Goal: Task Accomplishment & Management: Manage account settings

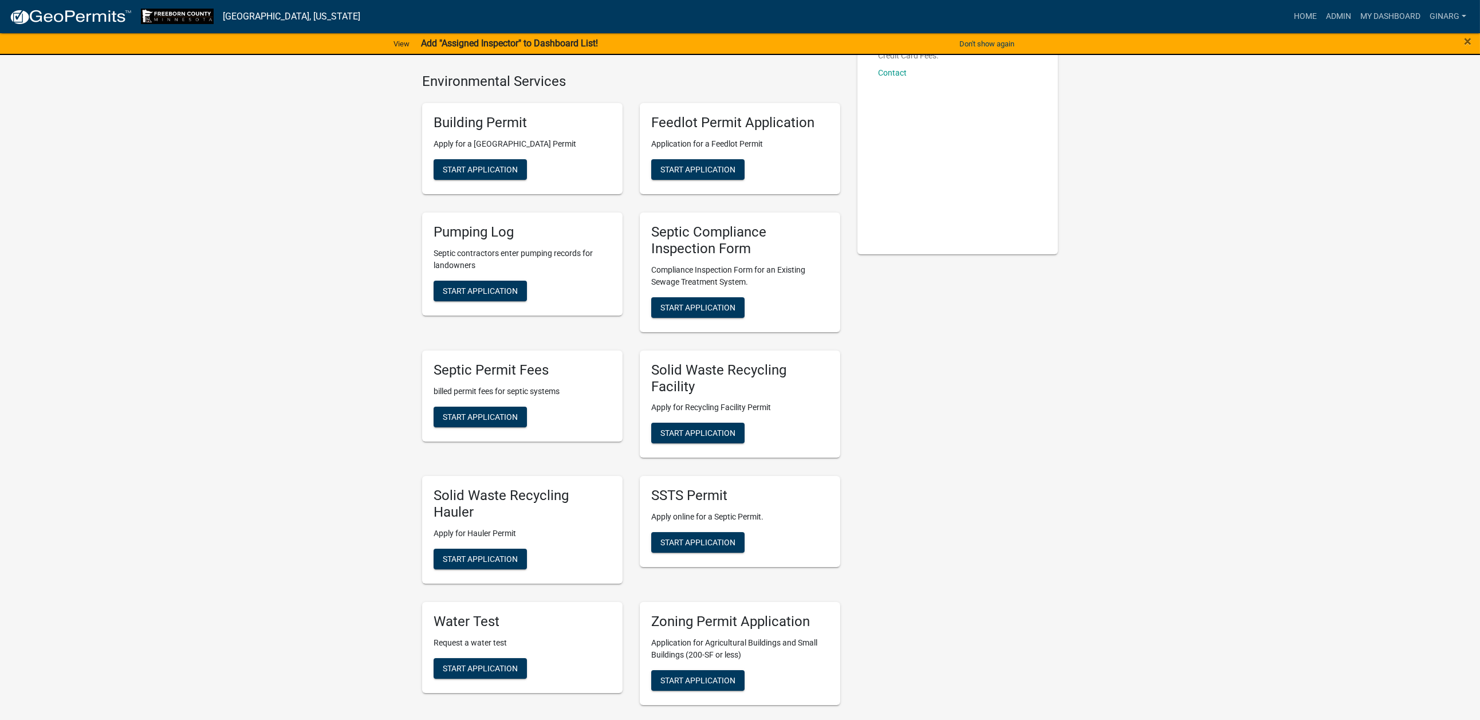
scroll to position [344, 0]
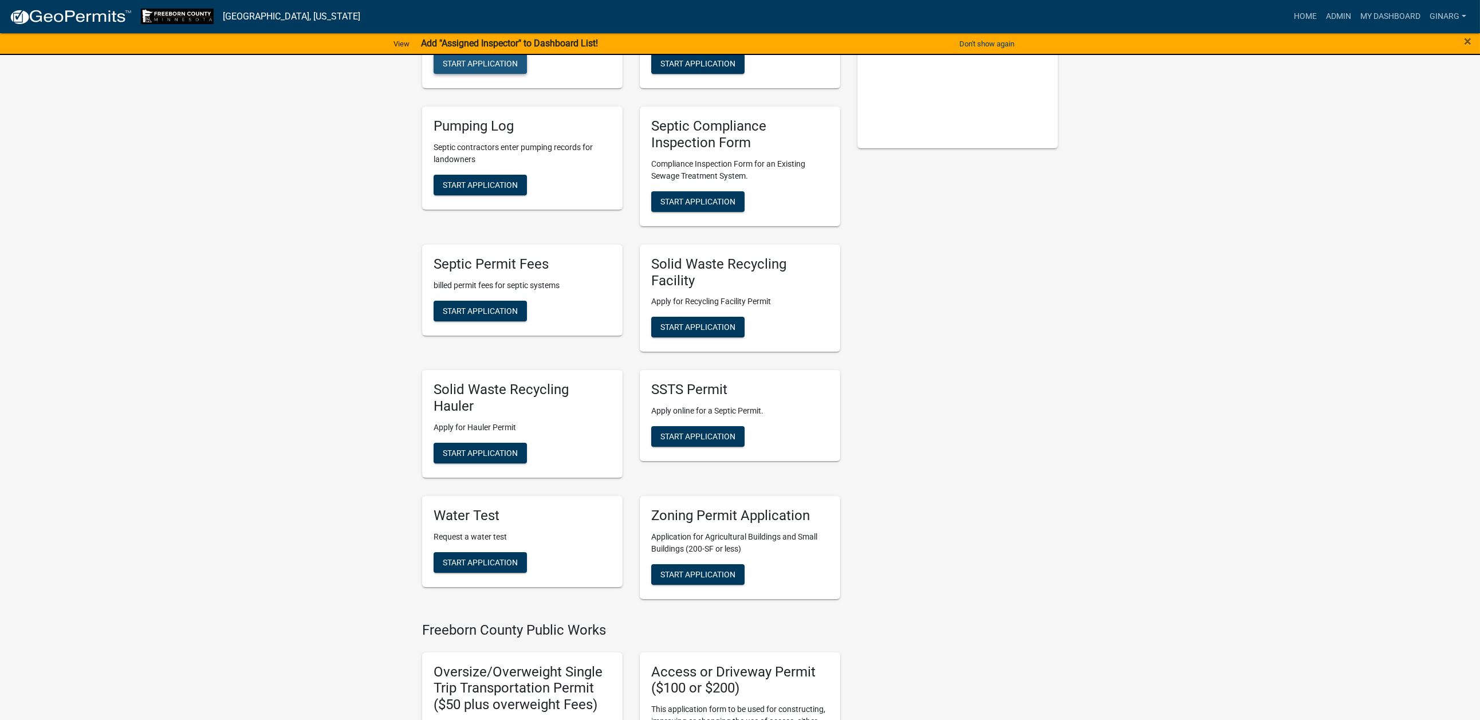
click at [490, 68] on span "Start Application" at bounding box center [480, 63] width 75 height 9
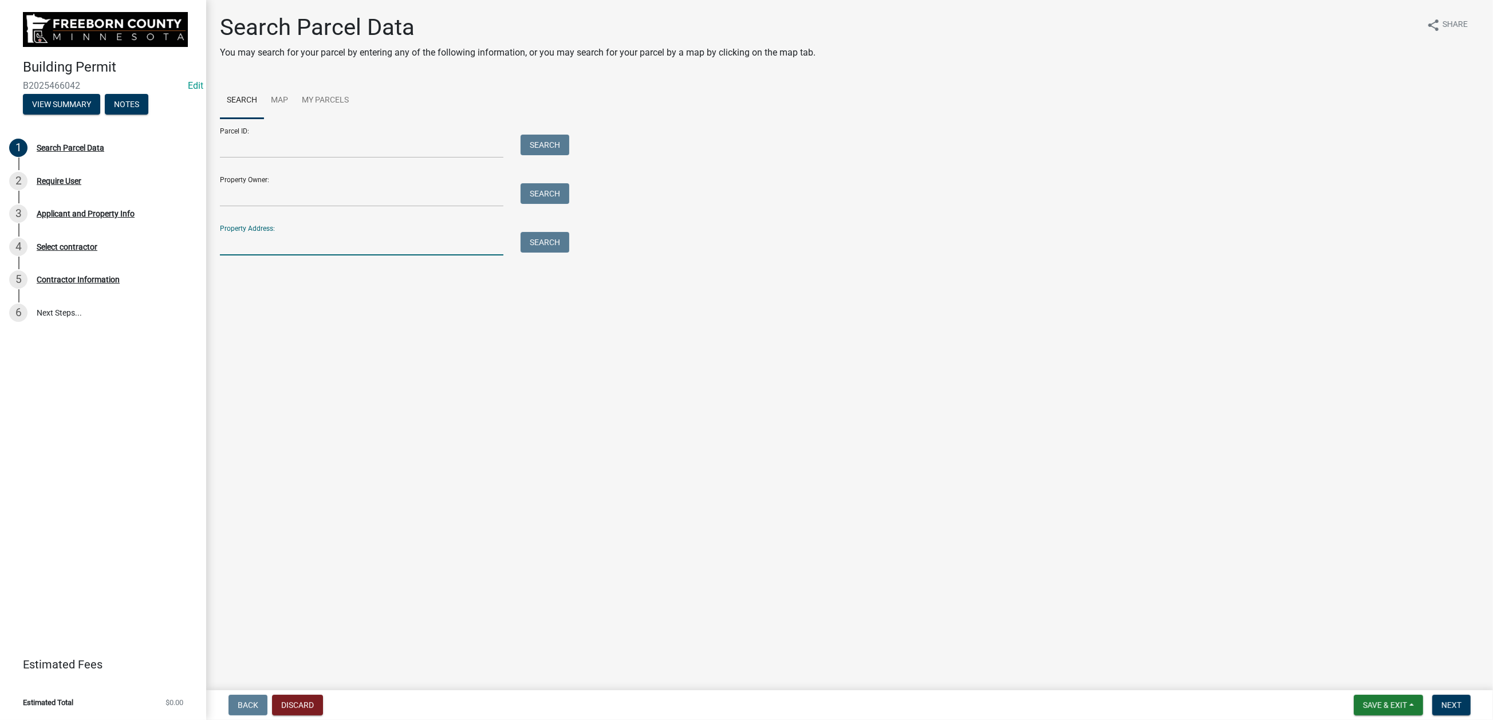
click at [302, 255] on input "Property Address:" at bounding box center [361, 243] width 283 height 23
type input "22426"
click at [545, 253] on button "Search" at bounding box center [545, 242] width 49 height 21
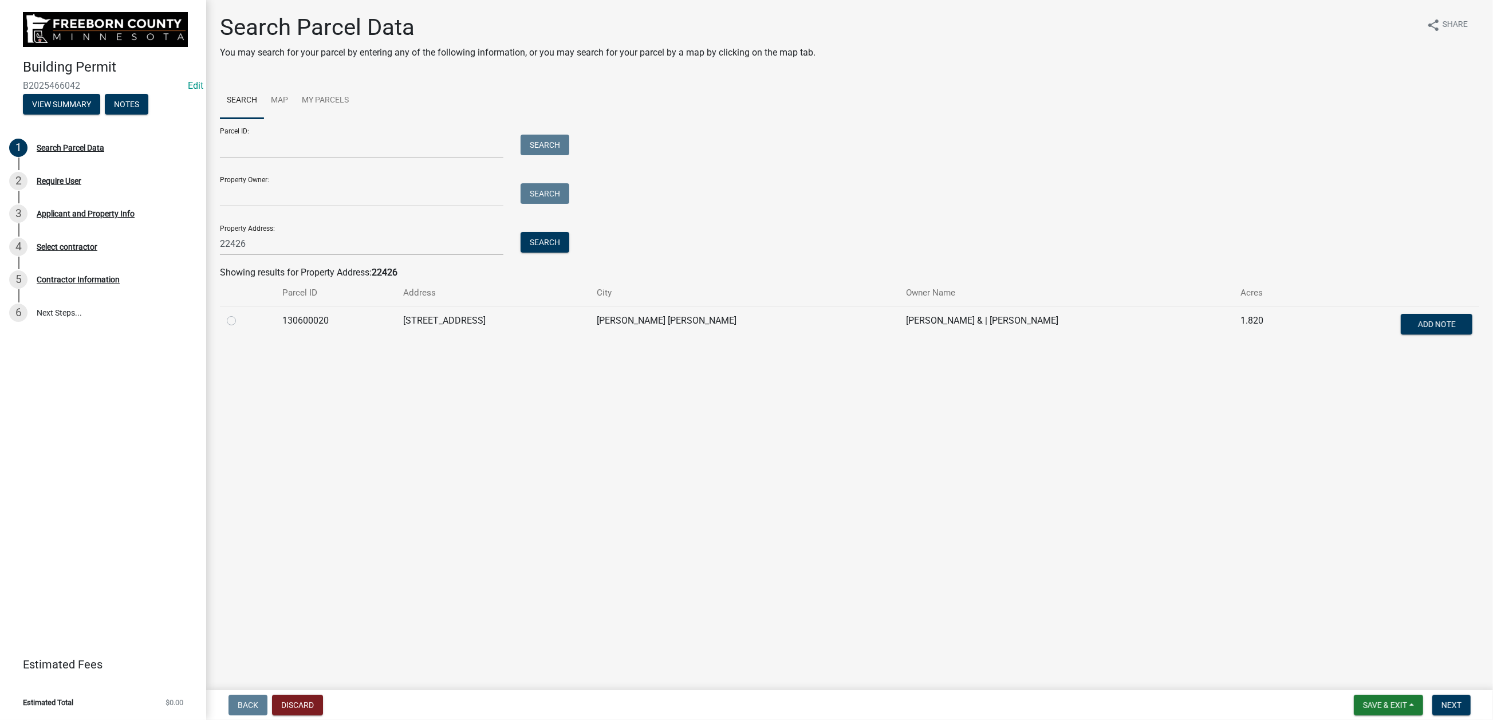
click at [240, 314] on label at bounding box center [240, 314] width 0 height 0
click at [247, 321] on input "radio" at bounding box center [243, 317] width 7 height 7
radio input "true"
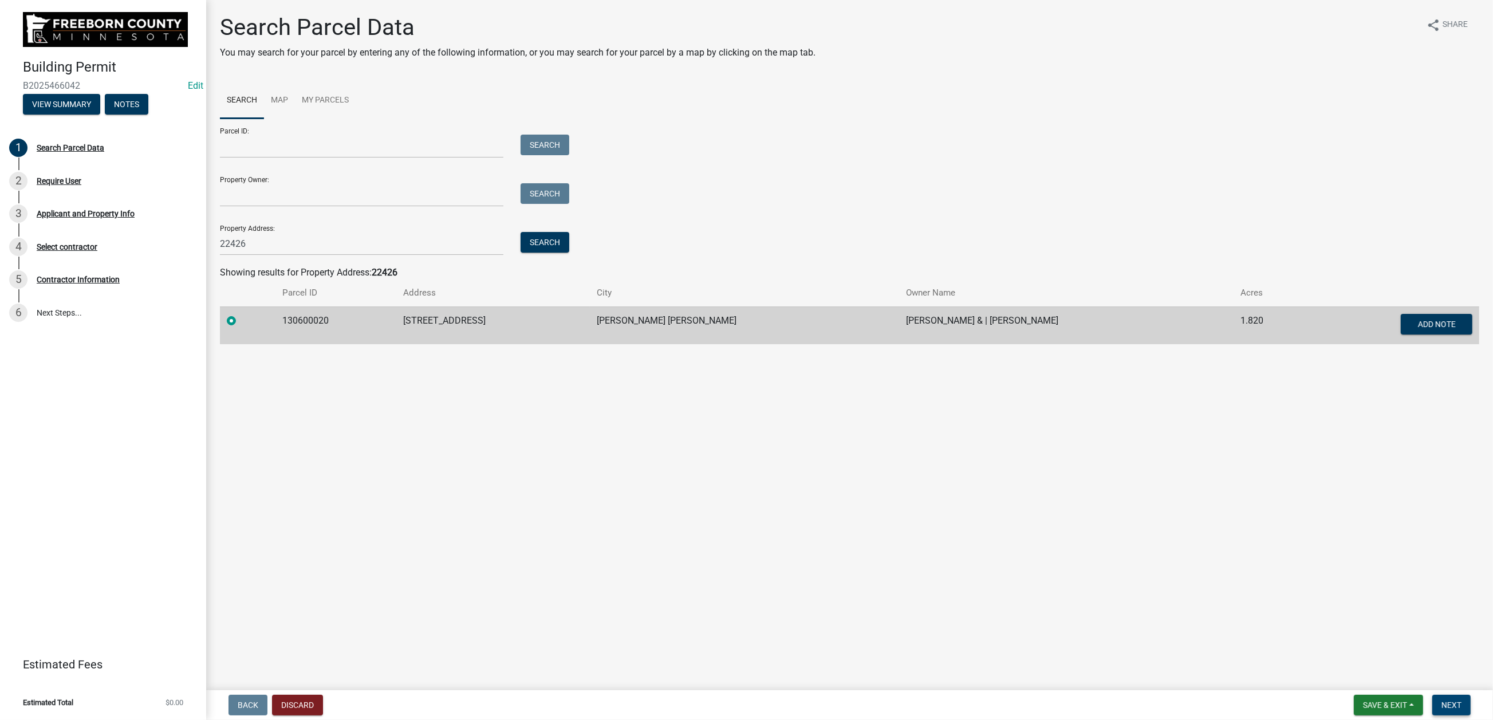
click at [1242, 578] on span "Next" at bounding box center [1451, 704] width 20 height 9
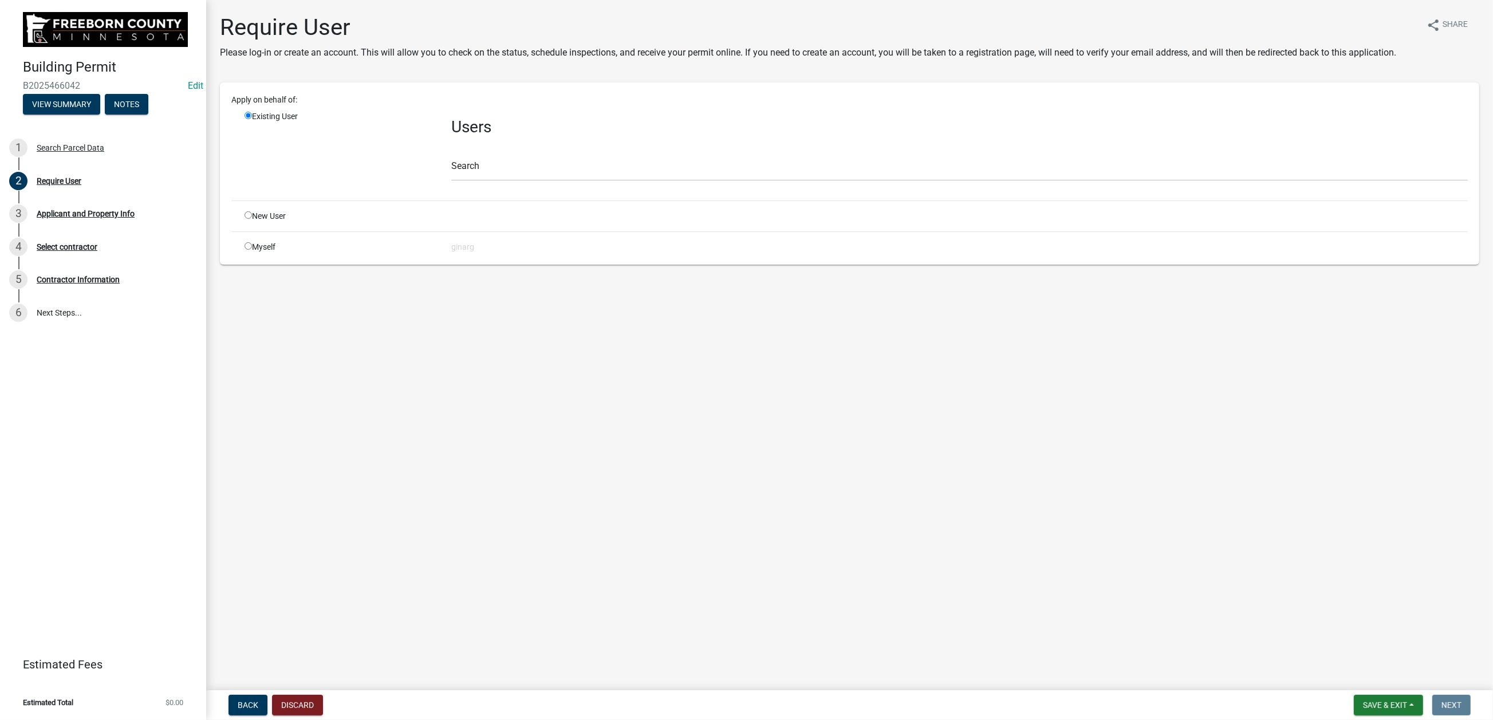
click at [252, 250] on input "radio" at bounding box center [248, 245] width 7 height 7
radio input "true"
radio input "false"
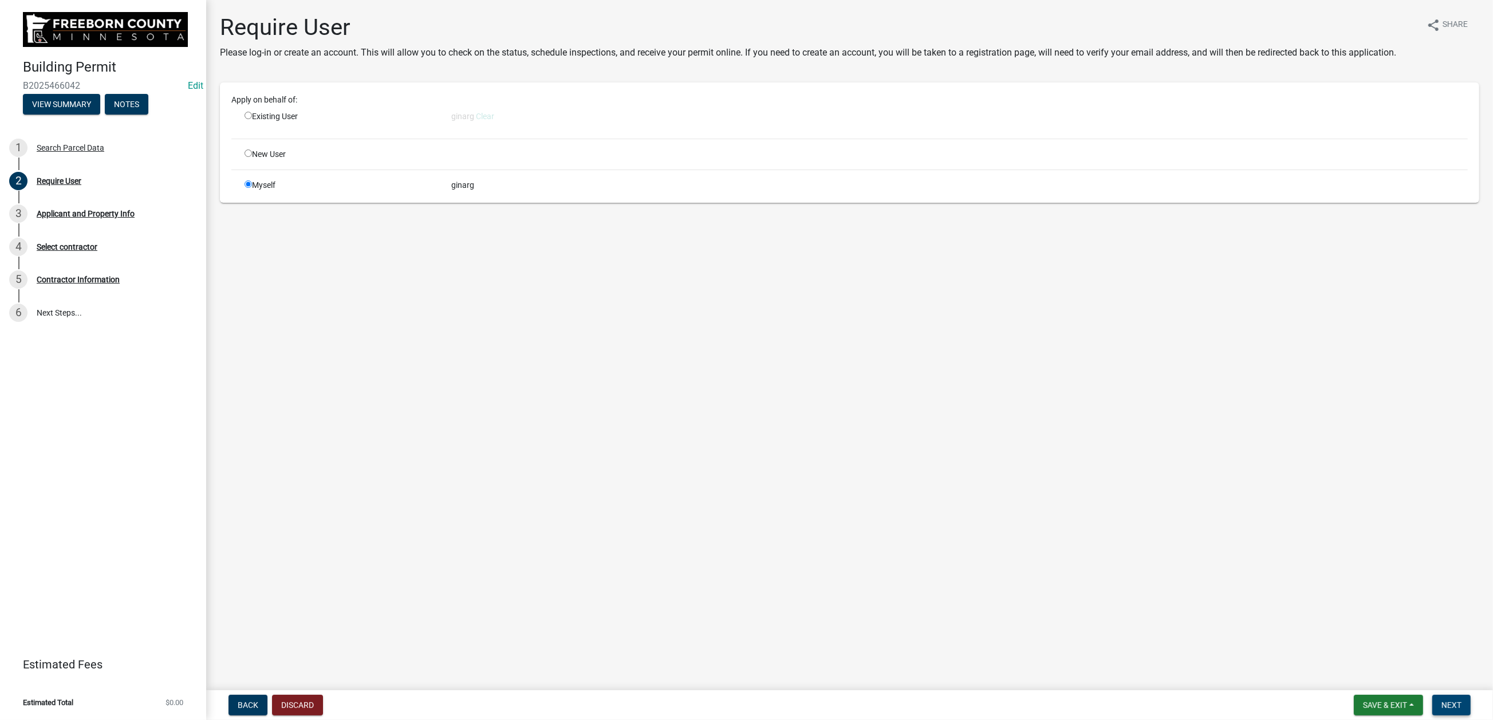
click at [1242, 578] on span "Next" at bounding box center [1451, 704] width 20 height 9
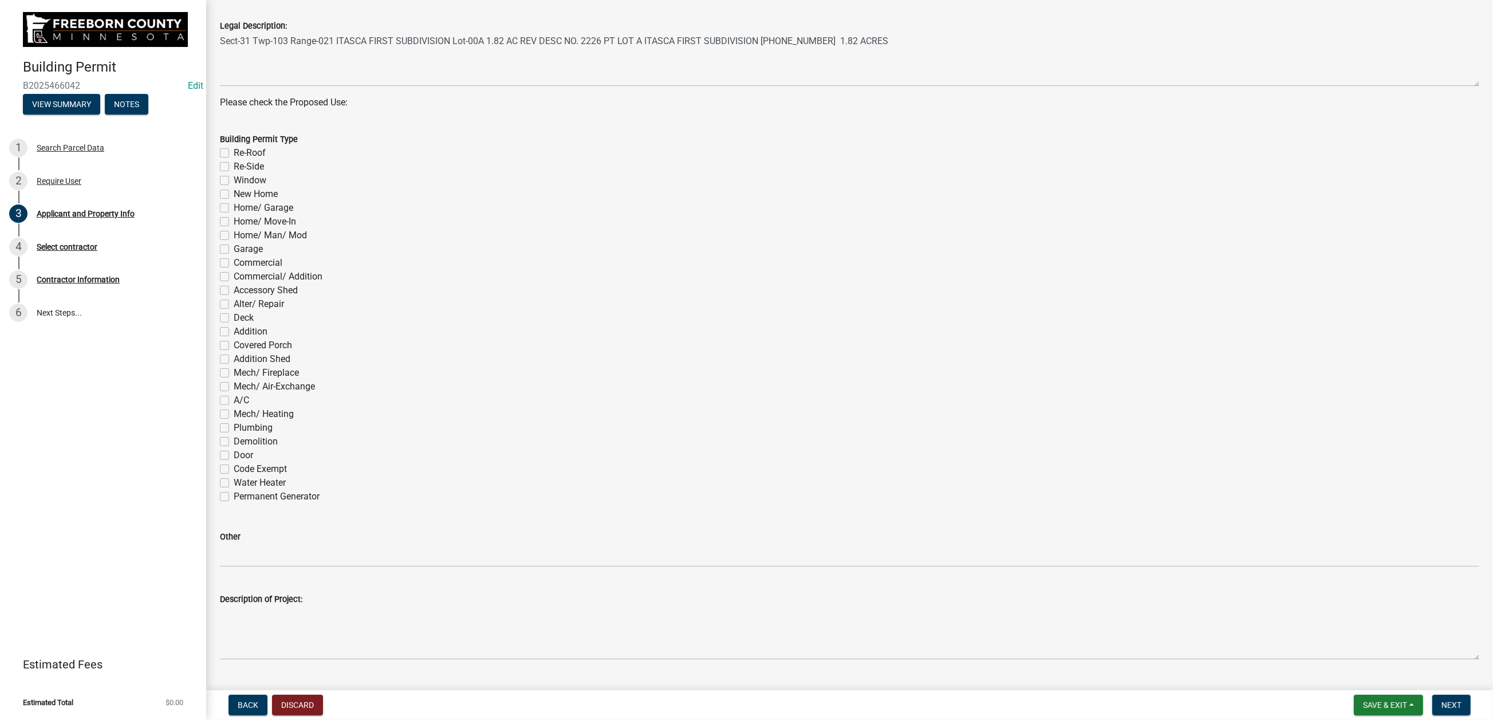
scroll to position [515, 0]
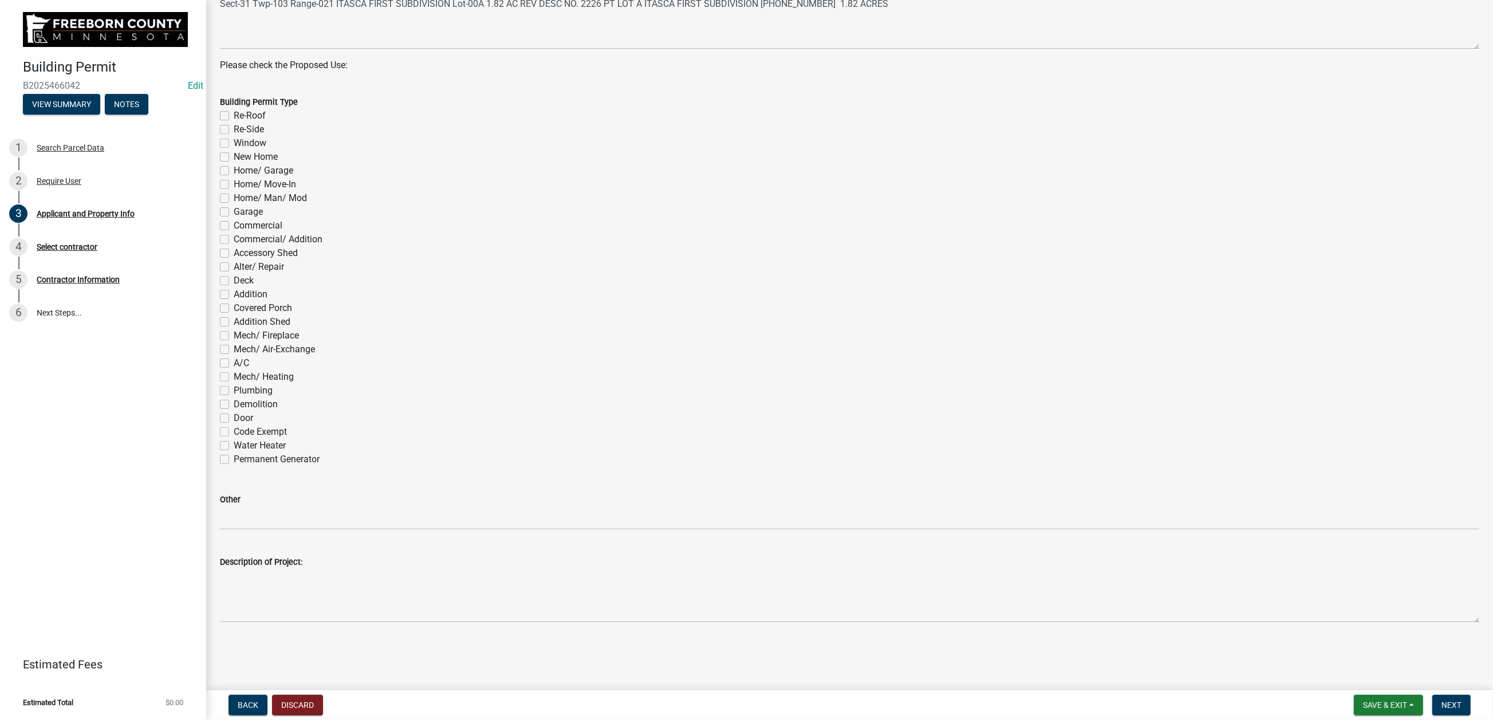
click at [234, 123] on label "Re-Roof" at bounding box center [250, 116] width 32 height 14
click at [234, 116] on input "Re-Roof" at bounding box center [237, 112] width 7 height 7
checkbox input "true"
checkbox input "false"
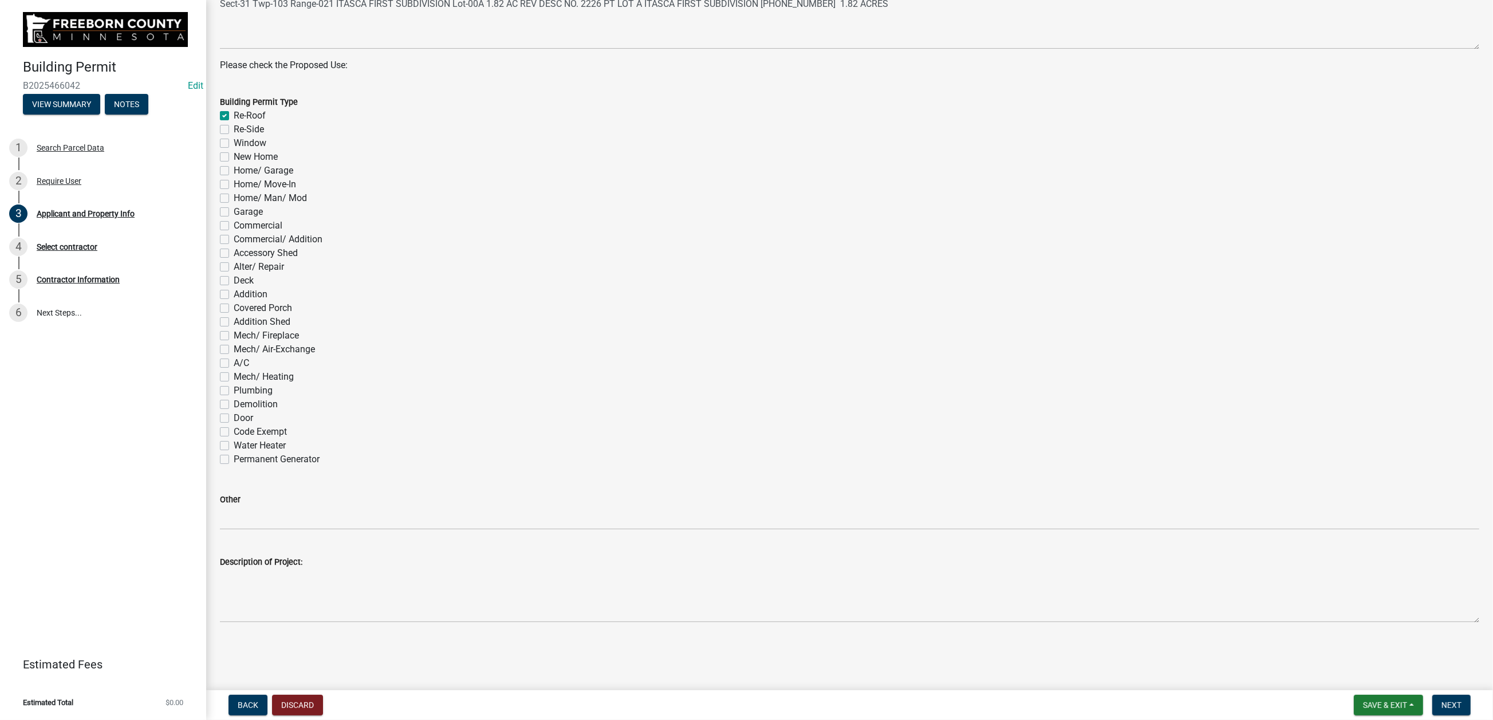
checkbox input "false"
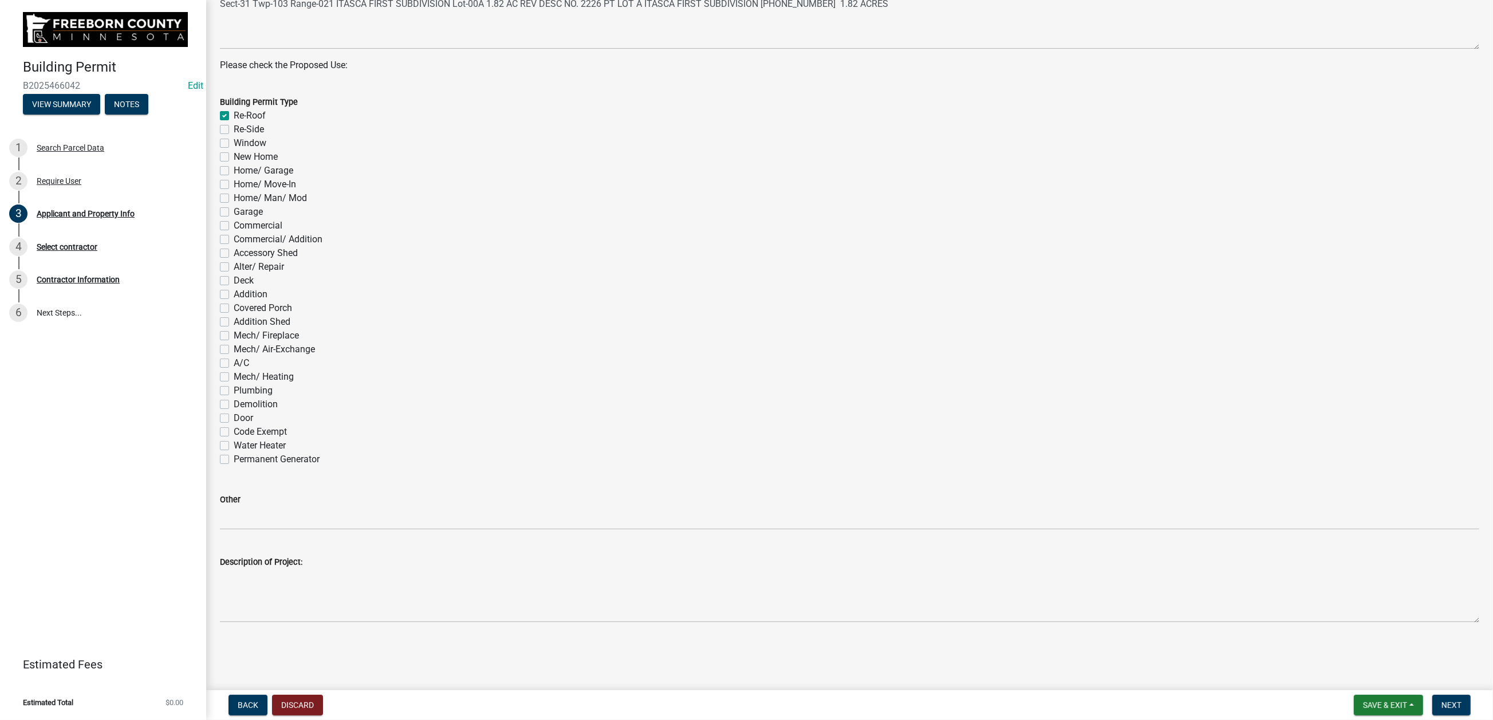
checkbox input "false"
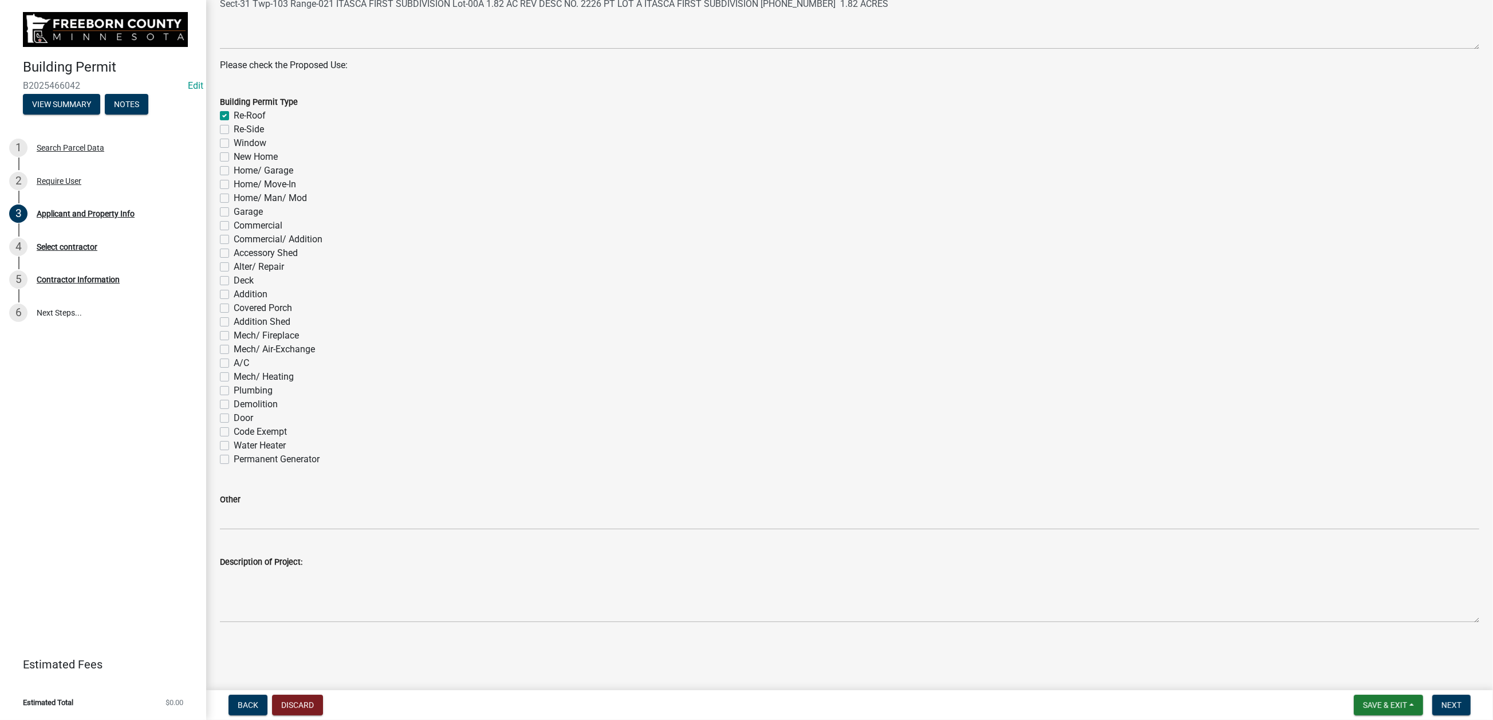
checkbox input "false"
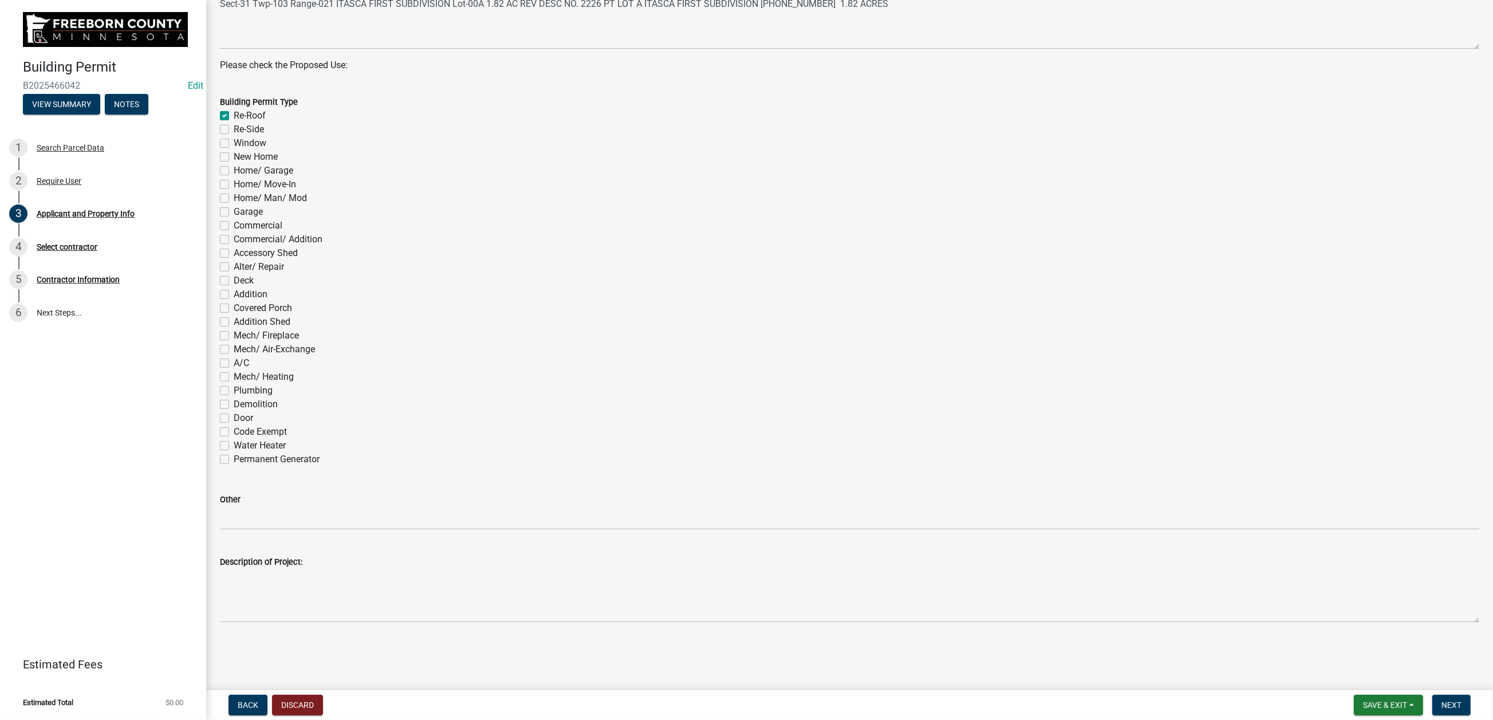
checkbox input "false"
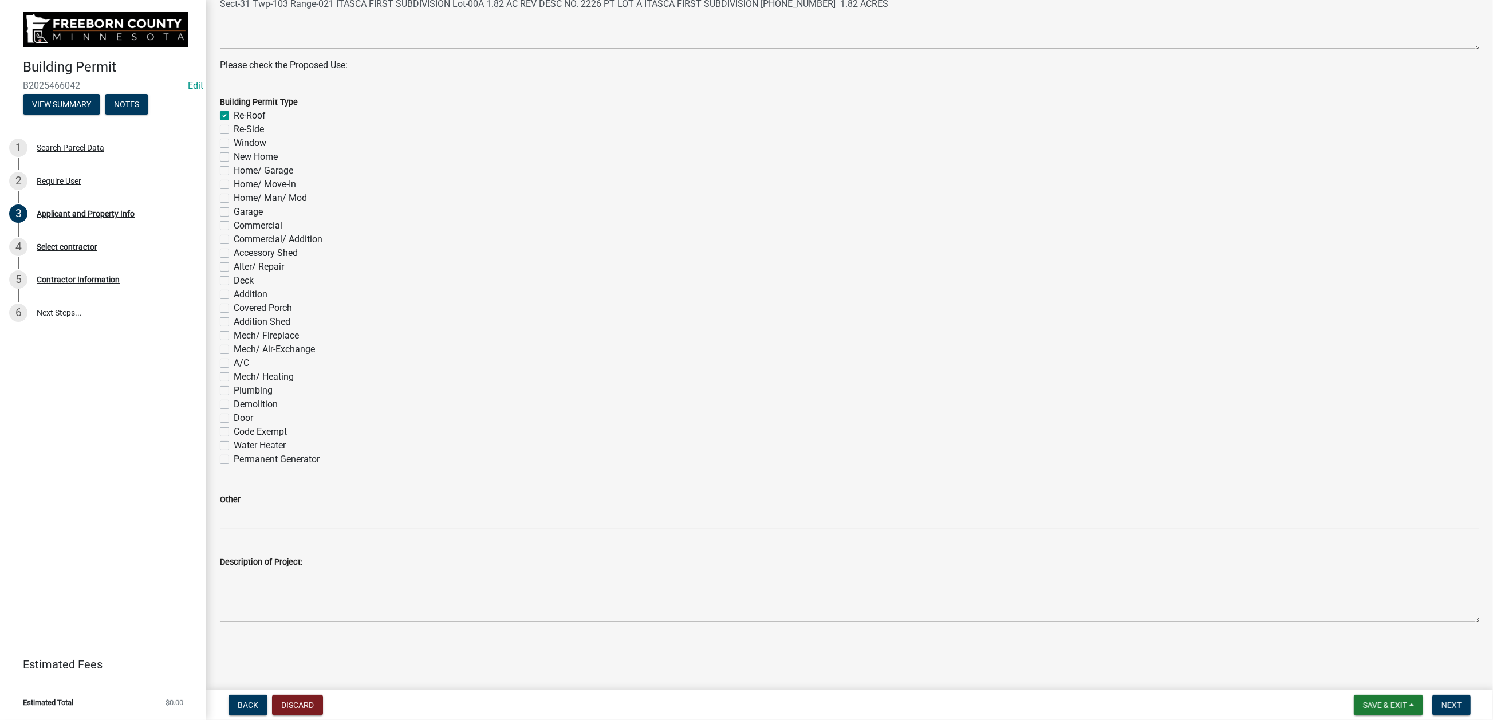
checkbox input "false"
click at [1242, 578] on span "Next" at bounding box center [1451, 704] width 20 height 9
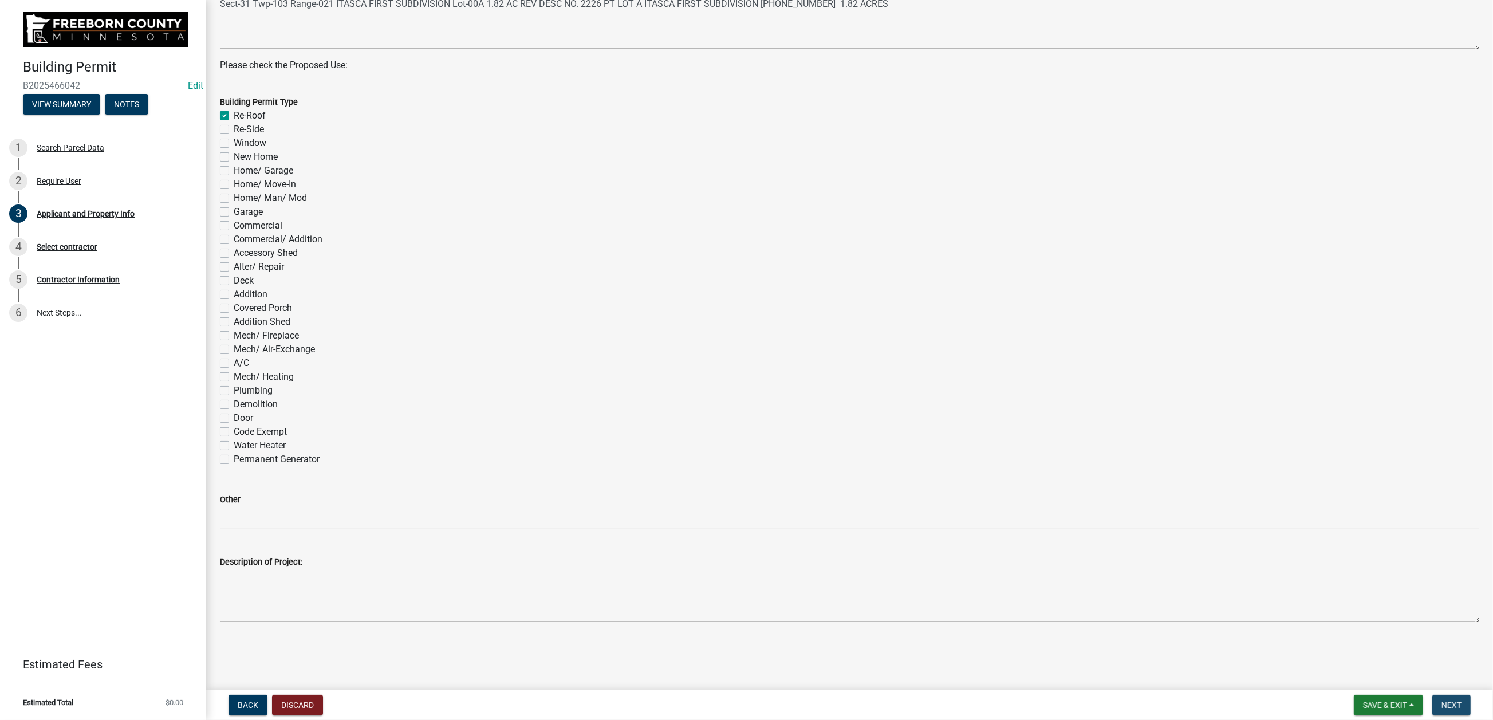
scroll to position [0, 0]
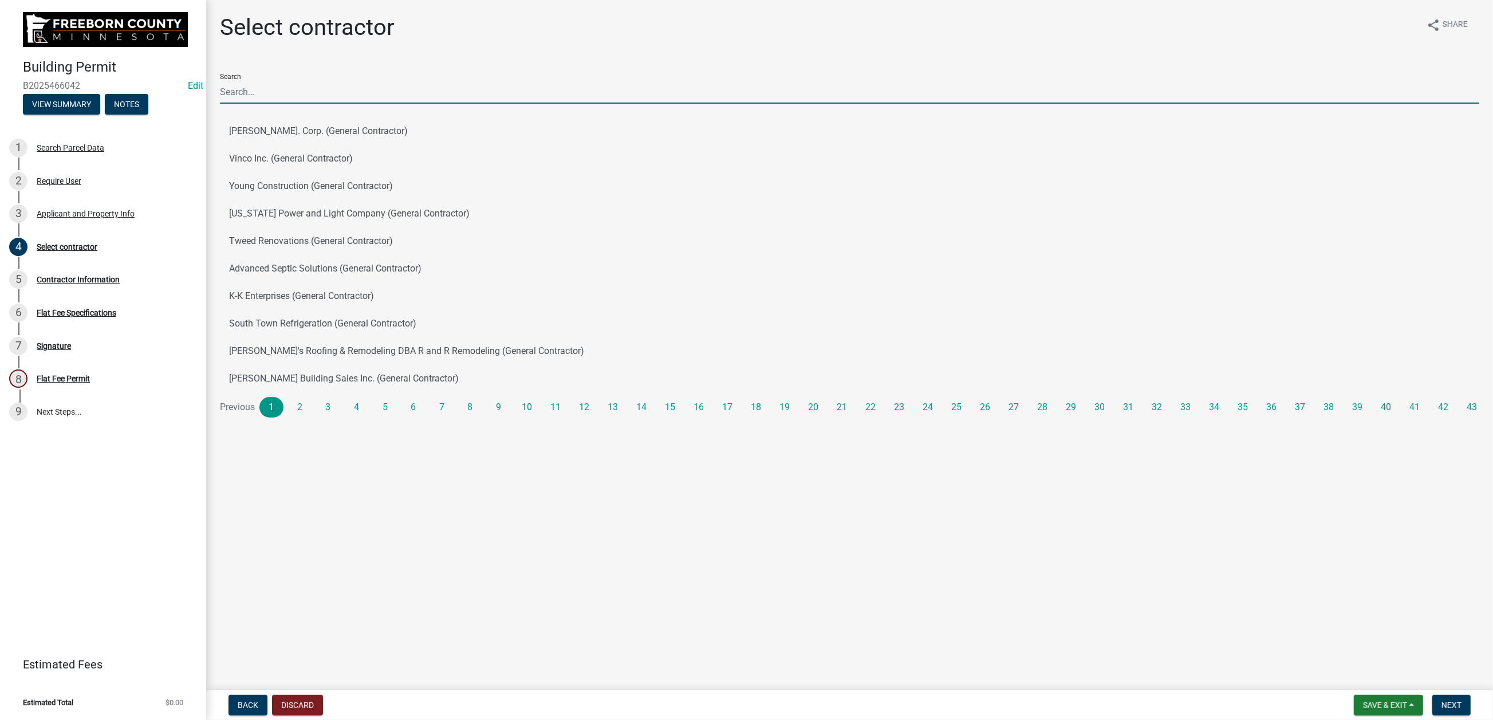
click at [285, 104] on input "Search" at bounding box center [849, 91] width 1259 height 23
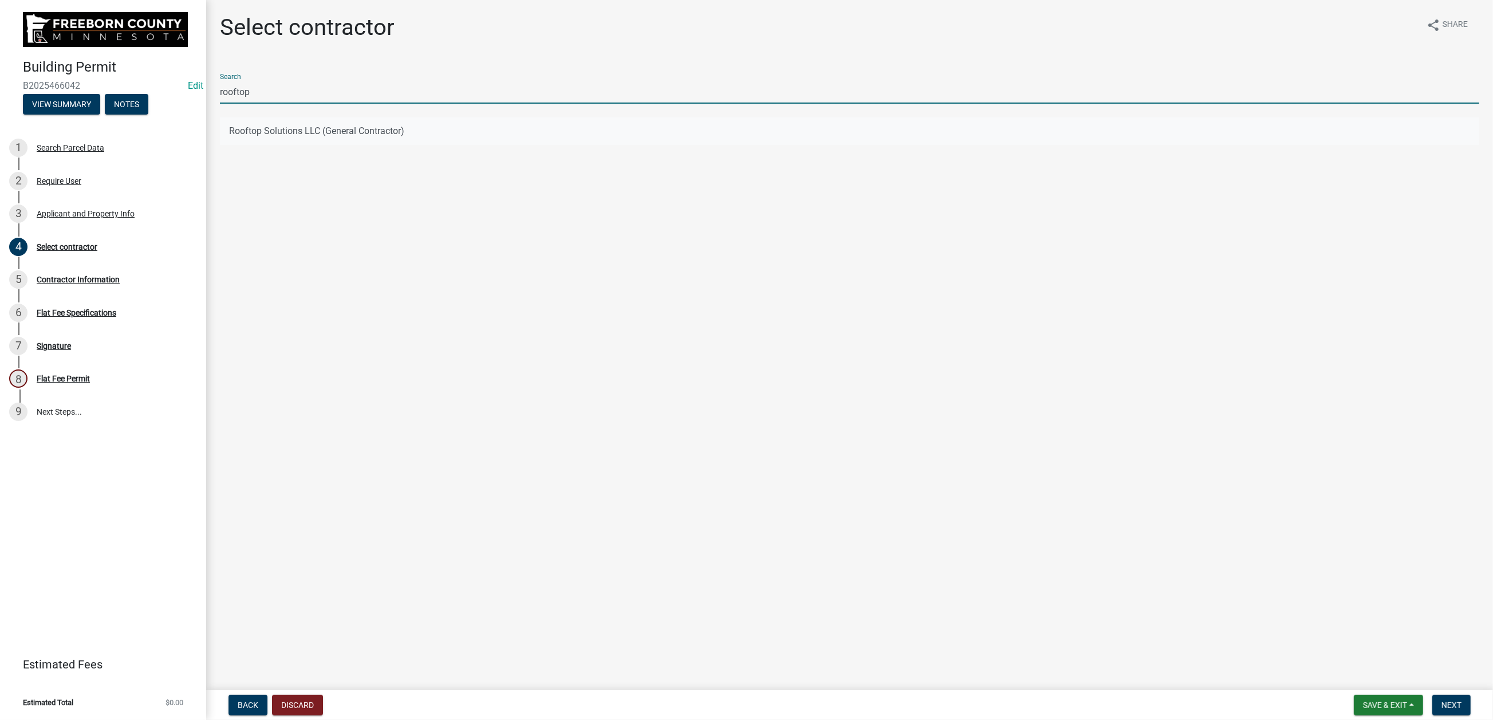
type input "rooftop"
click at [251, 145] on button "Rooftop Solutions LLC (General Contractor)" at bounding box center [849, 130] width 1259 height 27
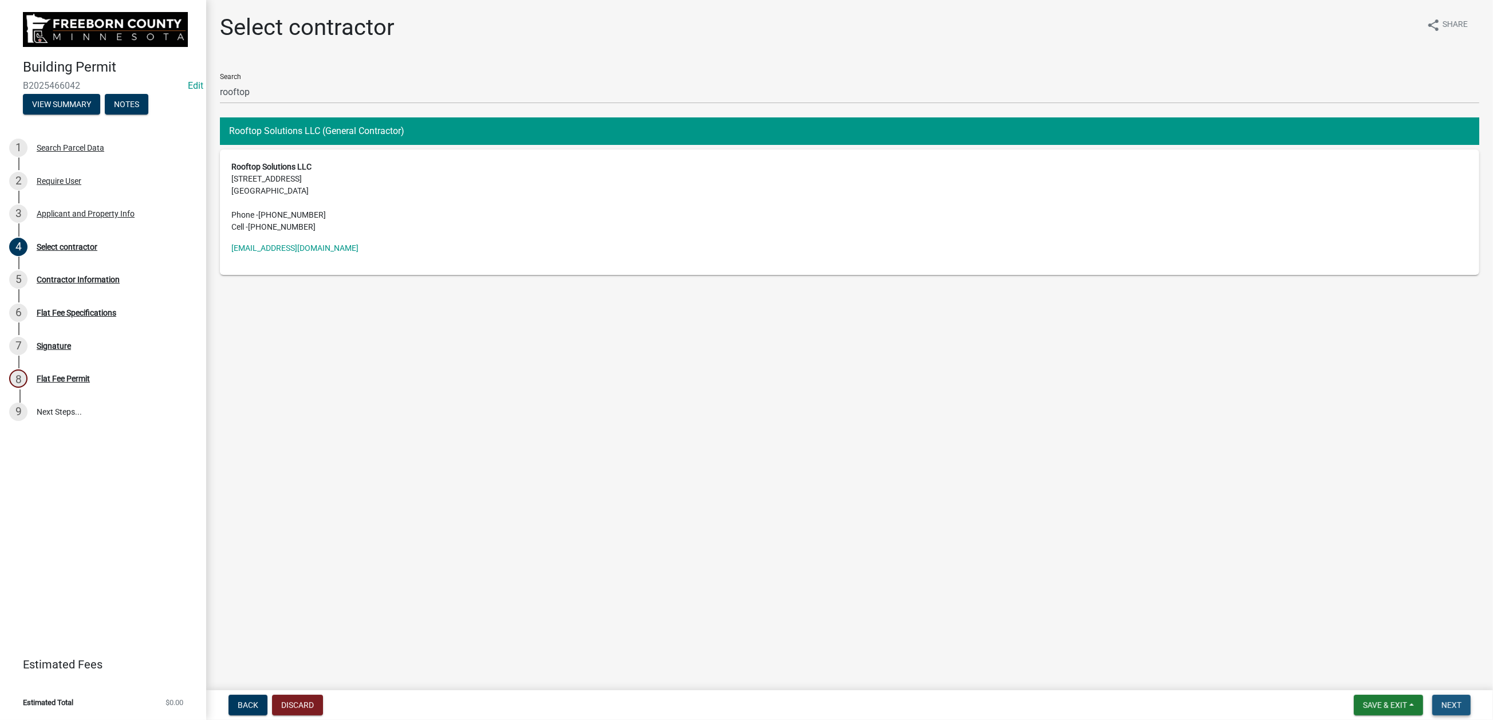
click at [1242, 578] on span "Next" at bounding box center [1451, 704] width 20 height 9
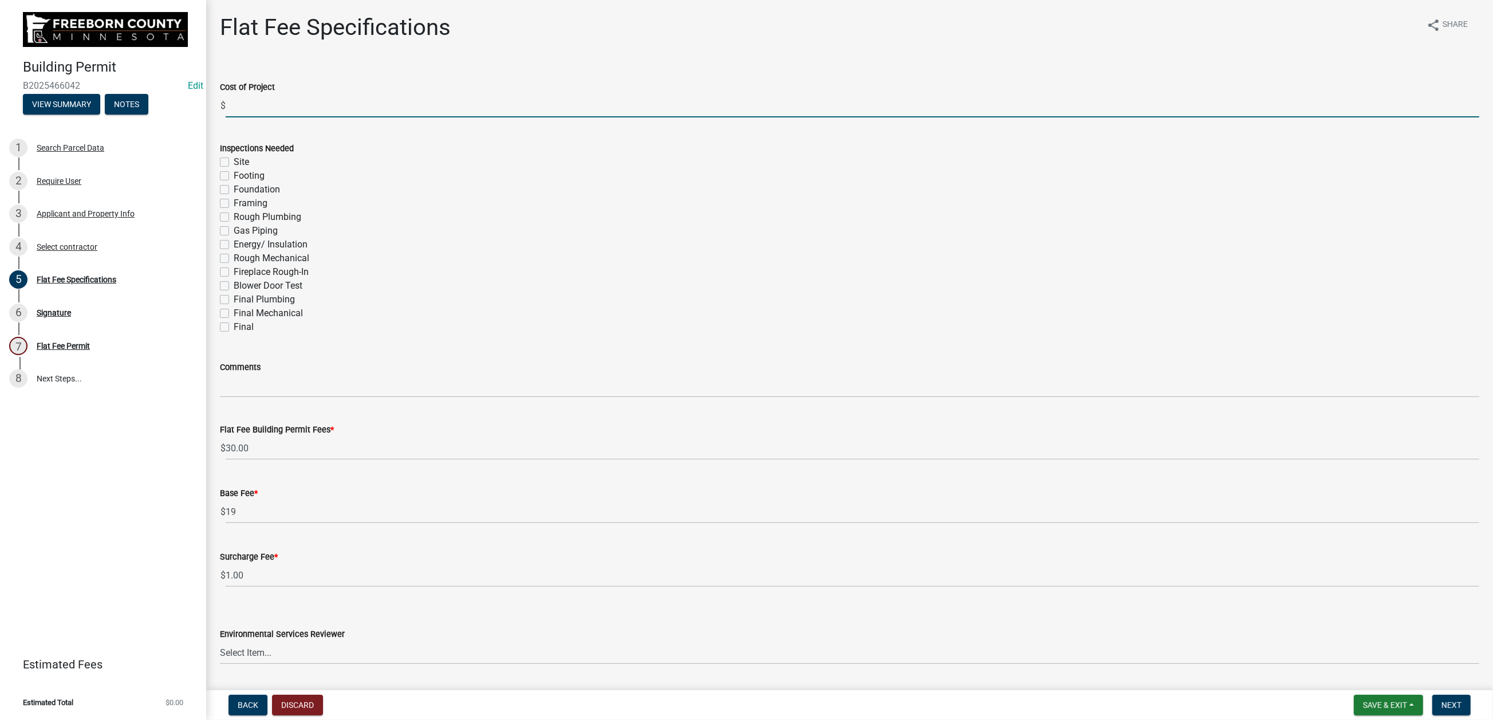
click at [249, 117] on input "text" at bounding box center [852, 105] width 1253 height 23
type input "28000"
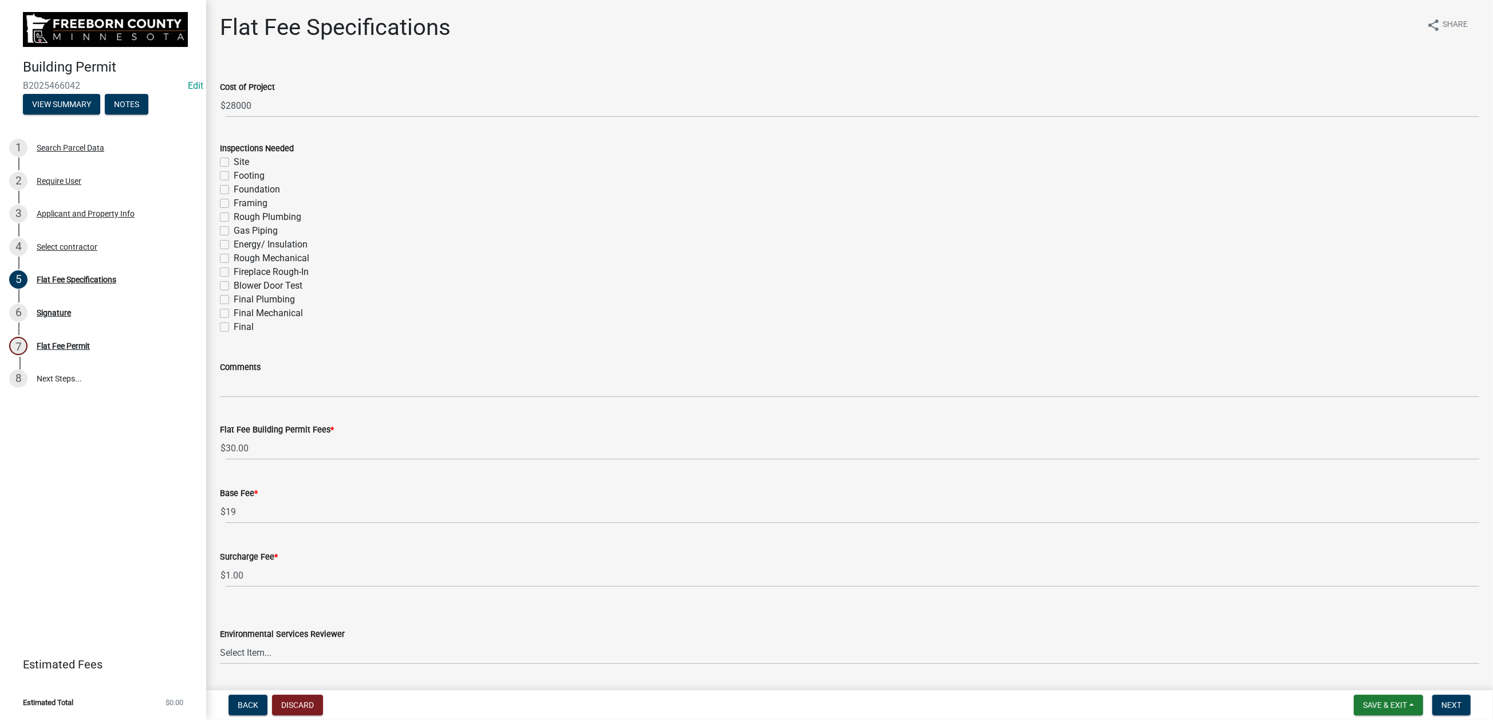
click at [234, 334] on label "Final" at bounding box center [244, 327] width 20 height 14
click at [234, 328] on input "Final" at bounding box center [237, 323] width 7 height 7
checkbox input "true"
checkbox input "false"
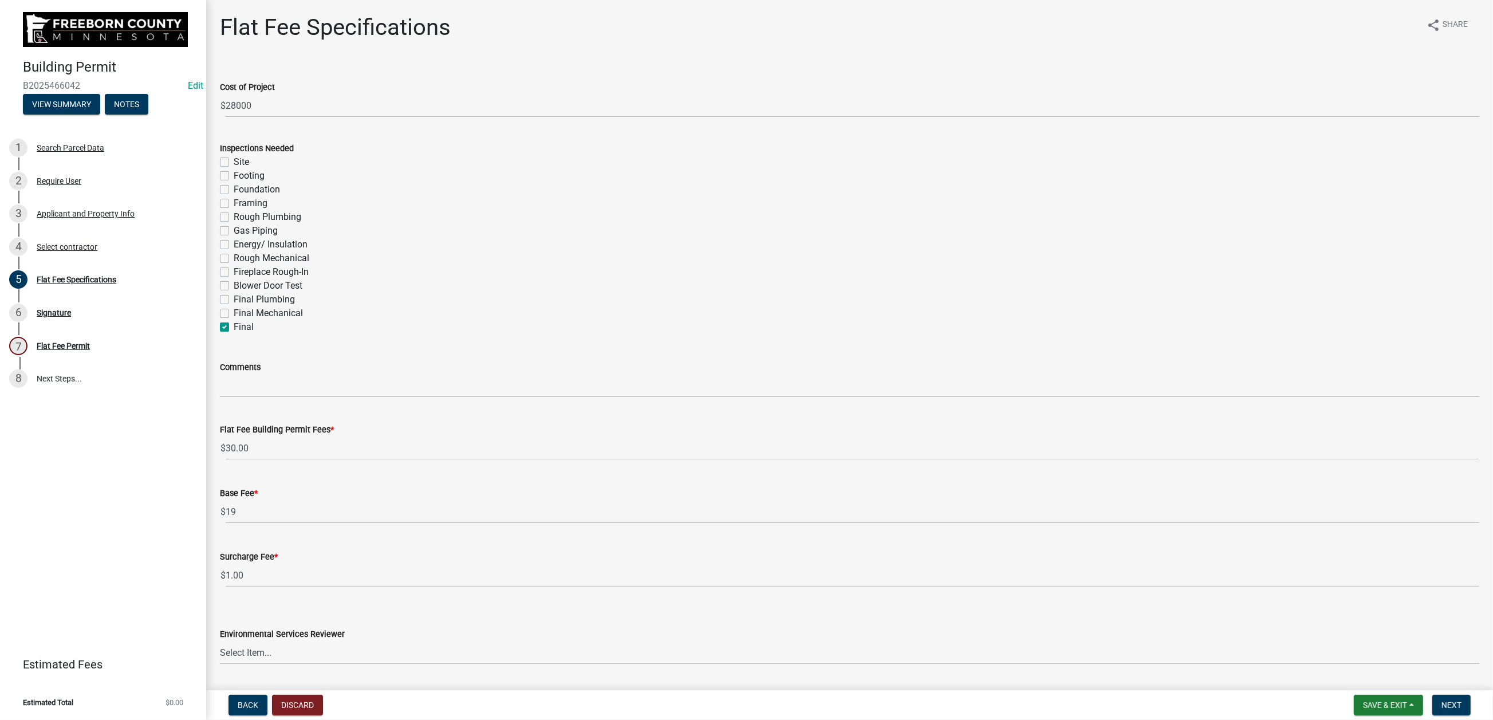
checkbox input "false"
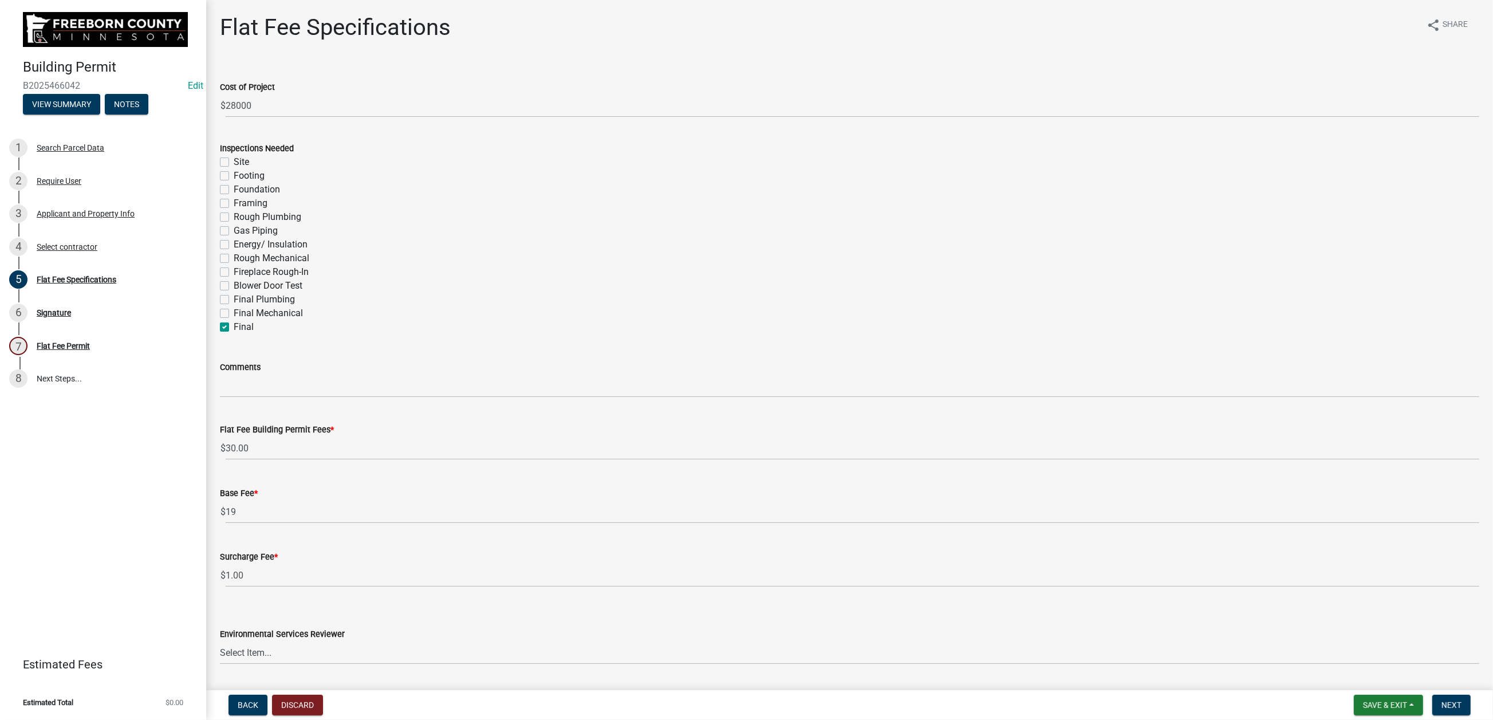
checkbox input "false"
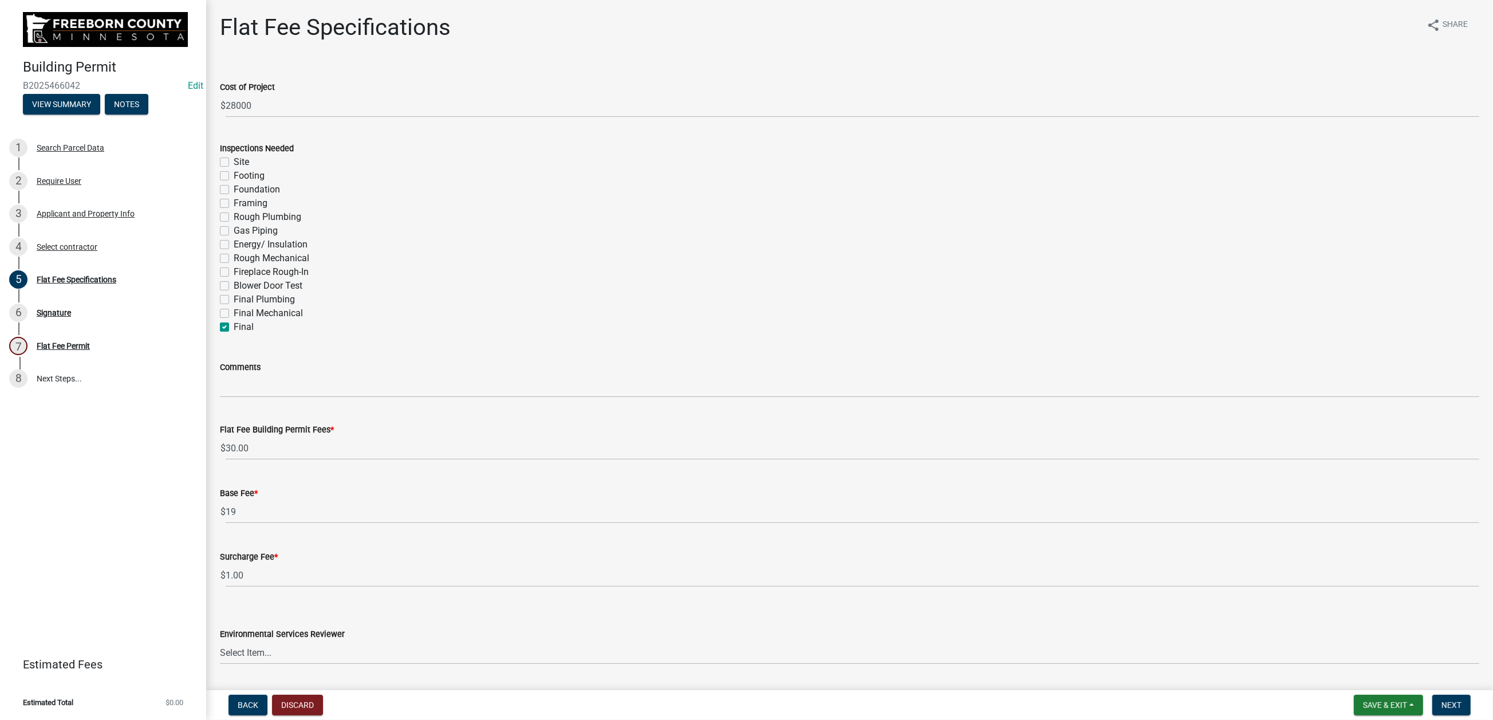
checkbox input "true"
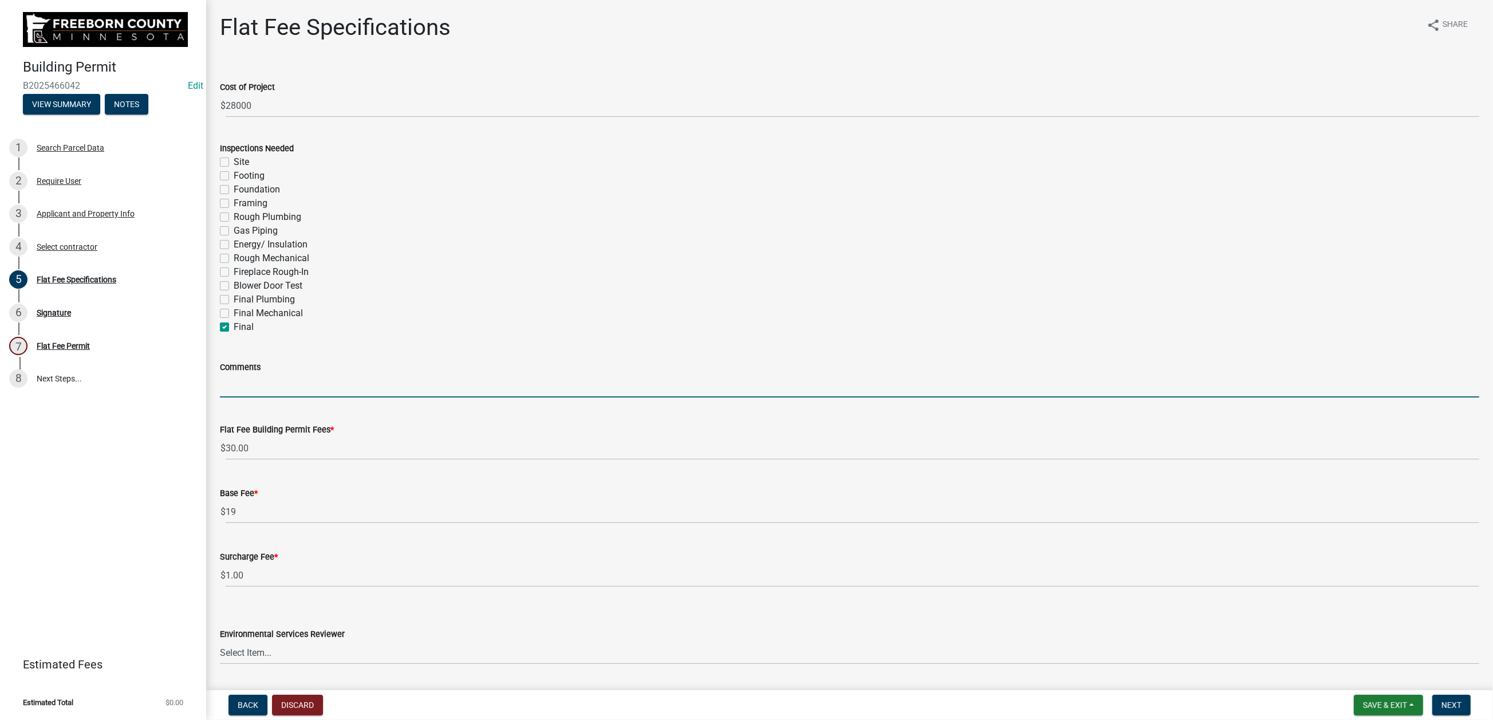
click at [267, 397] on input "Comments" at bounding box center [849, 385] width 1259 height 23
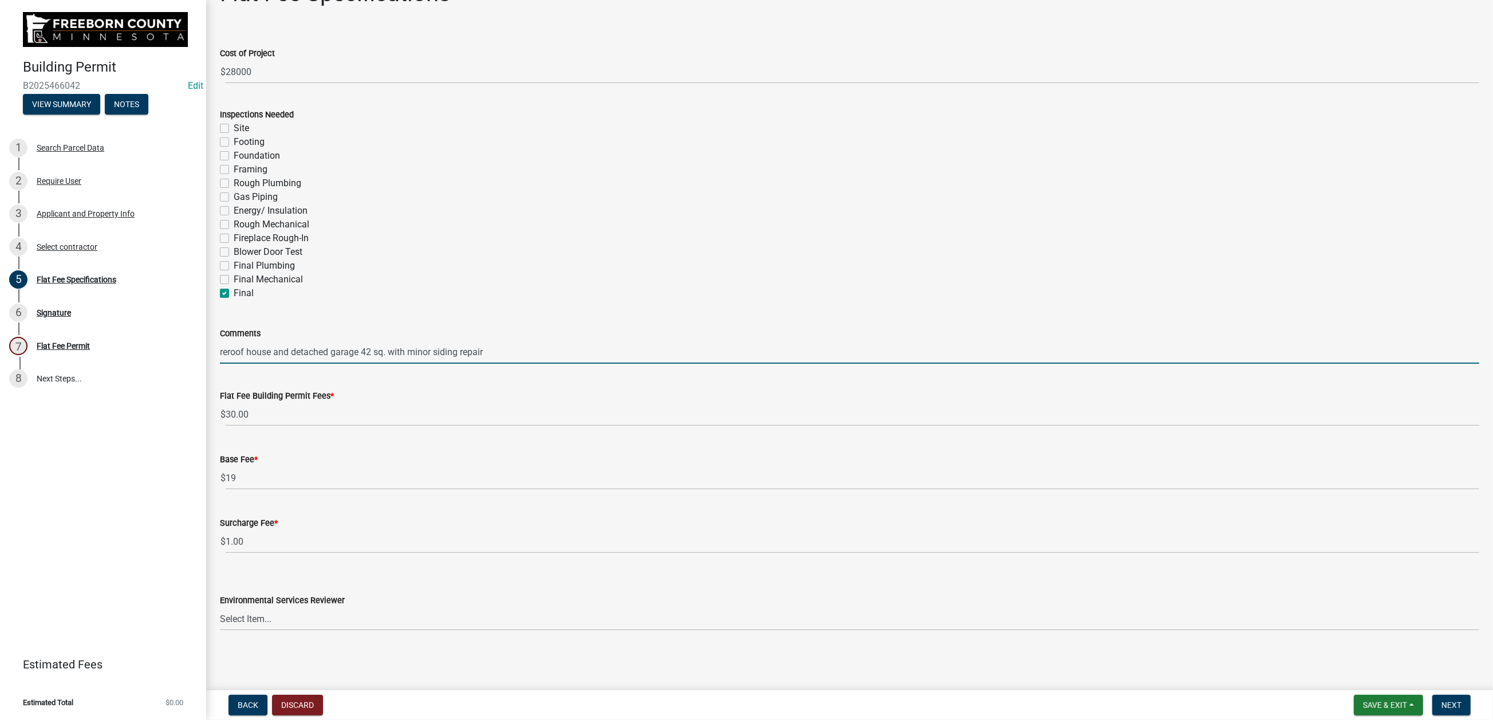
scroll to position [372, 0]
type input "reroof house and detached garage 42 sq. with minor siding repair"
click at [363, 578] on select "Select Item... [PERSON_NAME] [PERSON_NAME] [PERSON_NAME] [PERSON_NAME] [PERSON_…" at bounding box center [849, 618] width 1259 height 23
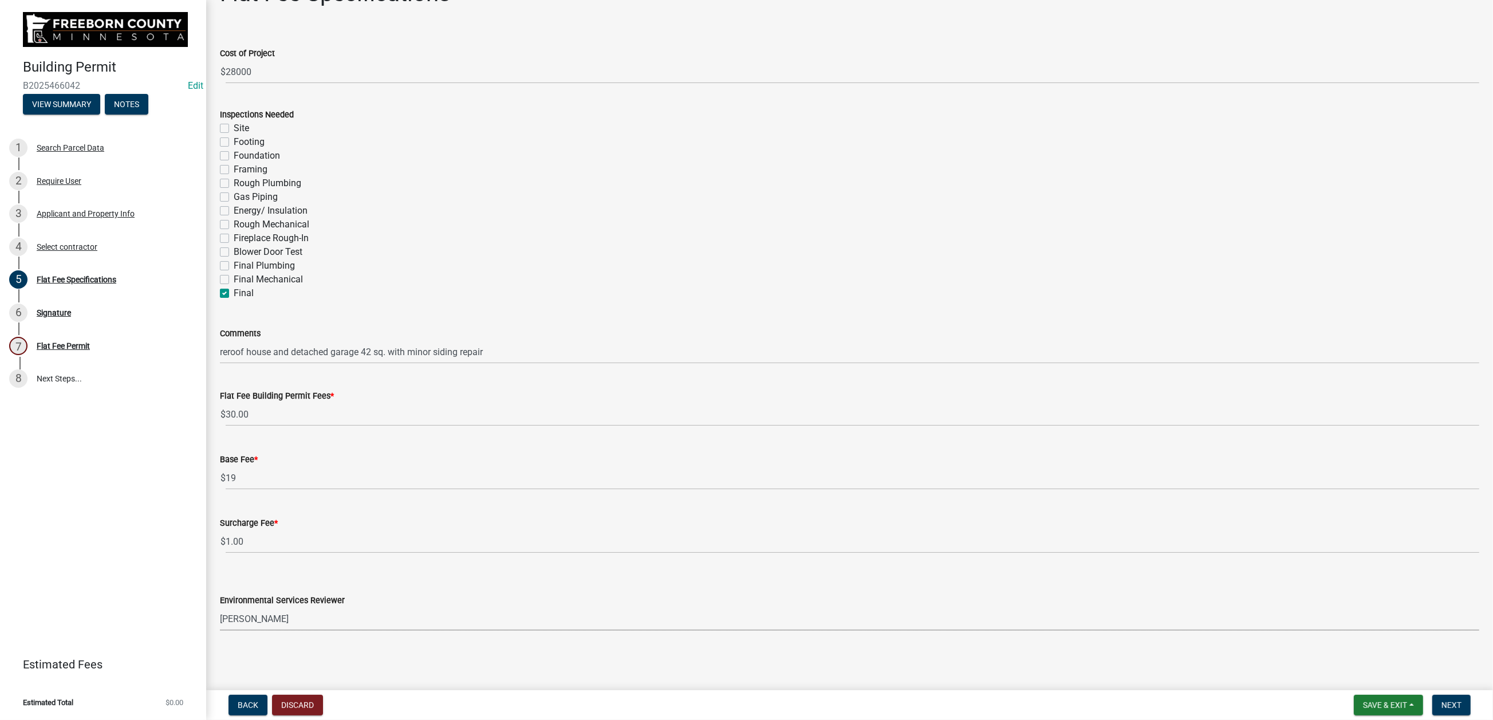
click at [226, 578] on select "Select Item... [PERSON_NAME] [PERSON_NAME] [PERSON_NAME] [PERSON_NAME] [PERSON_…" at bounding box center [849, 618] width 1259 height 23
select select "cf5e982a-8fde-449d-bcd8-be8cdfb99374"
click at [1242, 578] on span "Next" at bounding box center [1451, 704] width 20 height 9
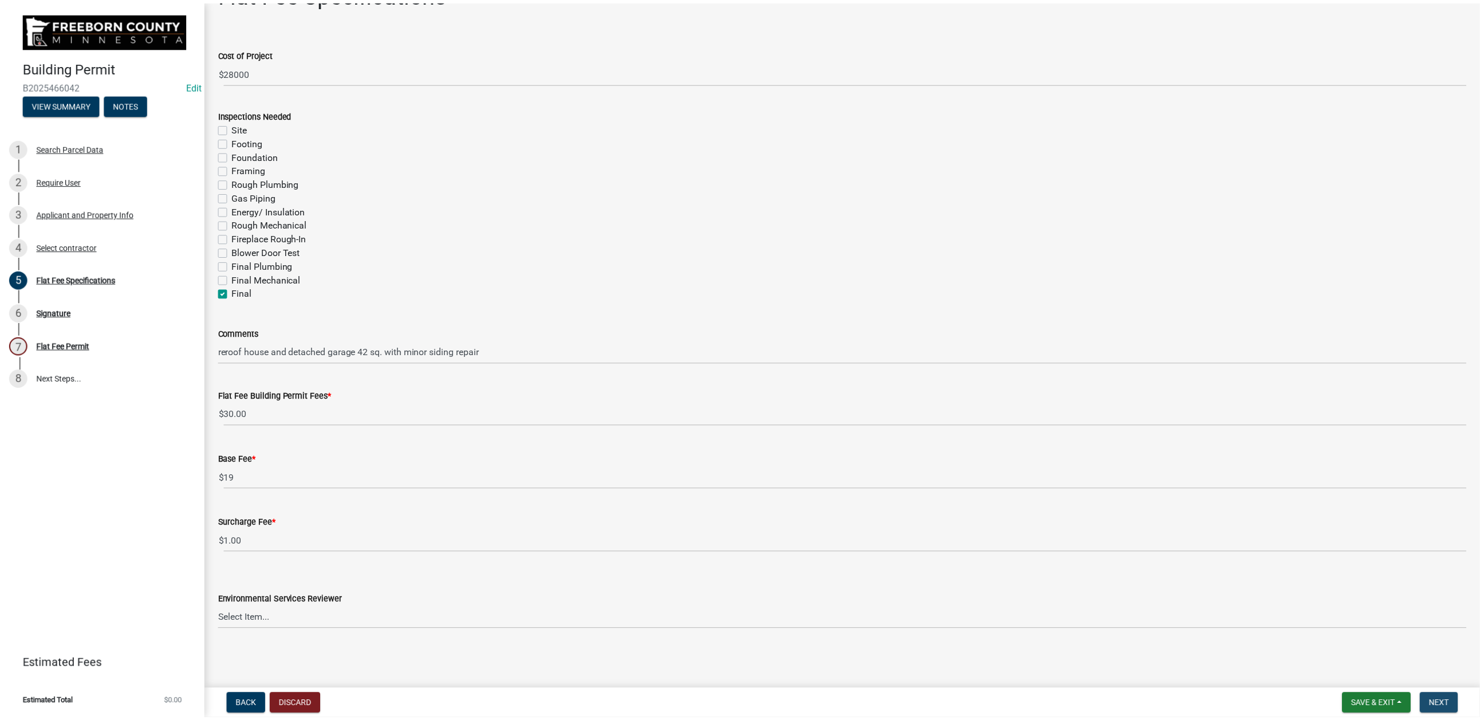
scroll to position [0, 0]
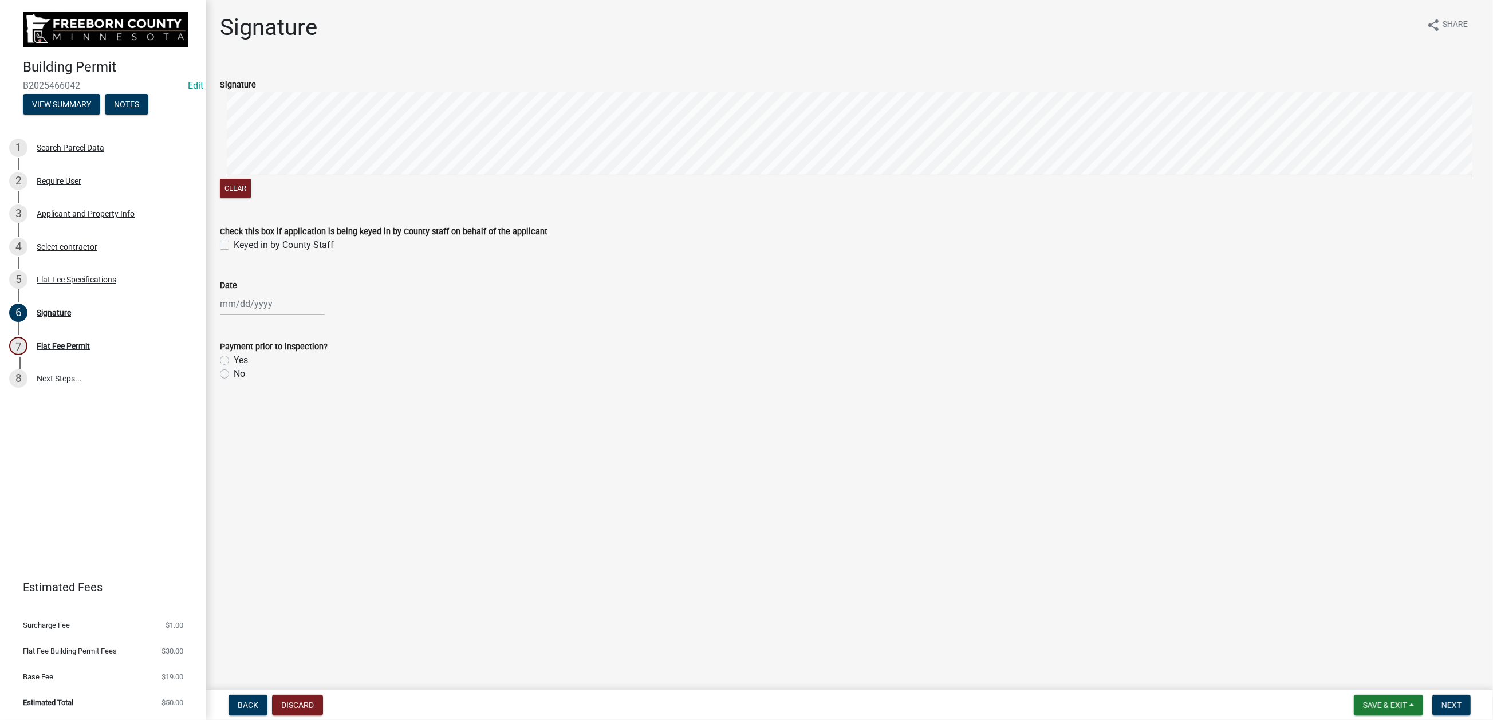
click at [234, 252] on label "Keyed in by County Staff" at bounding box center [284, 245] width 100 height 14
click at [234, 246] on input "Keyed in by County Staff" at bounding box center [237, 241] width 7 height 7
checkbox input "true"
click at [245, 316] on div at bounding box center [272, 303] width 105 height 23
select select "8"
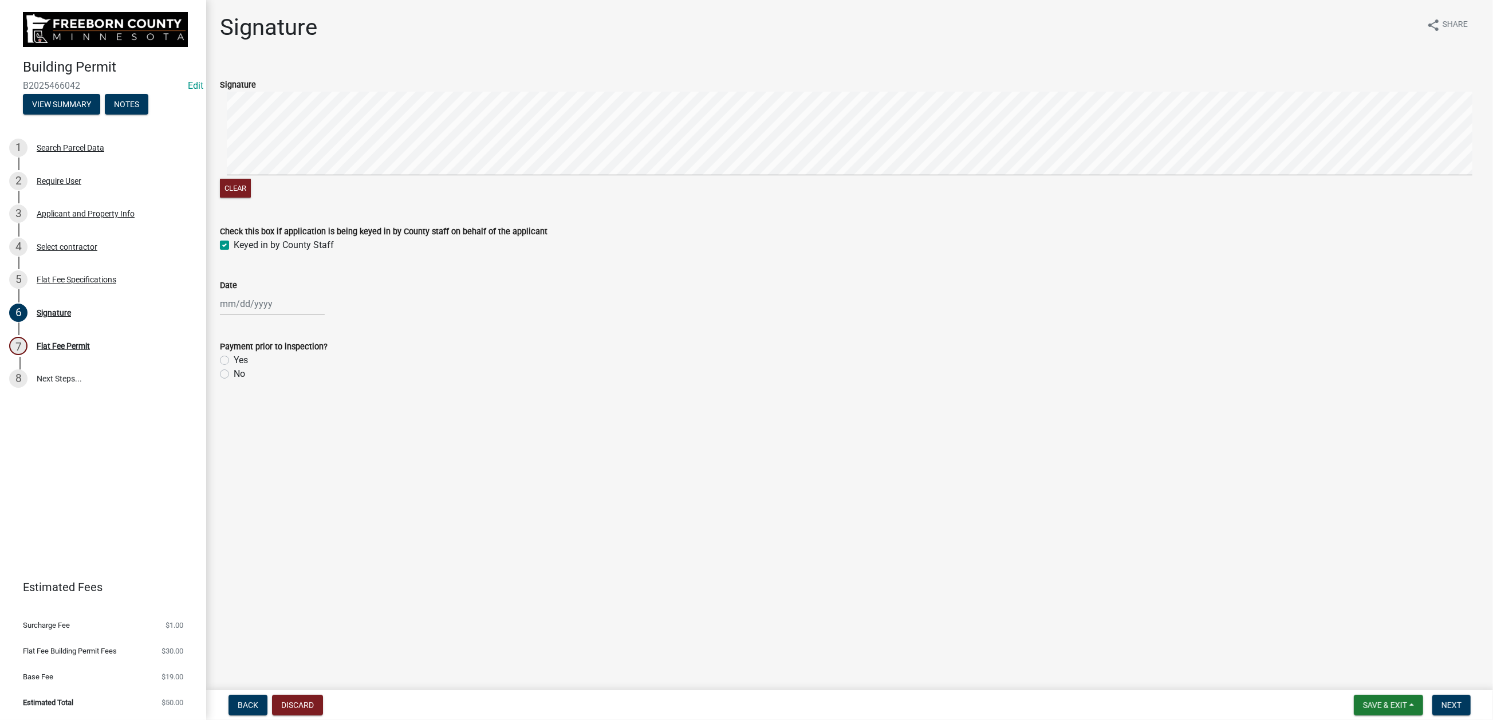
select select "2025"
click at [259, 455] on div "19" at bounding box center [249, 445] width 18 height 18
type input "[DATE]"
click at [234, 381] on label "No" at bounding box center [239, 374] width 11 height 14
click at [234, 374] on input "No" at bounding box center [237, 370] width 7 height 7
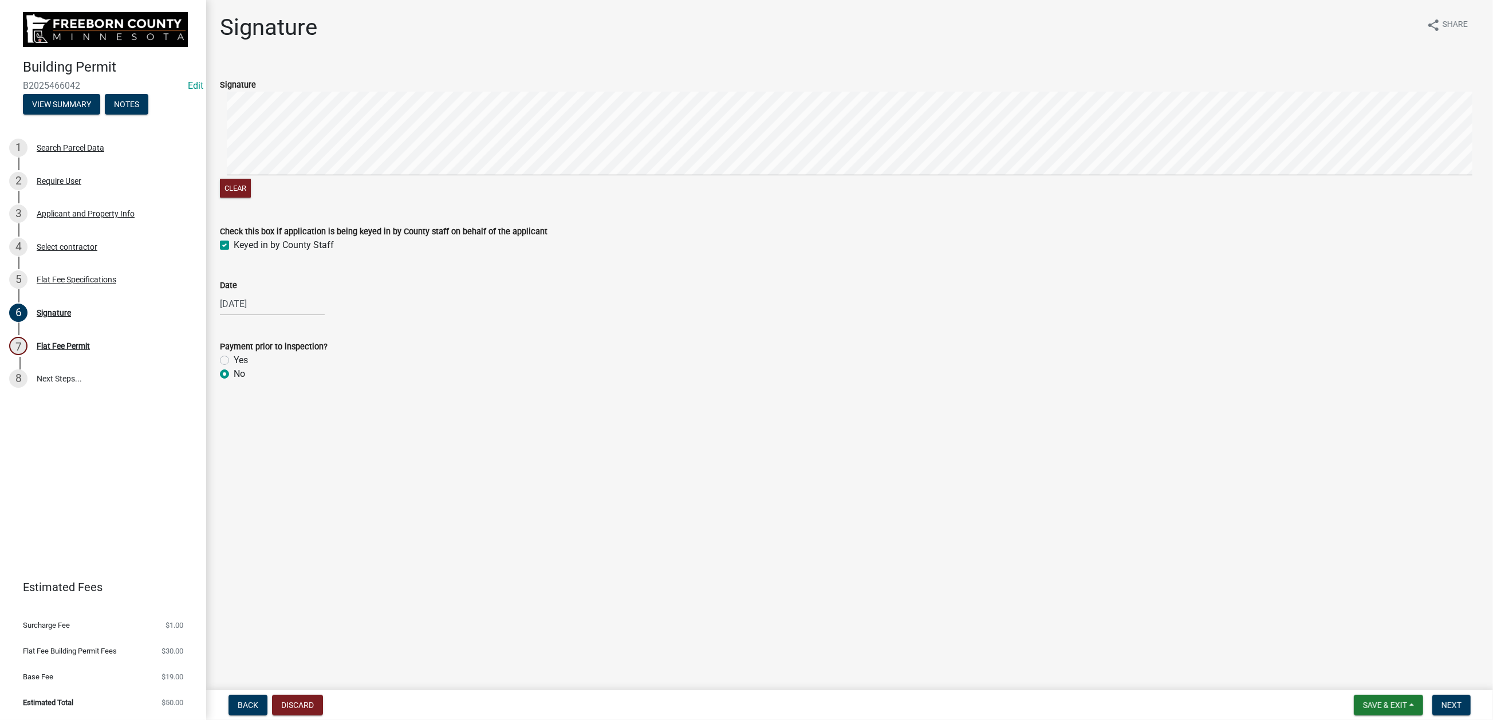
radio input "true"
click at [1242, 578] on span "Next" at bounding box center [1451, 704] width 20 height 9
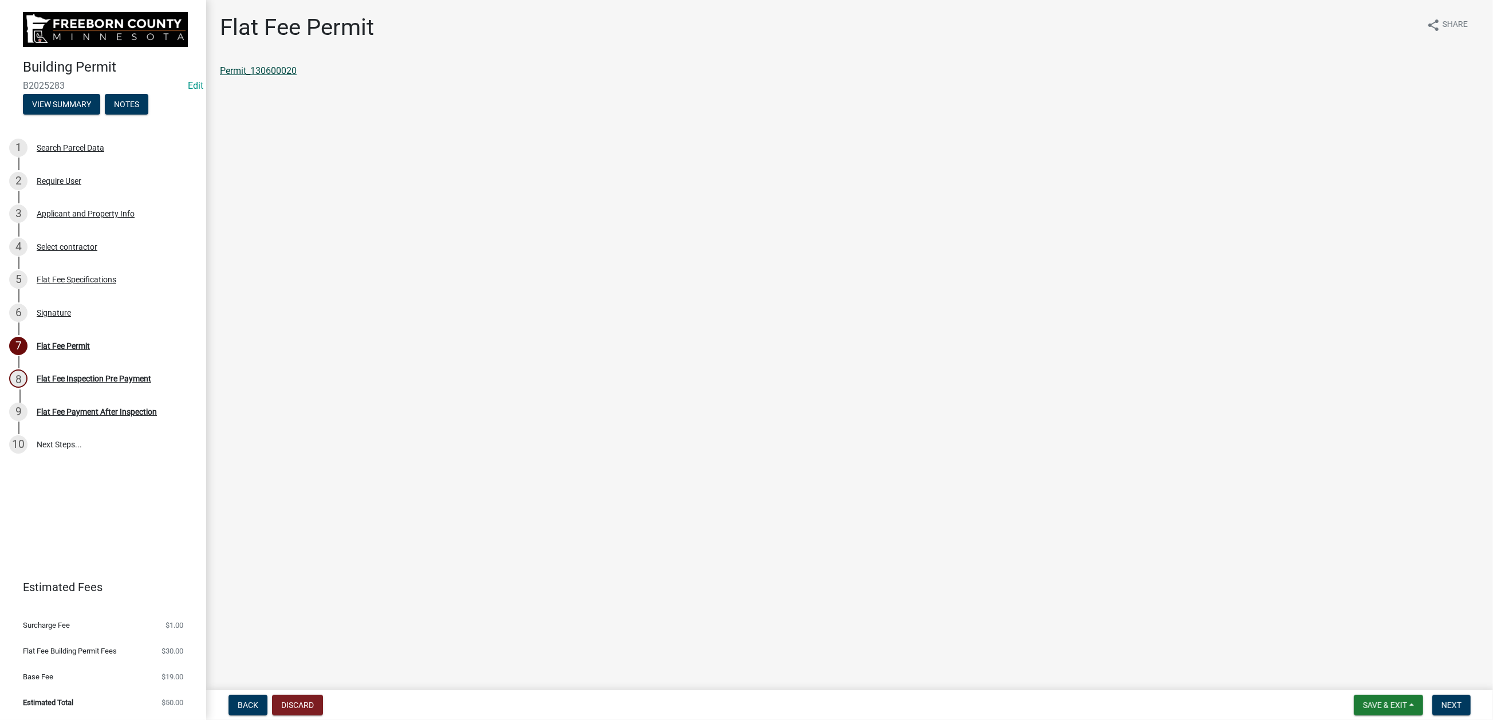
click at [297, 76] on link "Permit_130600020" at bounding box center [258, 70] width 77 height 11
drag, startPoint x: 1356, startPoint y: 699, endPoint x: 1367, endPoint y: 687, distance: 16.6
click at [1242, 578] on span "Save & Exit" at bounding box center [1385, 704] width 44 height 9
click at [1242, 578] on button "Save & Exit" at bounding box center [1377, 664] width 92 height 27
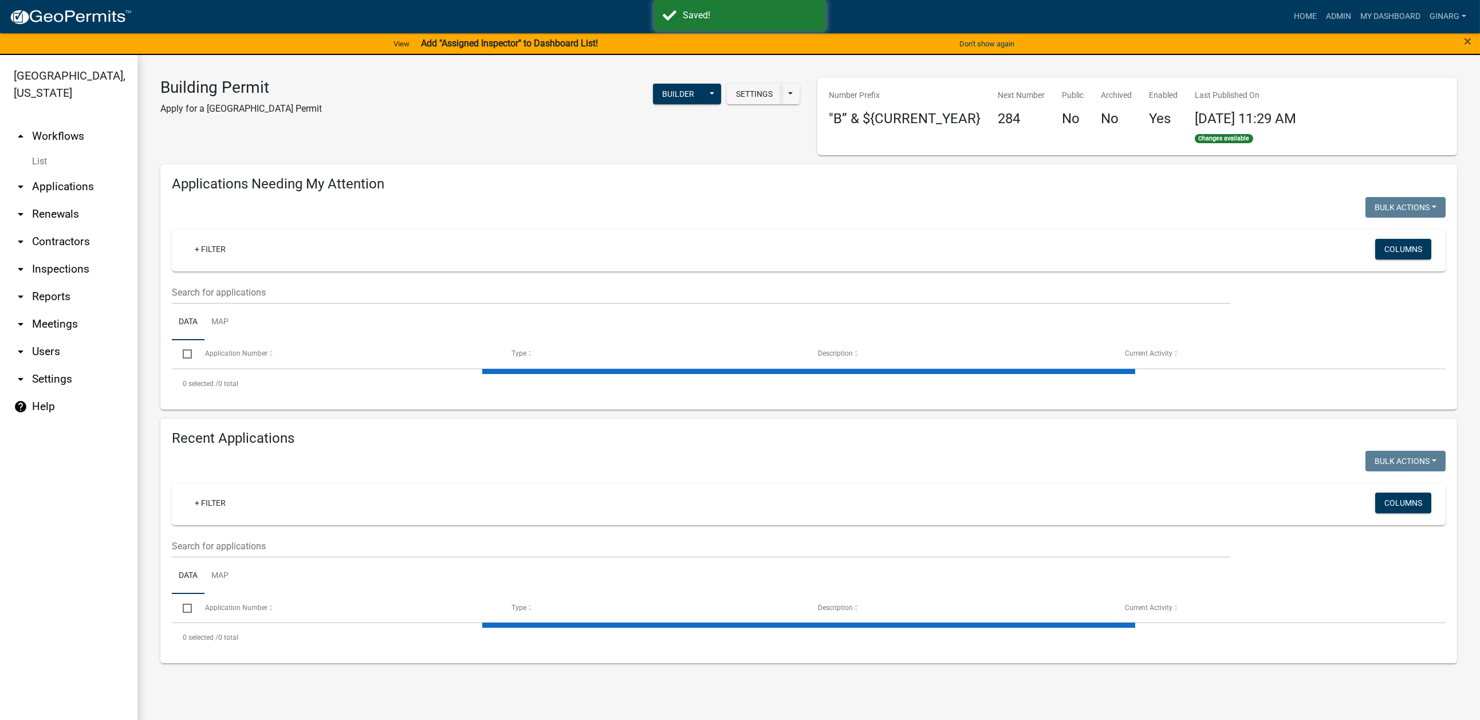
select select "3: 100"
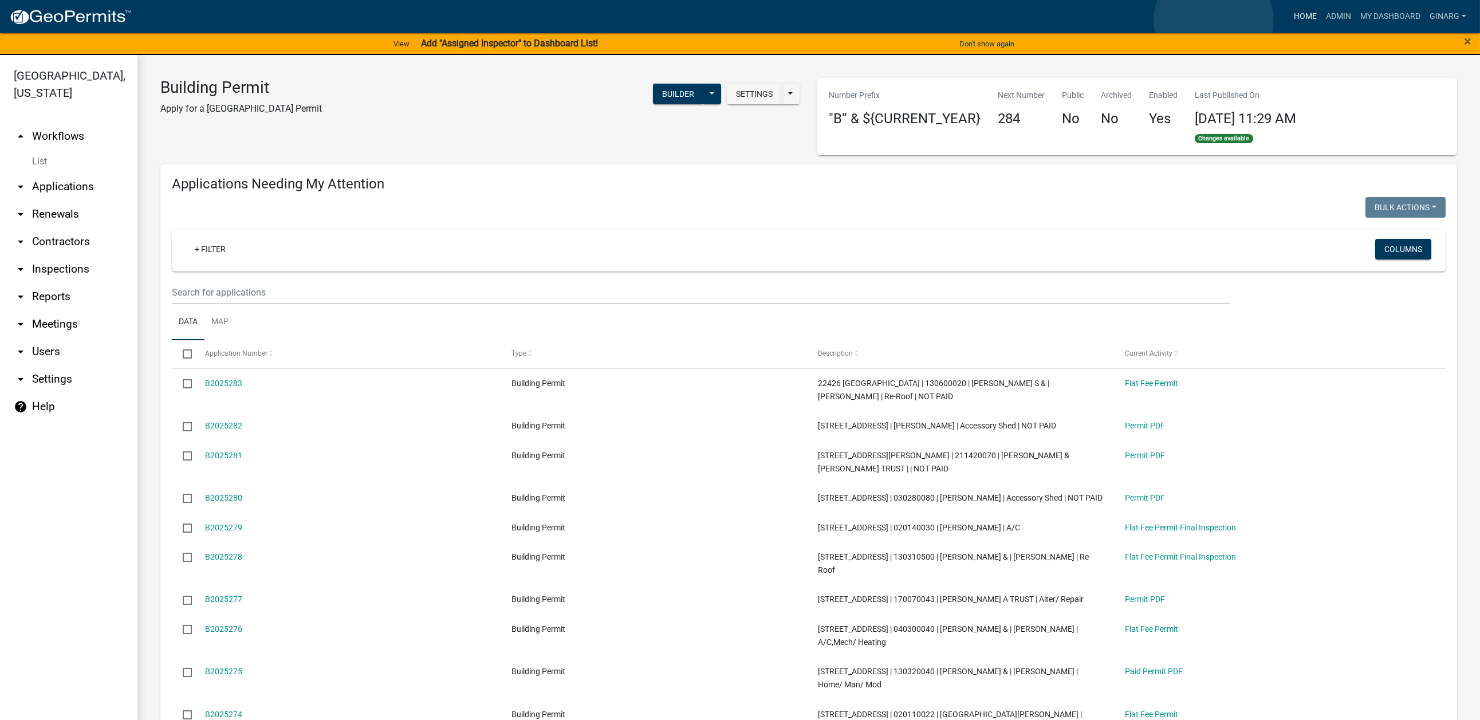
click at [1242, 21] on link "Home" at bounding box center [1305, 17] width 32 height 22
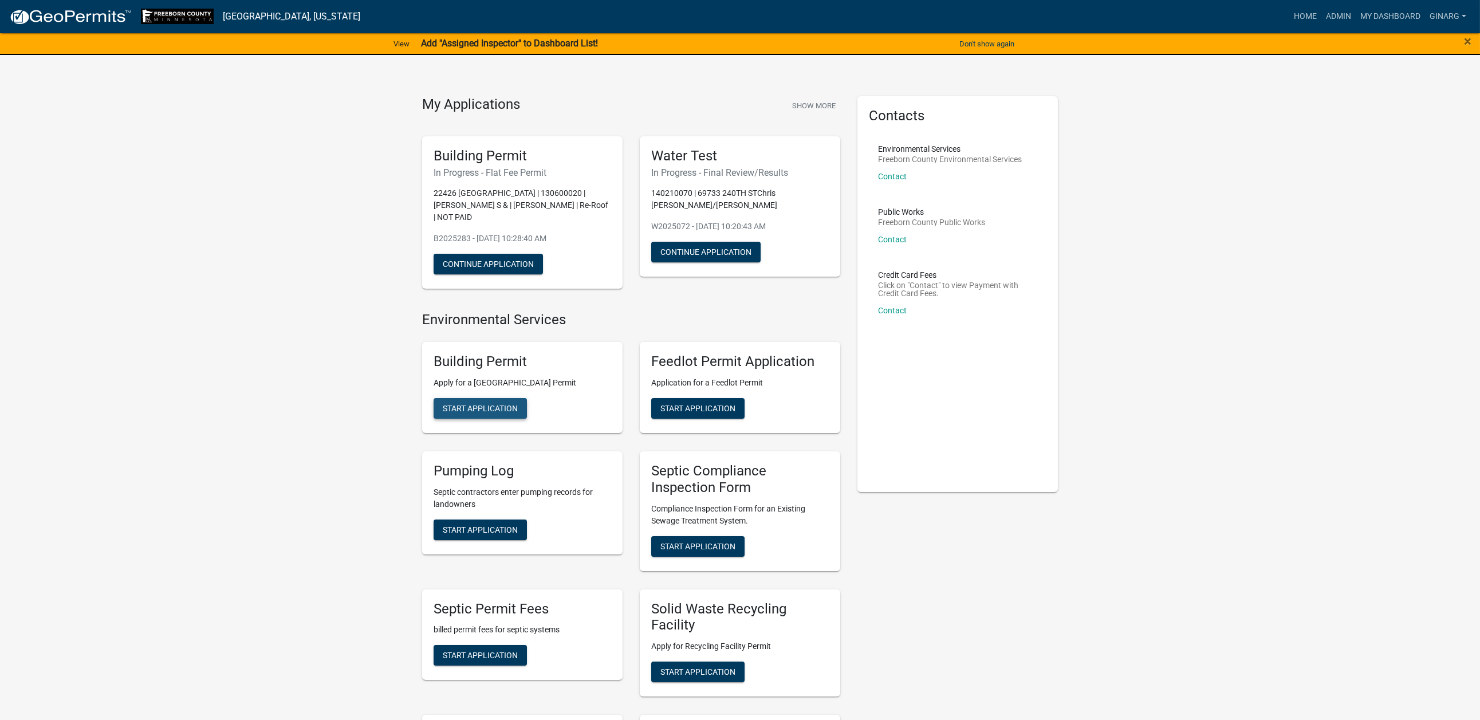
click at [518, 413] on span "Start Application" at bounding box center [480, 408] width 75 height 9
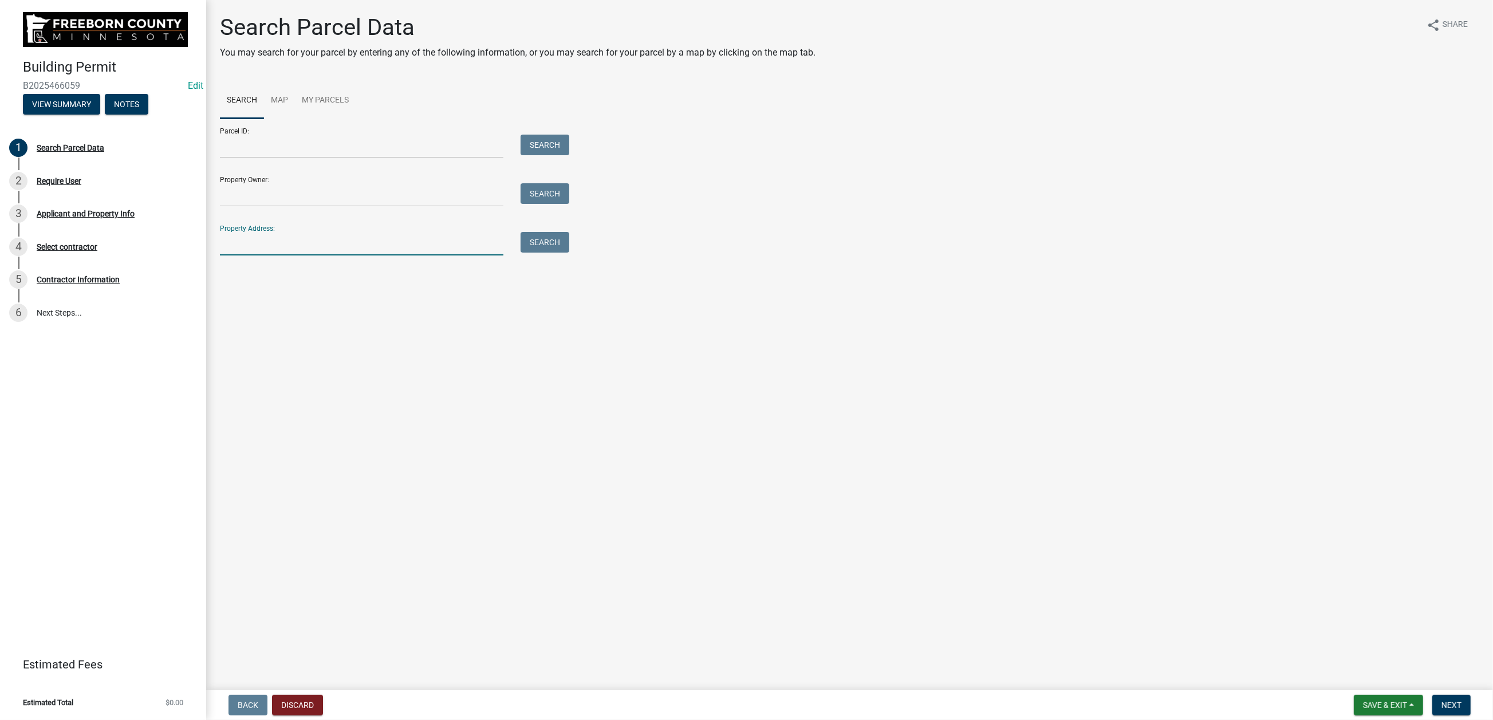
click at [274, 255] on input "Property Address:" at bounding box center [361, 243] width 283 height 23
type input "23371"
click at [558, 253] on button "Search" at bounding box center [545, 242] width 49 height 21
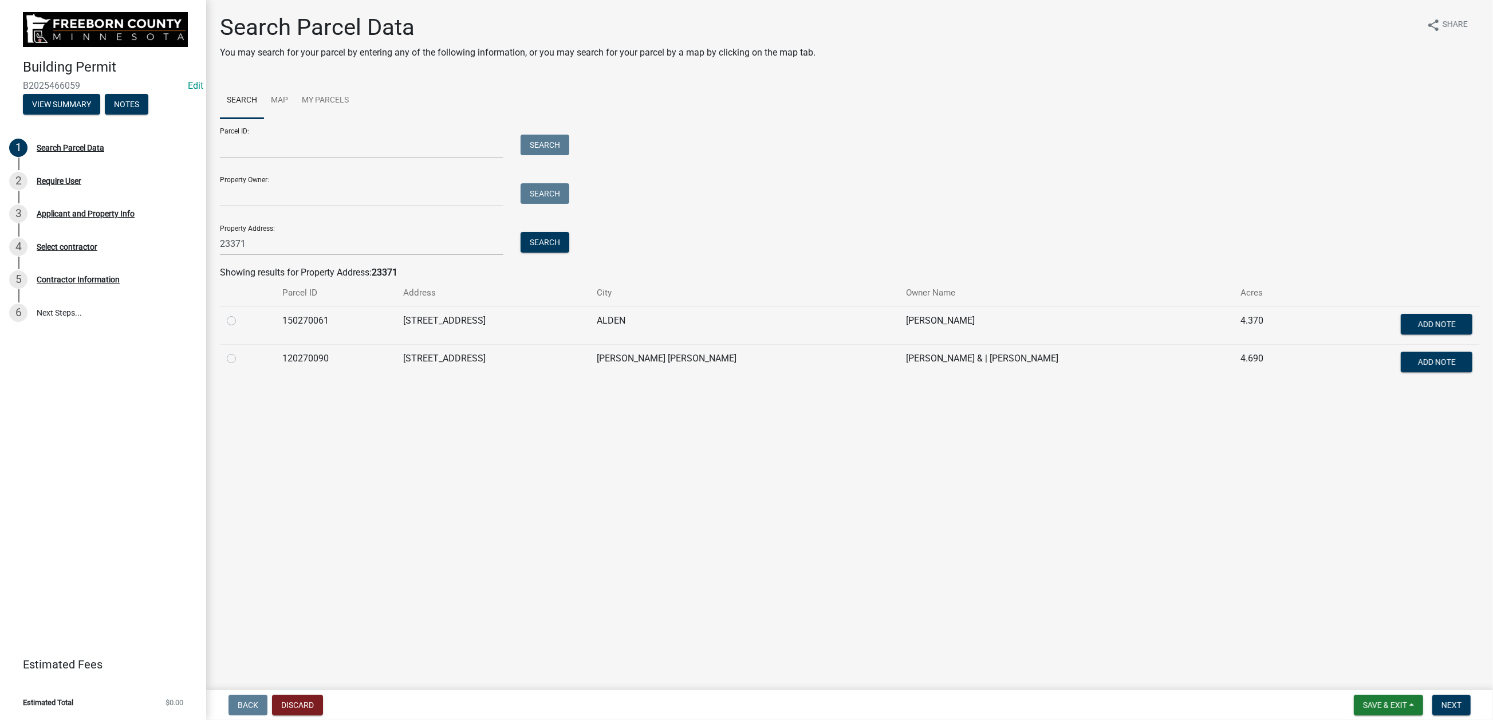
click at [240, 314] on label at bounding box center [240, 314] width 0 height 0
click at [240, 321] on input "radio" at bounding box center [243, 317] width 7 height 7
radio input "true"
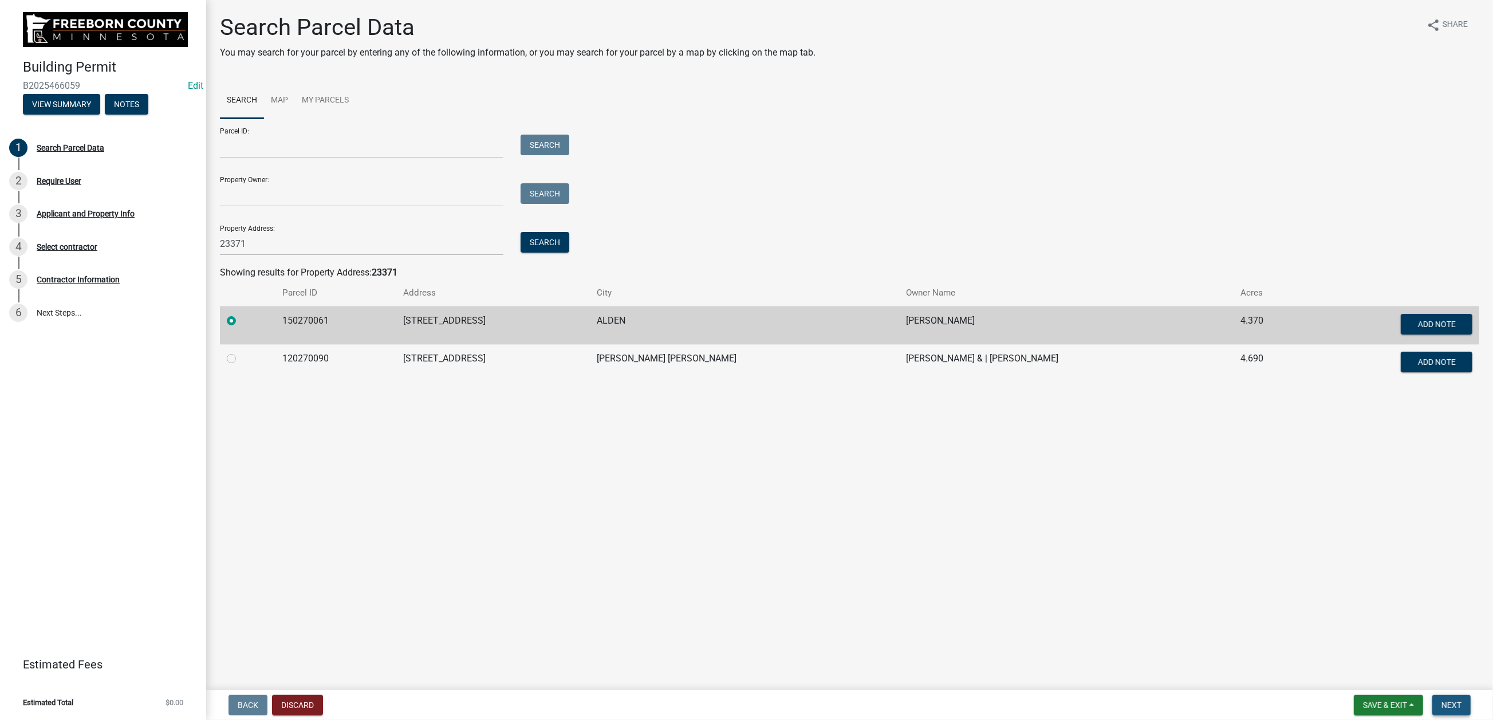
click at [1242, 578] on span "Next" at bounding box center [1451, 704] width 20 height 9
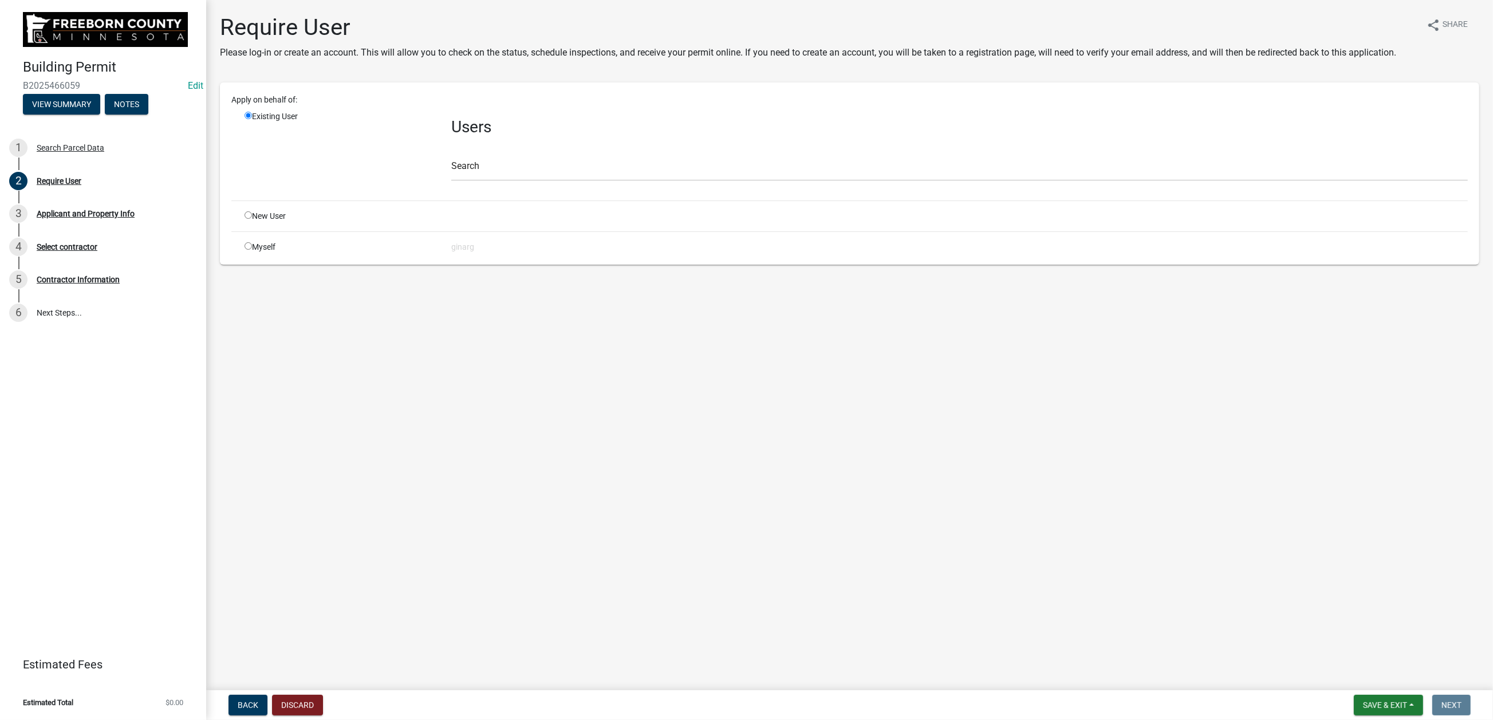
click at [252, 250] on input "radio" at bounding box center [248, 245] width 7 height 7
radio input "true"
radio input "false"
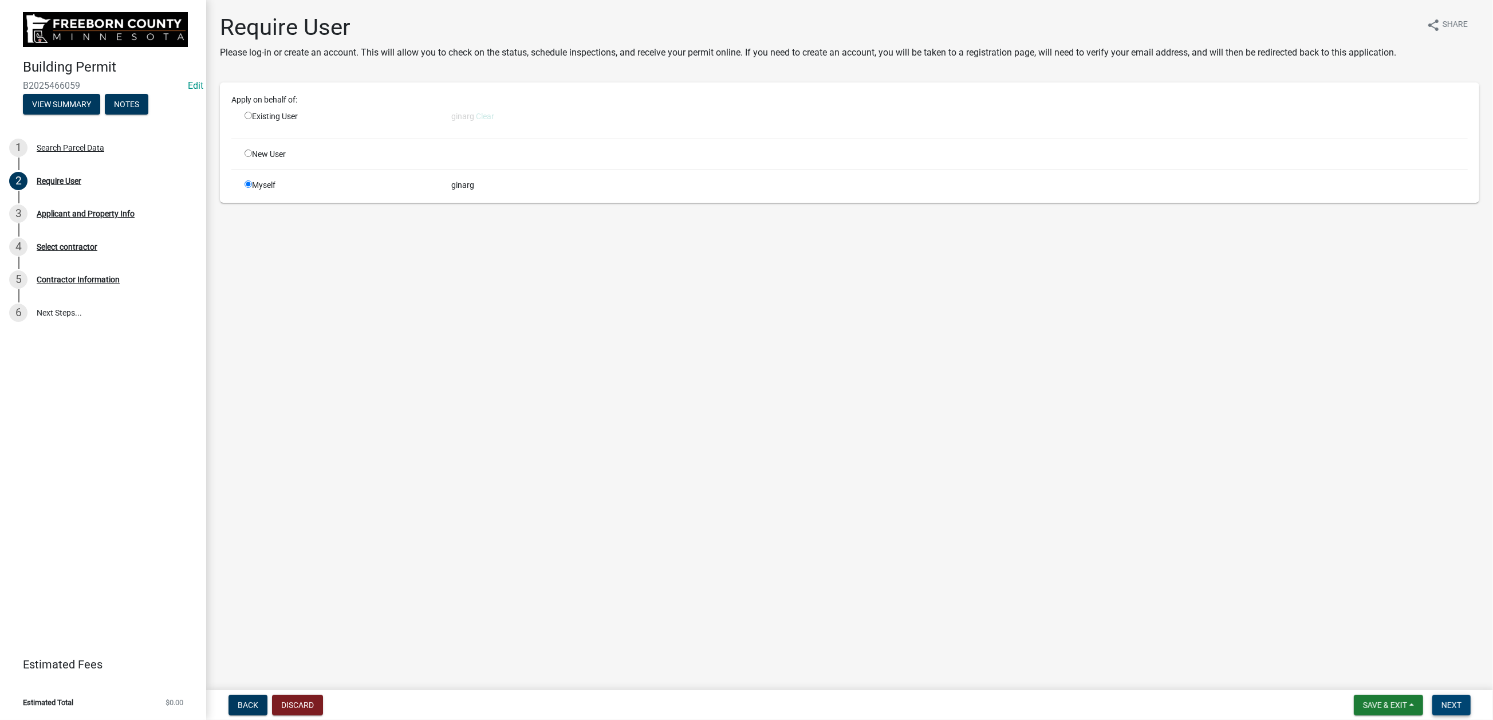
click at [1242, 578] on span "Next" at bounding box center [1451, 704] width 20 height 9
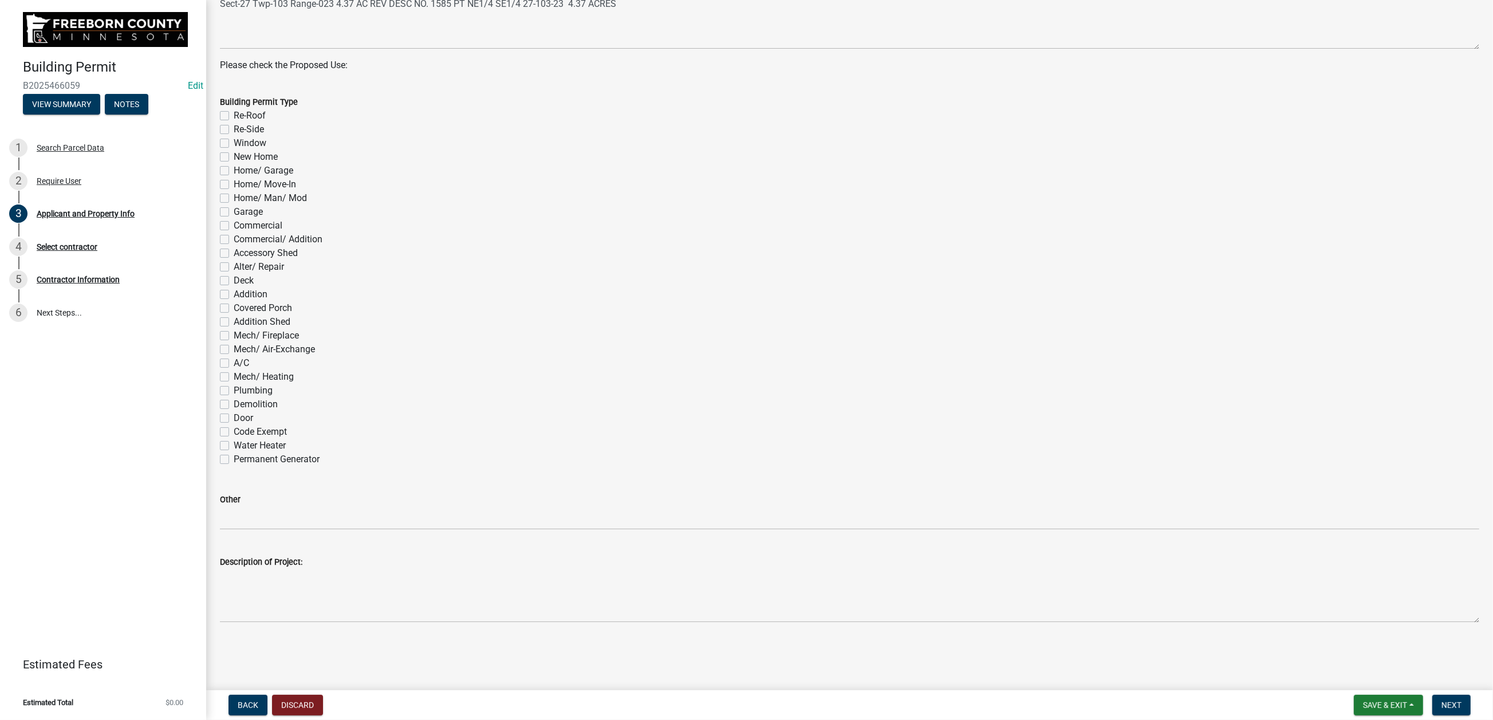
scroll to position [687, 0]
click at [234, 370] on label "A/C" at bounding box center [241, 363] width 15 height 14
click at [234, 364] on input "A/C" at bounding box center [237, 359] width 7 height 7
checkbox input "true"
checkbox input "false"
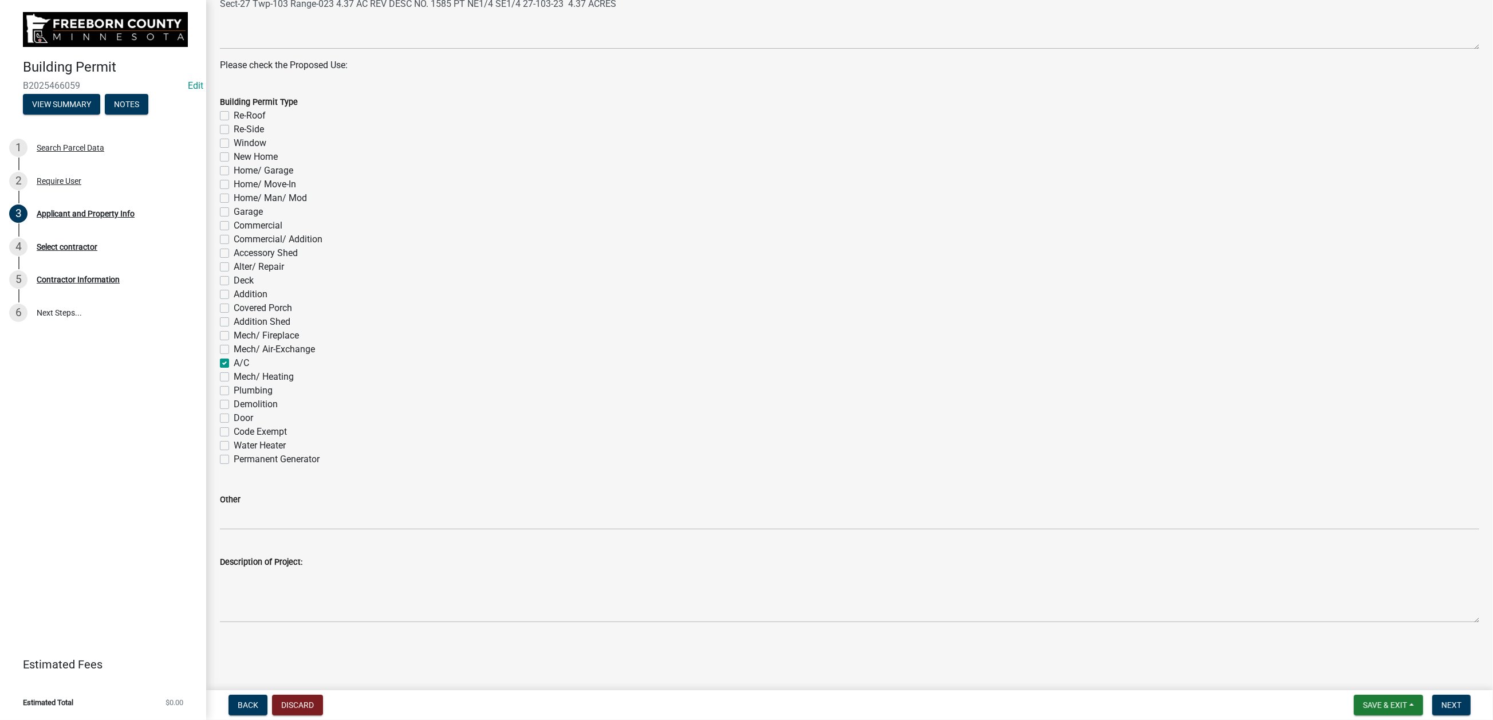
checkbox input "false"
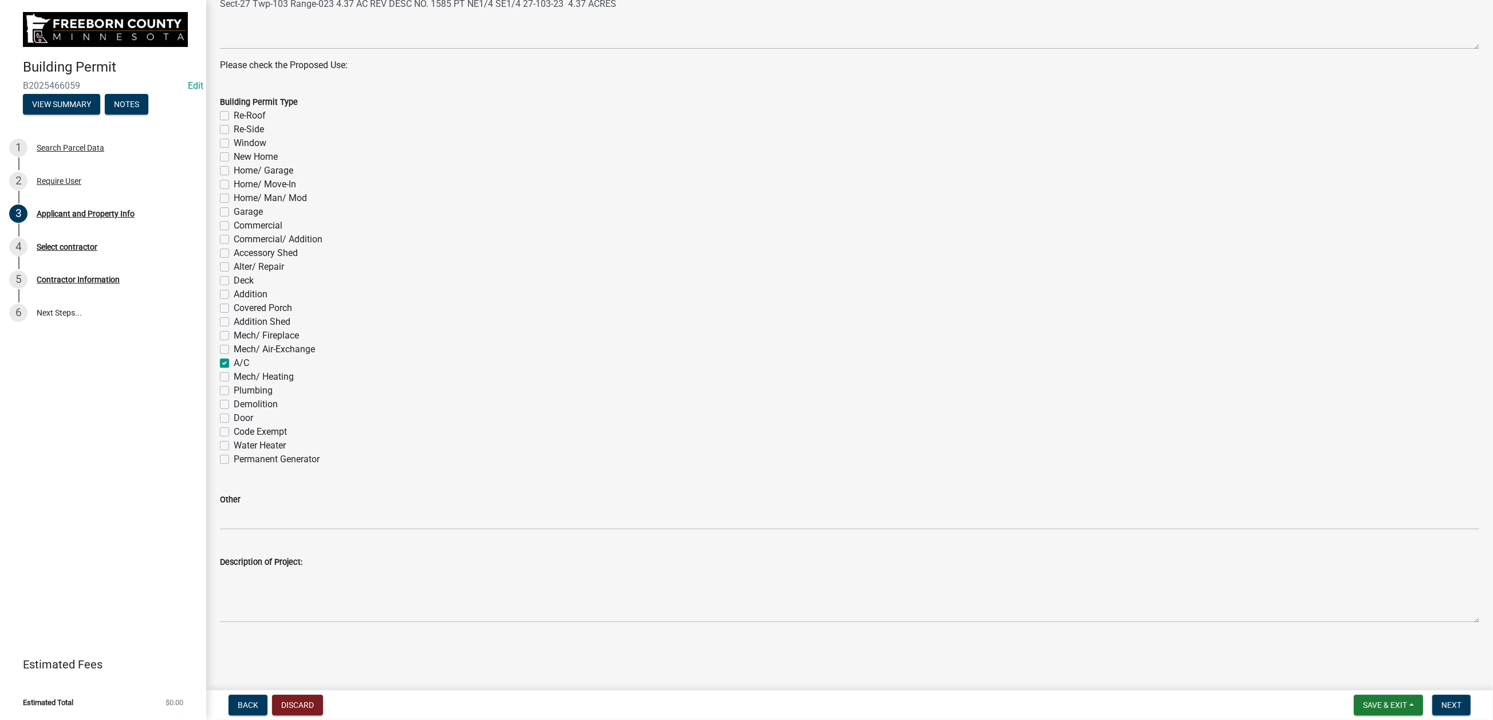
checkbox input "false"
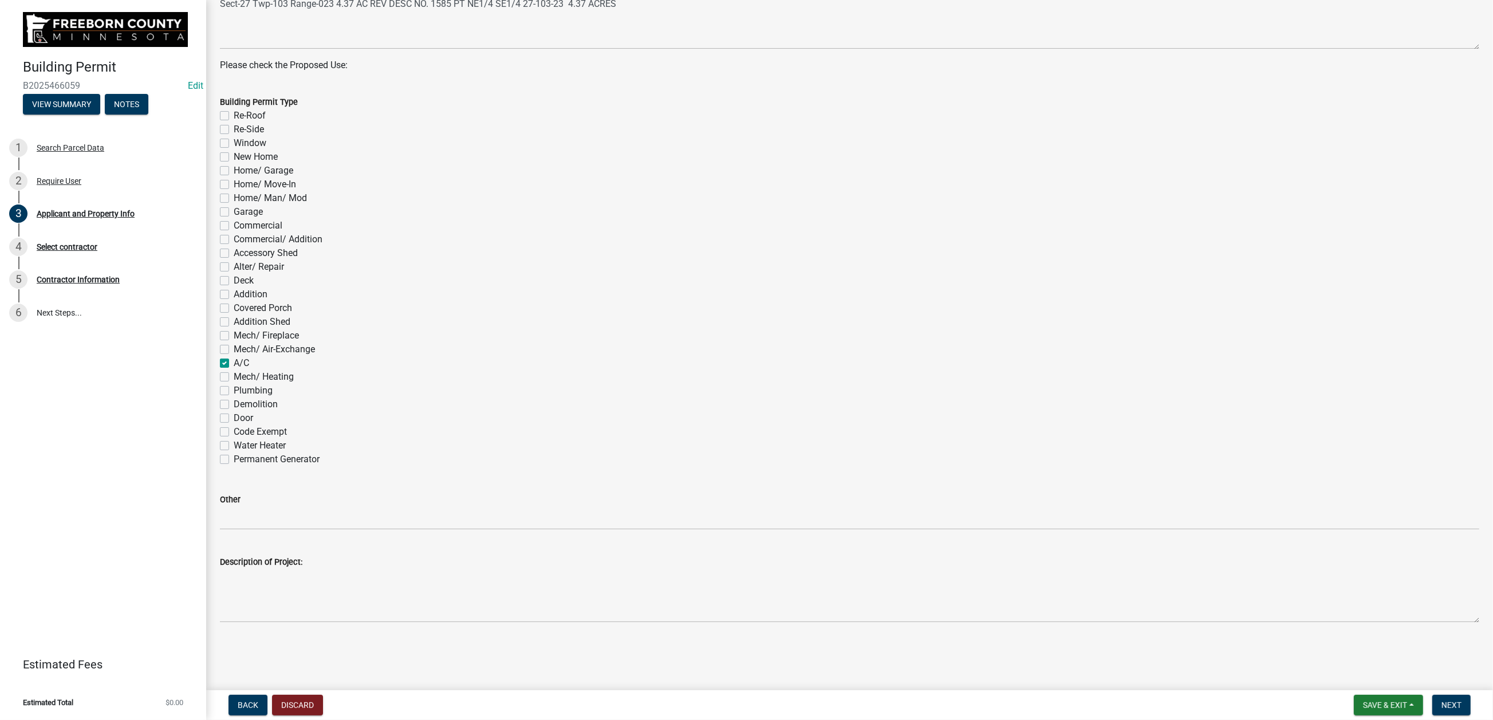
checkbox input "false"
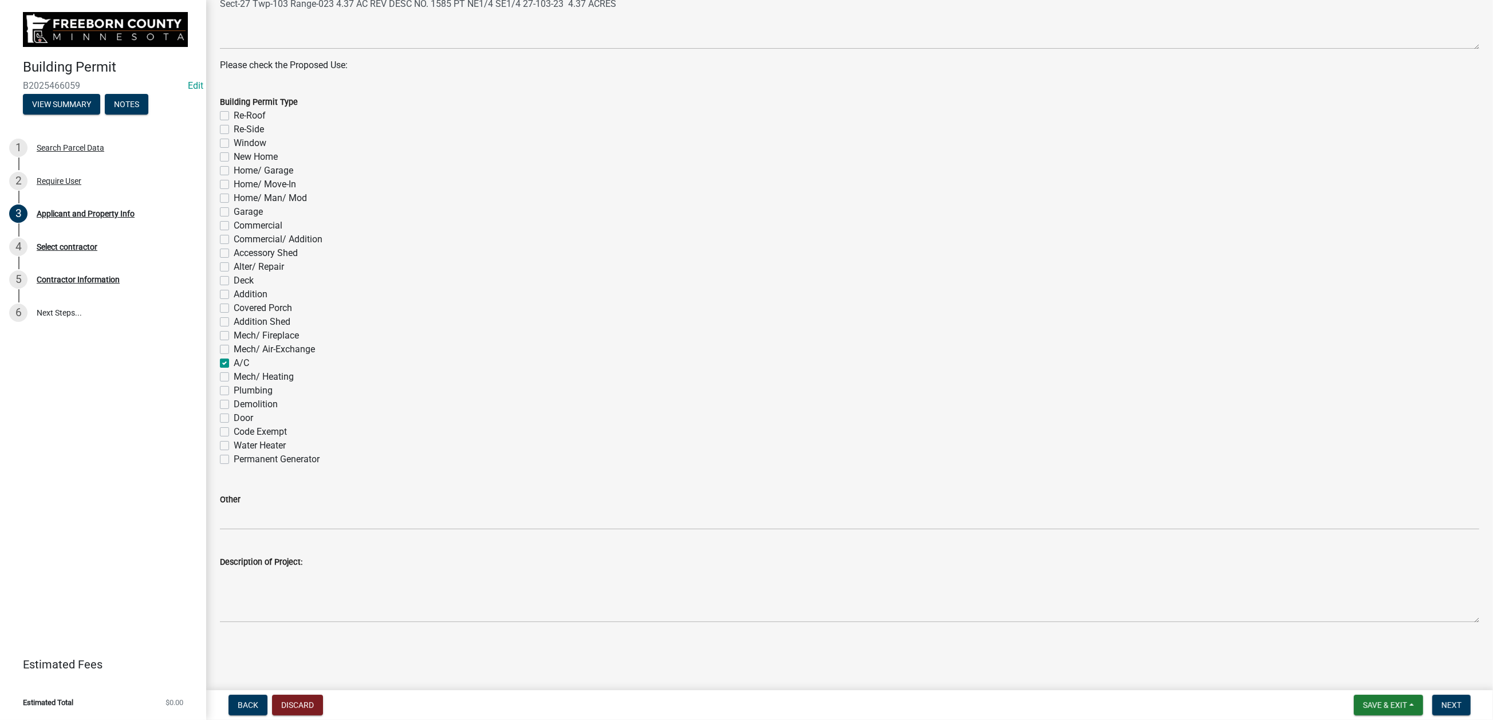
checkbox input "false"
checkbox input "true"
checkbox input "false"
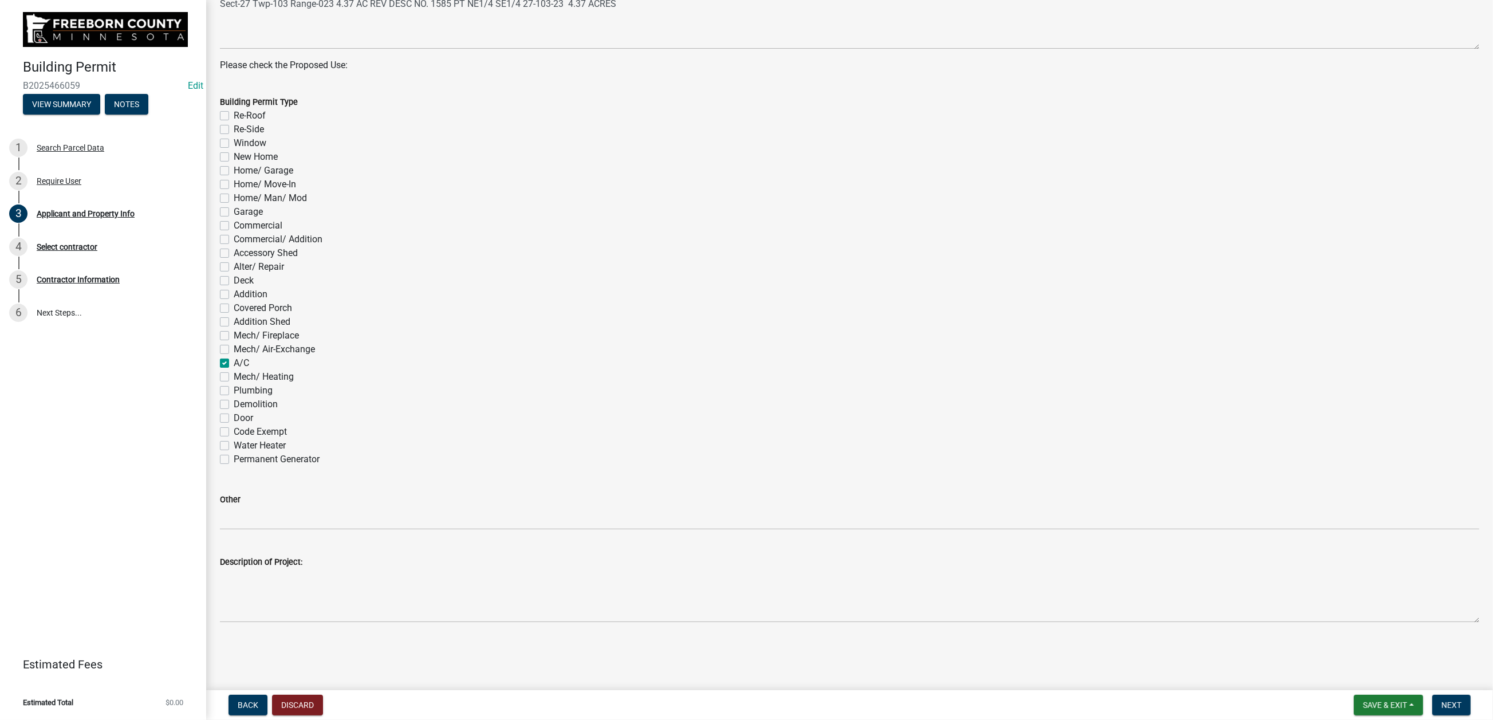
checkbox input "false"
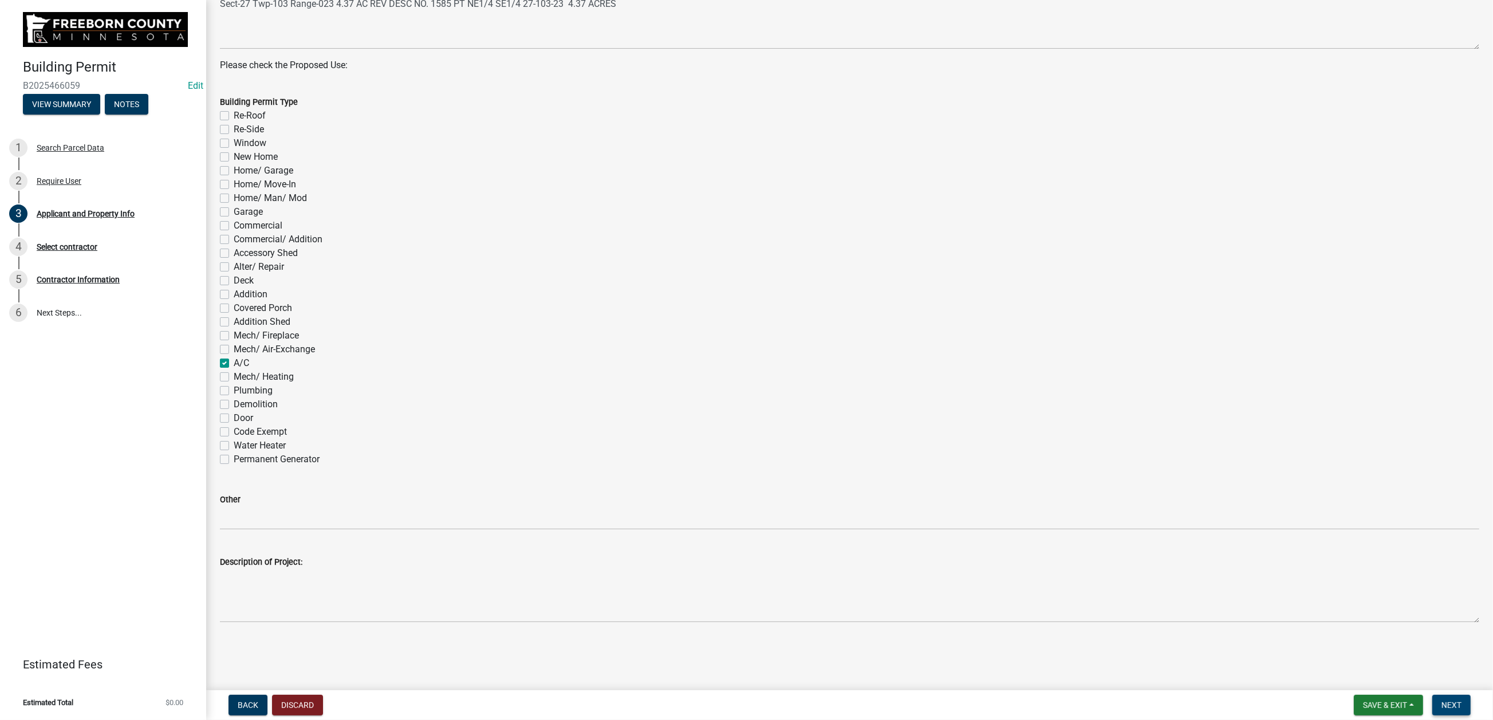
click at [1242, 578] on span "Next" at bounding box center [1451, 704] width 20 height 9
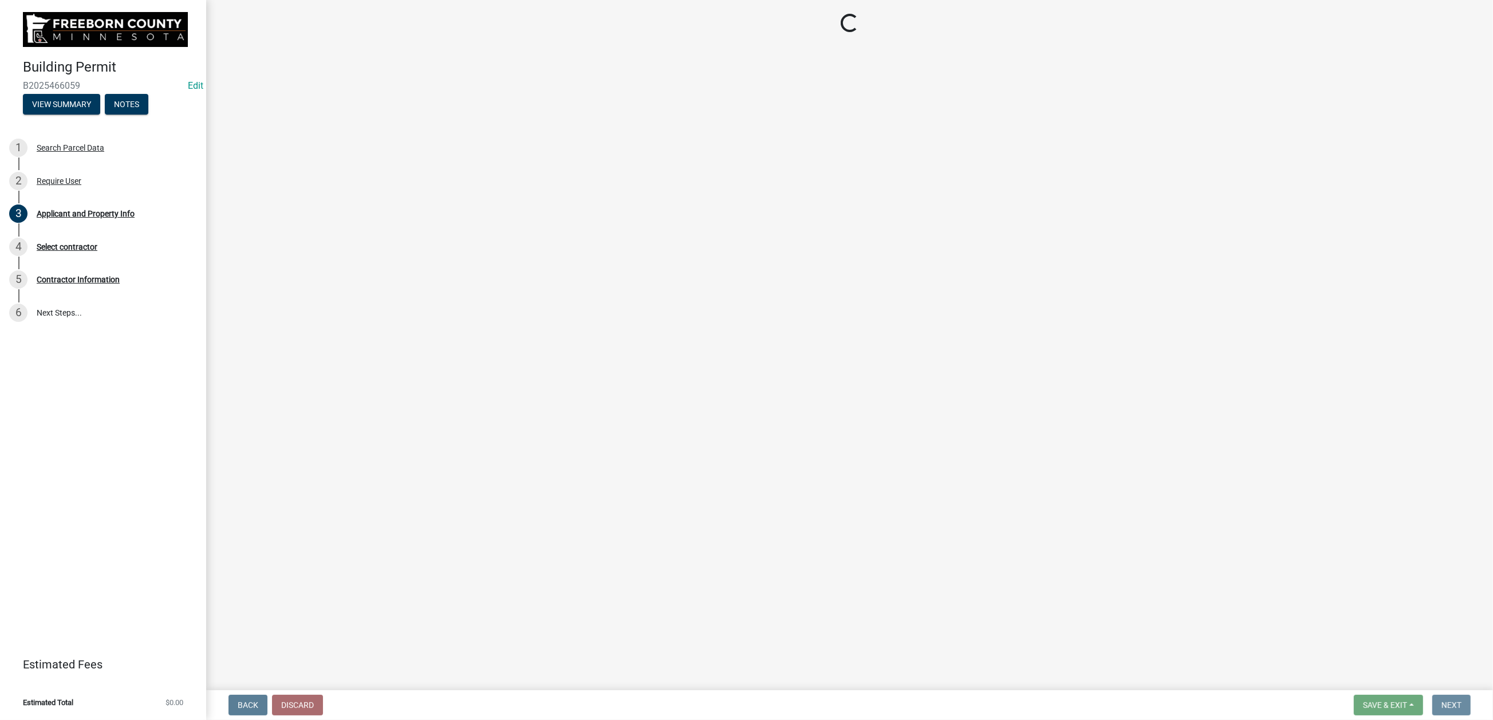
scroll to position [0, 0]
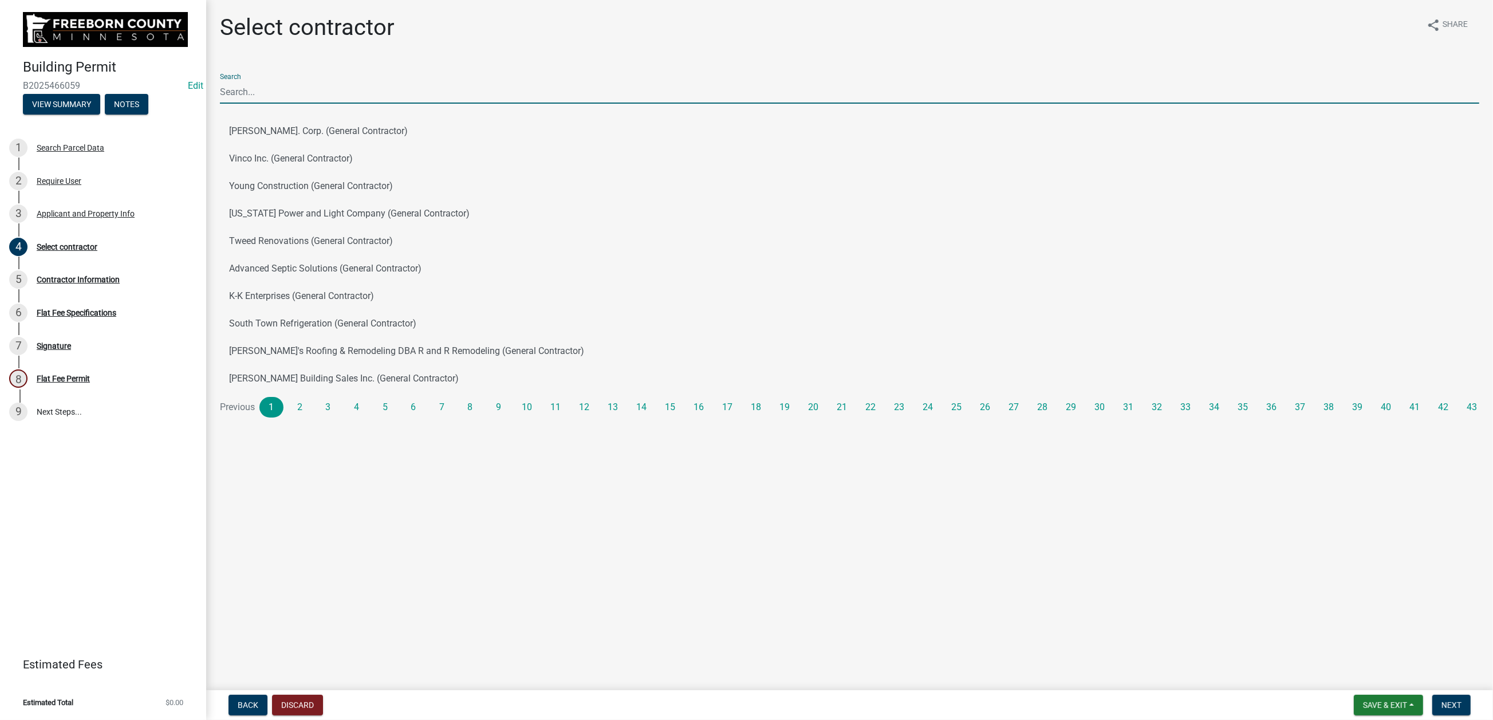
click at [328, 104] on input "Search" at bounding box center [849, 91] width 1259 height 23
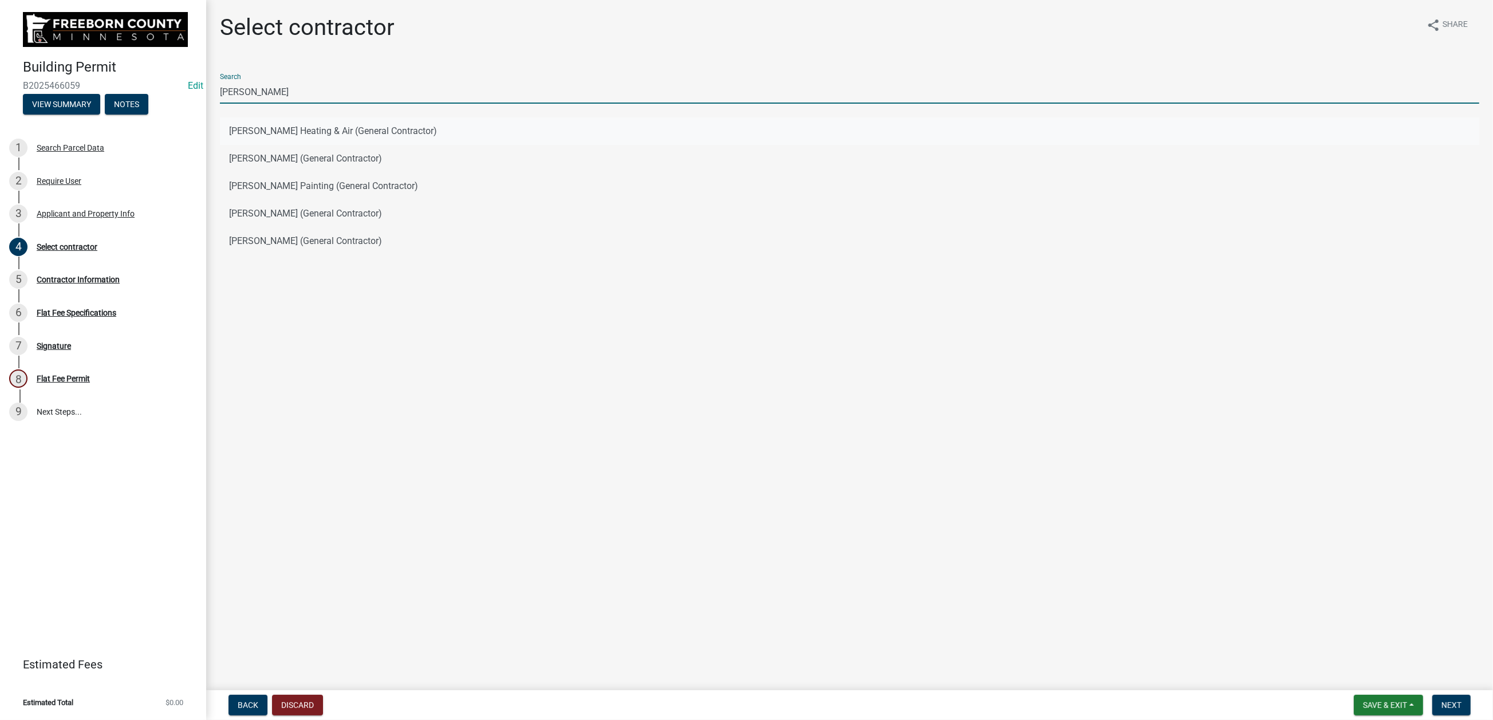
type input "[PERSON_NAME]"
click at [352, 145] on button "[PERSON_NAME] Heating & Air (General Contractor)" at bounding box center [849, 130] width 1259 height 27
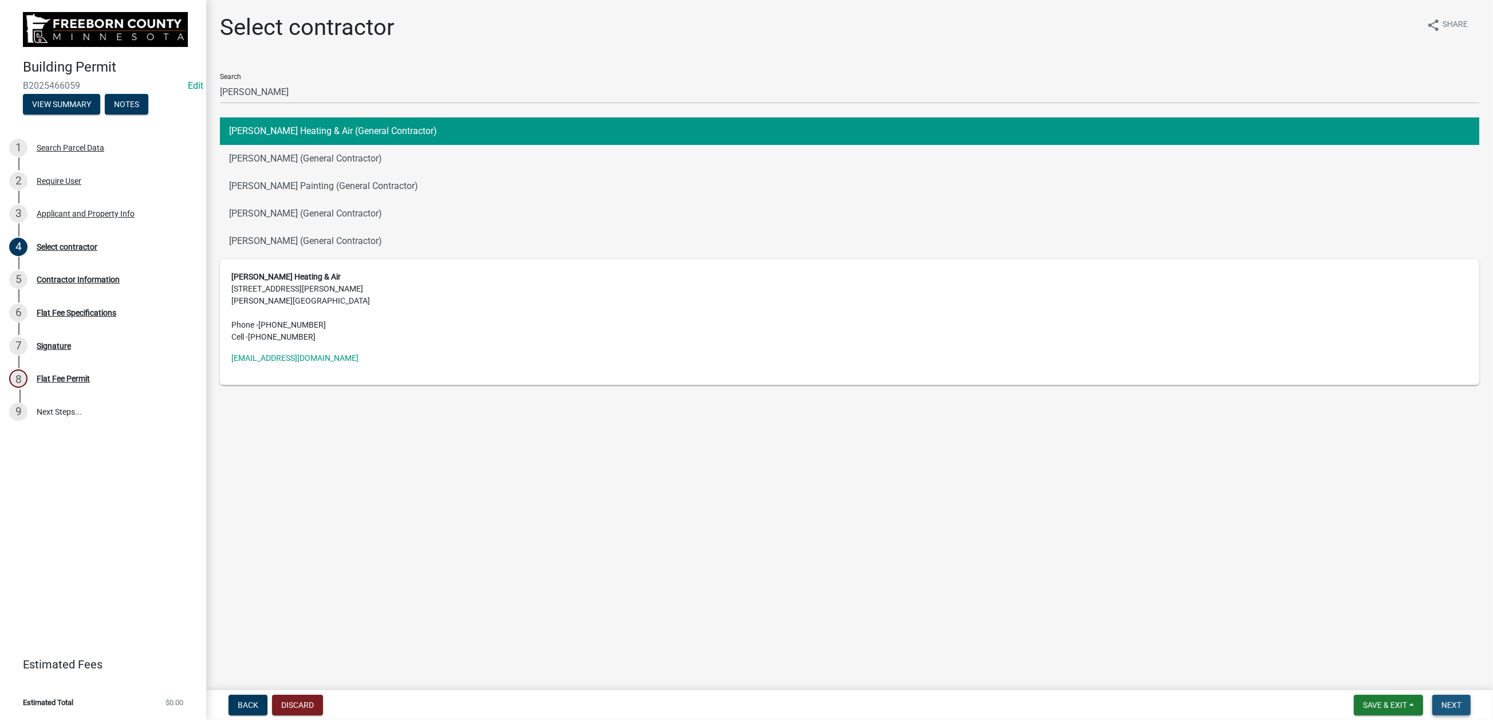
click at [1242, 578] on span "Next" at bounding box center [1451, 704] width 20 height 9
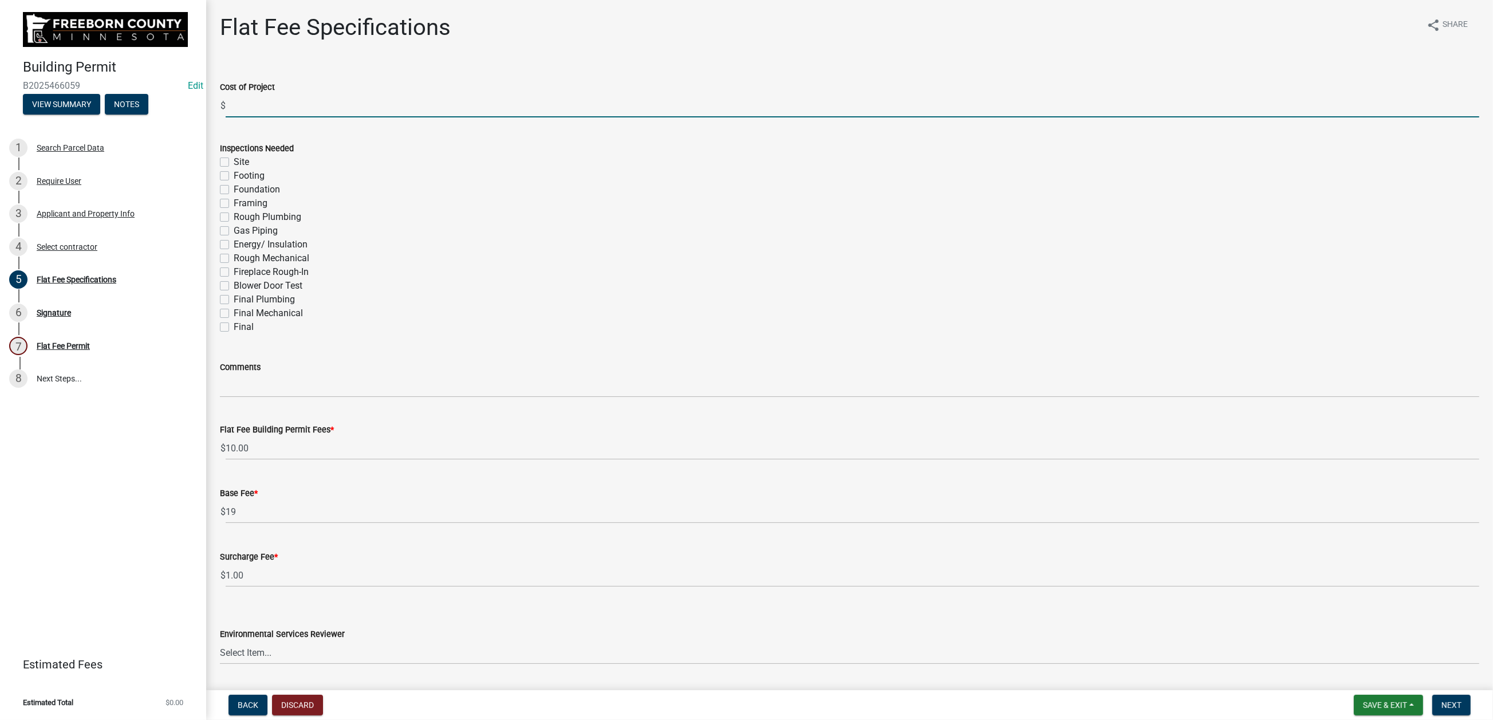
click at [255, 117] on input "text" at bounding box center [852, 105] width 1253 height 23
type input "3800"
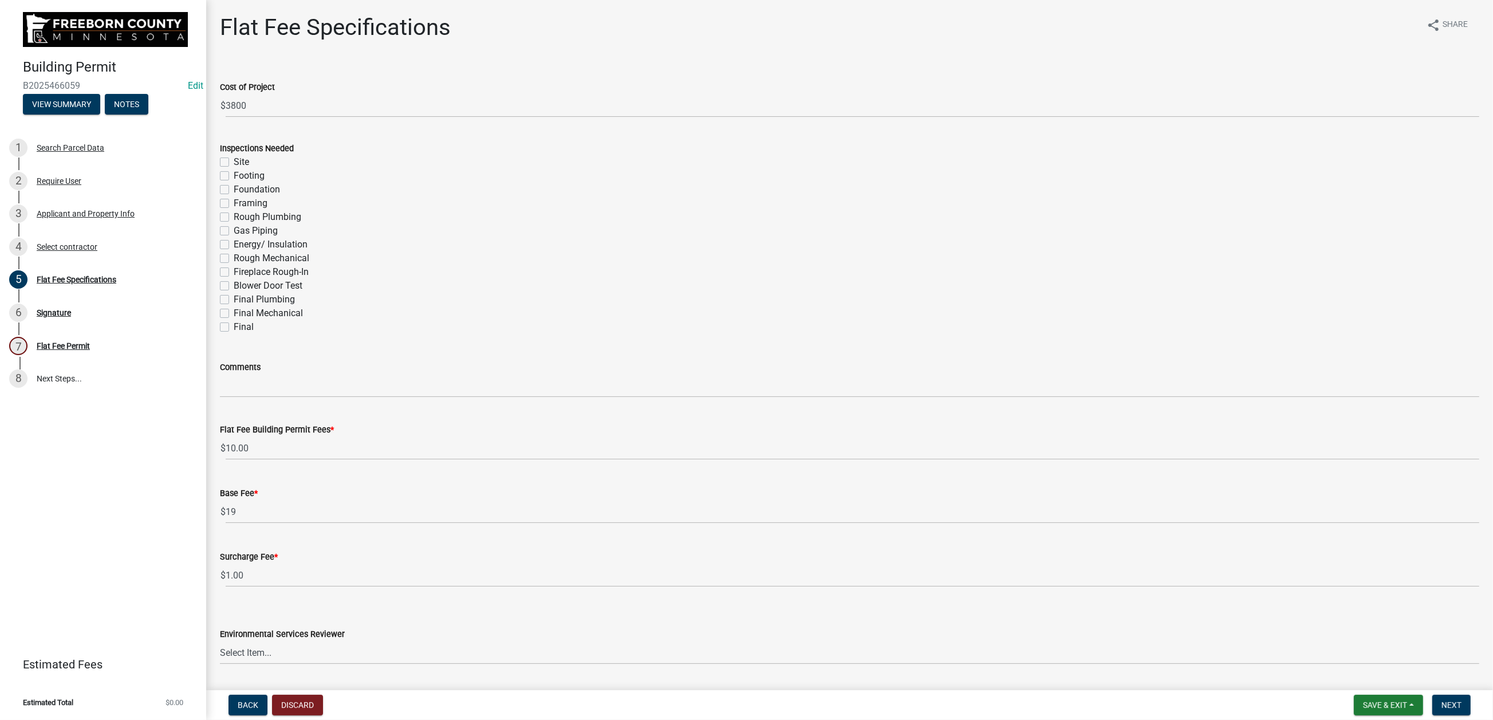
click at [234, 320] on label "Final Mechanical" at bounding box center [268, 313] width 69 height 14
click at [234, 314] on input "Final Mechanical" at bounding box center [237, 309] width 7 height 7
checkbox input "true"
checkbox input "false"
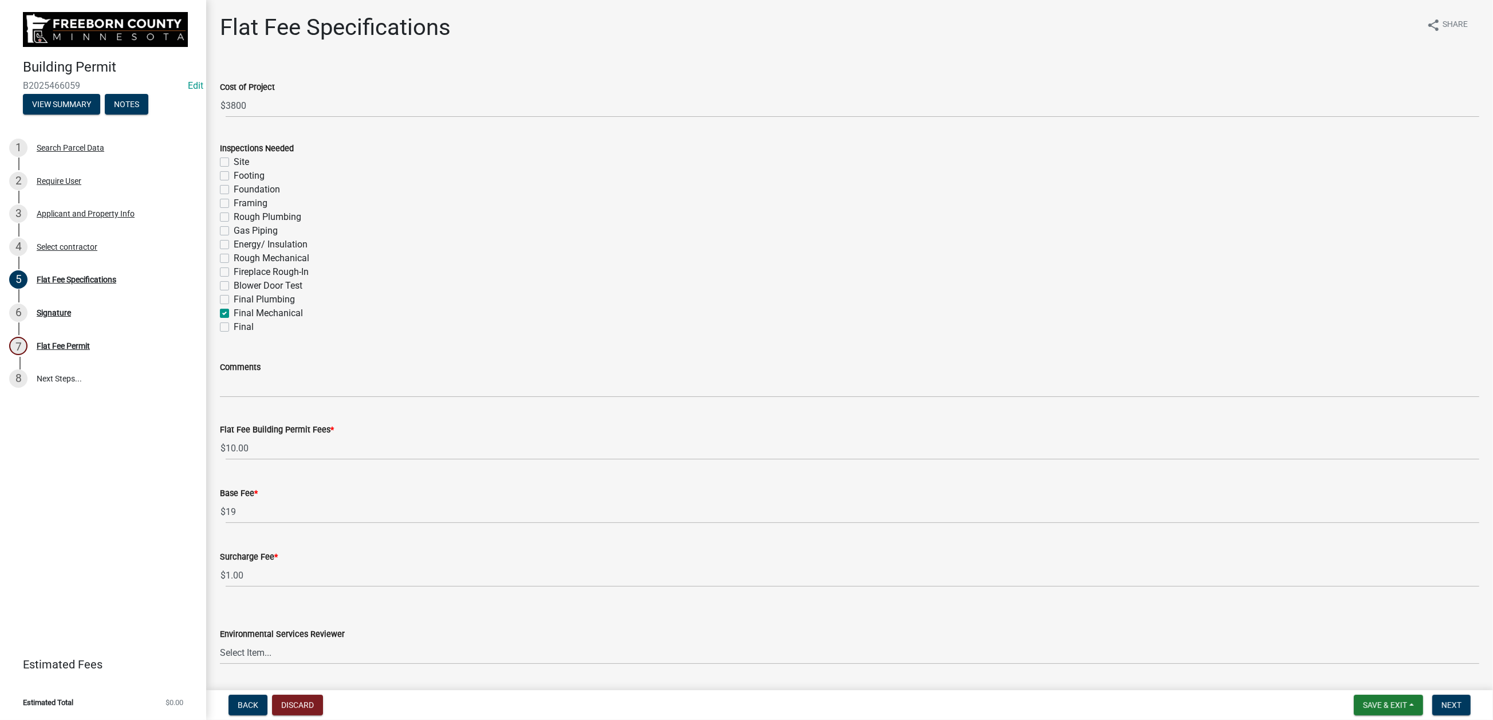
checkbox input "false"
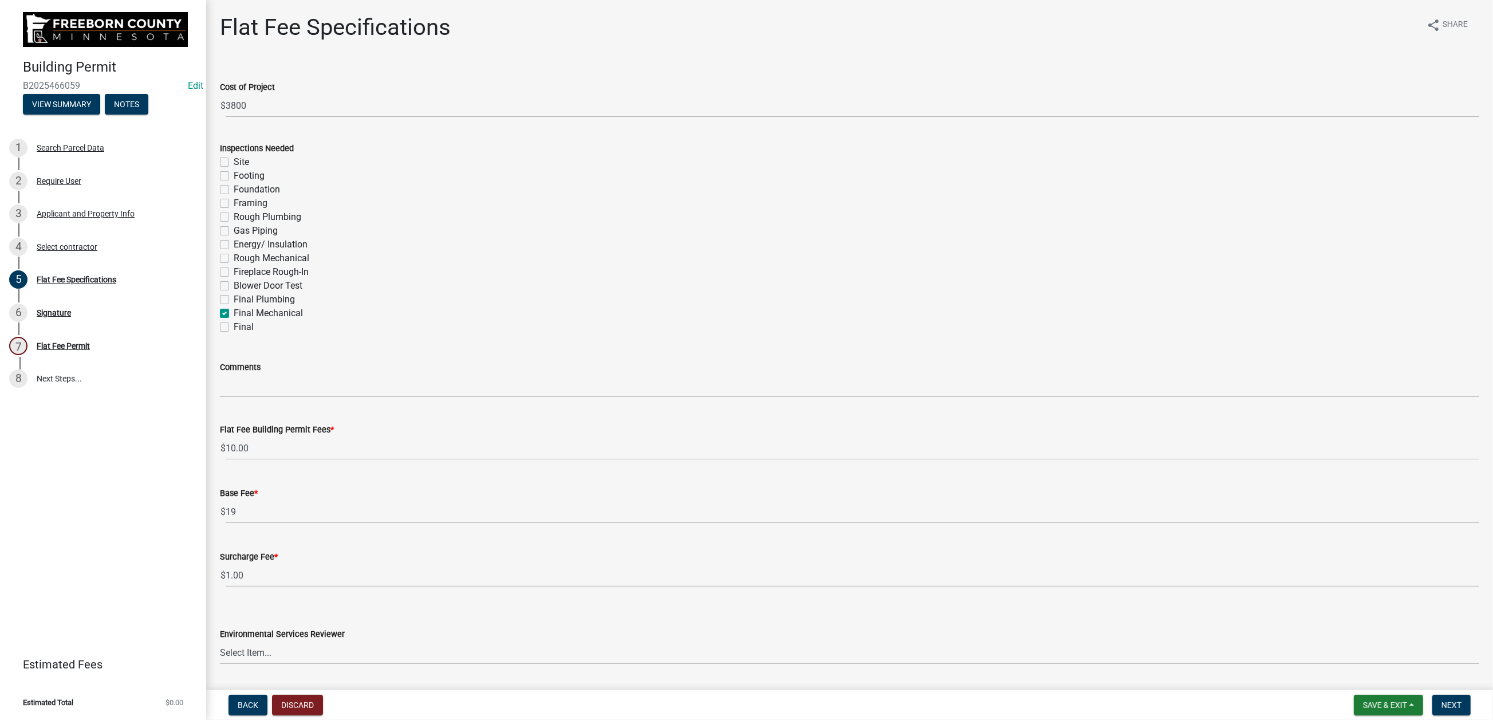
checkbox input "false"
checkbox input "true"
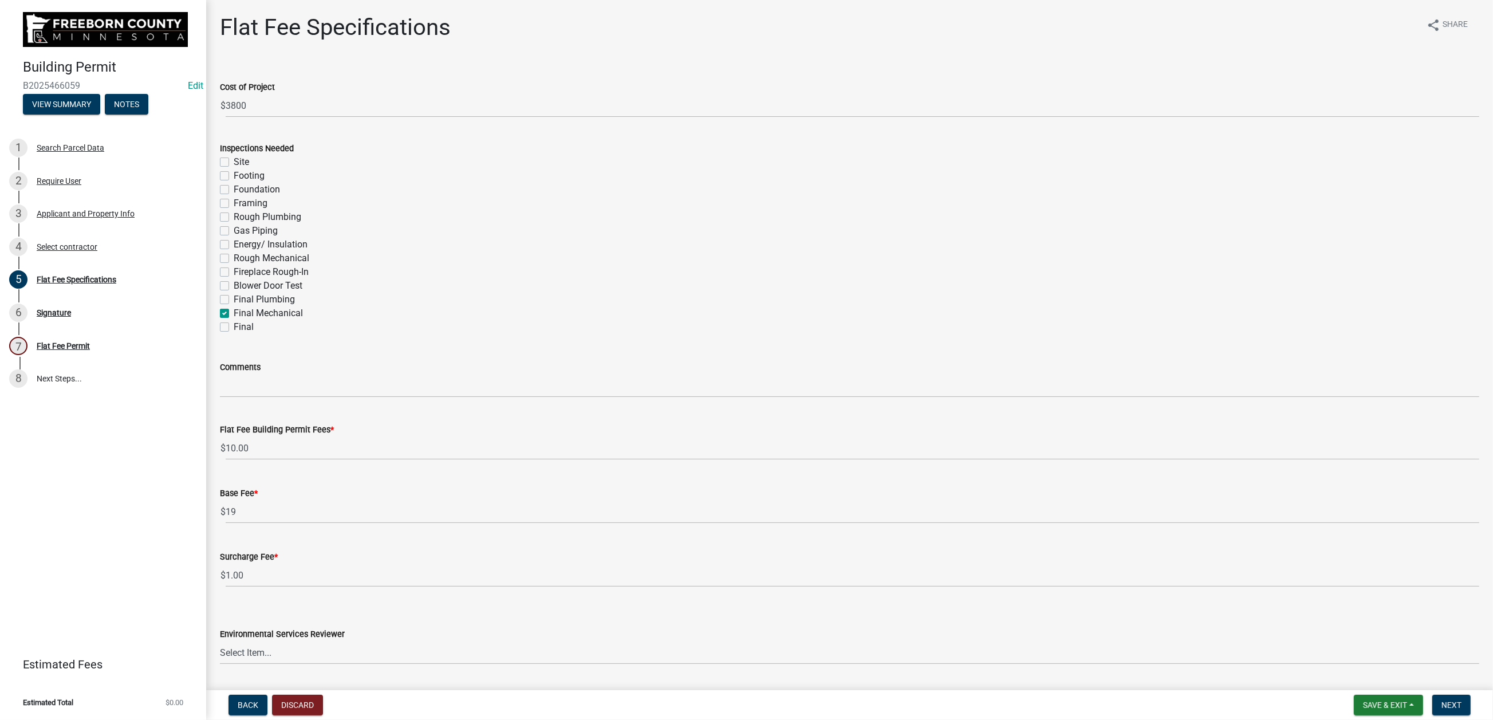
checkbox input "false"
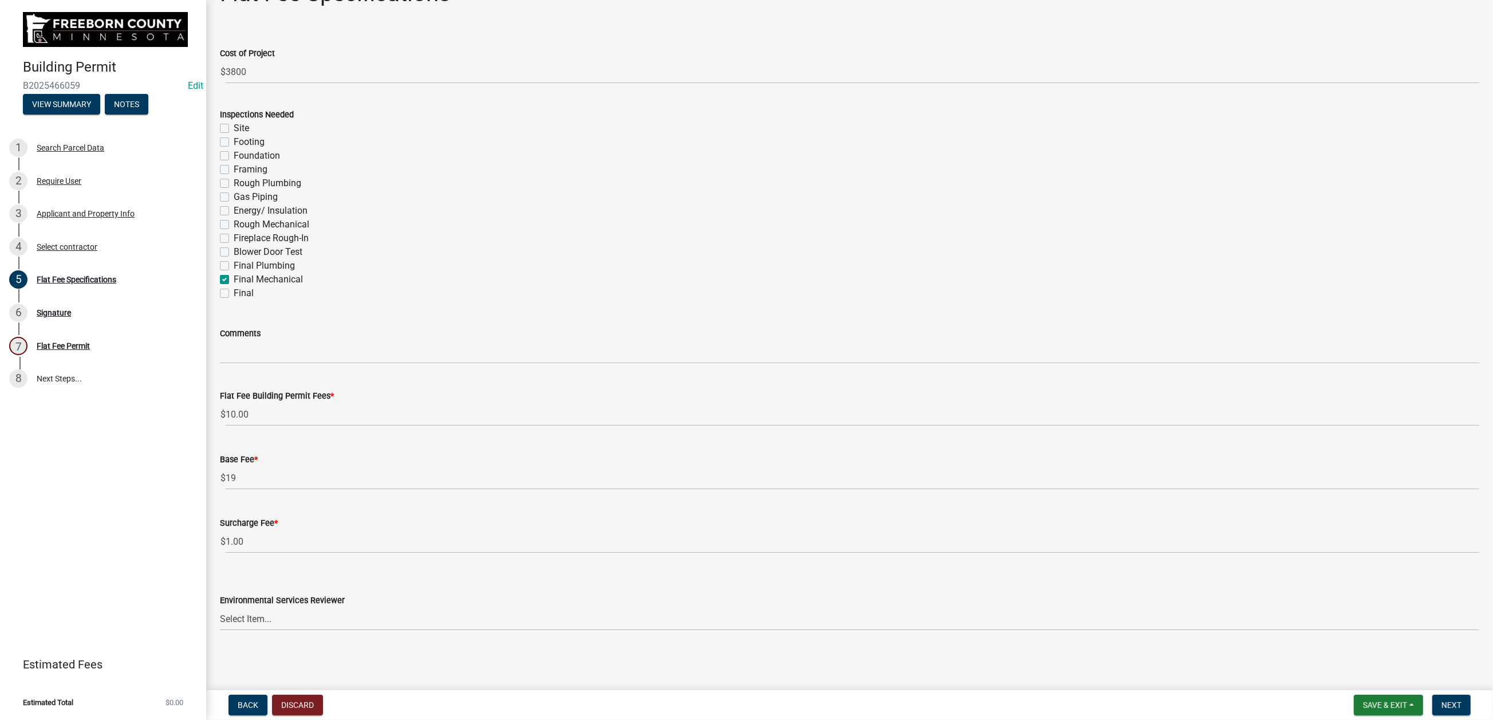
scroll to position [372, 0]
click at [1189, 578] on select "Select Item... [PERSON_NAME] [PERSON_NAME] [PERSON_NAME] [PERSON_NAME] [PERSON_…" at bounding box center [849, 618] width 1259 height 23
click at [226, 578] on select "Select Item... [PERSON_NAME] [PERSON_NAME] [PERSON_NAME] [PERSON_NAME] [PERSON_…" at bounding box center [849, 618] width 1259 height 23
select select "cf5e982a-8fde-449d-bcd8-be8cdfb99374"
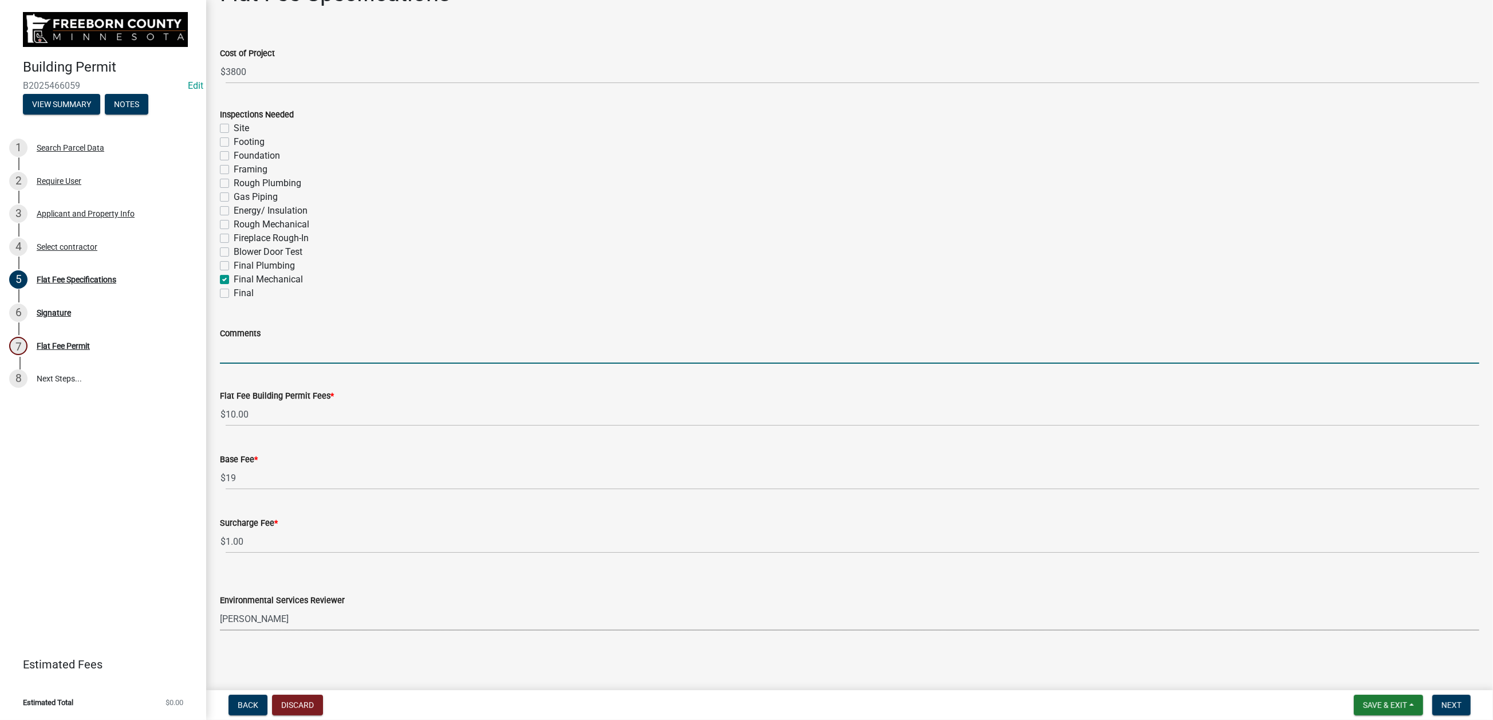
click at [251, 340] on input "Comments" at bounding box center [849, 351] width 1259 height 23
type input "2 ton ac"
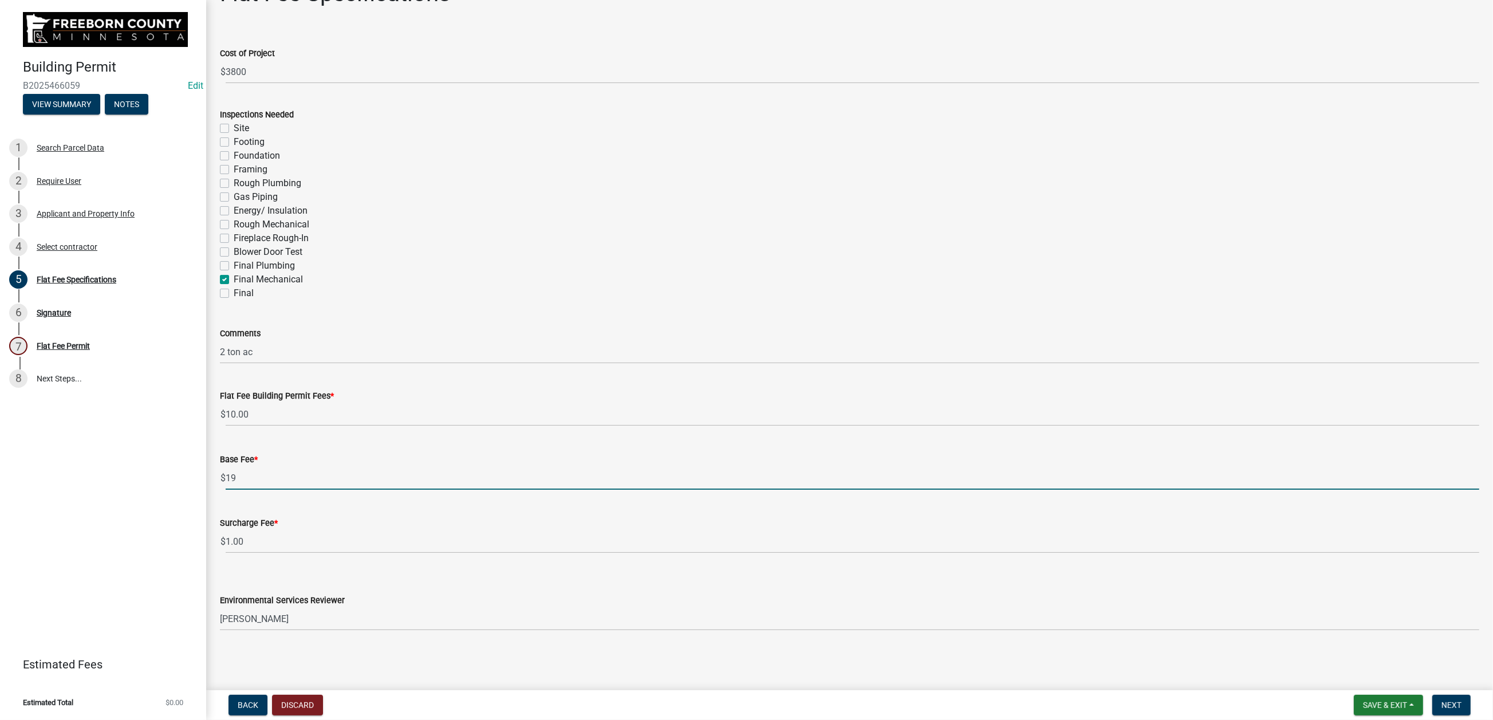
click at [804, 466] on input "19" at bounding box center [852, 477] width 1253 height 23
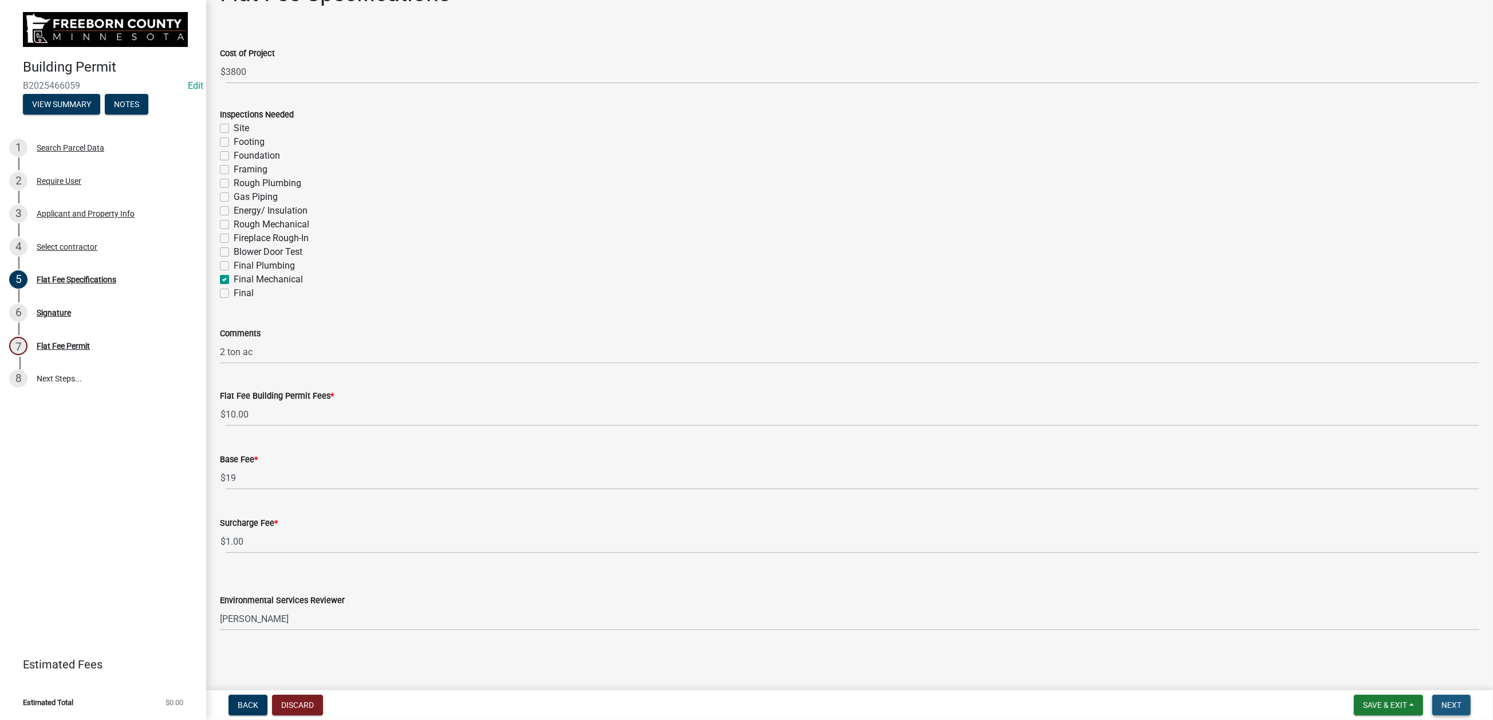
click at [1242, 578] on span "Next" at bounding box center [1451, 704] width 20 height 9
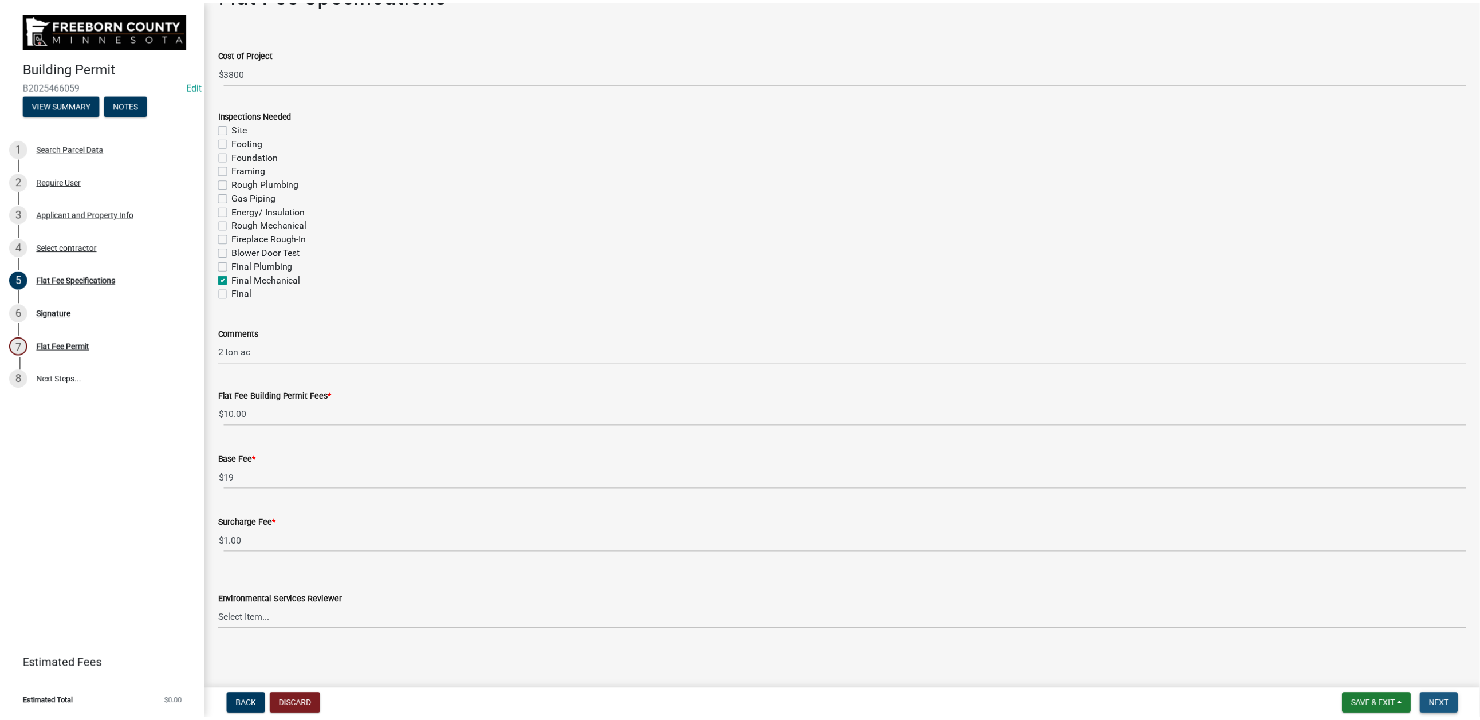
scroll to position [0, 0]
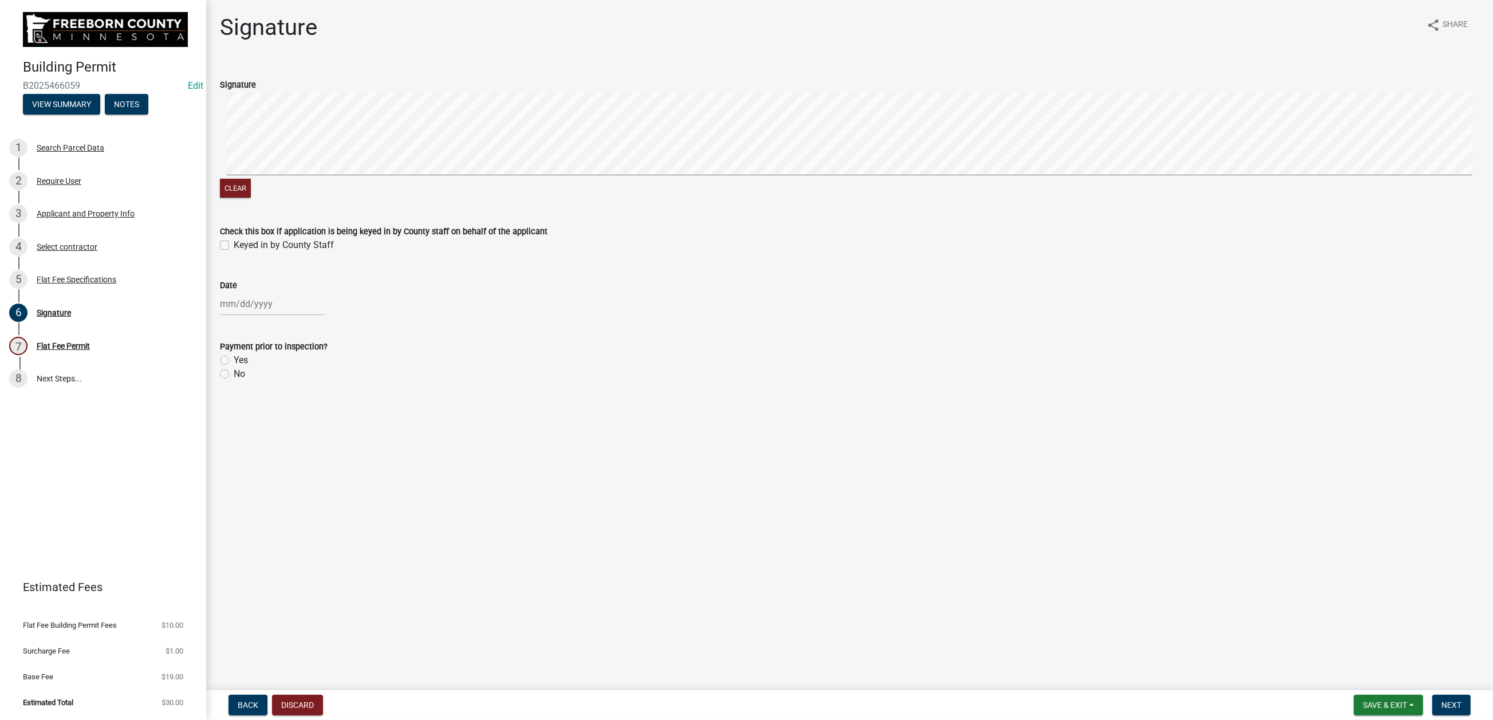
click at [234, 252] on label "Keyed in by County Staff" at bounding box center [284, 245] width 100 height 14
click at [234, 246] on input "Keyed in by County Staff" at bounding box center [237, 241] width 7 height 7
checkbox input "true"
click at [238, 316] on div at bounding box center [272, 303] width 105 height 23
select select "8"
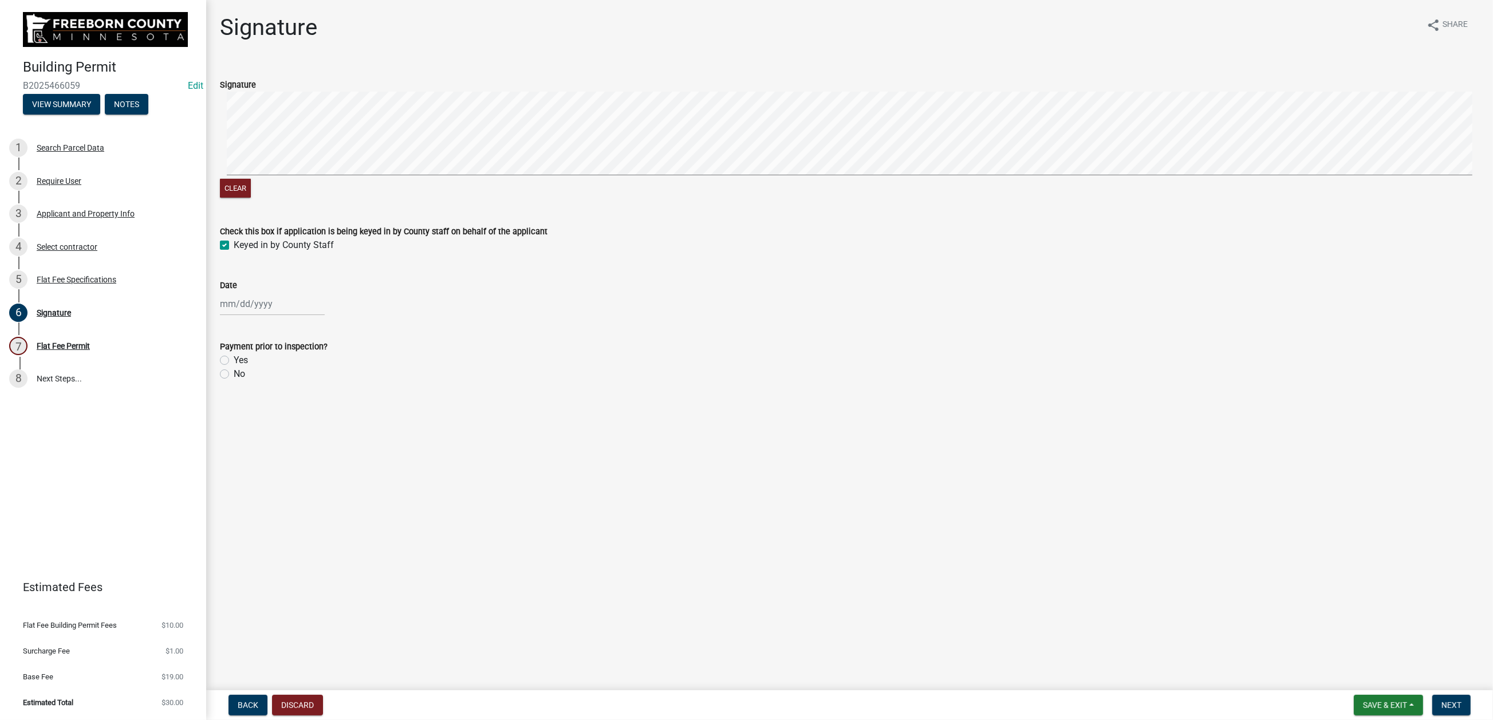
select select "2025"
click at [259, 455] on div "19" at bounding box center [249, 445] width 18 height 18
type input "[DATE]"
drag, startPoint x: 231, startPoint y: 516, endPoint x: 287, endPoint y: 522, distance: 56.4
click at [234, 381] on label "No" at bounding box center [239, 374] width 11 height 14
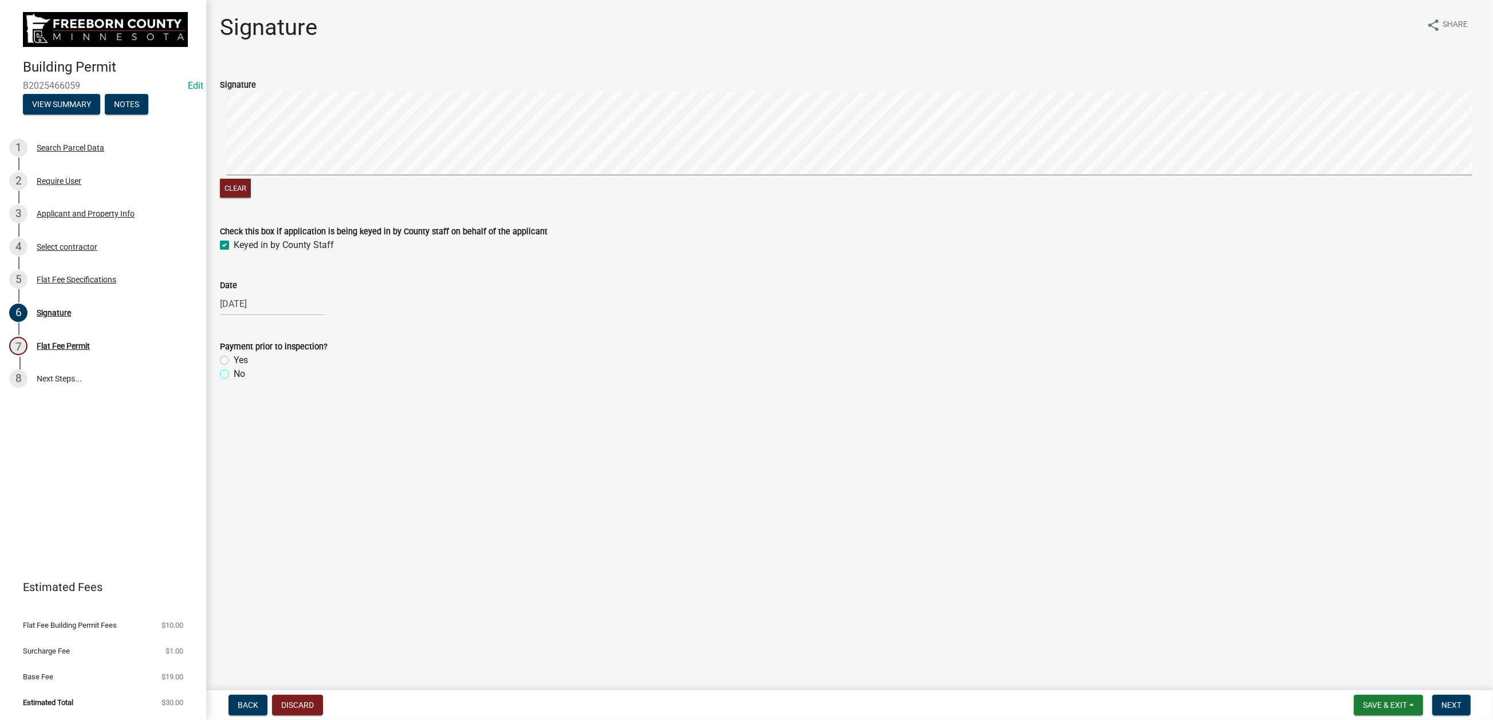
click at [234, 374] on input "No" at bounding box center [237, 370] width 7 height 7
radio input "true"
click at [1242, 578] on span "Next" at bounding box center [1451, 704] width 20 height 9
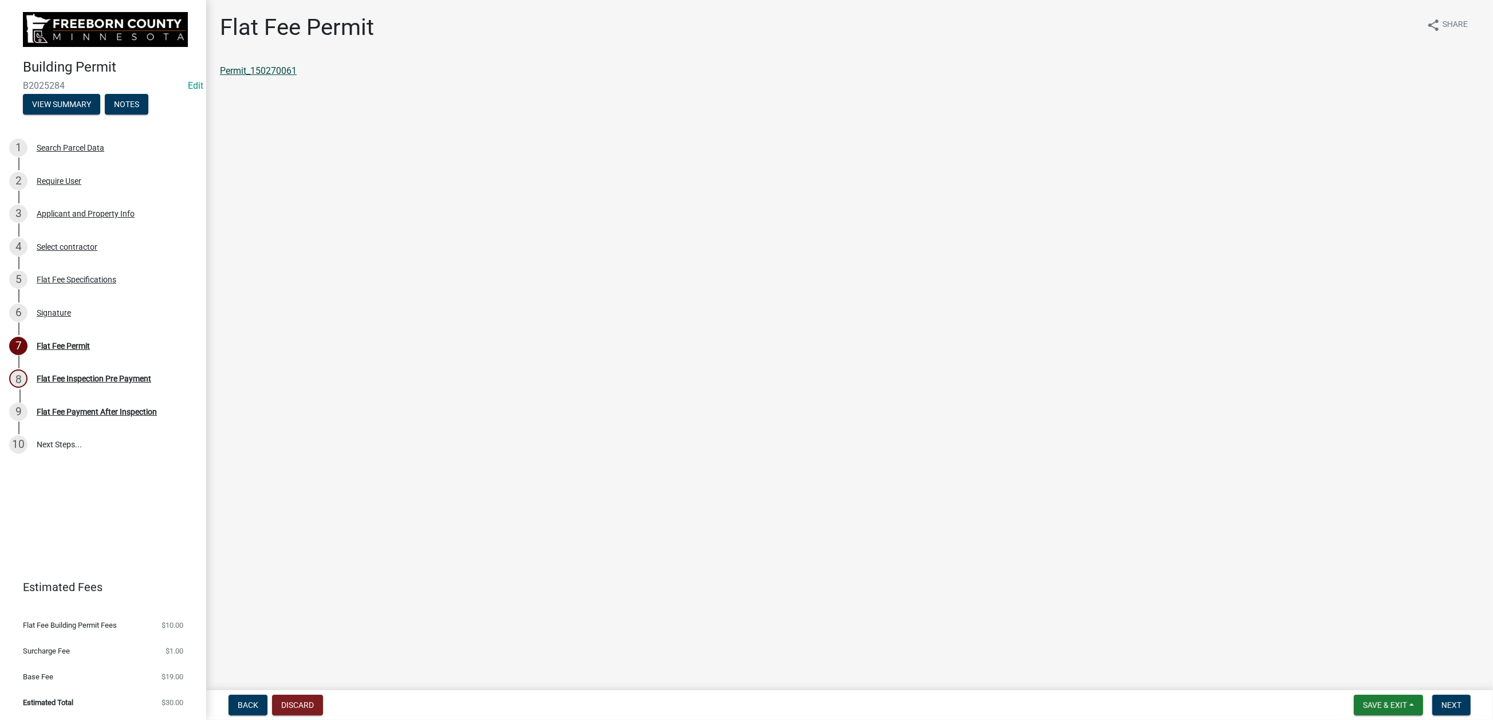
click at [273, 76] on link "Permit_150270061" at bounding box center [258, 70] width 77 height 11
drag, startPoint x: 1342, startPoint y: 687, endPoint x: 1350, endPoint y: 685, distance: 8.9
click at [1242, 578] on button "Save & Exit" at bounding box center [1388, 705] width 69 height 21
click at [1242, 578] on button "Save & Exit" at bounding box center [1377, 664] width 92 height 27
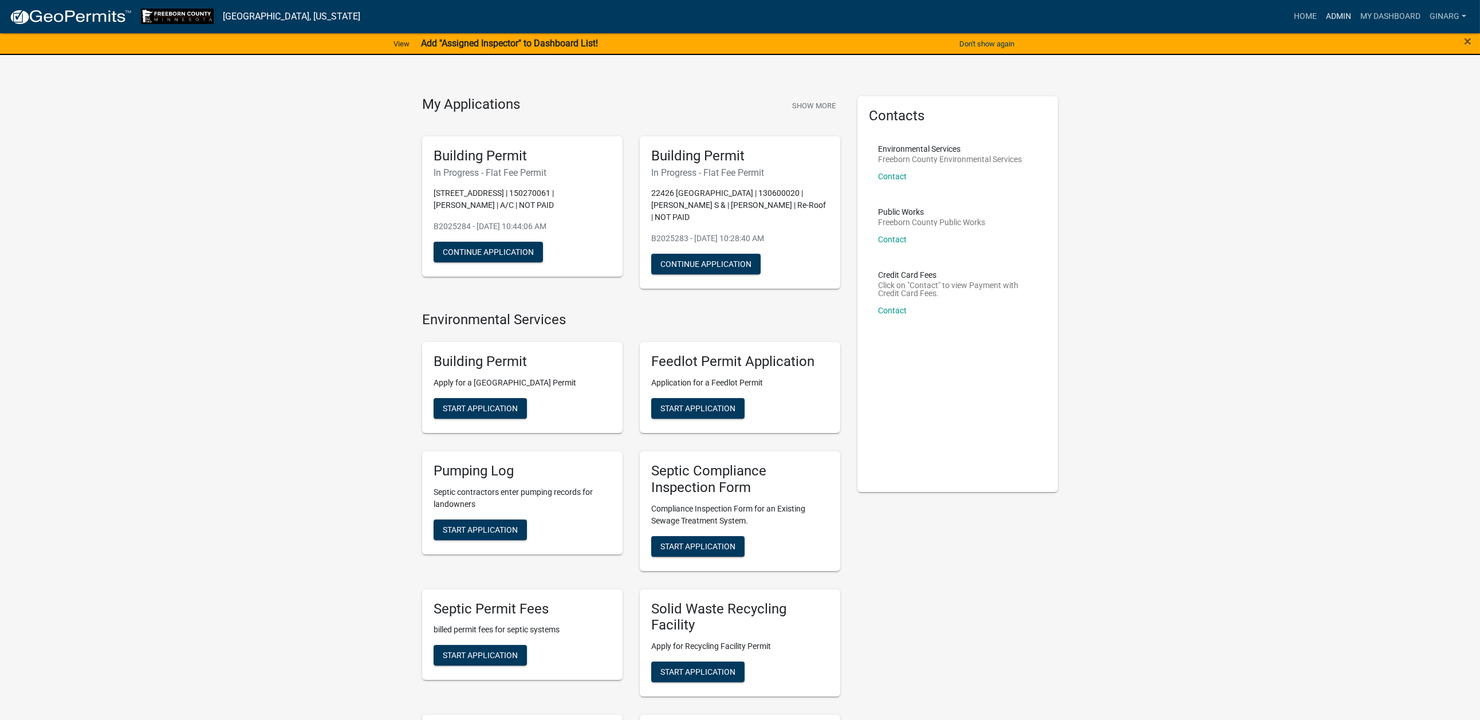
click at [1242, 25] on link "Admin" at bounding box center [1338, 17] width 34 height 22
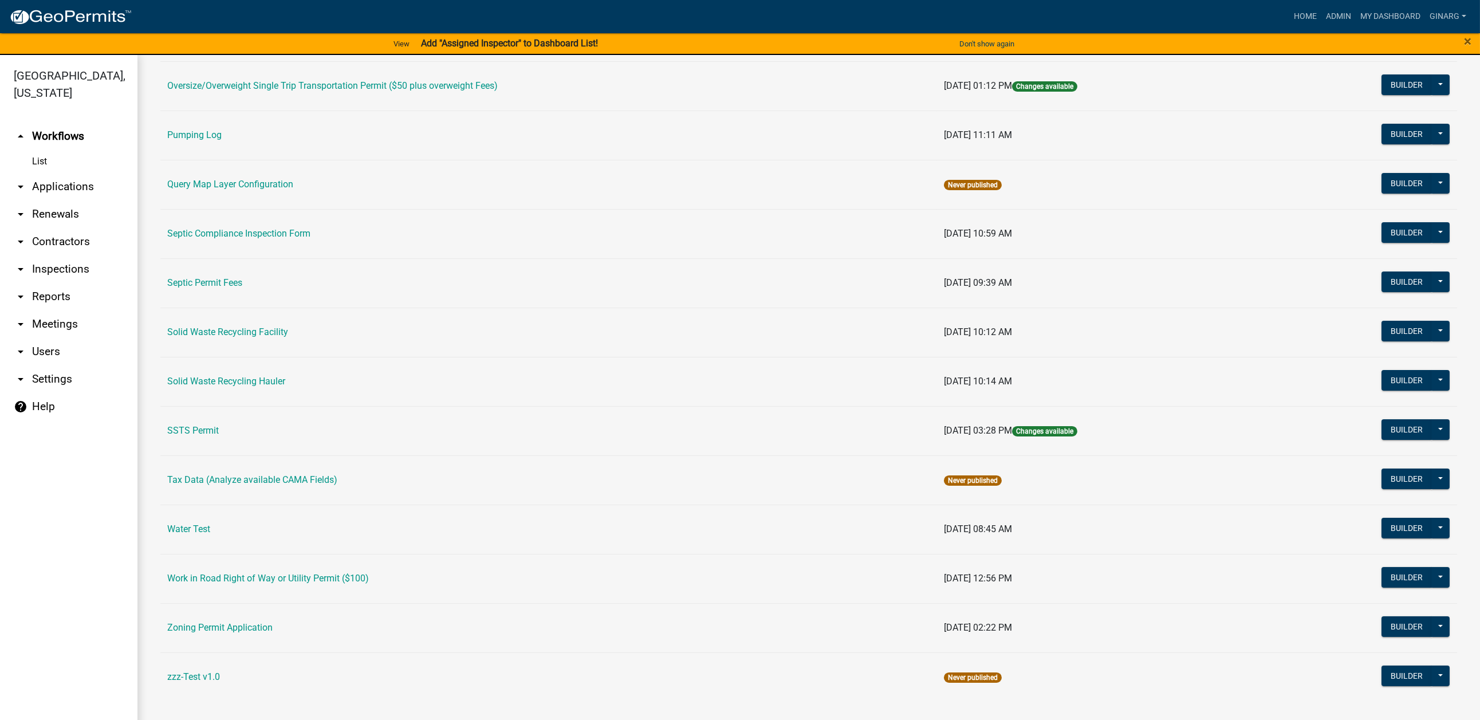
scroll to position [945, 0]
click at [210, 534] on link "Water Test" at bounding box center [188, 528] width 43 height 11
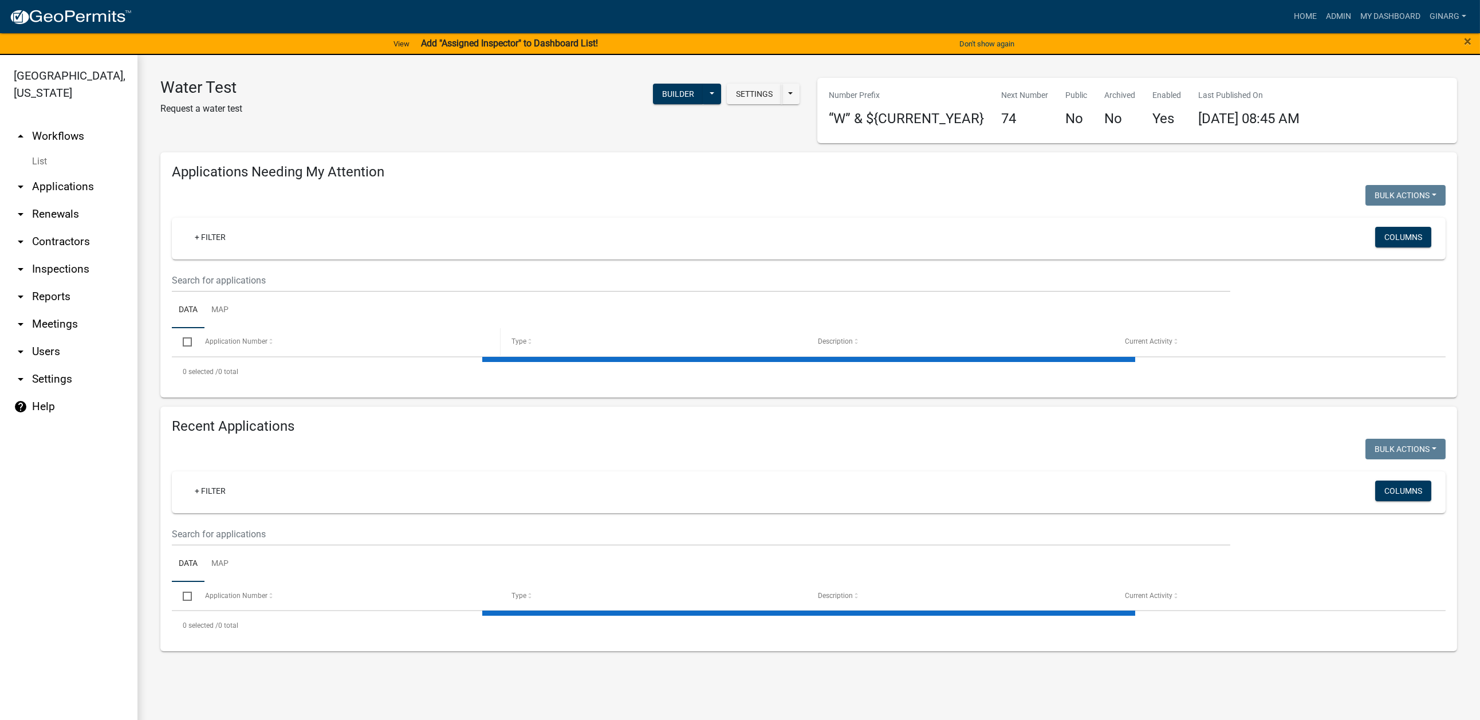
select select "3: 100"
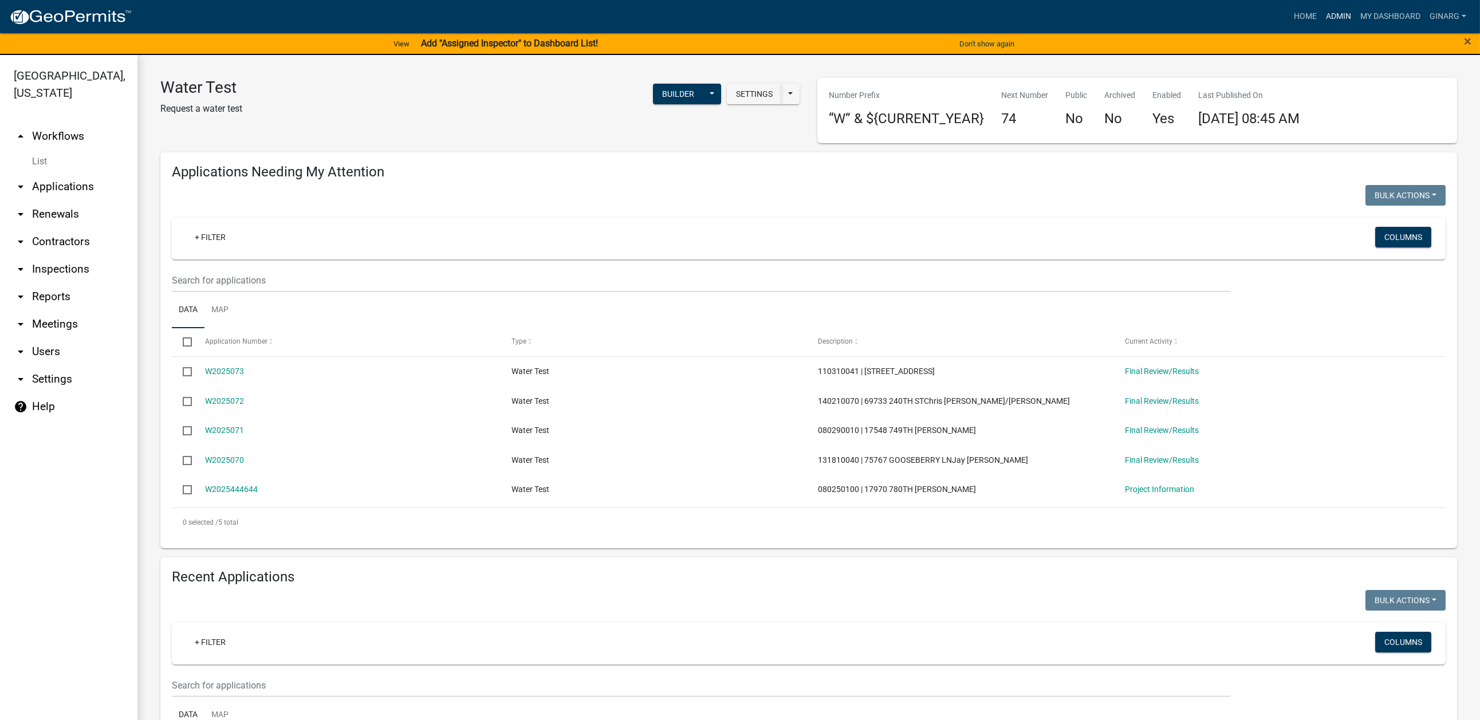
drag, startPoint x: 1271, startPoint y: 18, endPoint x: 1126, endPoint y: 86, distance: 159.3
click at [1242, 18] on link "Admin" at bounding box center [1338, 17] width 34 height 22
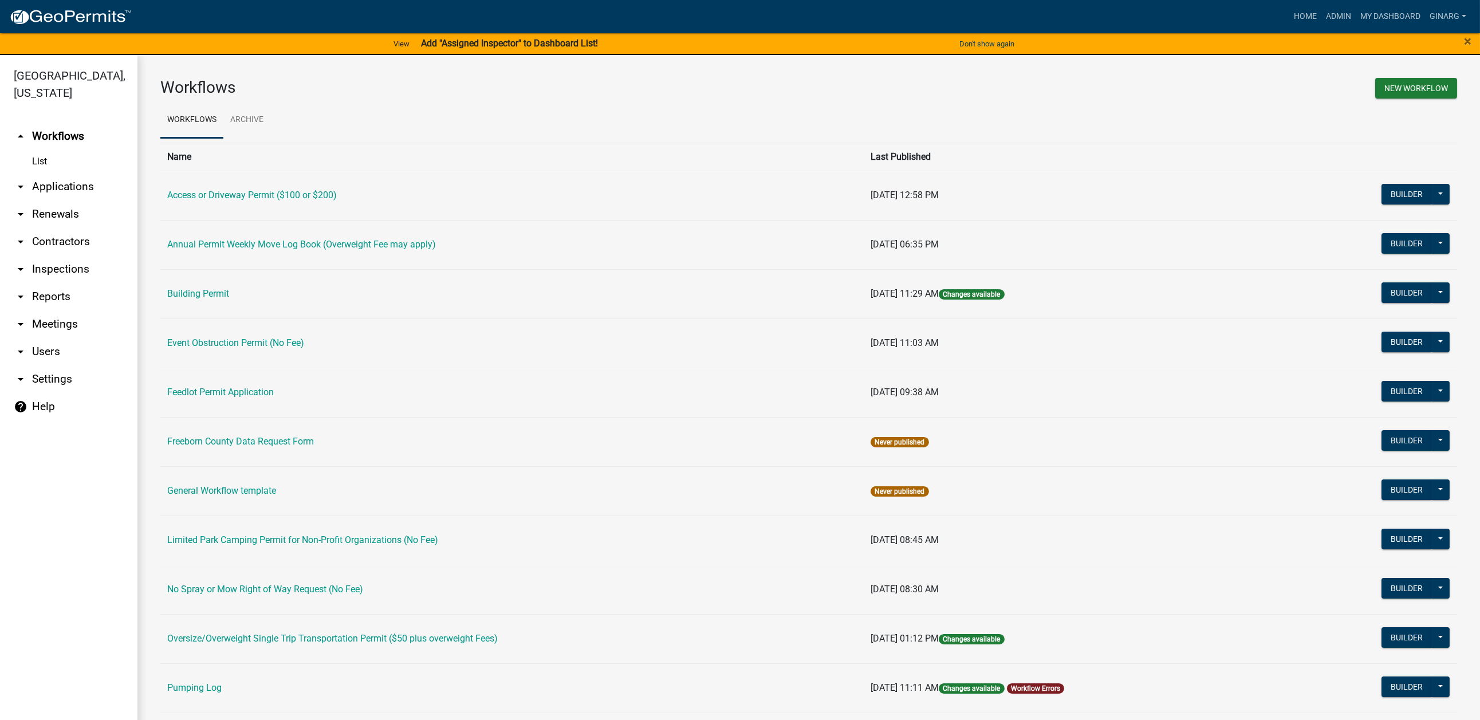
drag, startPoint x: 228, startPoint y: 397, endPoint x: 255, endPoint y: 409, distance: 29.5
click at [228, 299] on link "Building Permit" at bounding box center [198, 293] width 62 height 11
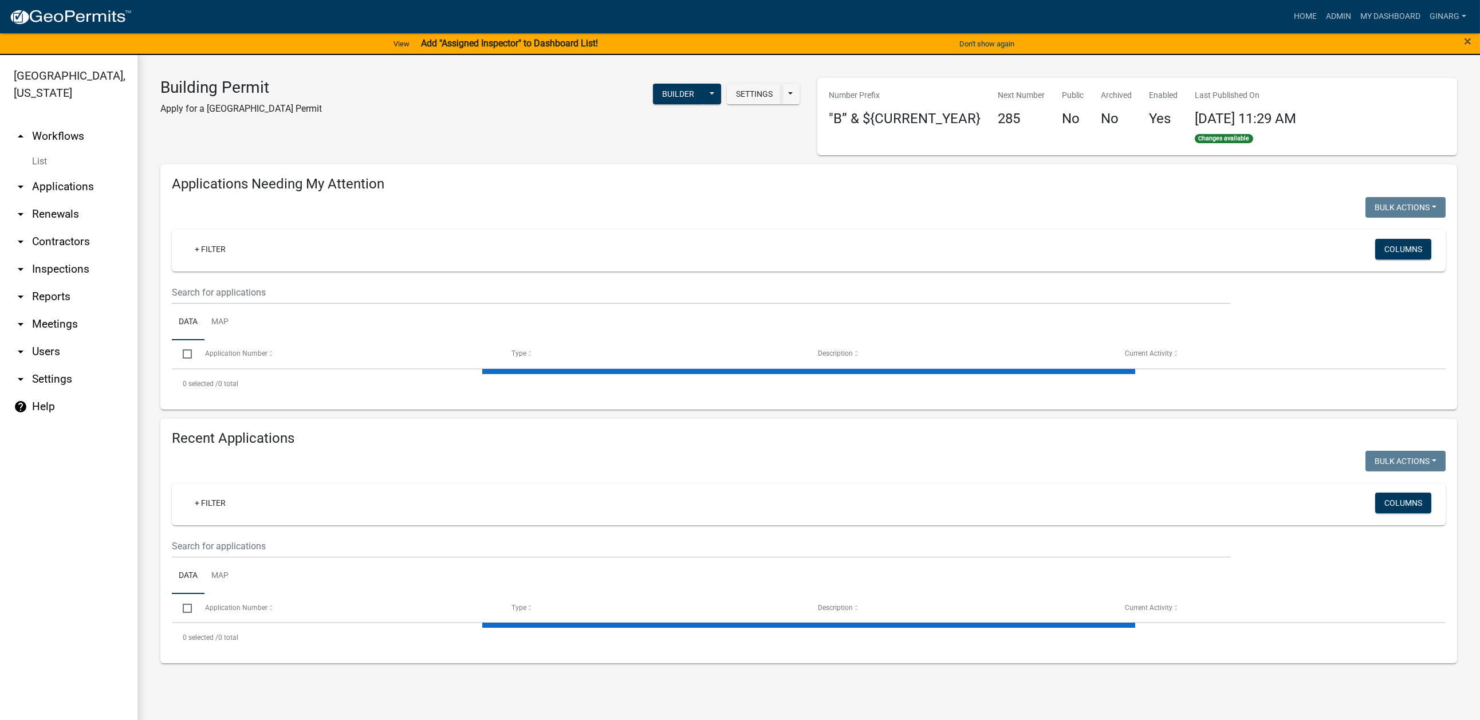
select select "3: 100"
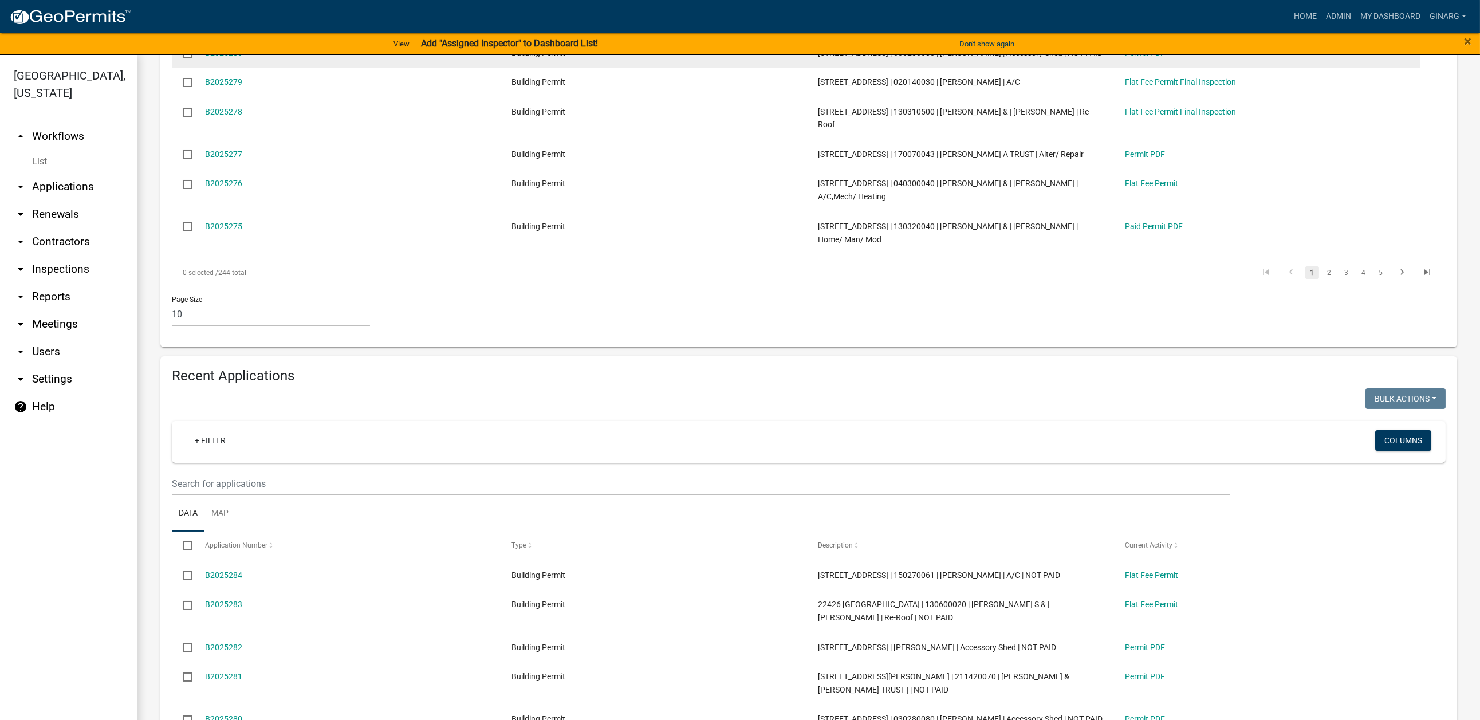
scroll to position [515, 0]
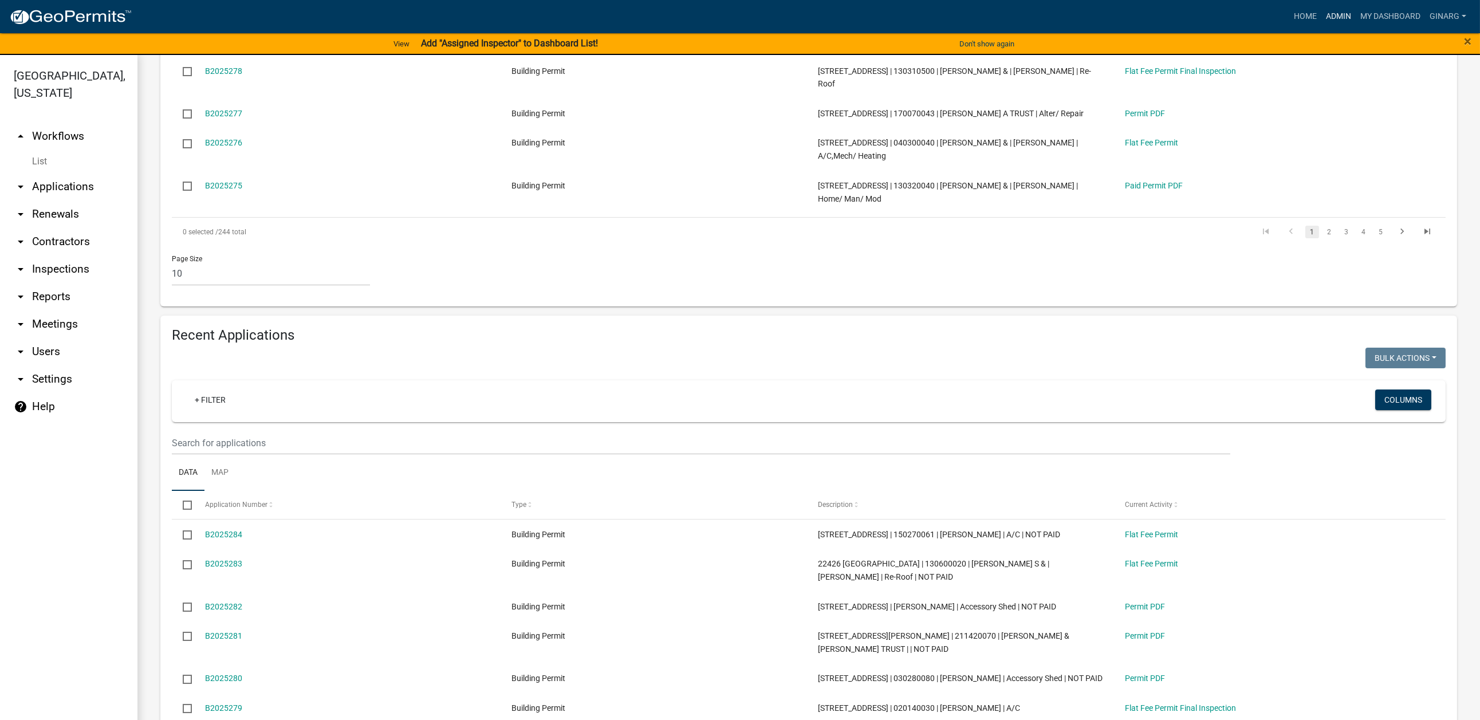
click at [1242, 25] on link "Admin" at bounding box center [1338, 17] width 34 height 22
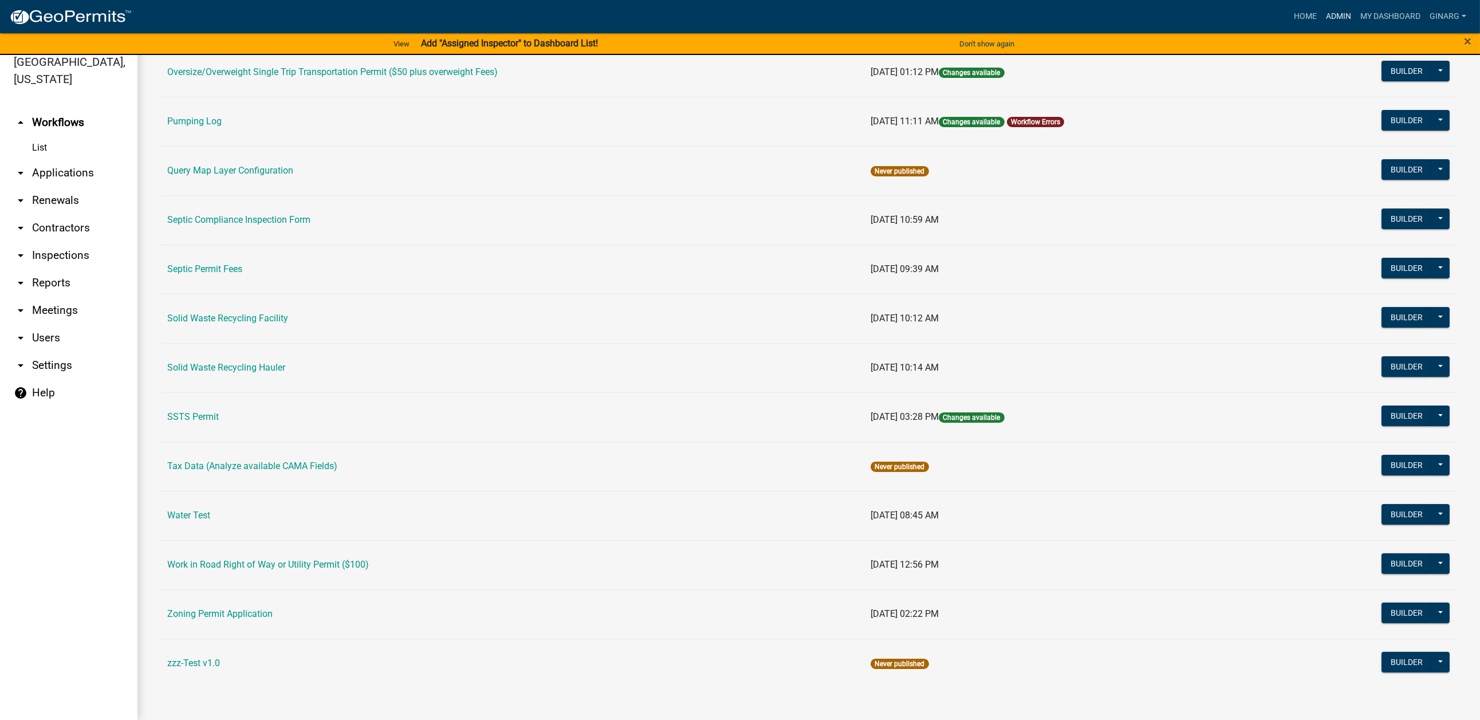
scroll to position [20, 0]
click at [214, 578] on link "Zoning Permit Application" at bounding box center [219, 613] width 105 height 11
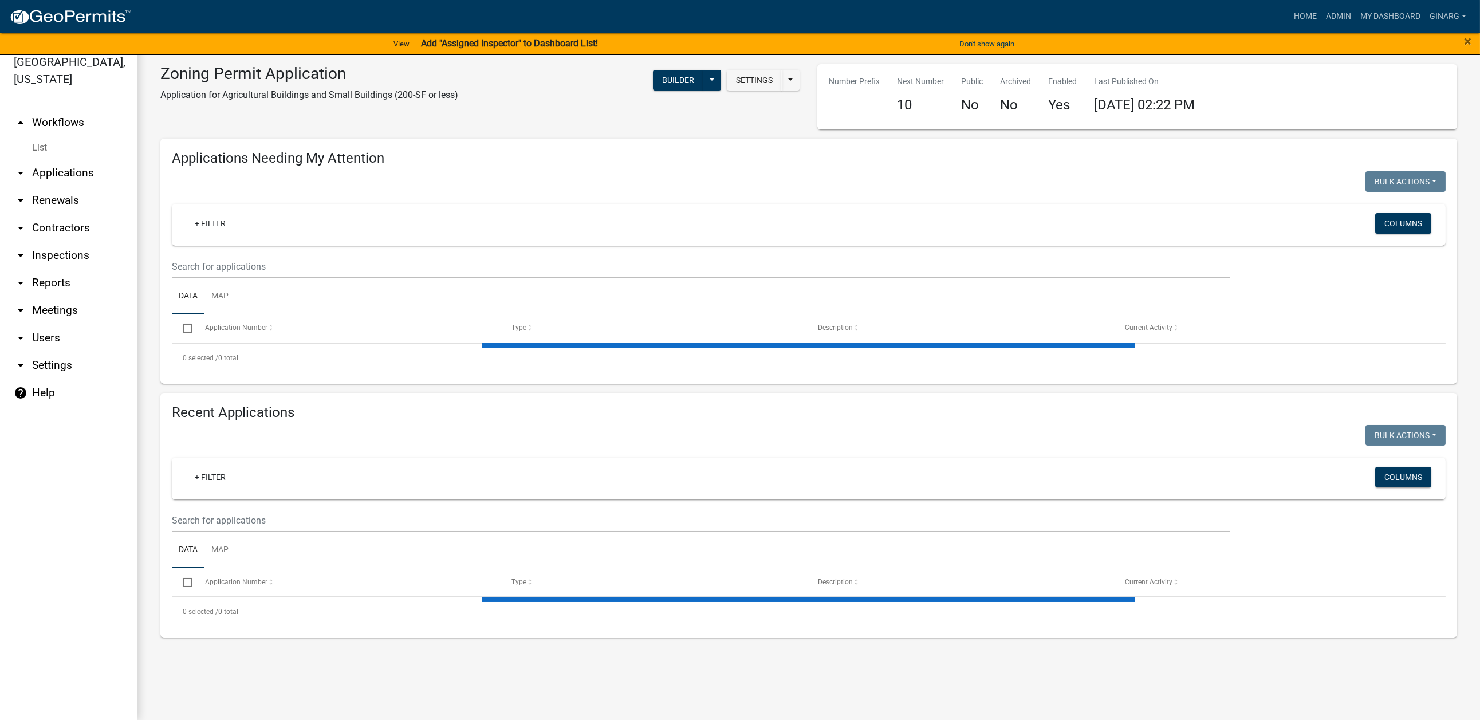
select select "3: 100"
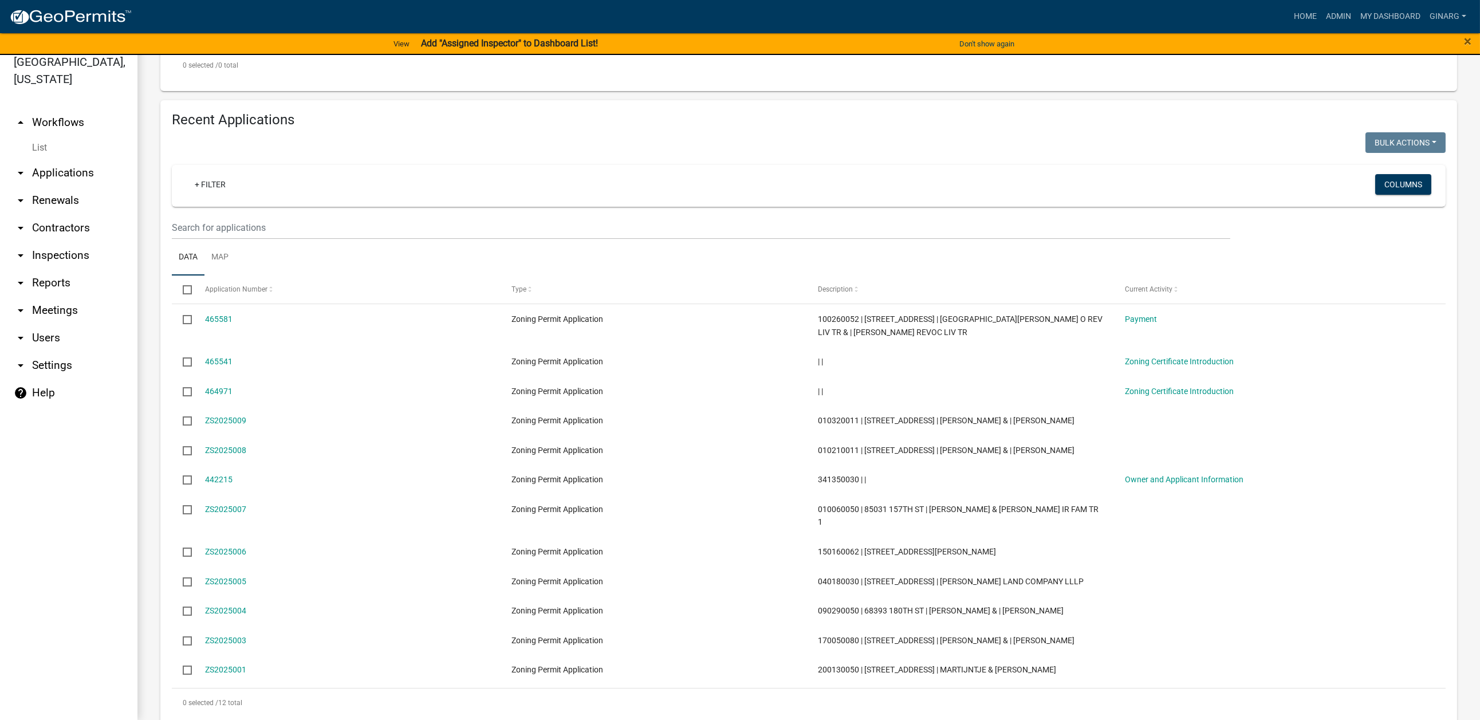
scroll to position [344, 0]
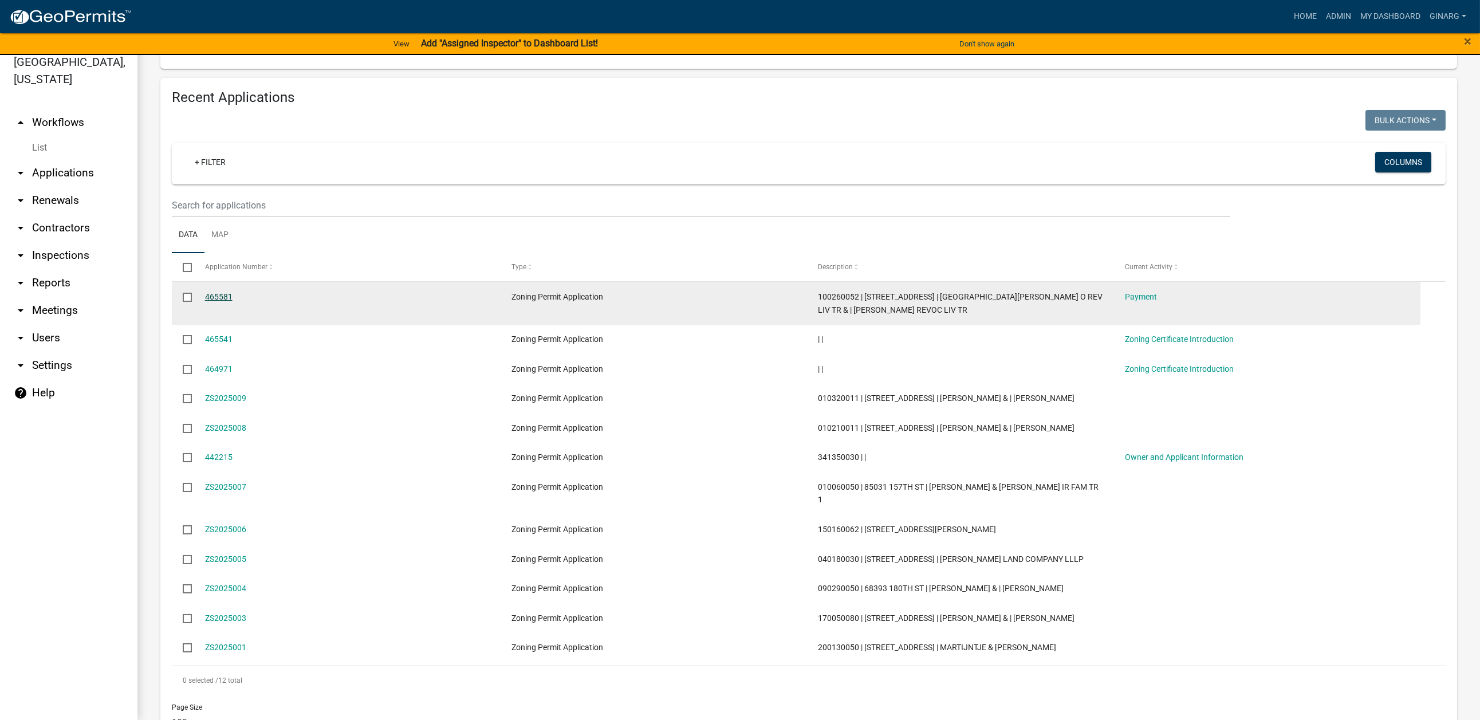
click at [232, 301] on link "465581" at bounding box center [218, 296] width 27 height 9
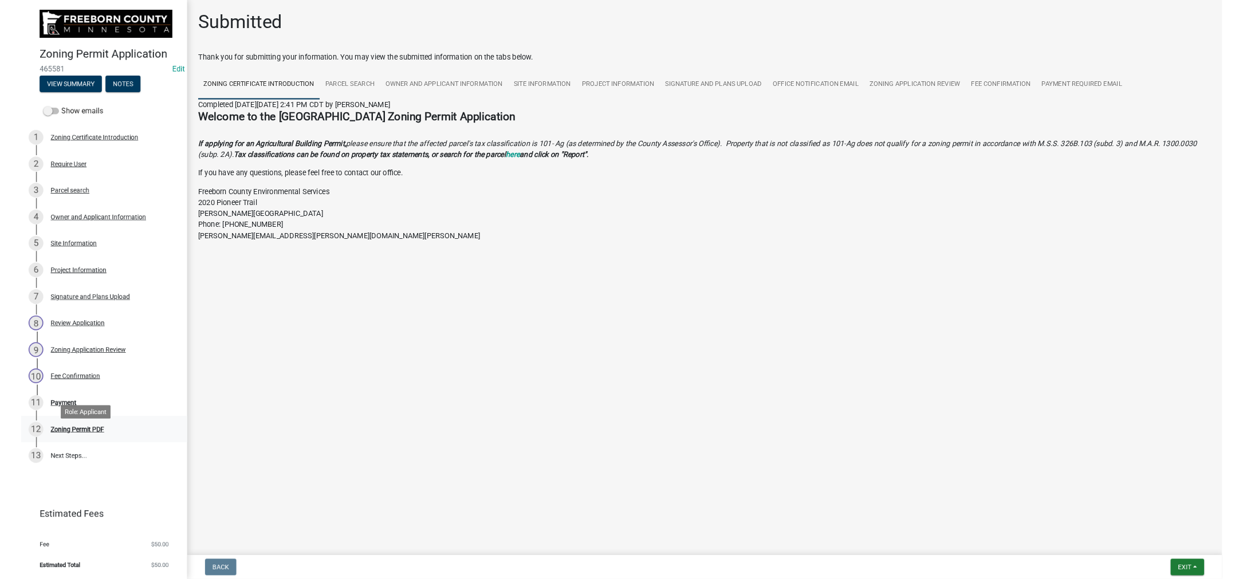
scroll to position [344, 0]
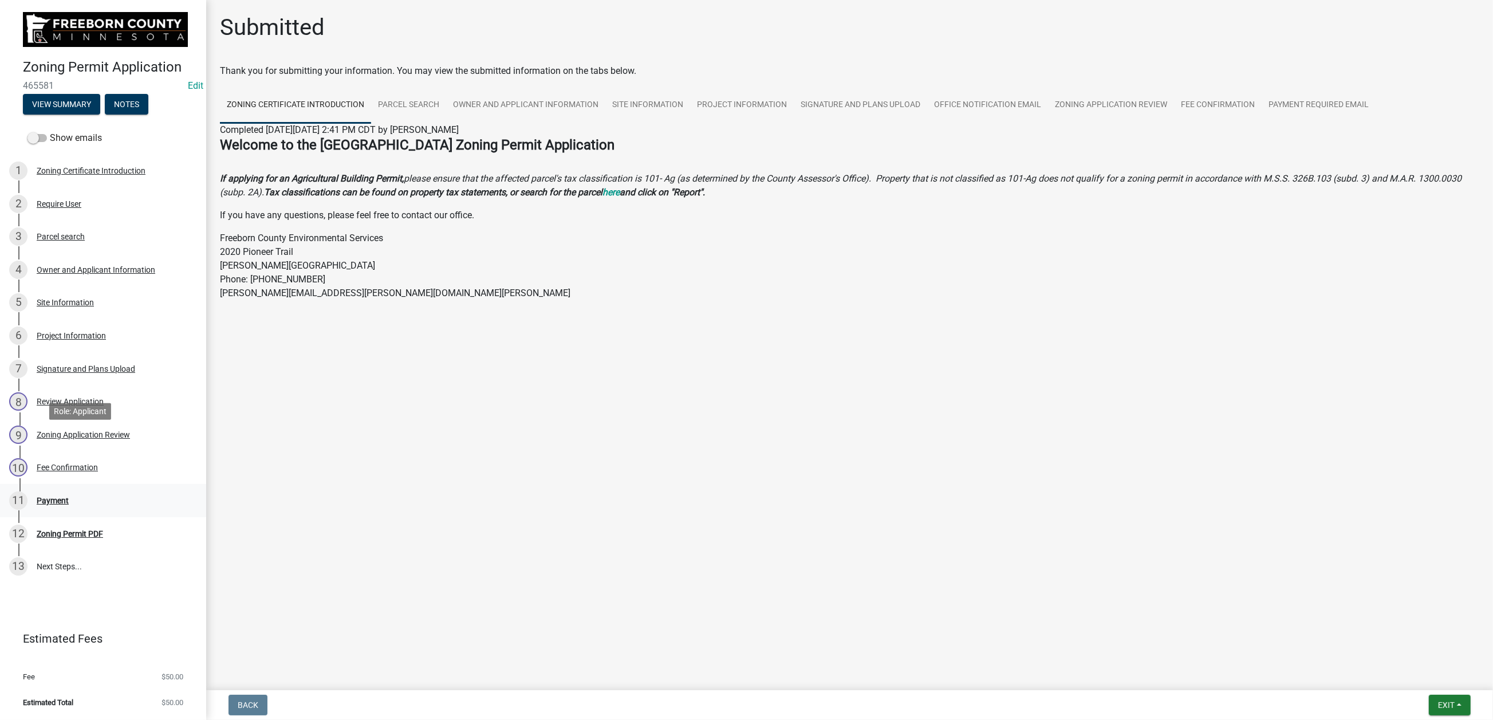
click at [69, 496] on div "Payment" at bounding box center [53, 500] width 32 height 8
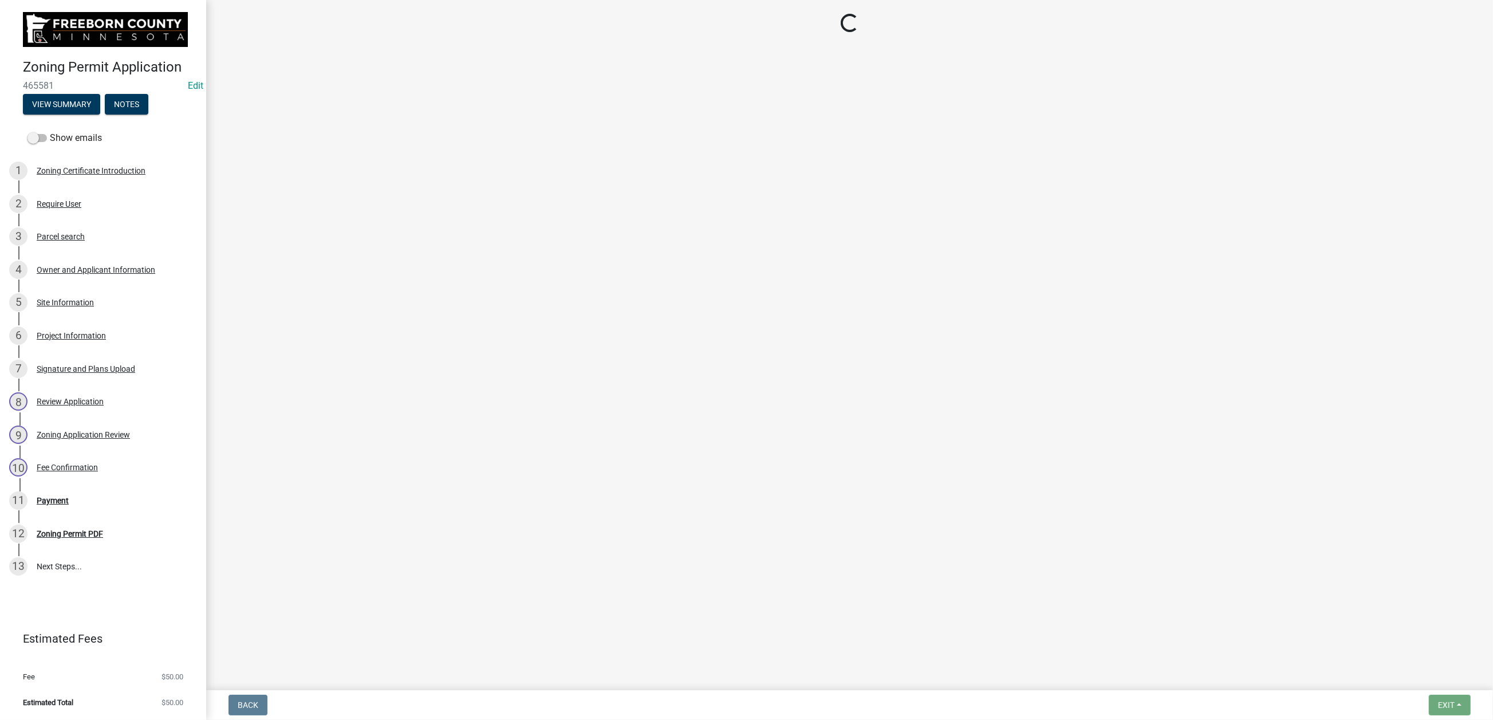
select select "3: 3"
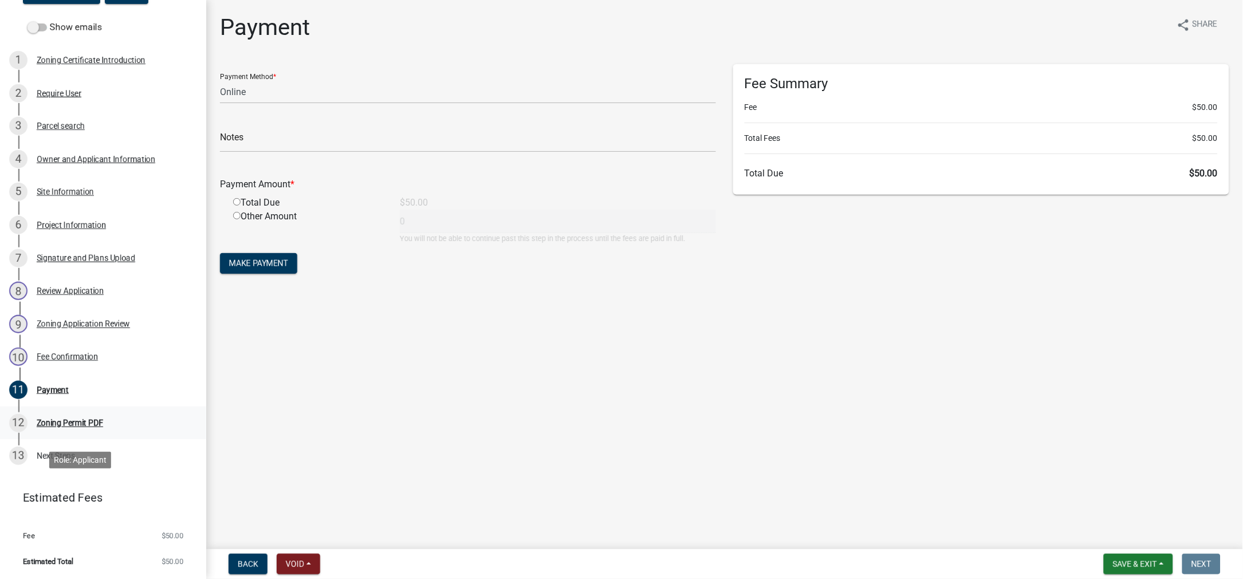
click at [97, 427] on div "Zoning Permit PDF" at bounding box center [70, 423] width 66 height 8
click at [69, 394] on div "Payment" at bounding box center [53, 390] width 32 height 8
drag, startPoint x: 250, startPoint y: 558, endPoint x: 320, endPoint y: 541, distance: 71.4
click at [253, 559] on span "Back" at bounding box center [248, 563] width 21 height 9
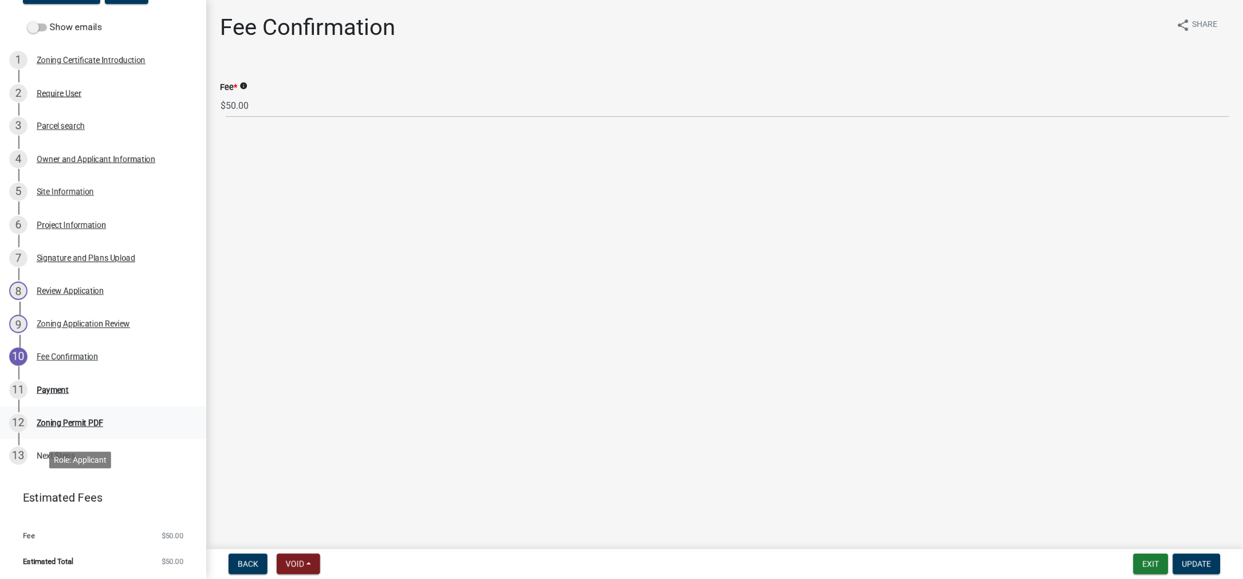
click at [96, 427] on div "Zoning Permit PDF" at bounding box center [70, 423] width 66 height 8
click at [103, 427] on div "Zoning Permit PDF" at bounding box center [70, 423] width 66 height 8
click at [69, 394] on div "Payment" at bounding box center [53, 390] width 32 height 8
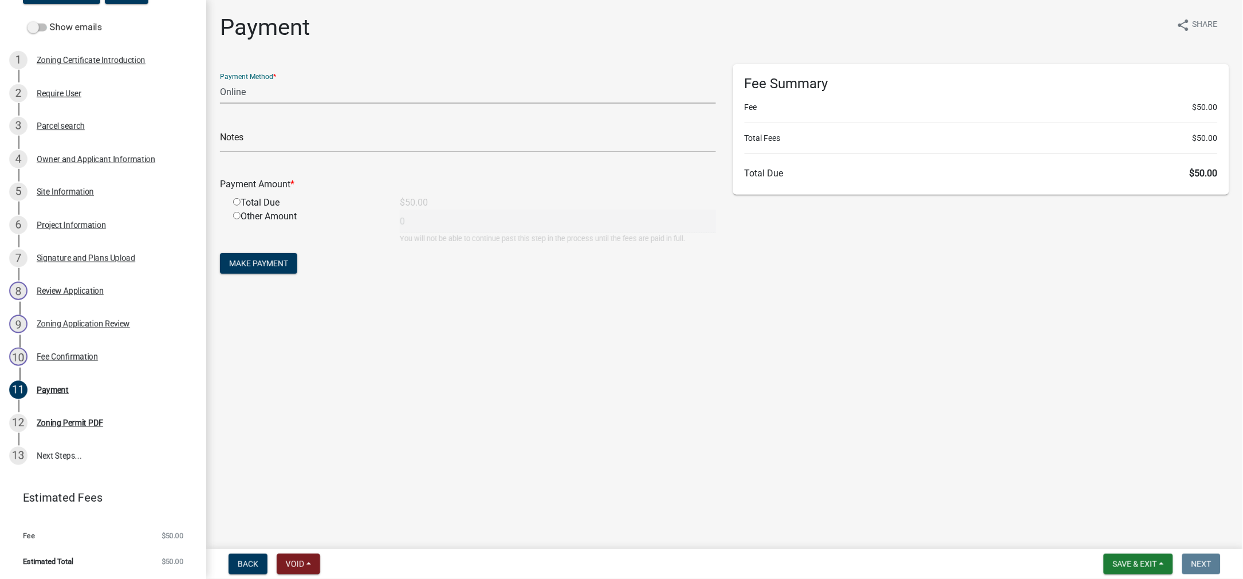
click at [276, 104] on select "Credit Card POS Check Cash Online" at bounding box center [468, 91] width 496 height 23
select select "0: 2"
click at [226, 104] on select "Credit Card POS Check Cash Online" at bounding box center [468, 91] width 496 height 23
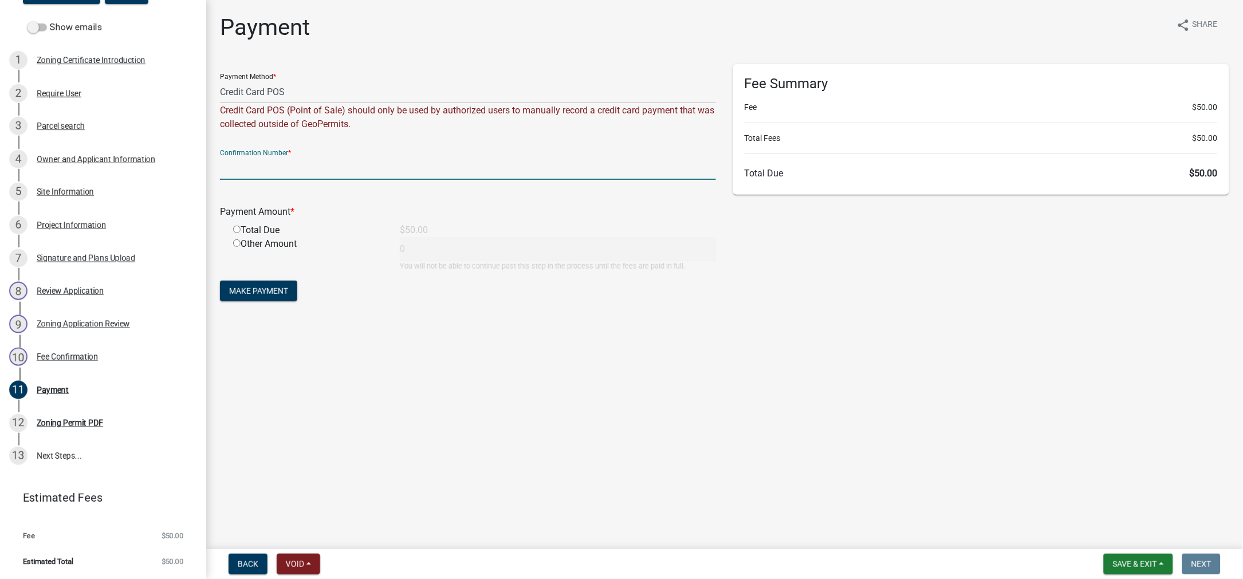
click at [270, 180] on input "text" at bounding box center [468, 167] width 496 height 23
click at [314, 180] on input "text" at bounding box center [468, 167] width 496 height 23
type input "1003343/7973"
click at [240, 237] on div "Total Due" at bounding box center [307, 230] width 167 height 14
click at [240, 233] on input "radio" at bounding box center [236, 229] width 7 height 7
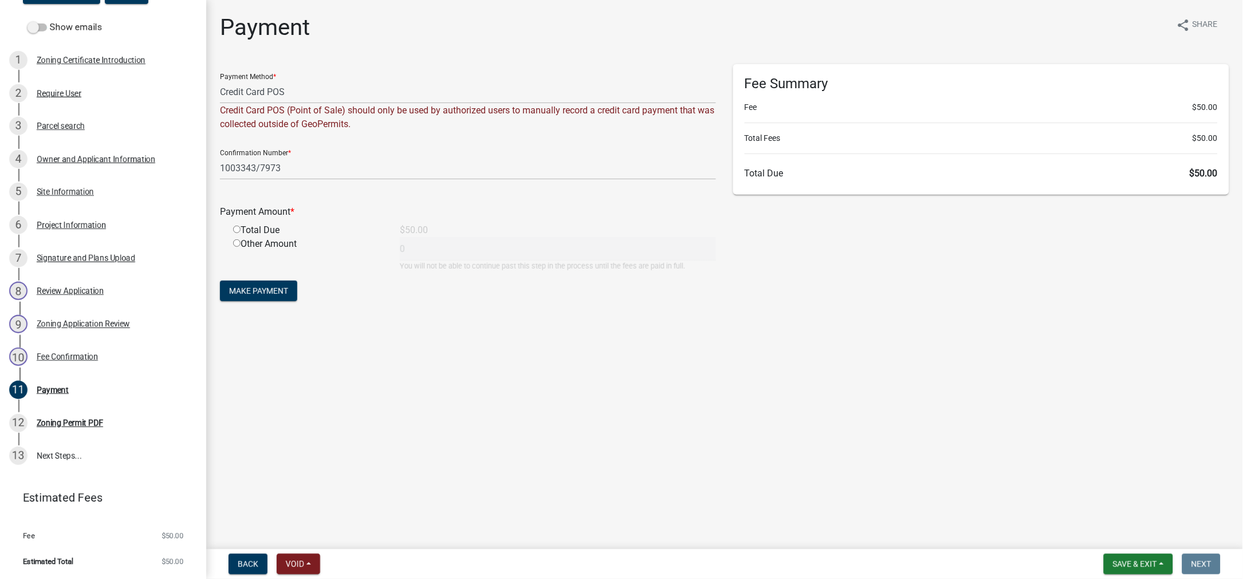
radio input "true"
type input "50"
click at [297, 301] on button "Make Payment" at bounding box center [258, 291] width 77 height 21
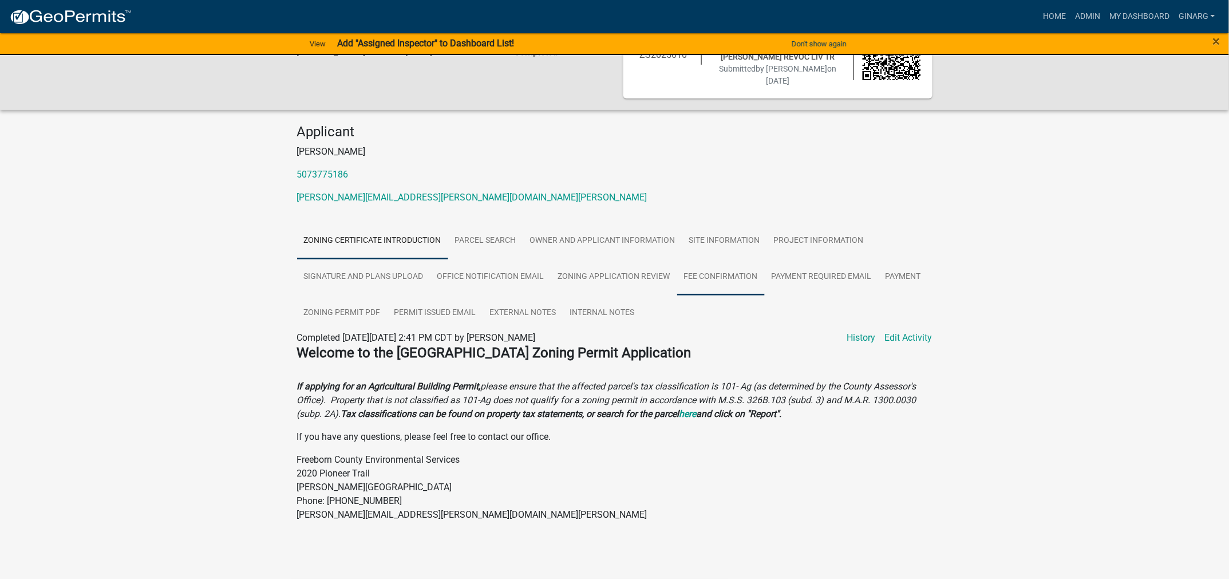
scroll to position [258, 0]
click at [388, 310] on link "Zoning Permit PDF" at bounding box center [342, 313] width 90 height 37
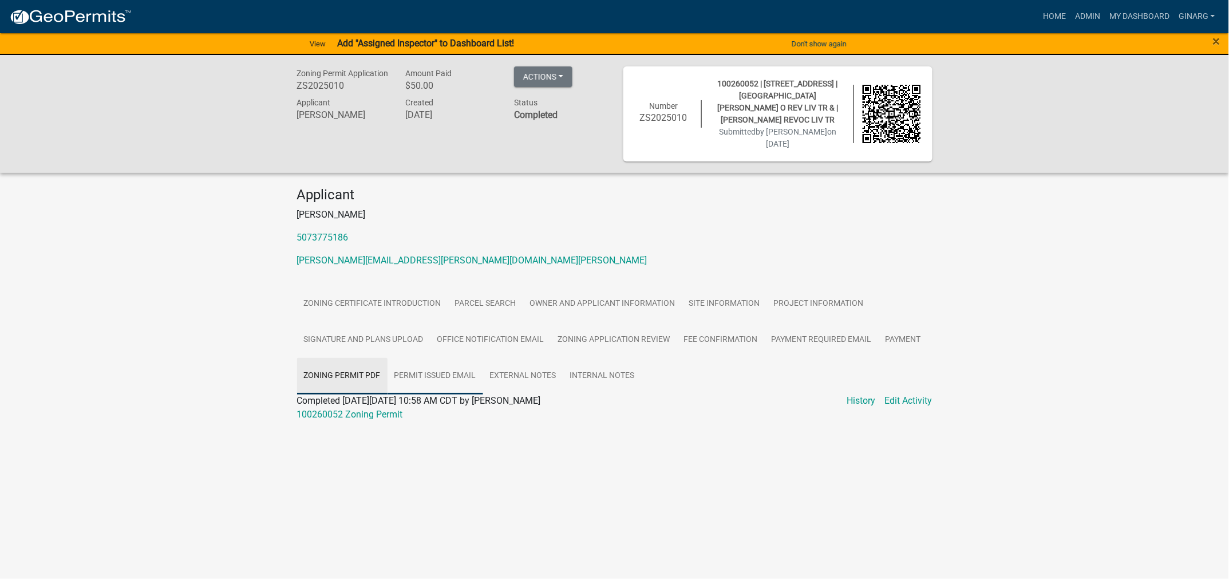
scroll to position [173, 0]
click at [388, 392] on link "Zoning Permit PDF" at bounding box center [342, 376] width 90 height 37
click at [388, 390] on link "Zoning Permit PDF" at bounding box center [342, 376] width 90 height 37
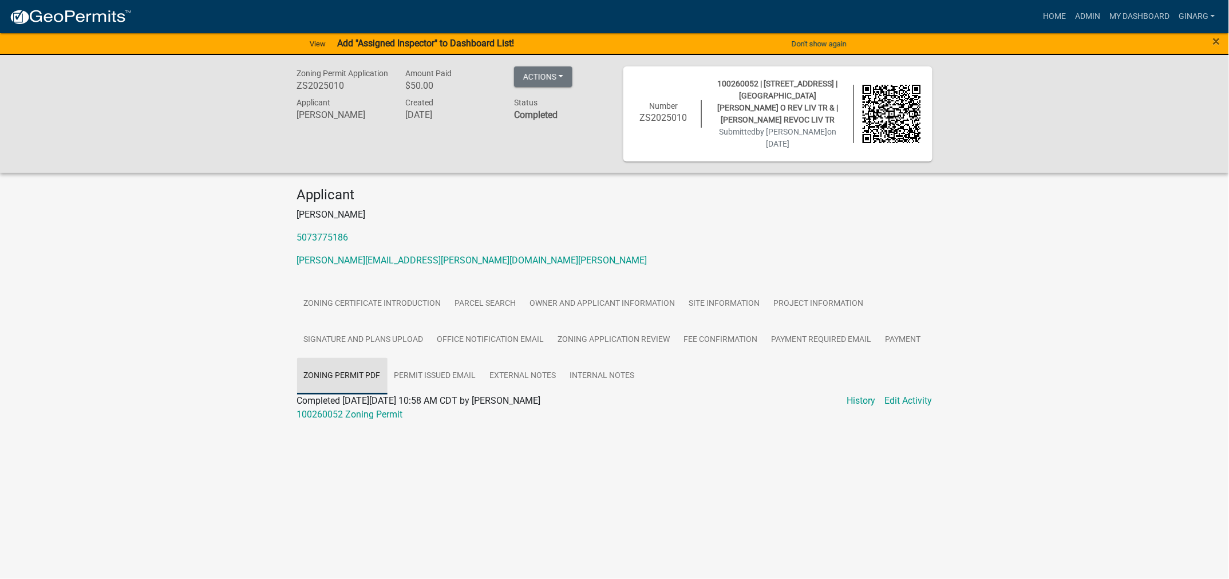
click at [388, 390] on link "Zoning Permit PDF" at bounding box center [342, 376] width 90 height 37
click at [369, 420] on link "100260052 Zoning Permit" at bounding box center [350, 414] width 106 height 11
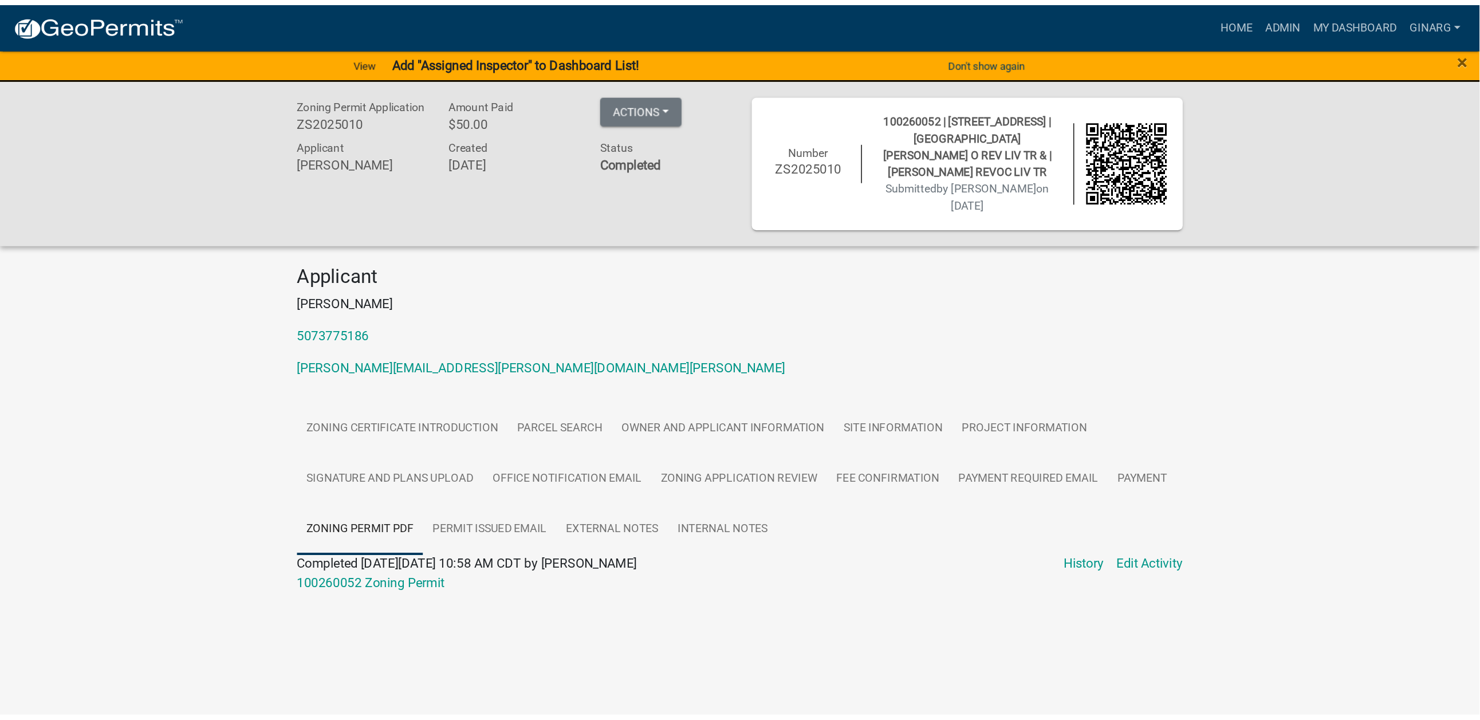
scroll to position [33, 0]
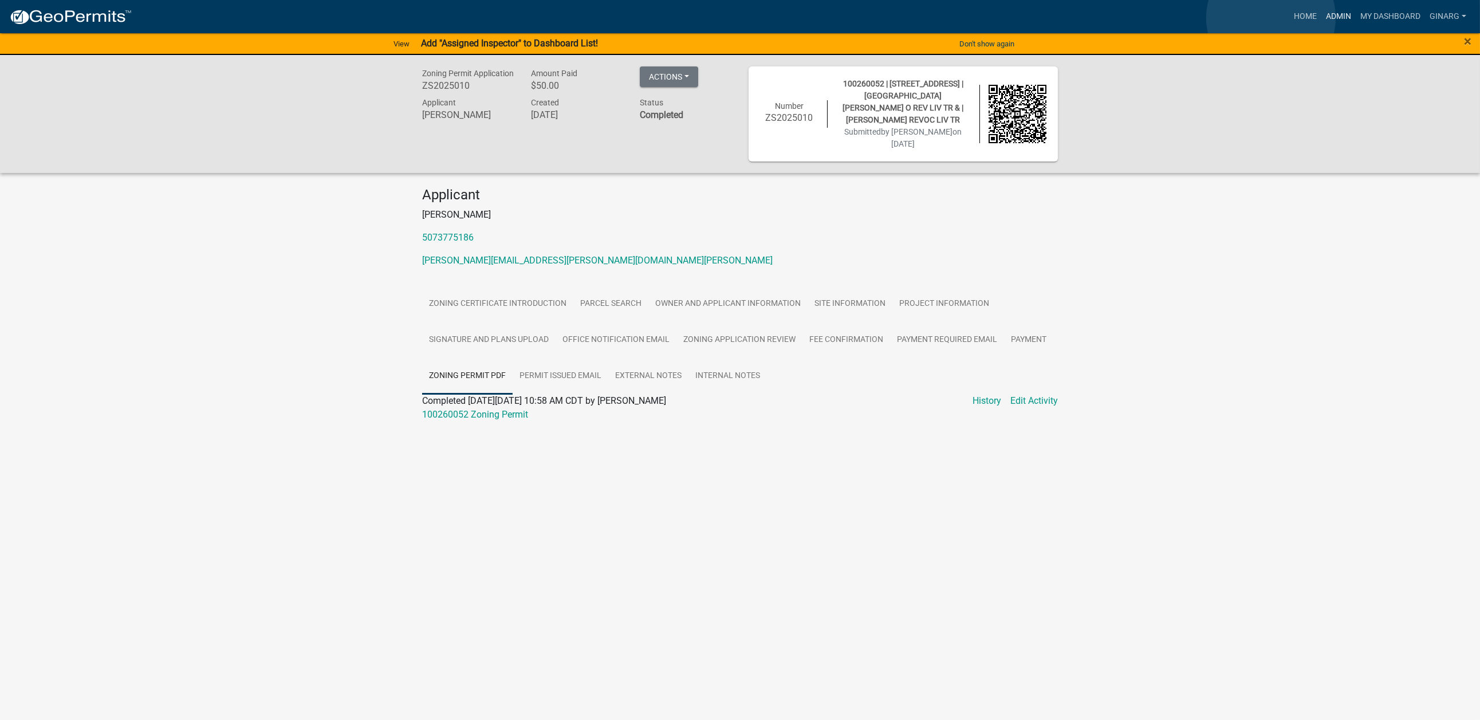
click at [1242, 17] on link "Admin" at bounding box center [1338, 17] width 34 height 22
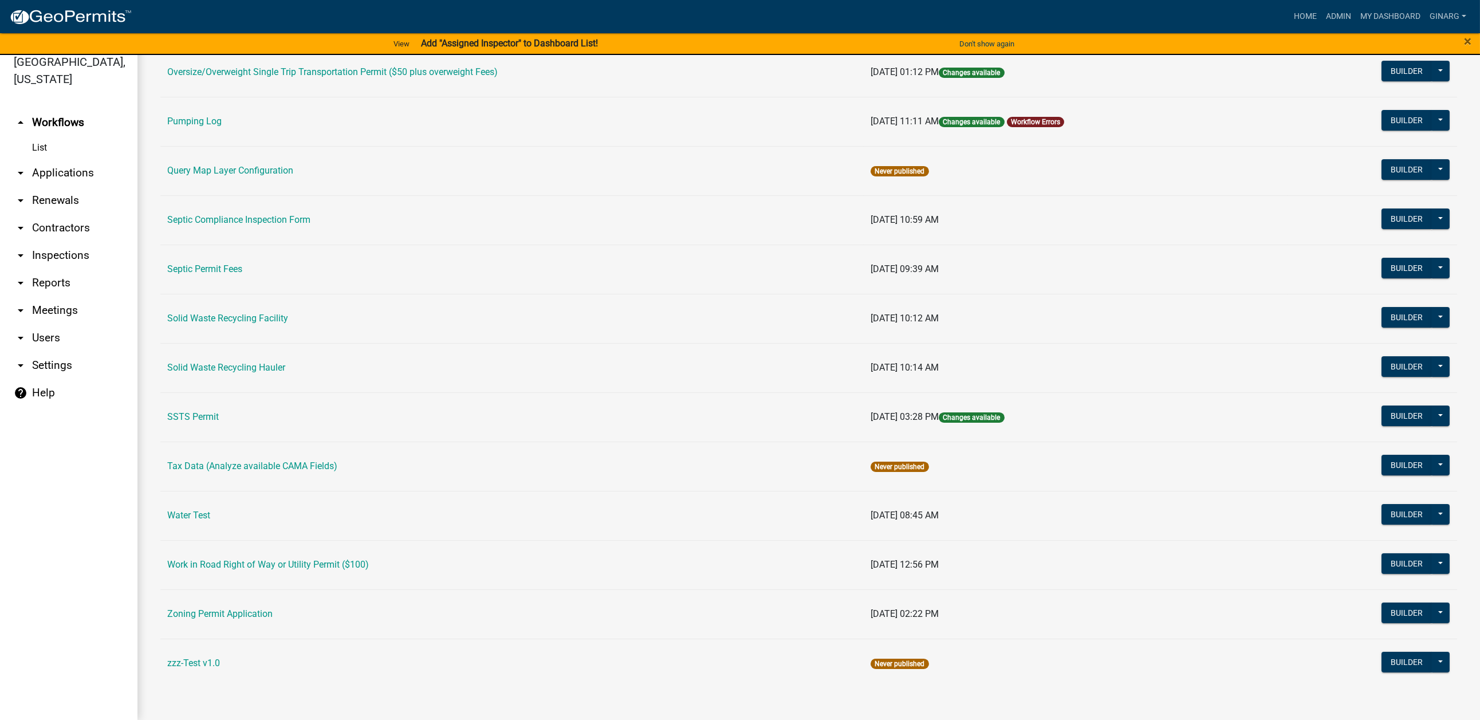
scroll to position [20, 0]
click at [203, 510] on link "Water Test" at bounding box center [188, 515] width 43 height 11
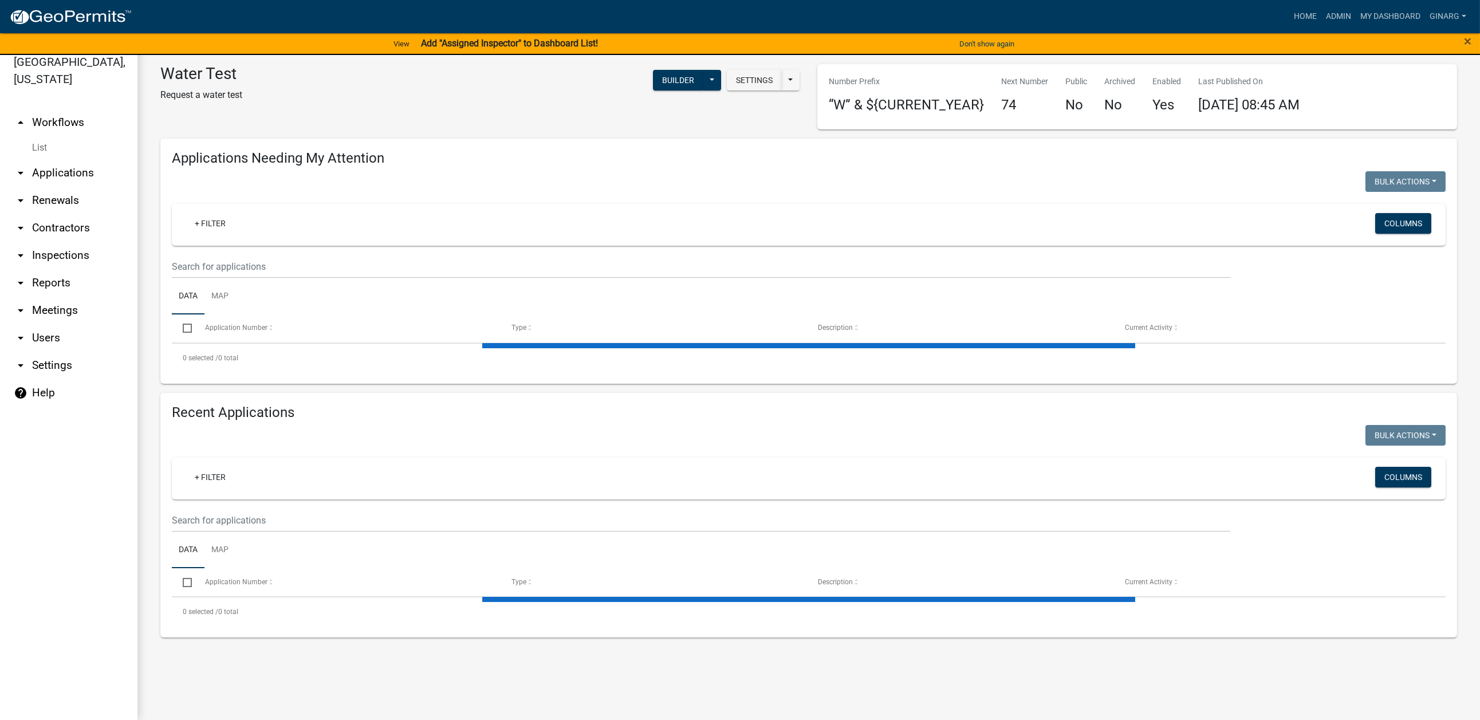
select select "3: 100"
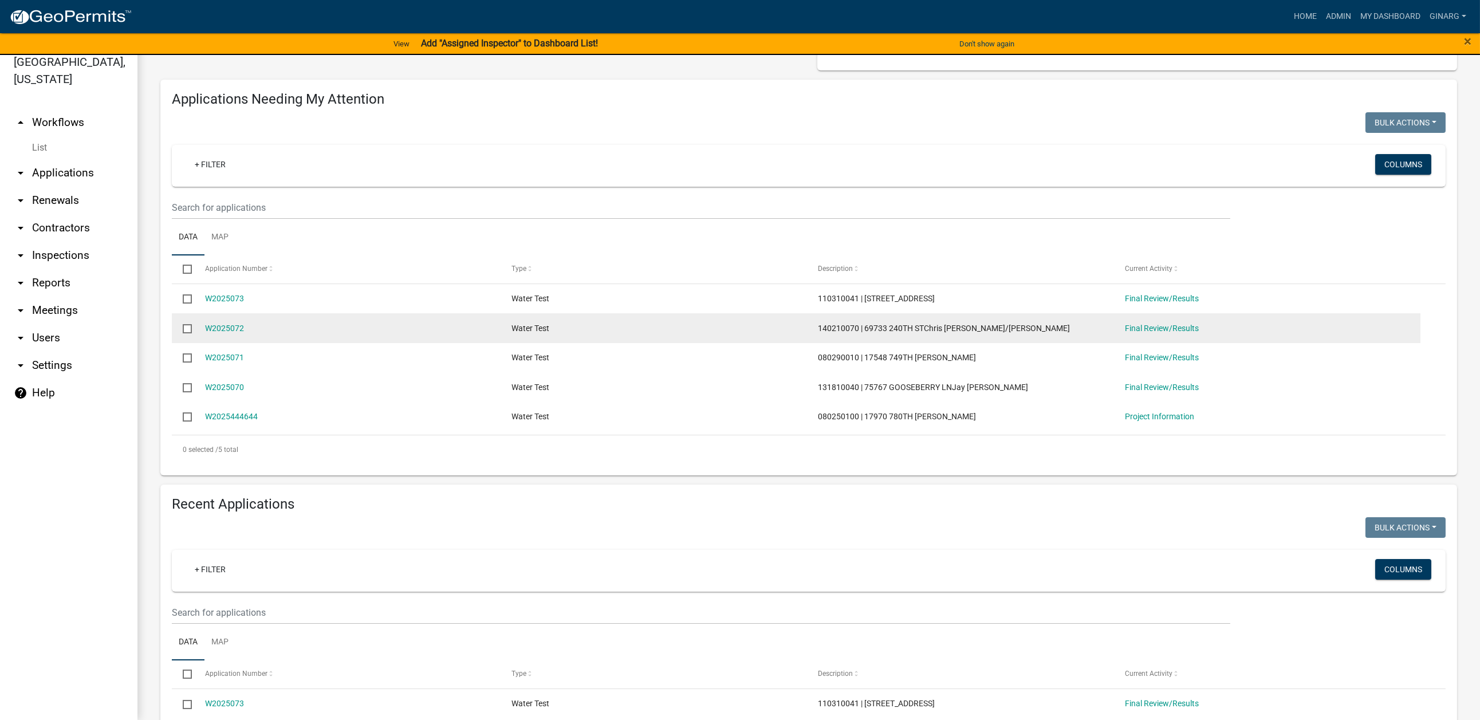
scroll to position [86, 0]
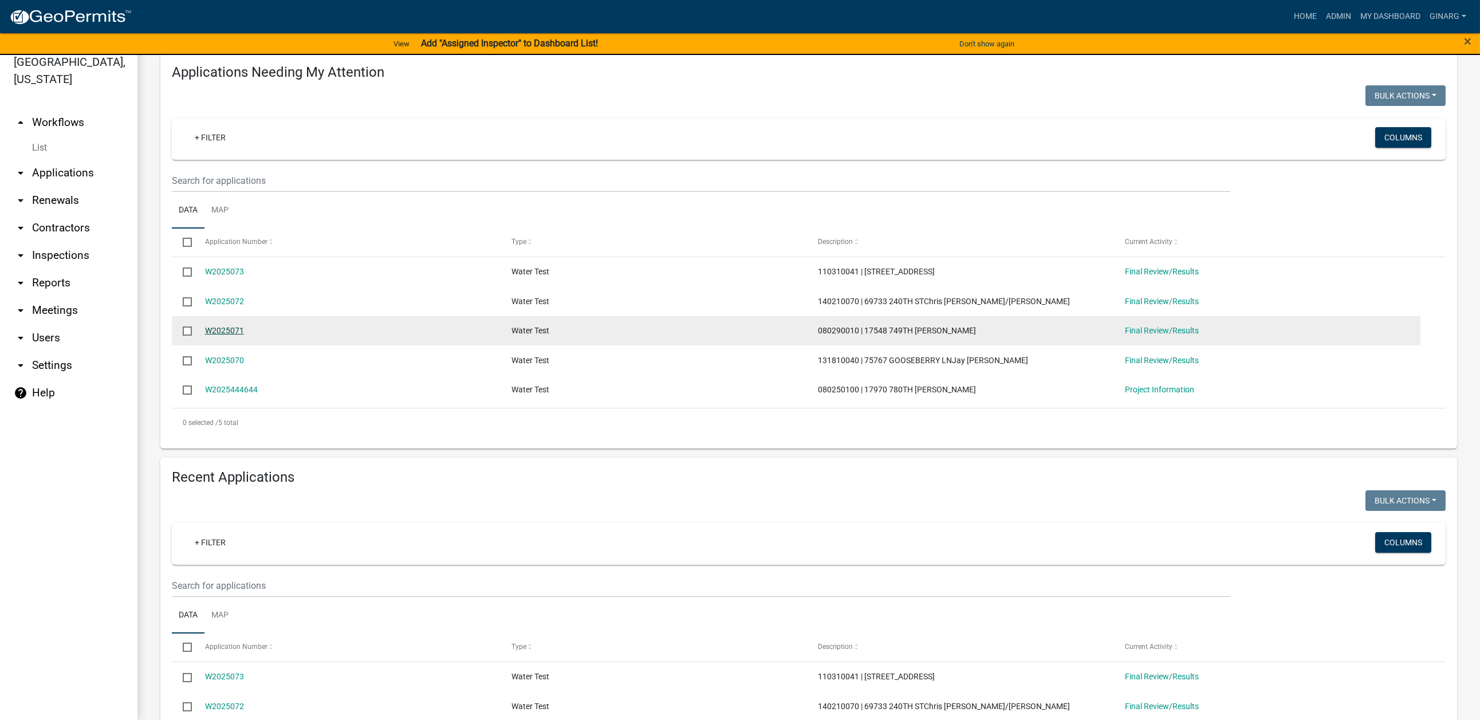
click at [244, 335] on link "W2025071" at bounding box center [224, 330] width 39 height 9
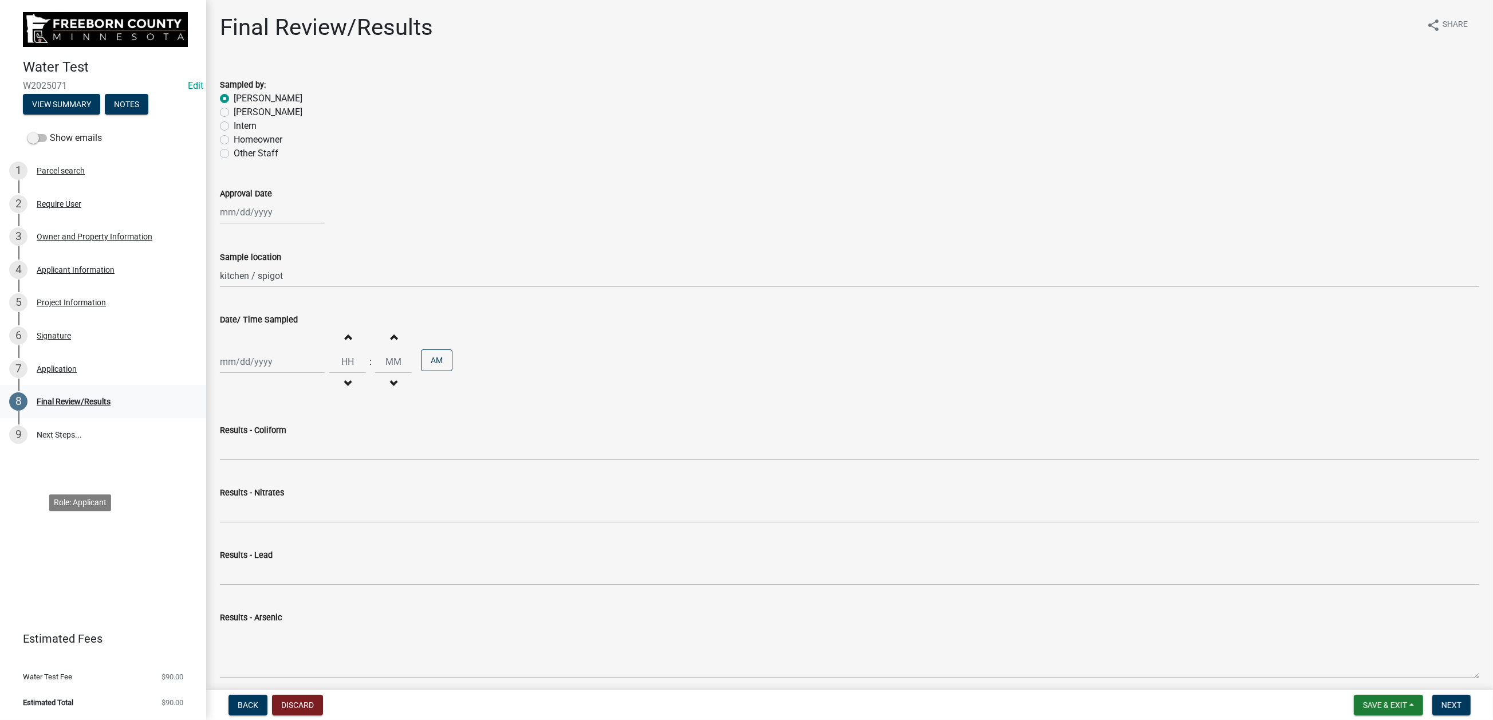
scroll to position [162, 0]
click at [71, 340] on div "Signature" at bounding box center [54, 336] width 34 height 8
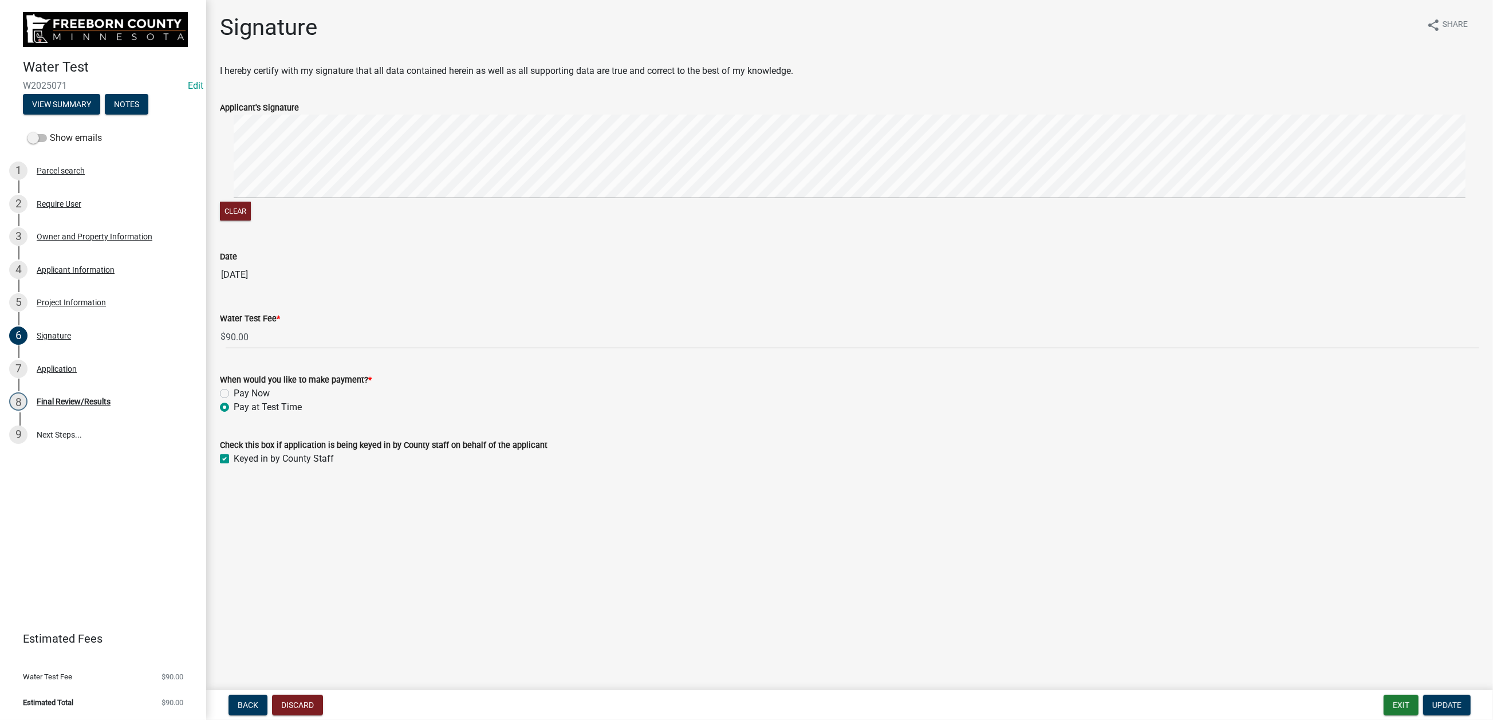
click at [234, 400] on label "Pay Now" at bounding box center [252, 394] width 36 height 14
click at [234, 394] on input "Pay Now" at bounding box center [237, 390] width 7 height 7
radio input "true"
click at [1242, 578] on span "Update" at bounding box center [1446, 704] width 29 height 9
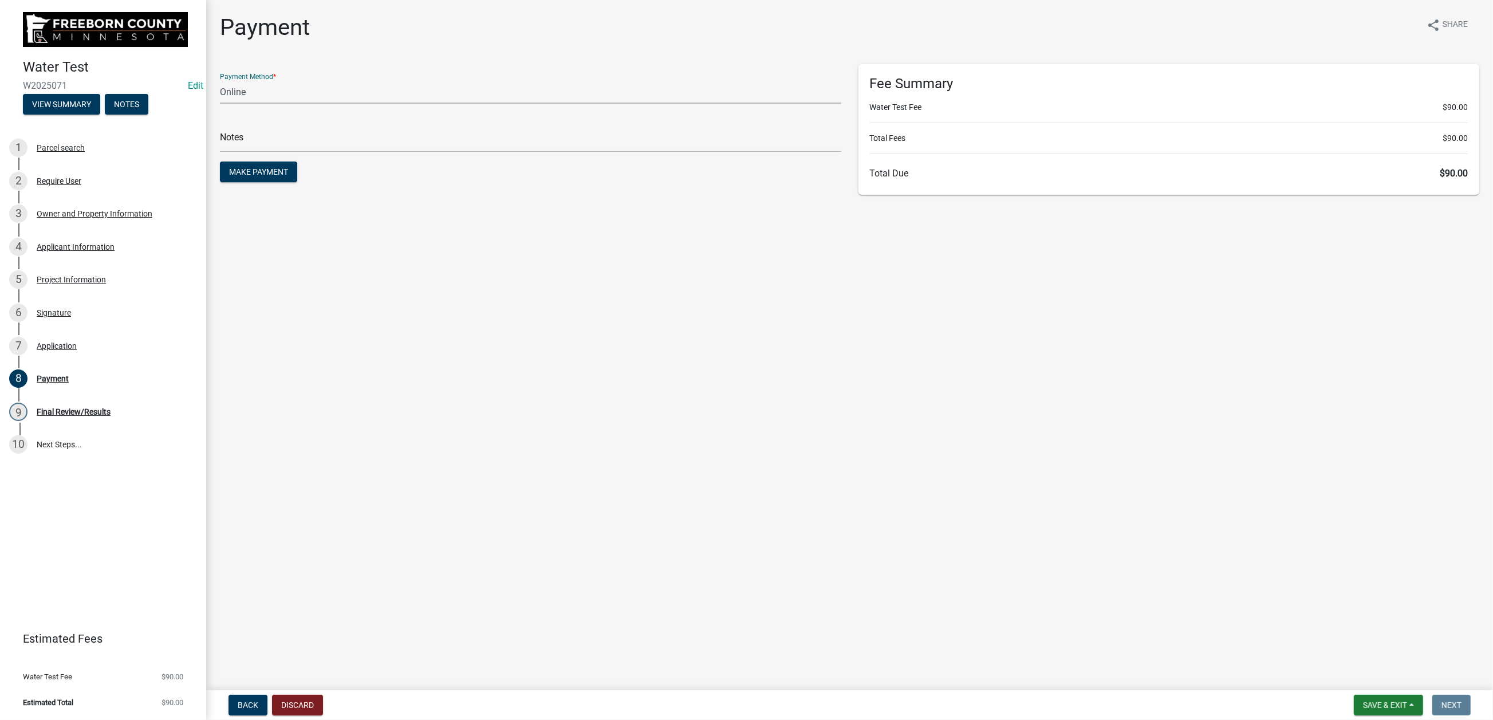
click at [266, 104] on select "Credit Card POS Check Cash Online" at bounding box center [530, 91] width 621 height 23
select select "1: 0"
click at [226, 104] on select "Credit Card POS Check Cash Online" at bounding box center [530, 91] width 621 height 23
click at [270, 152] on input "text" at bounding box center [530, 140] width 621 height 23
type input "797"
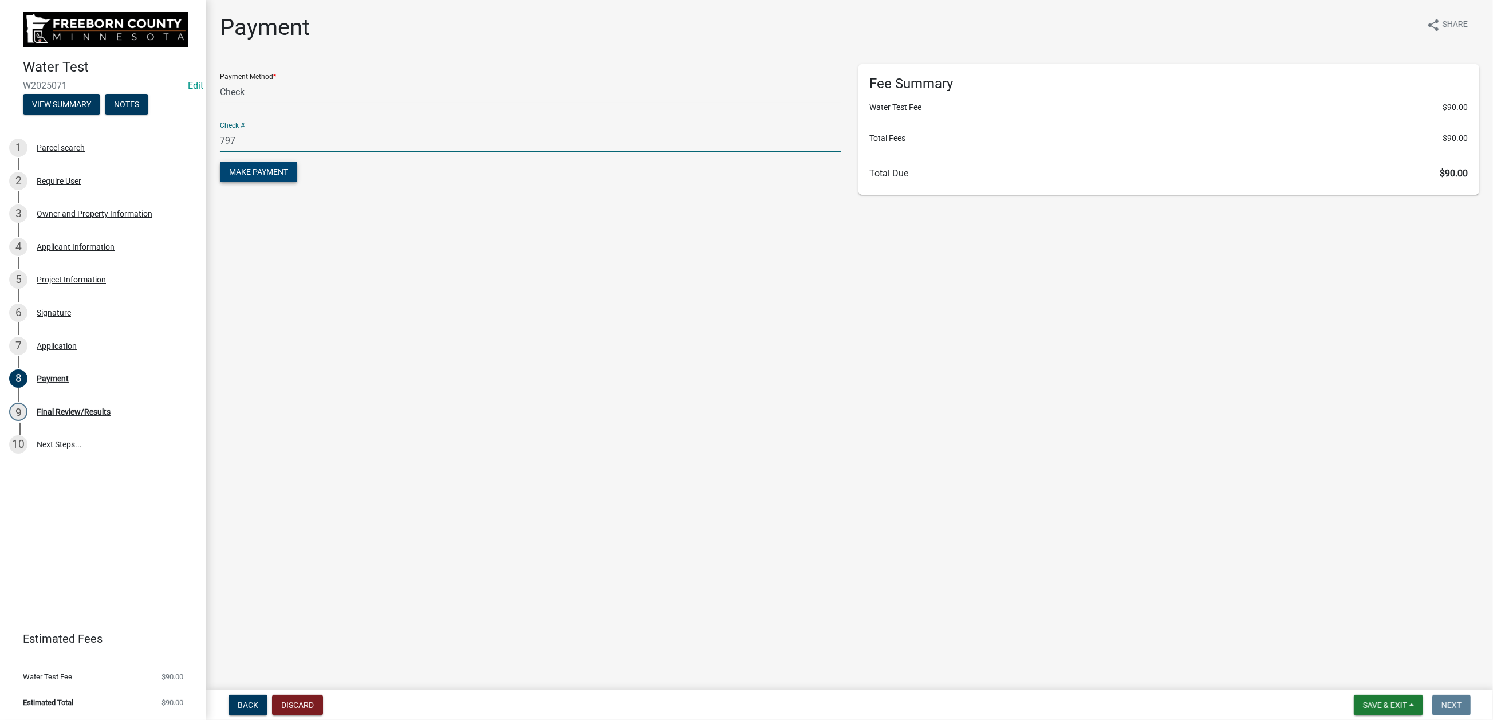
drag, startPoint x: 306, startPoint y: 253, endPoint x: 351, endPoint y: 265, distance: 46.4
click at [288, 176] on span "Make Payment" at bounding box center [258, 171] width 59 height 9
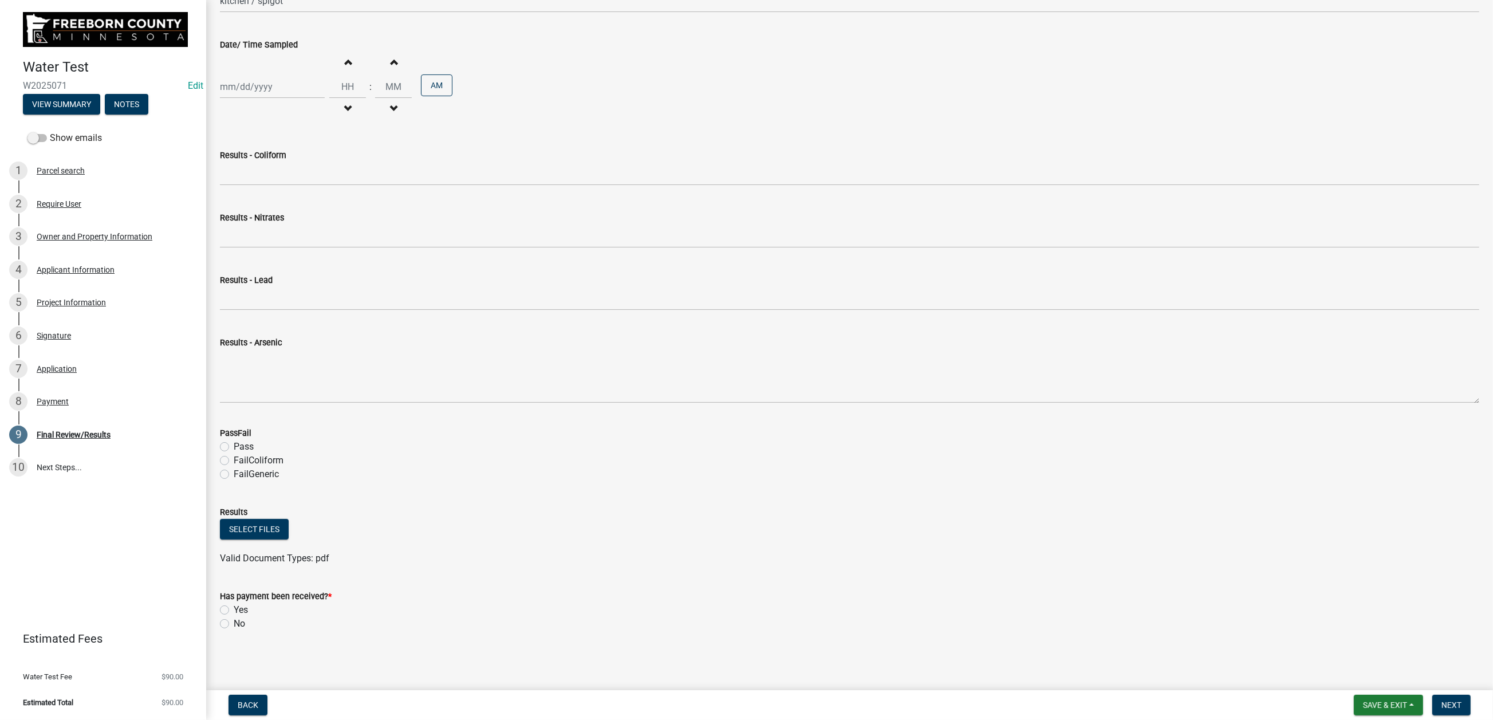
scroll to position [734, 0]
click at [1242, 578] on span "Save & Exit" at bounding box center [1385, 704] width 44 height 9
click at [1242, 578] on button "Save & Exit" at bounding box center [1377, 664] width 92 height 27
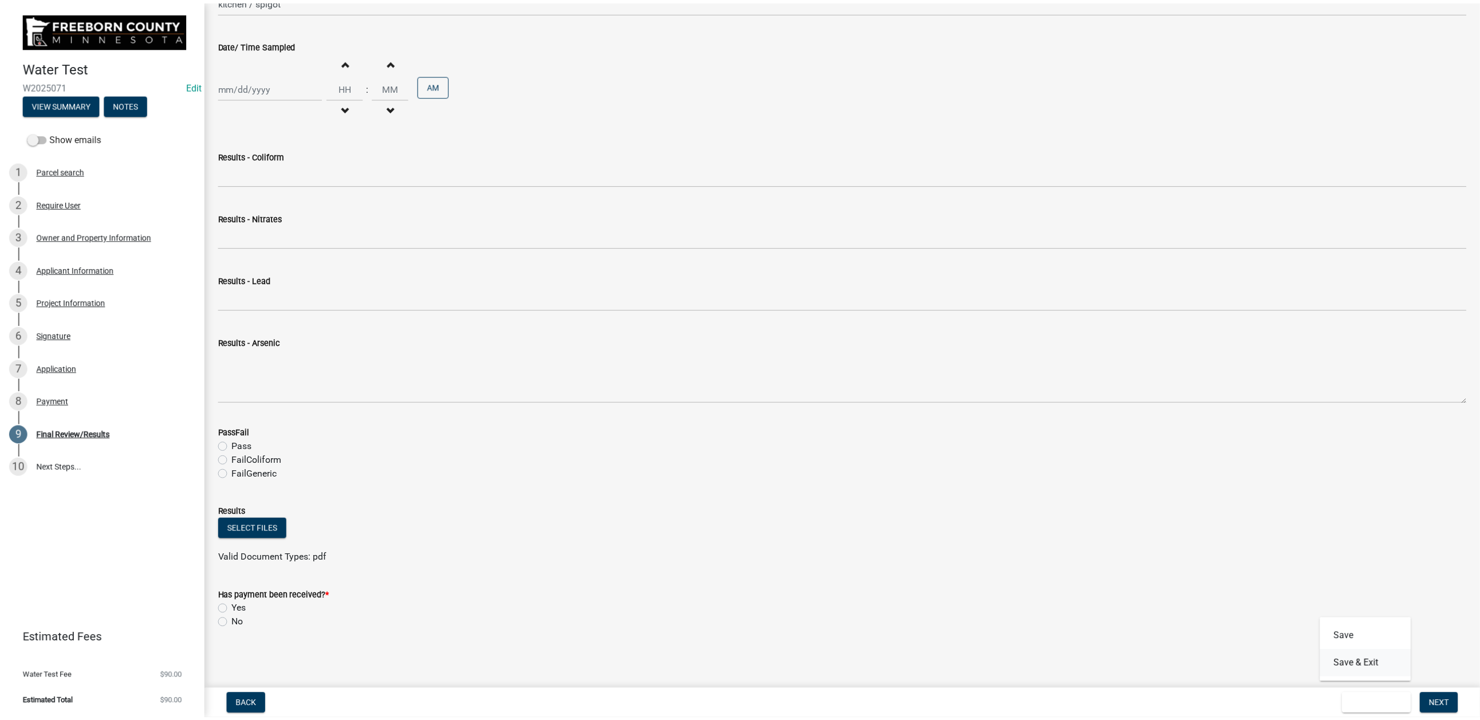
scroll to position [0, 0]
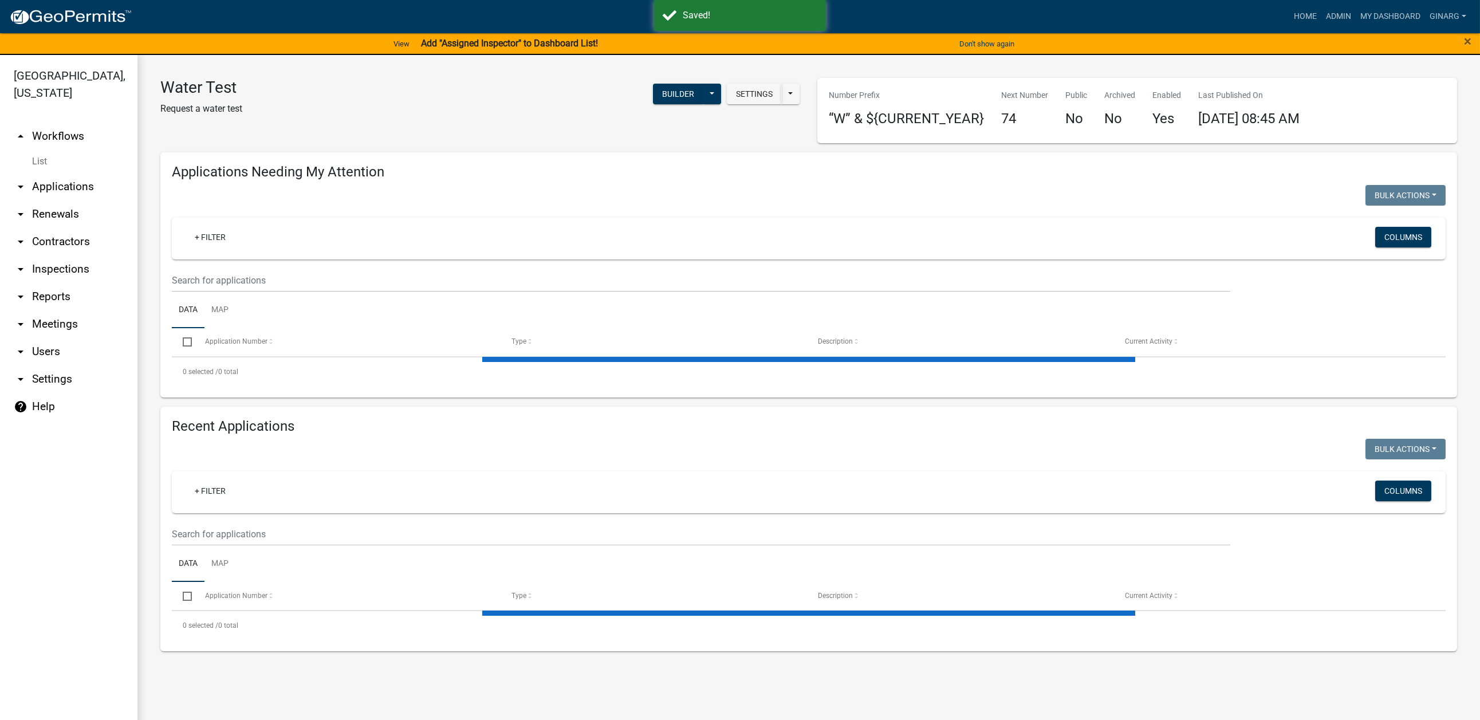
select select "3: 100"
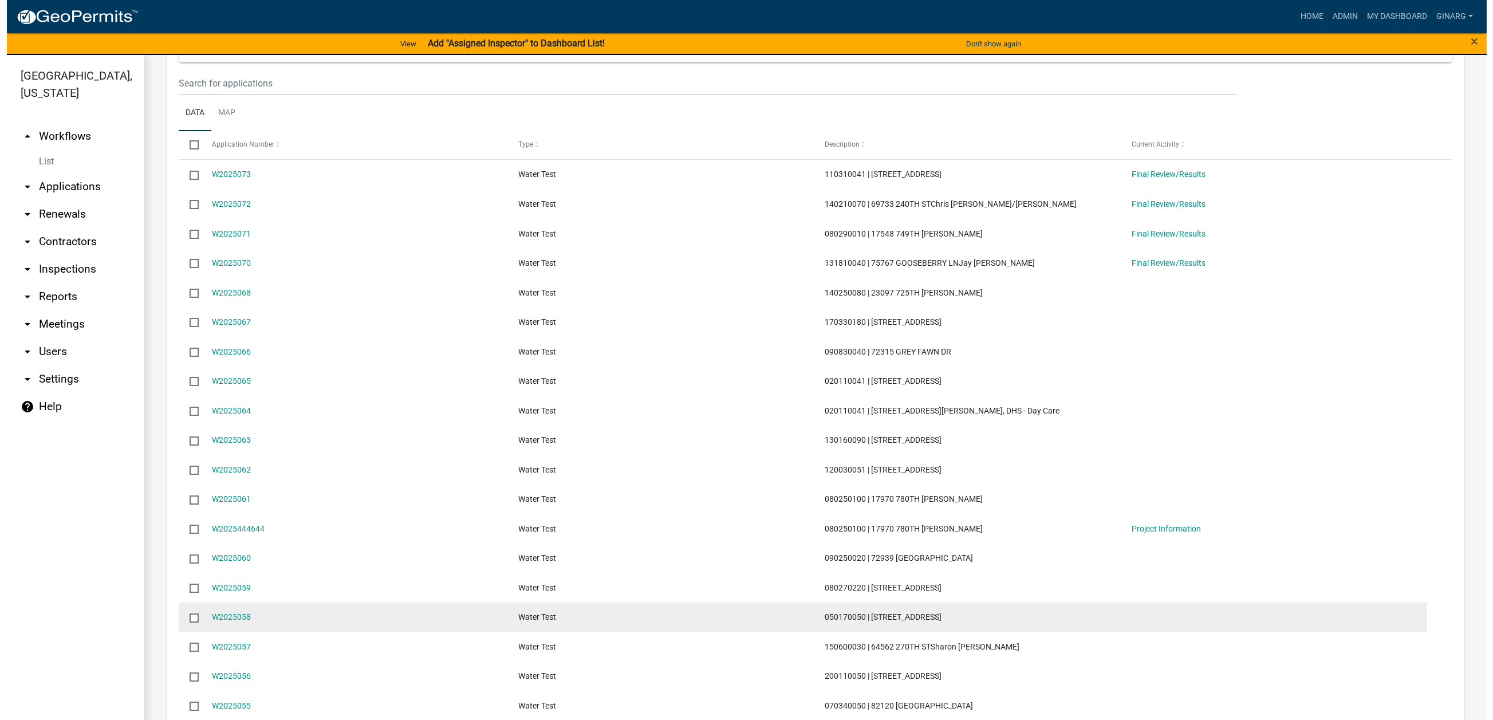
scroll to position [601, 0]
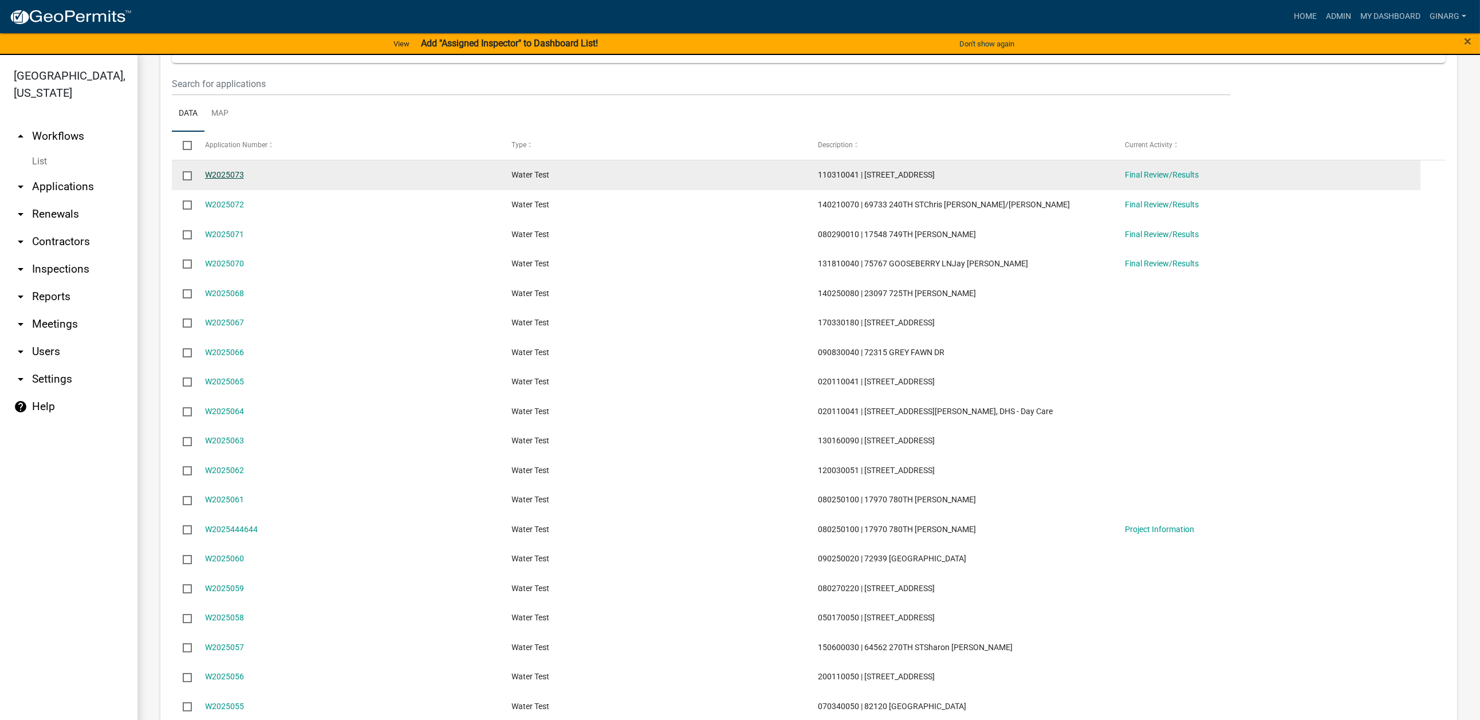
click at [244, 179] on link "W2025073" at bounding box center [224, 174] width 39 height 9
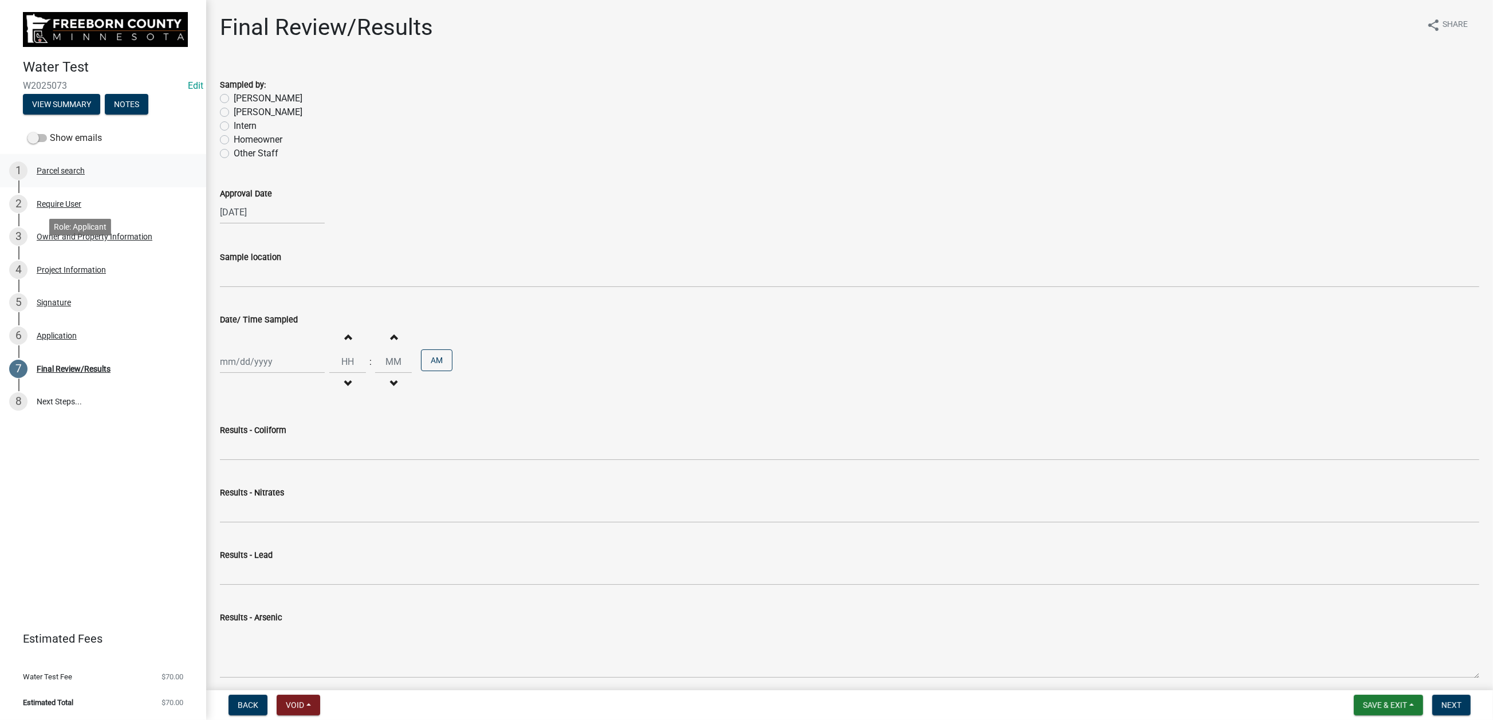
click at [76, 175] on div "Parcel search" at bounding box center [61, 171] width 48 height 8
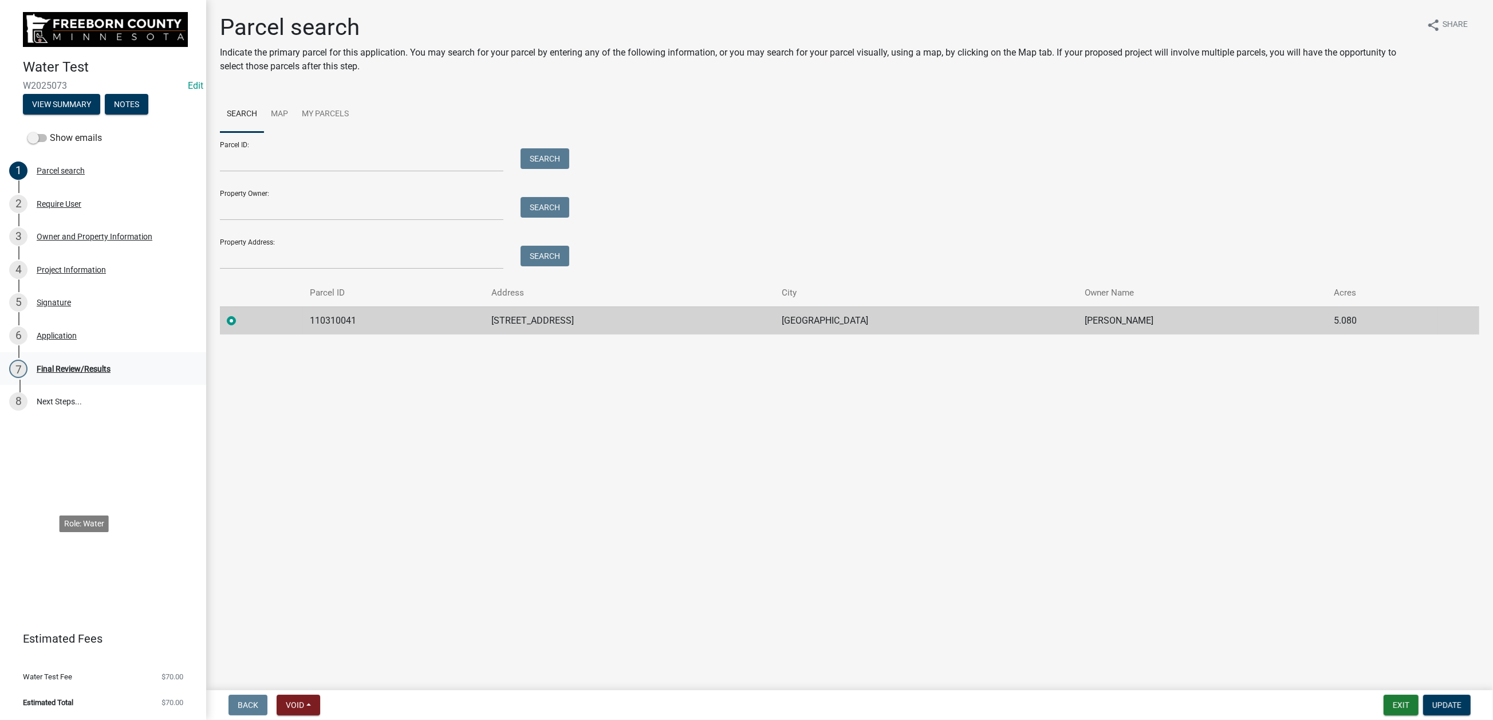
click at [73, 373] on div "Final Review/Results" at bounding box center [74, 369] width 74 height 8
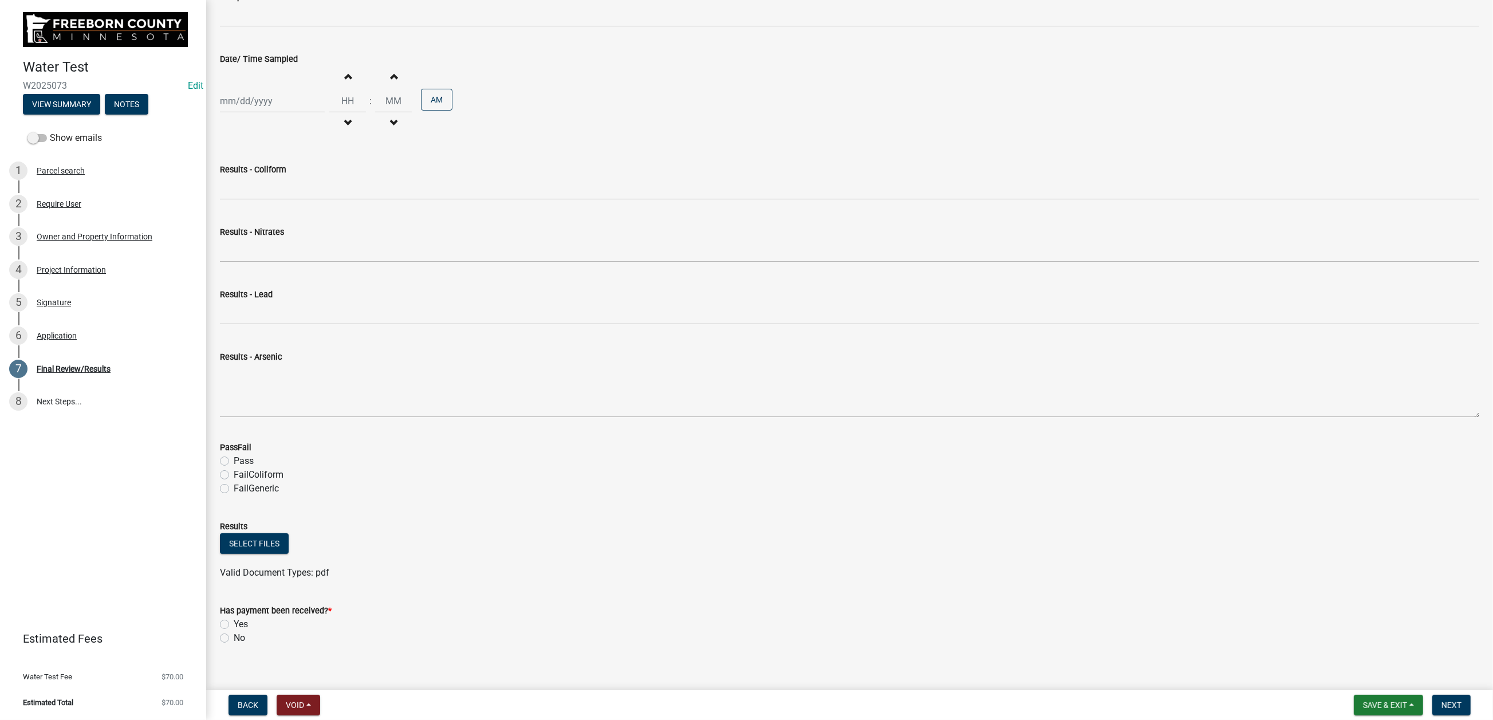
scroll to position [344, 0]
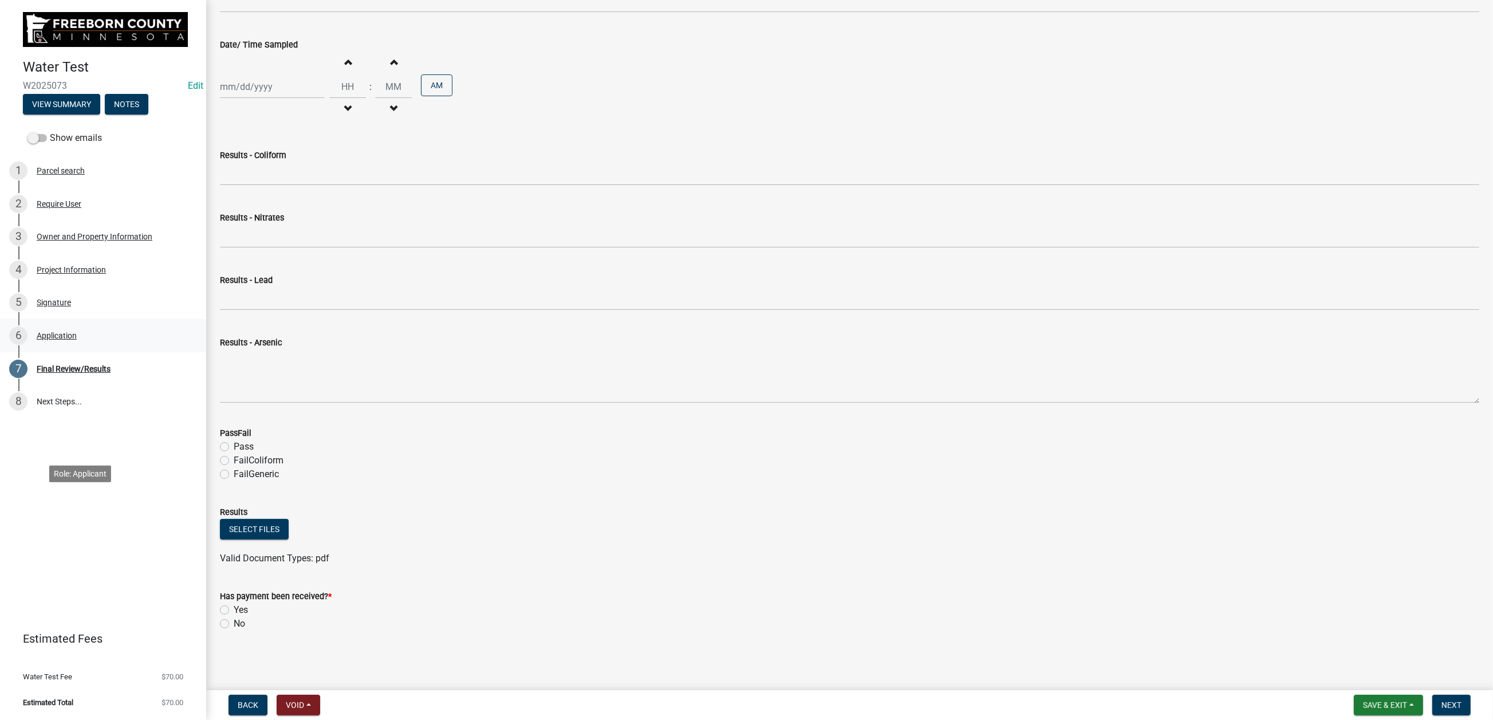
click at [77, 340] on div "Application" at bounding box center [57, 336] width 40 height 8
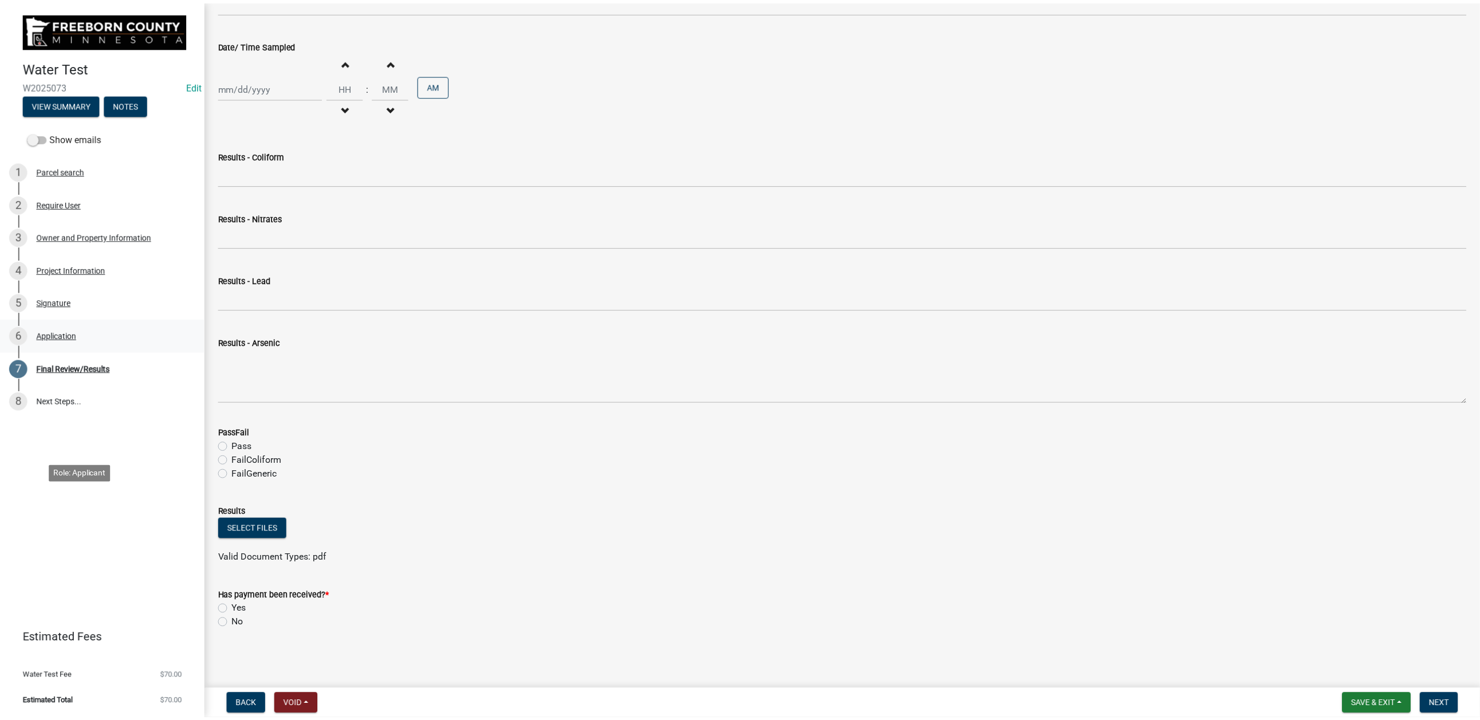
scroll to position [0, 0]
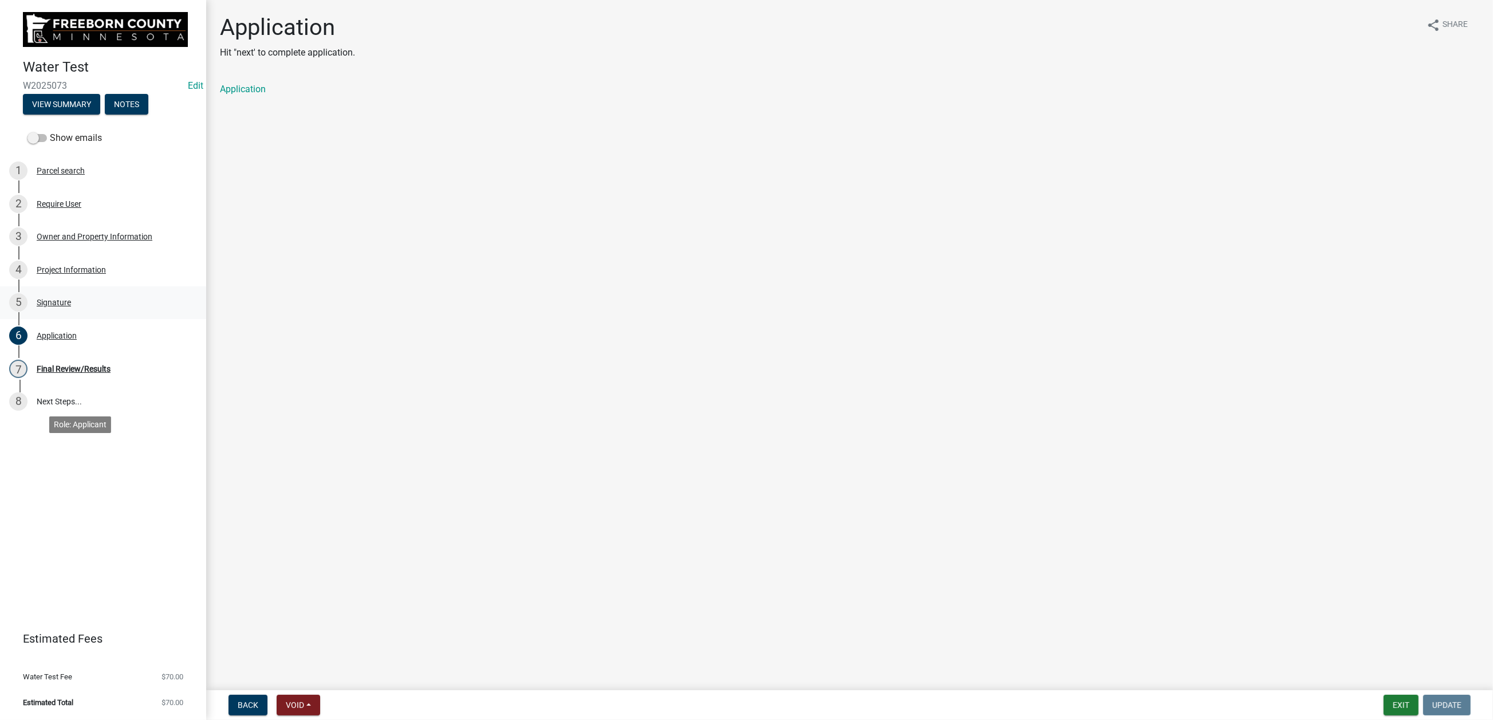
click at [71, 306] on div "Signature" at bounding box center [54, 302] width 34 height 8
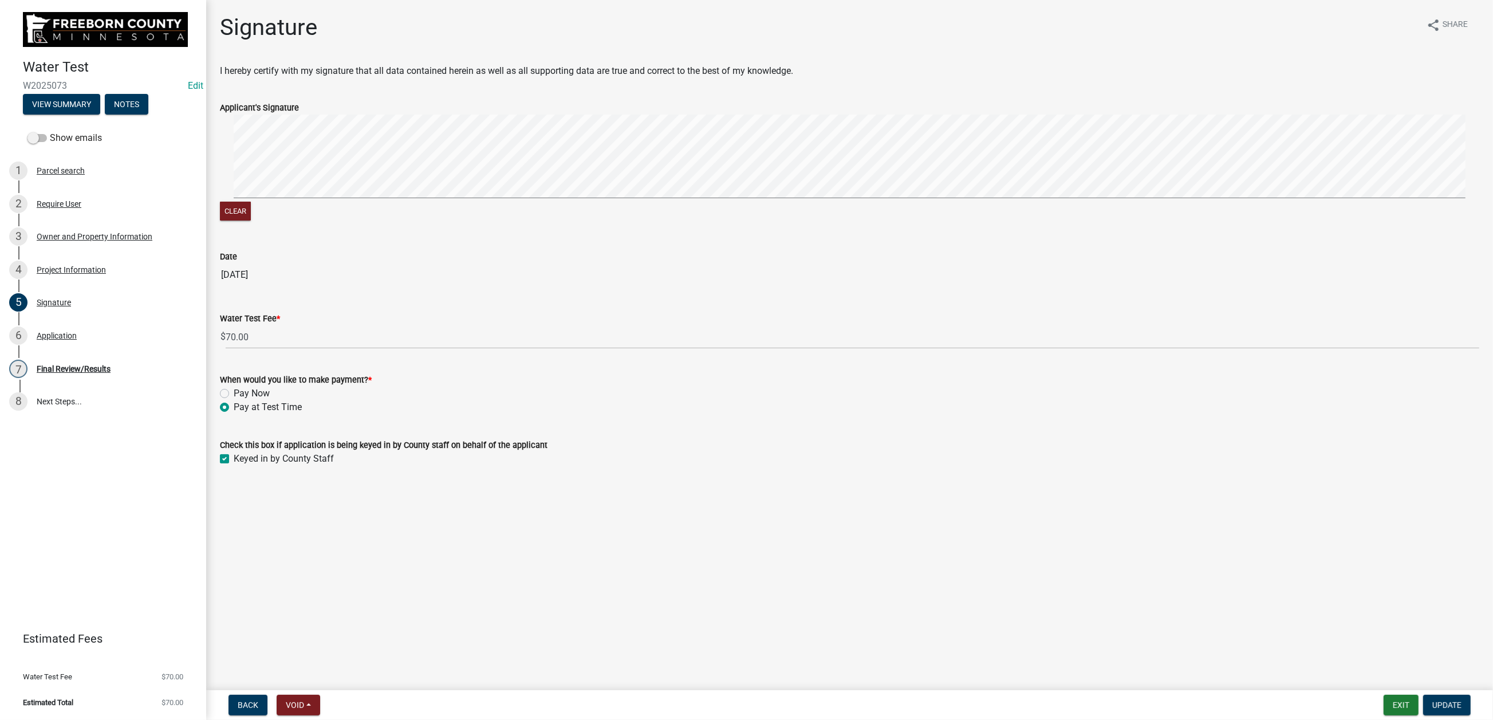
click at [234, 400] on label "Pay Now" at bounding box center [252, 394] width 36 height 14
click at [234, 394] on input "Pay Now" at bounding box center [237, 390] width 7 height 7
radio input "true"
click at [1242, 578] on span "Update" at bounding box center [1446, 704] width 29 height 9
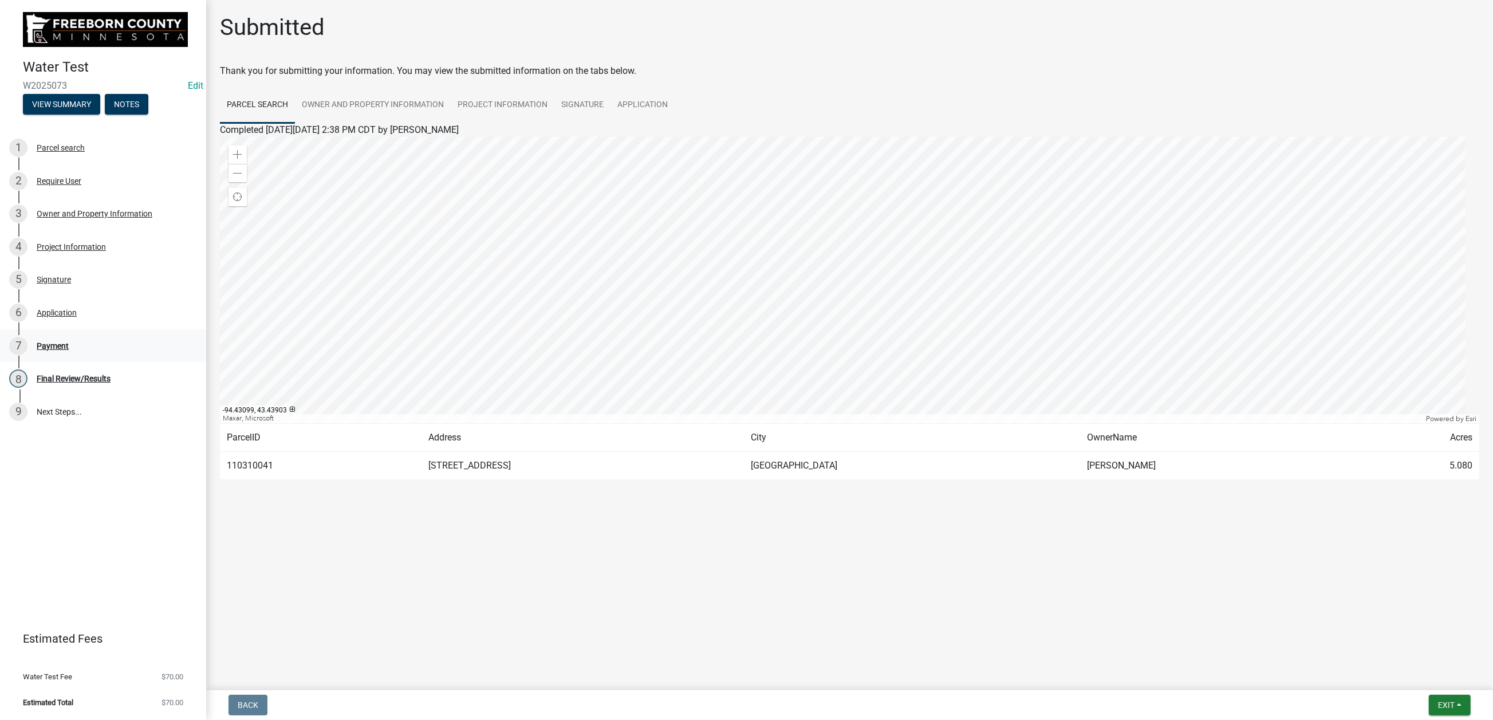
click at [69, 350] on div "Payment" at bounding box center [53, 346] width 32 height 8
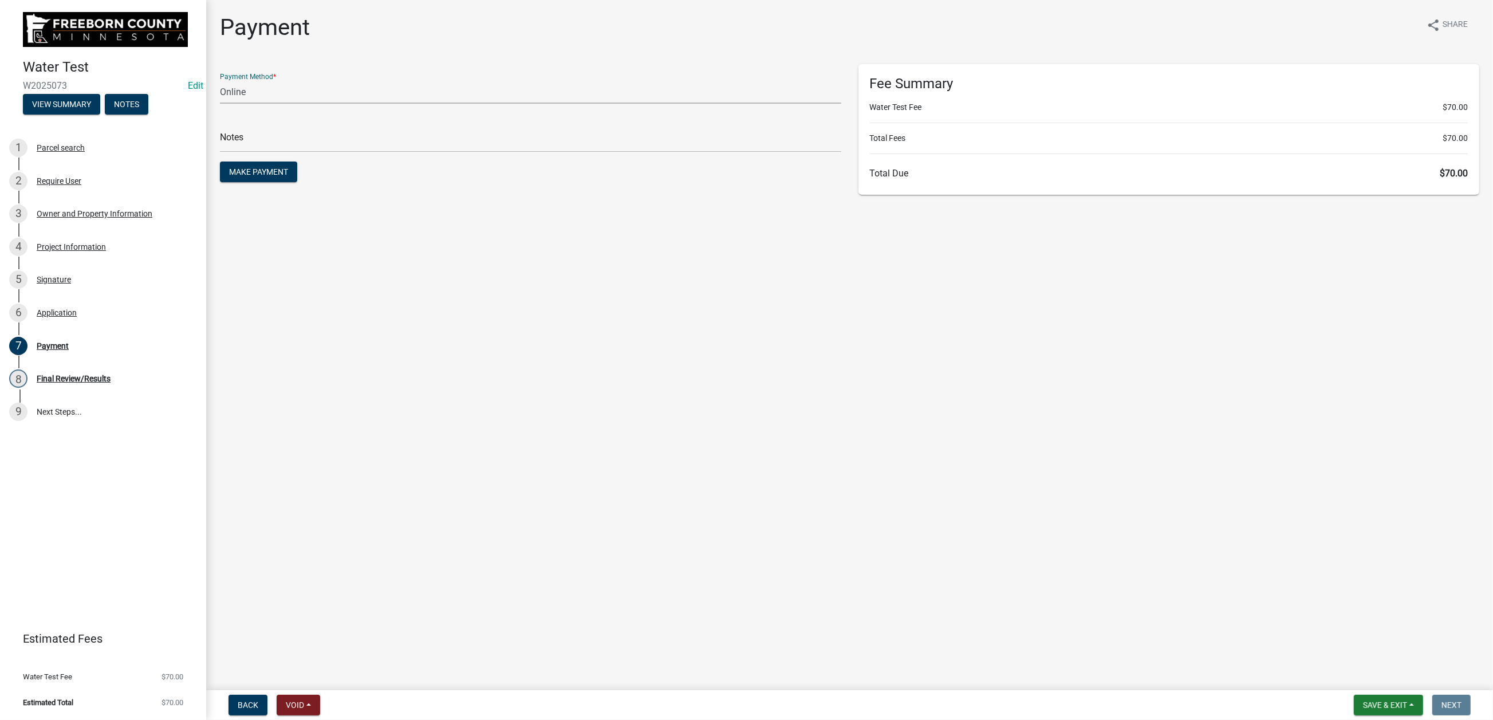
click at [263, 104] on select "Credit Card POS Check Cash Online" at bounding box center [530, 91] width 621 height 23
select select "2: 1"
click at [226, 104] on select "Credit Card POS Check Cash Online" at bounding box center [530, 91] width 621 height 23
click at [274, 152] on input "text" at bounding box center [530, 140] width 621 height 23
type input "cash"
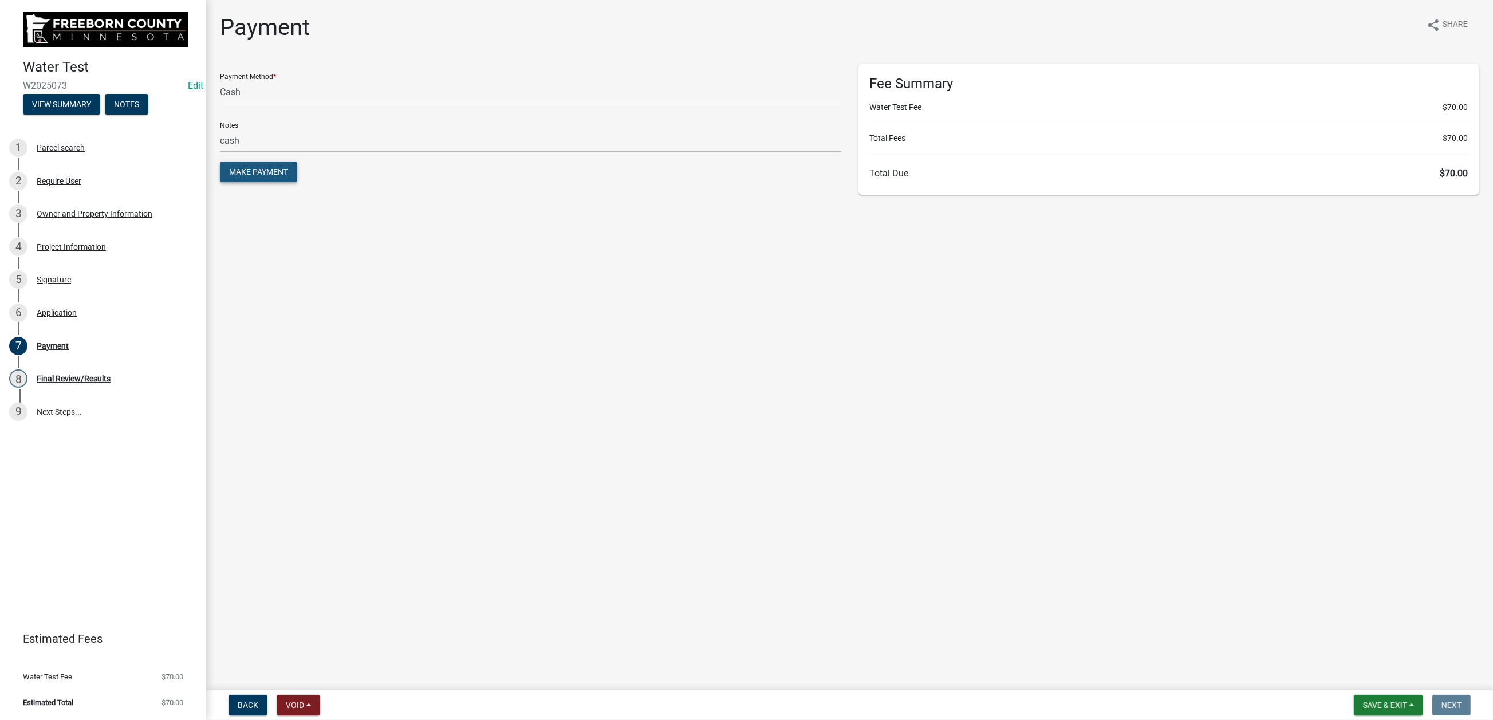
click at [283, 176] on span "Make Payment" at bounding box center [258, 171] width 59 height 9
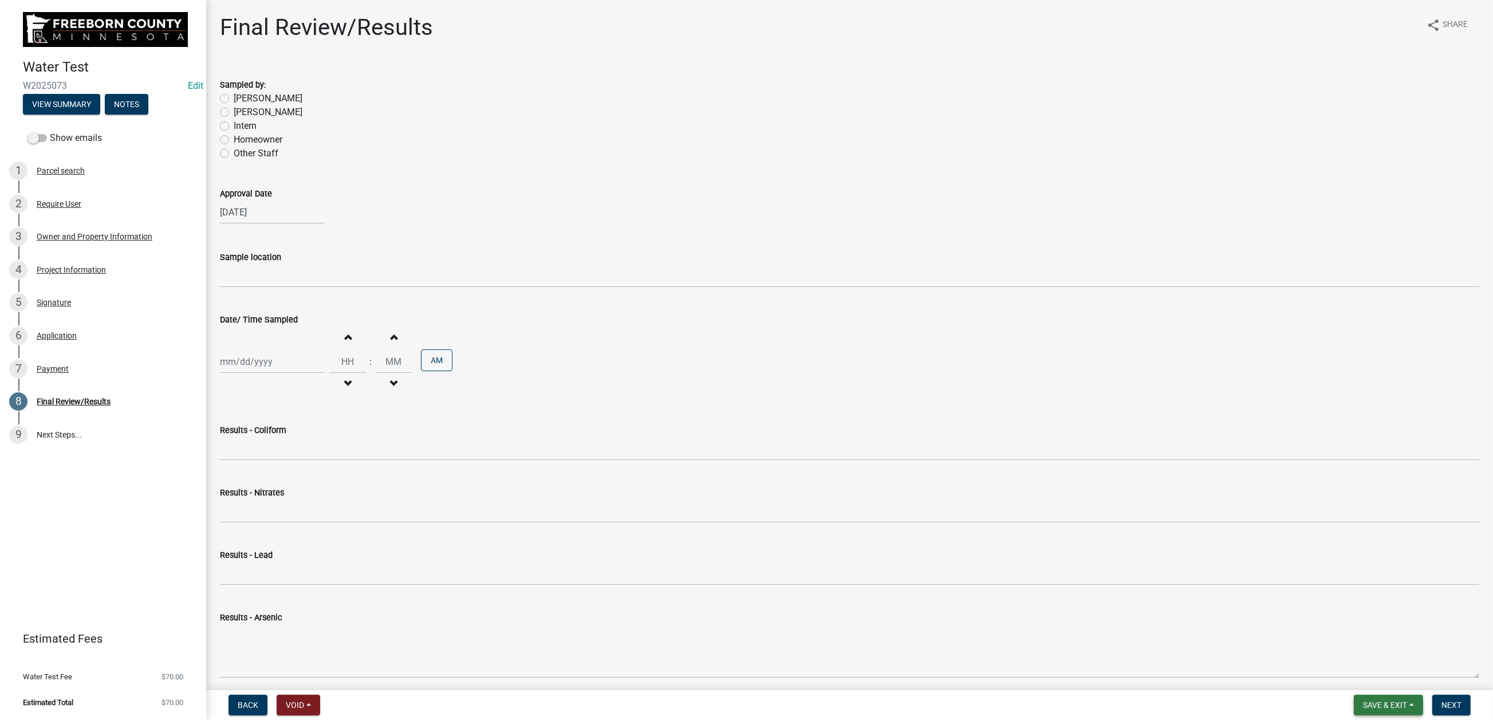
click at [1242, 578] on span "Save & Exit" at bounding box center [1385, 704] width 44 height 9
click at [1242, 578] on button "Save & Exit" at bounding box center [1377, 664] width 92 height 27
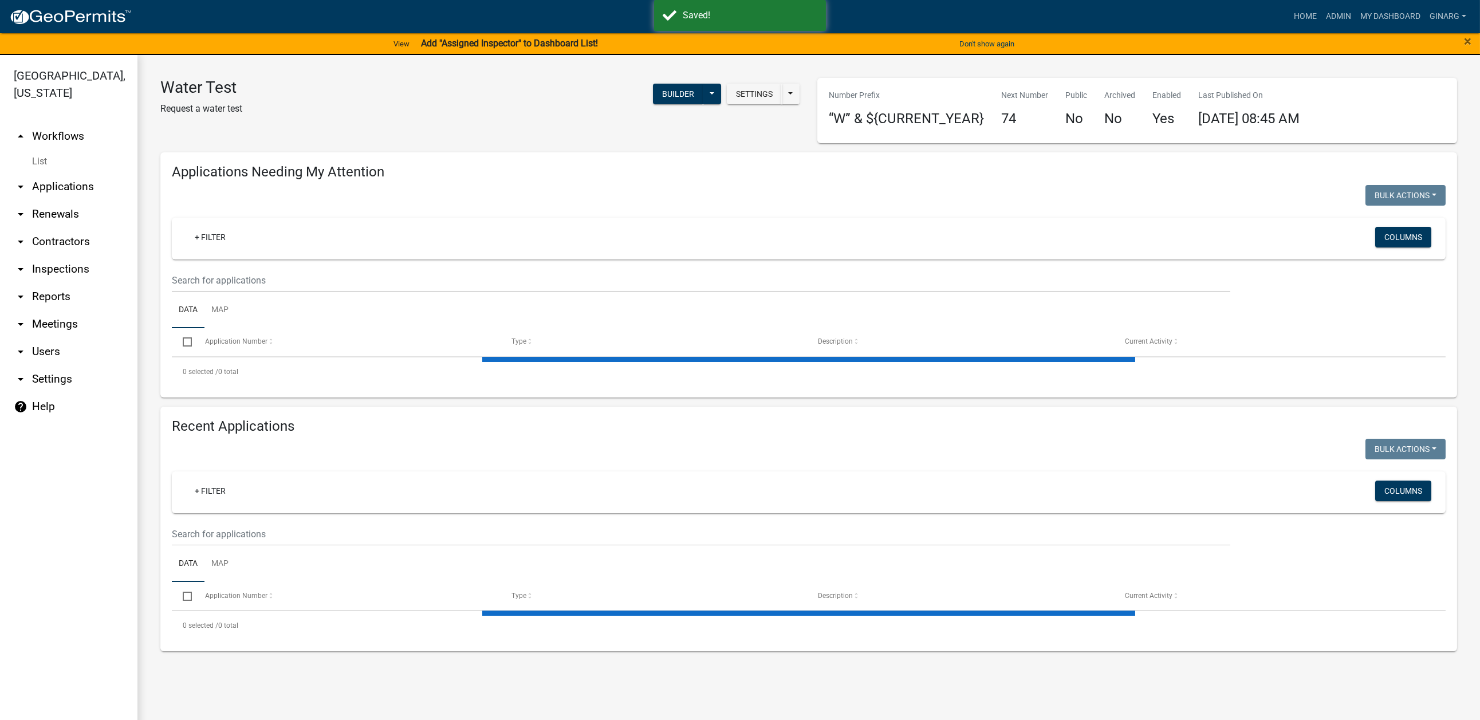
select select "3: 100"
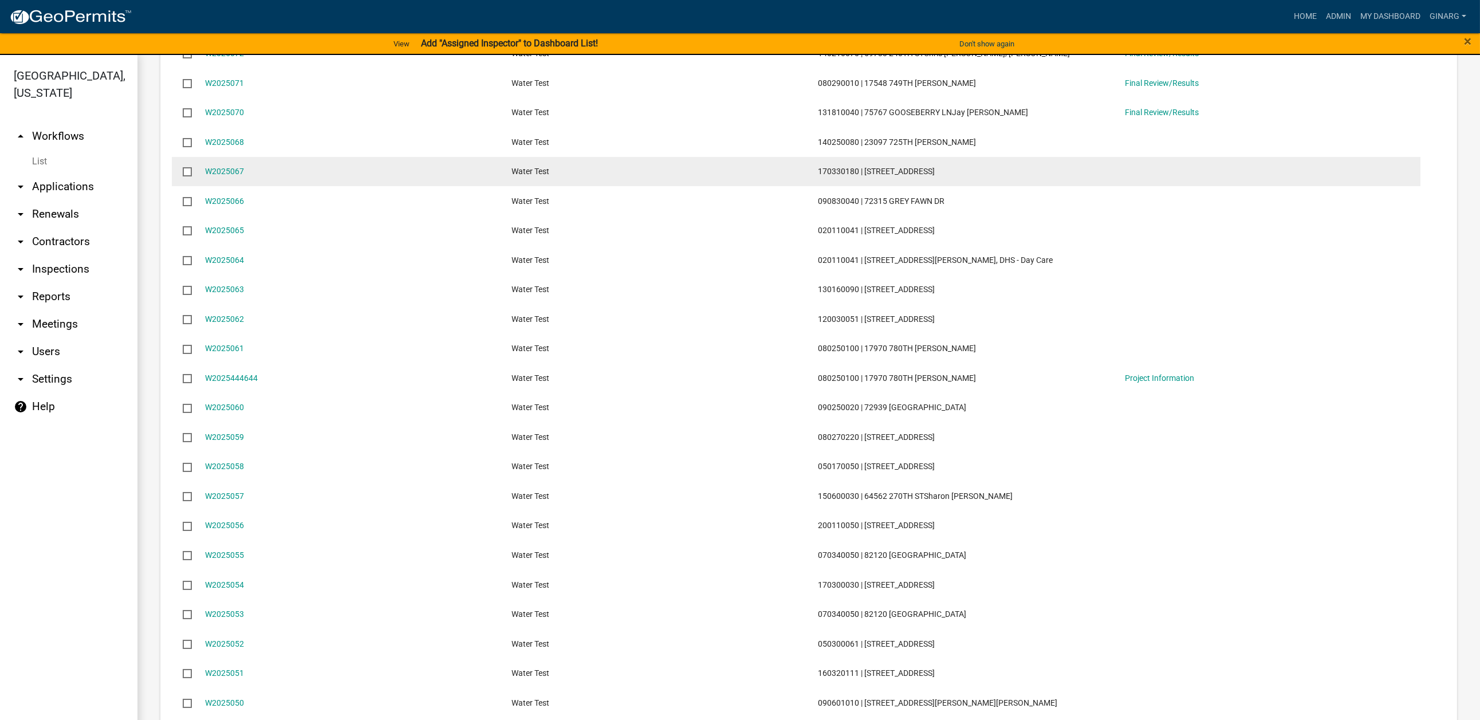
scroll to position [429, 0]
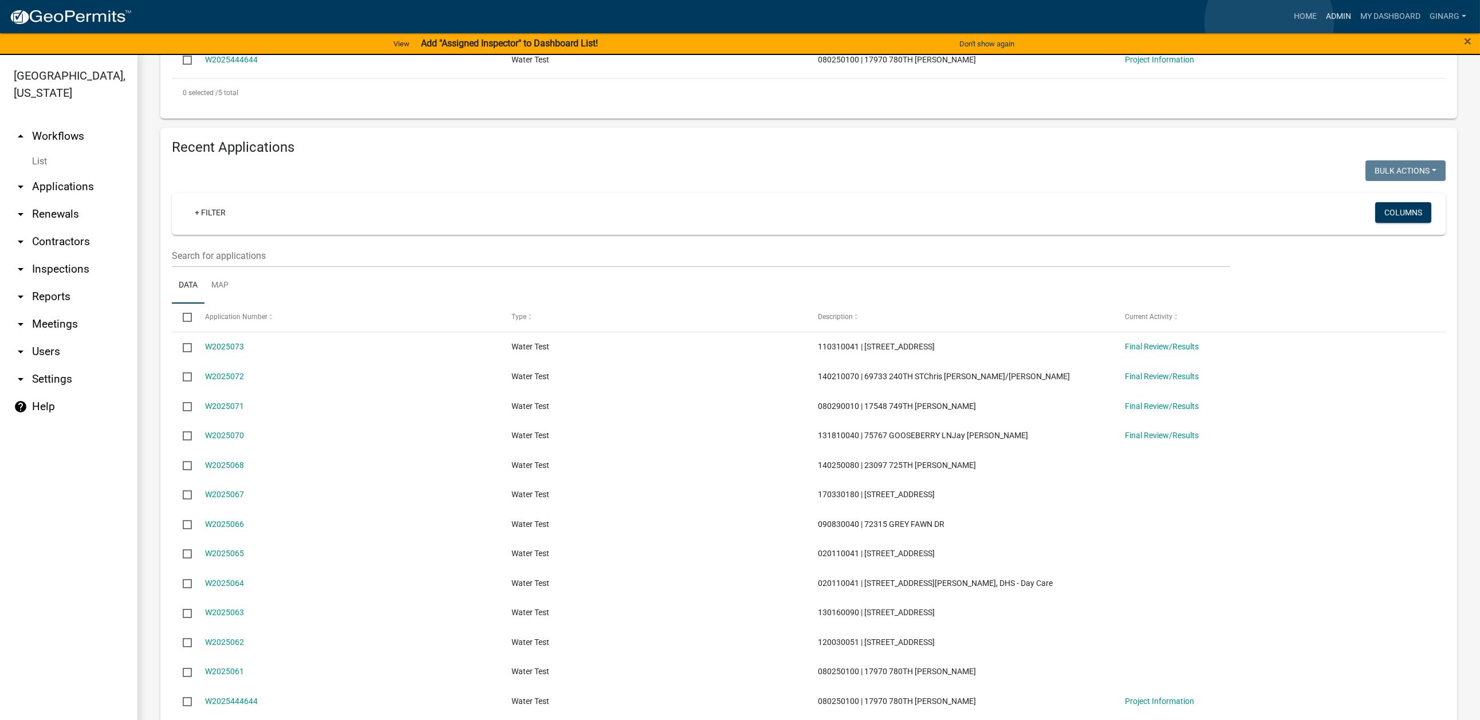
click at [1242, 22] on link "Admin" at bounding box center [1338, 17] width 34 height 22
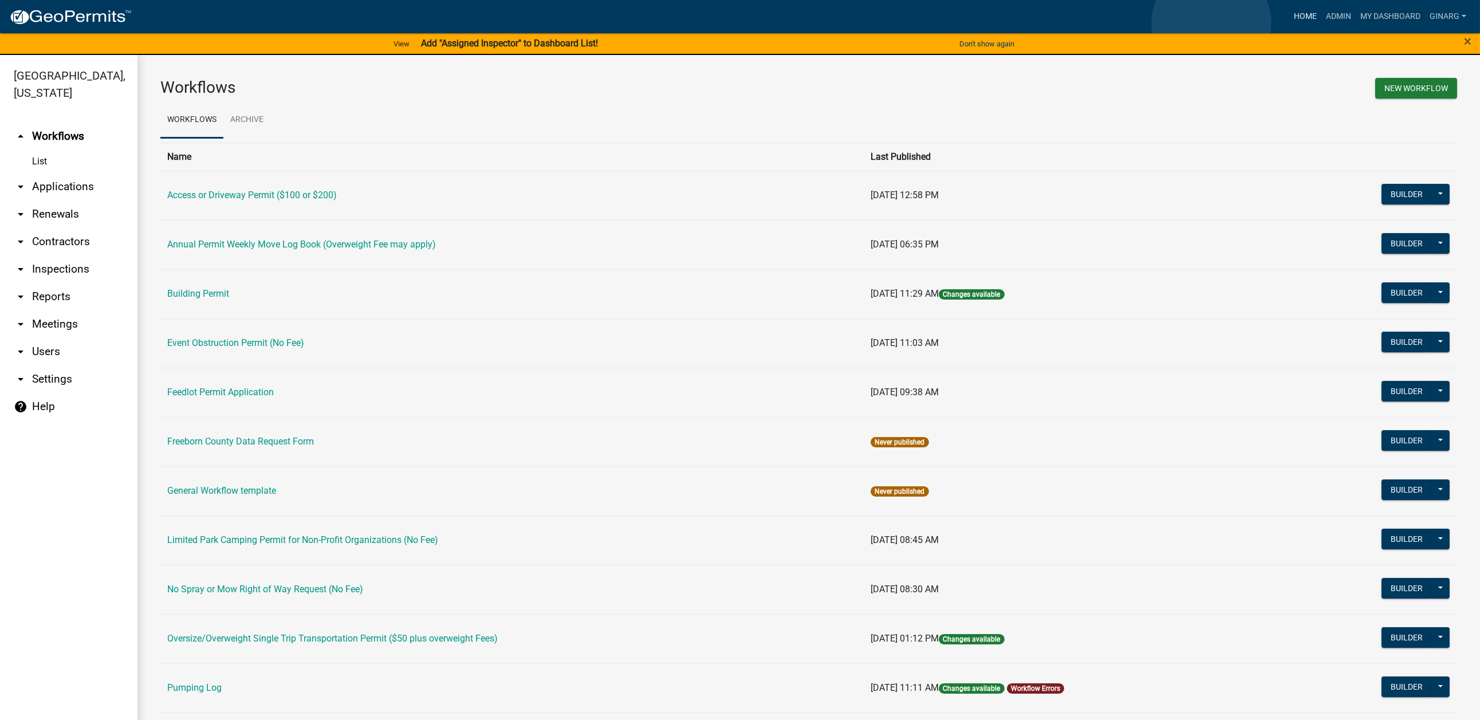
click at [1242, 23] on link "Home" at bounding box center [1305, 17] width 32 height 22
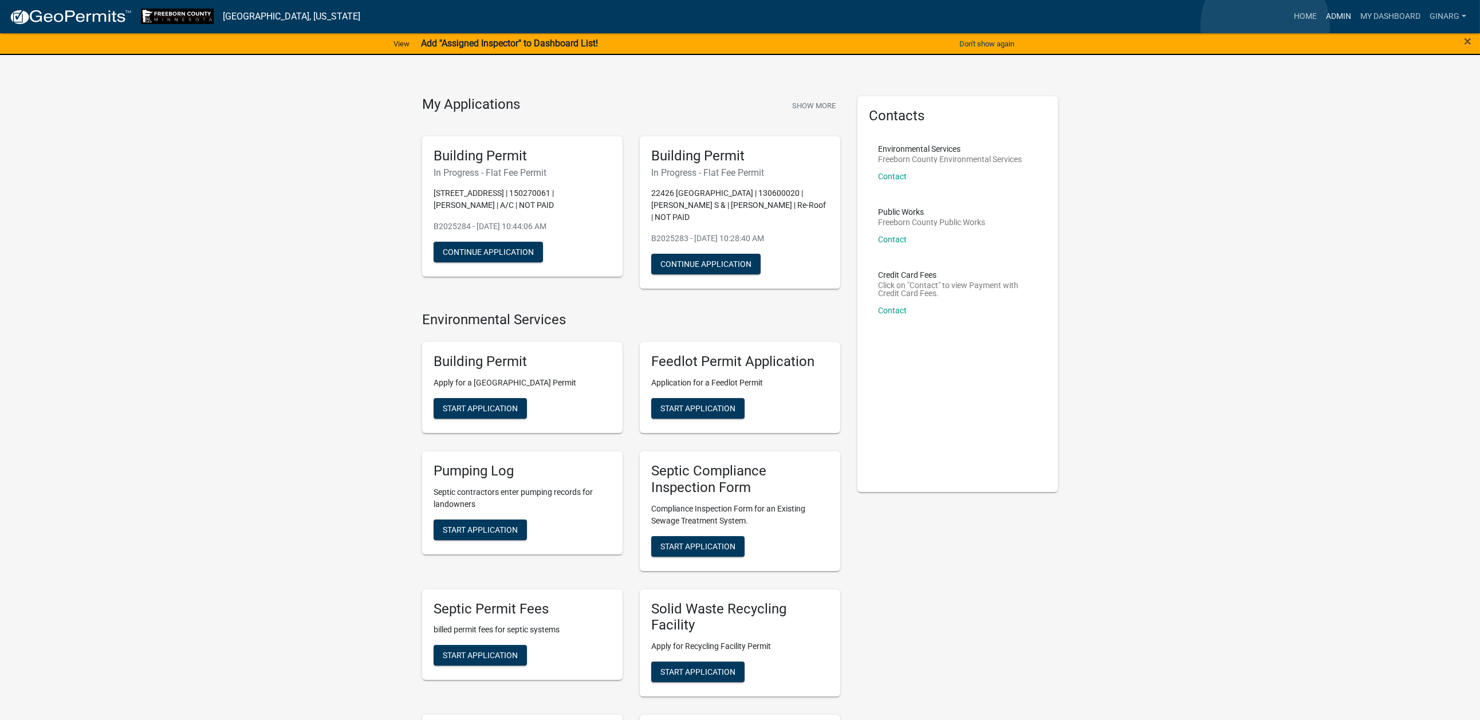
drag, startPoint x: 1265, startPoint y: 25, endPoint x: 1242, endPoint y: 37, distance: 25.9
click at [1242, 25] on link "Admin" at bounding box center [1338, 17] width 34 height 22
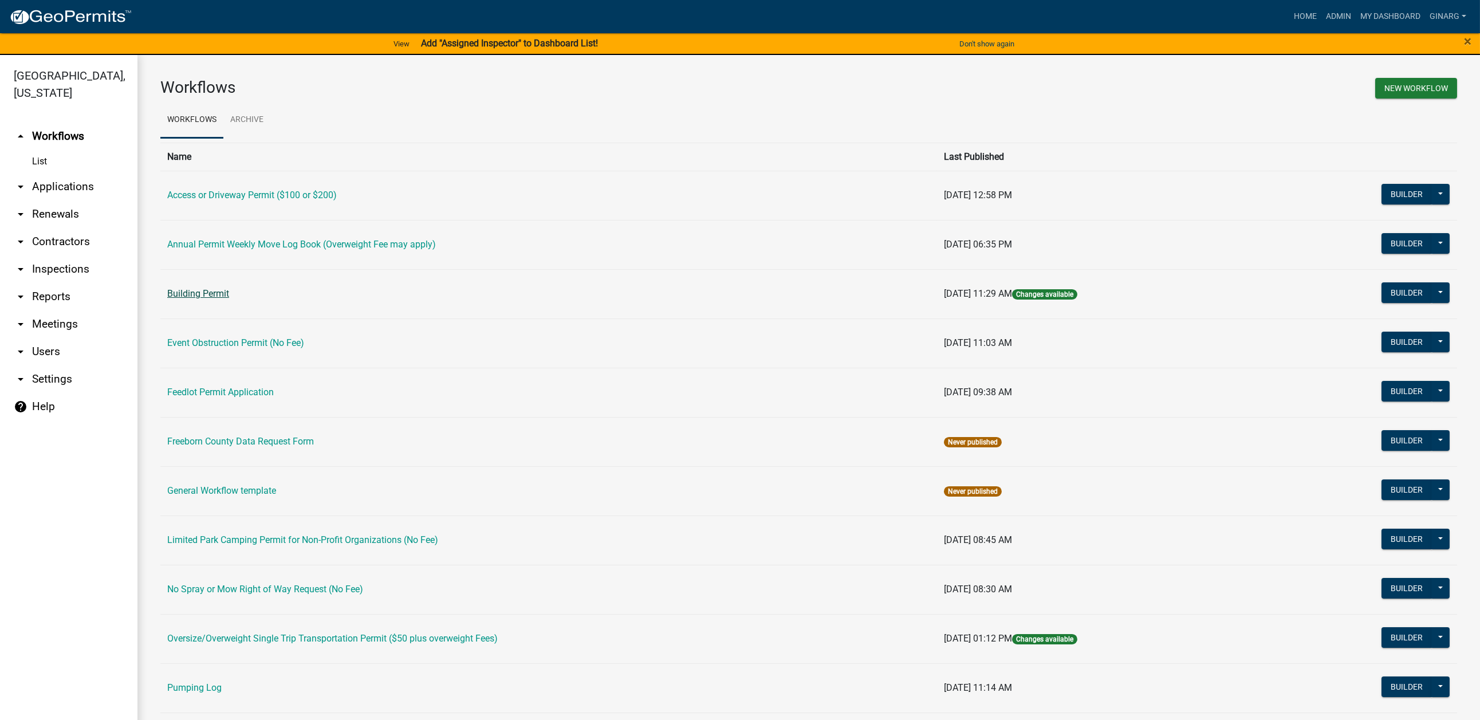
click at [229, 299] on link "Building Permit" at bounding box center [198, 293] width 62 height 11
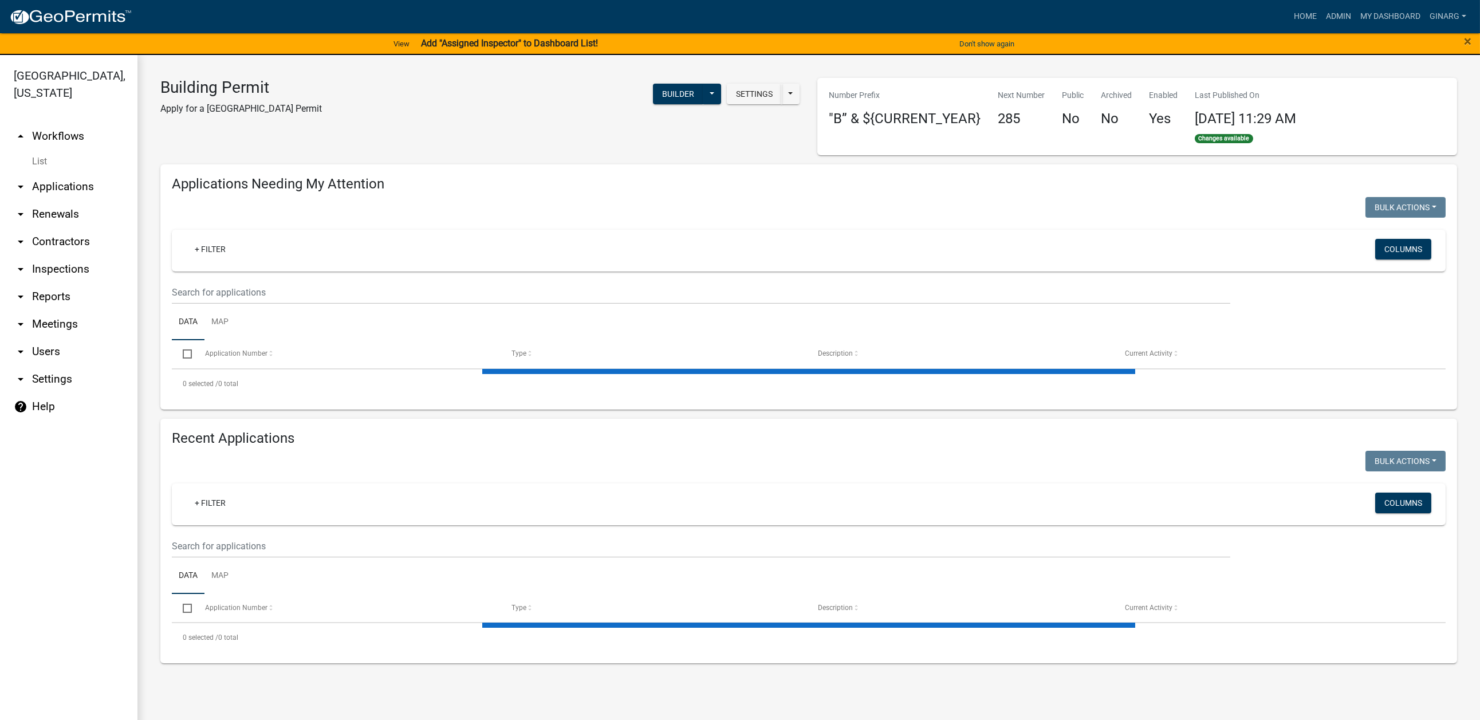
select select "3: 100"
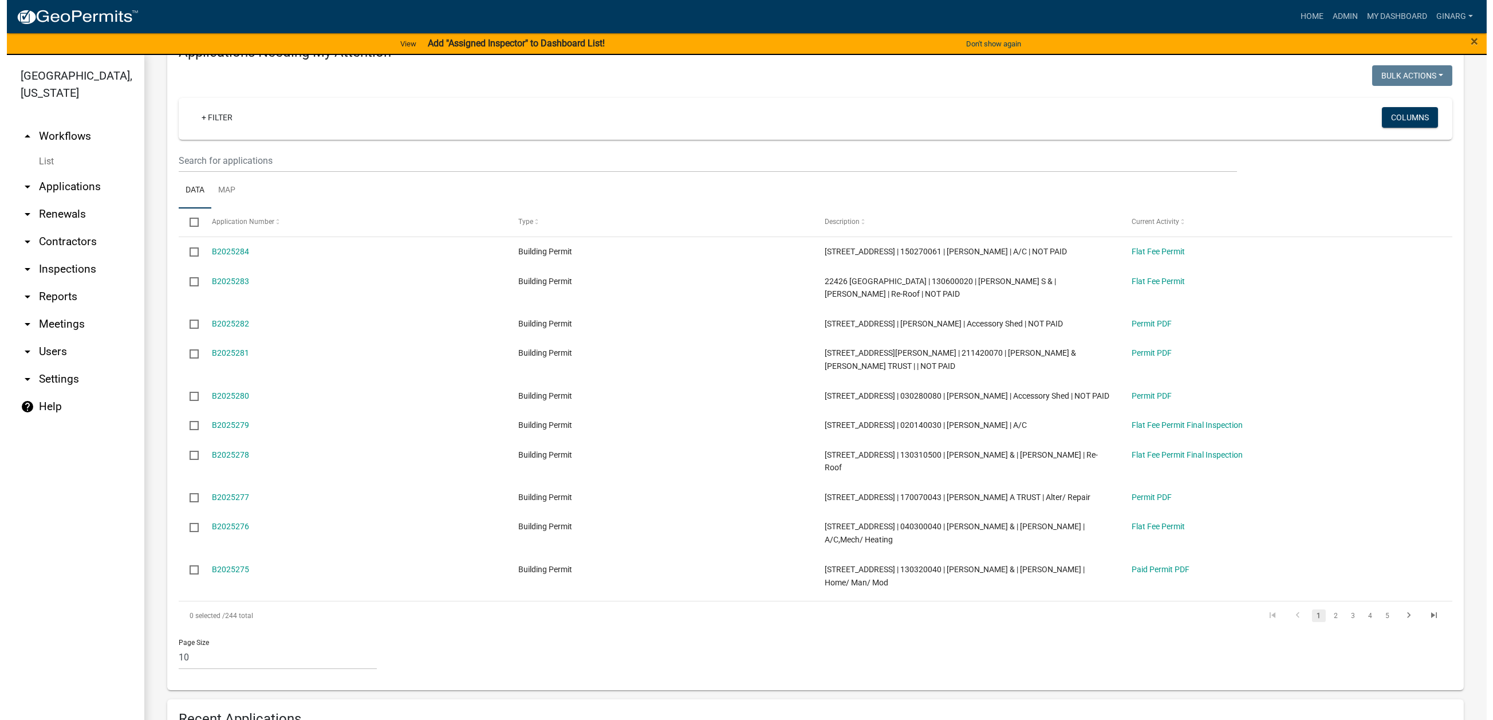
scroll to position [172, 0]
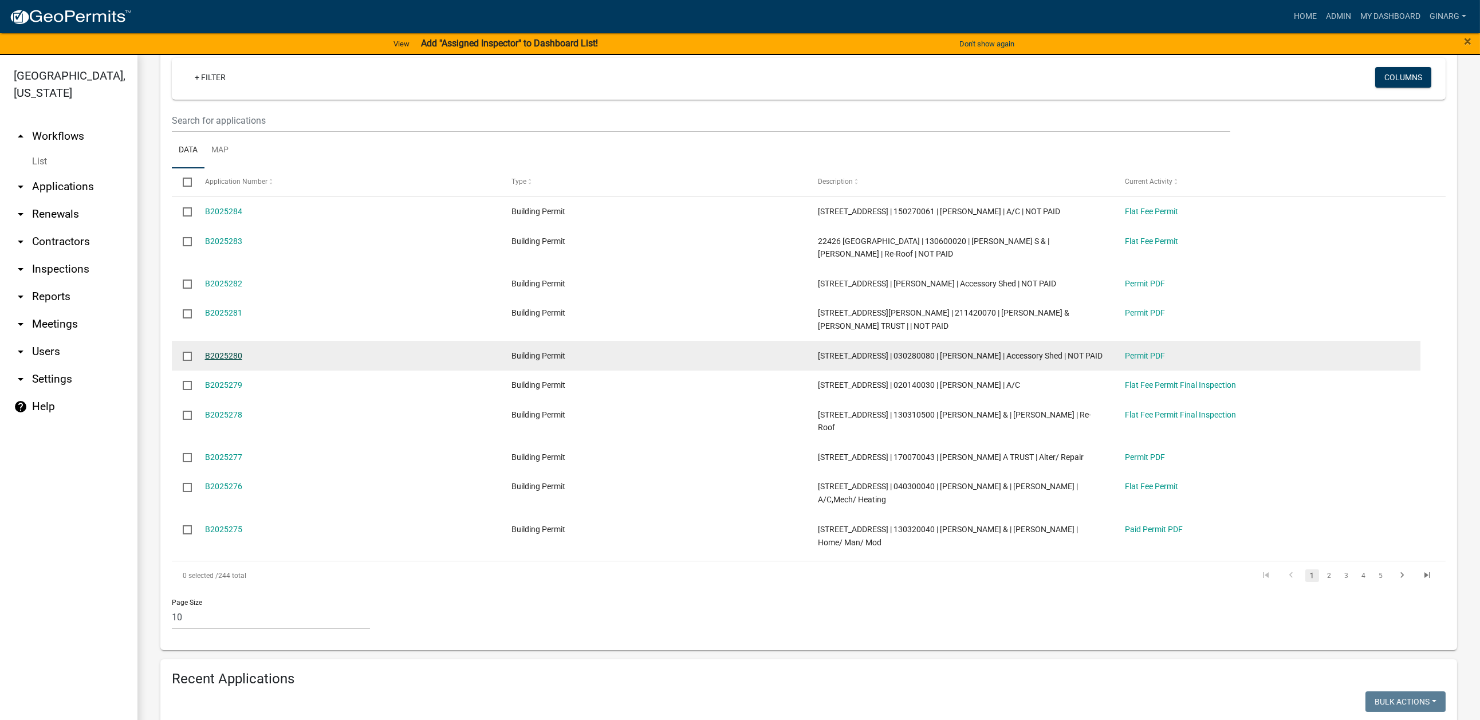
click at [242, 360] on link "B2025280" at bounding box center [223, 355] width 37 height 9
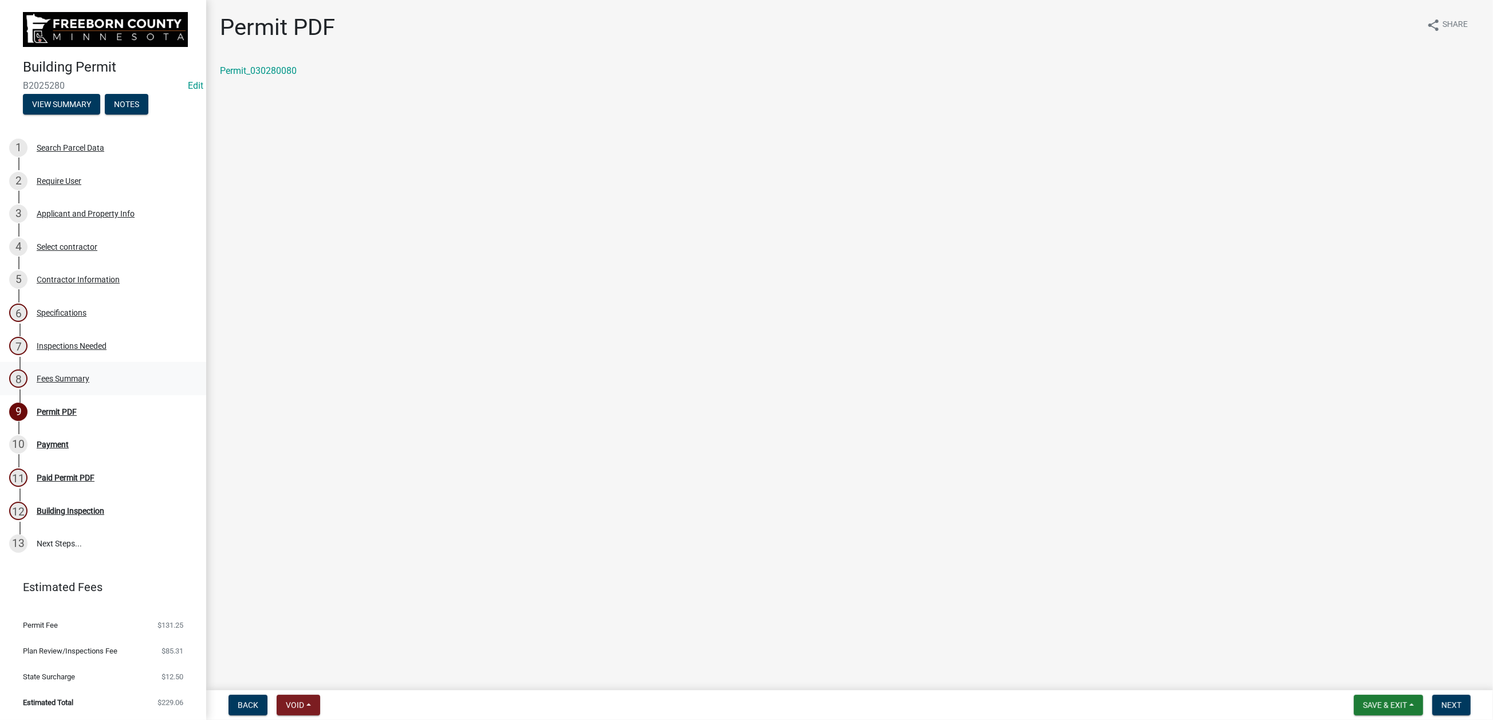
click at [83, 383] on div "Fees Summary" at bounding box center [63, 378] width 53 height 8
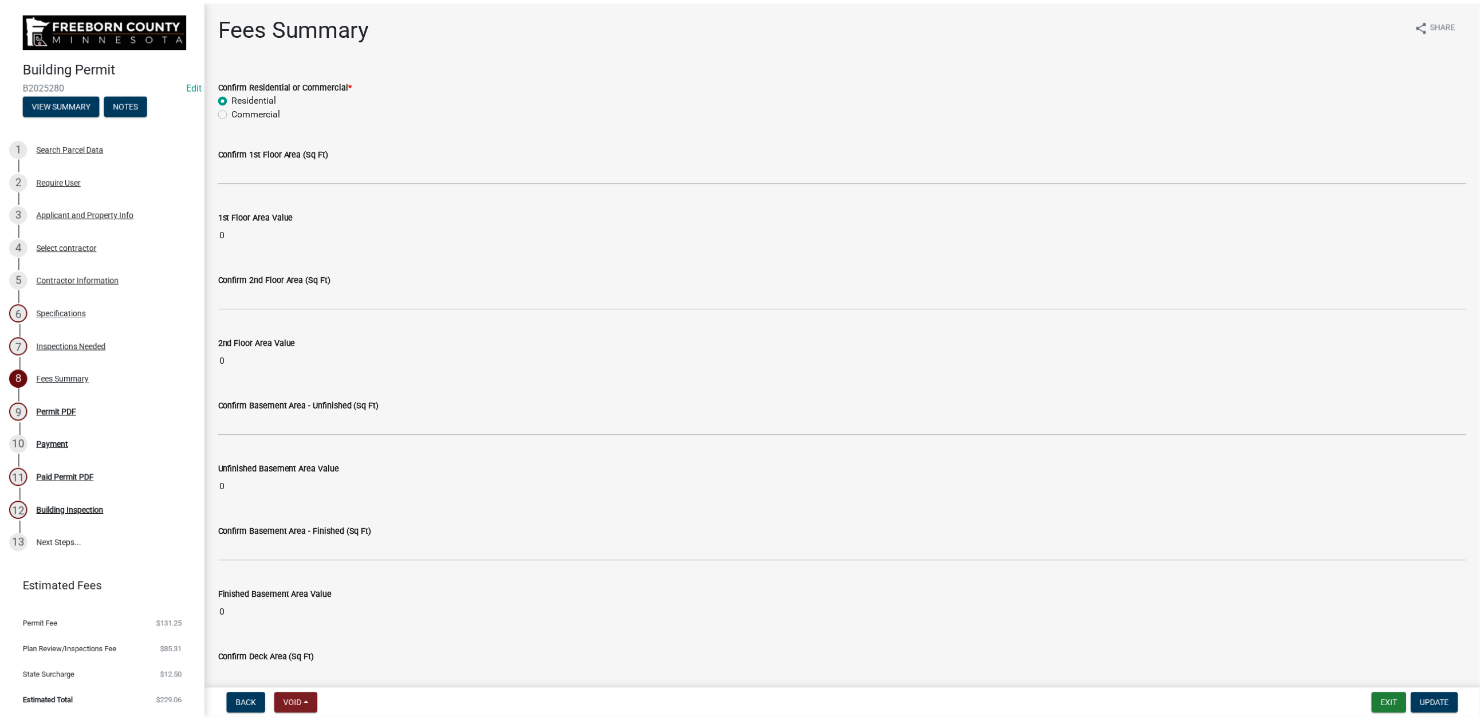
scroll to position [344, 0]
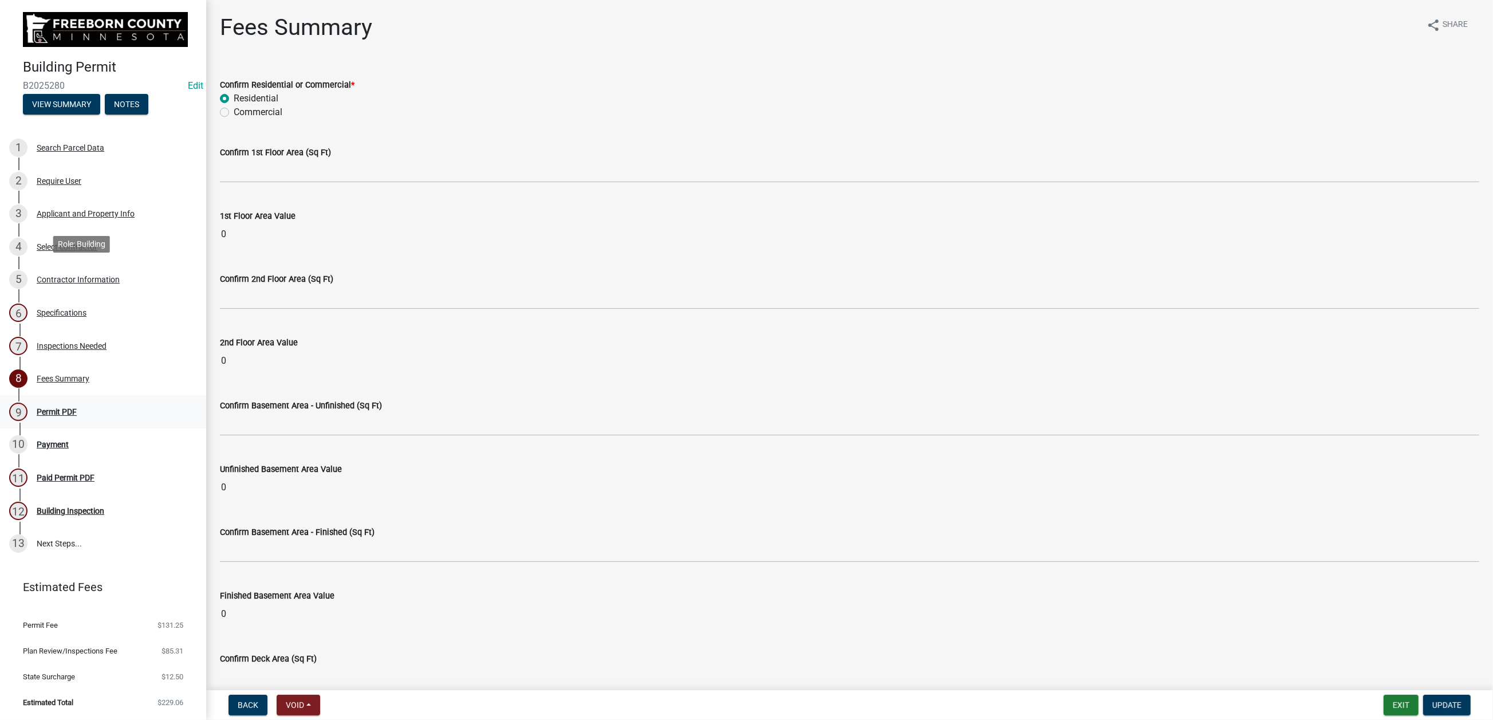
click at [73, 408] on div "Permit PDF" at bounding box center [57, 412] width 40 height 8
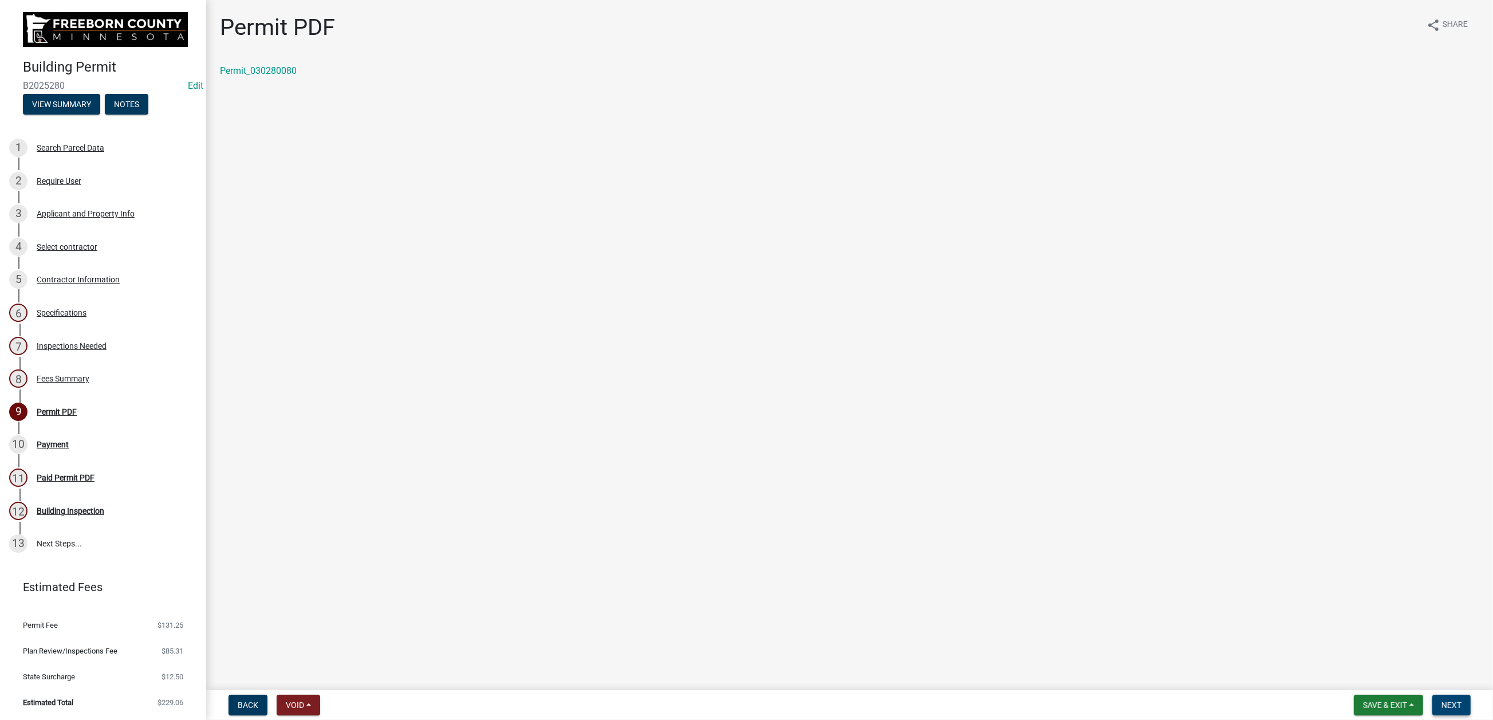
click at [1242, 578] on button "Next" at bounding box center [1451, 705] width 38 height 21
click at [69, 440] on div "Payment" at bounding box center [53, 444] width 32 height 8
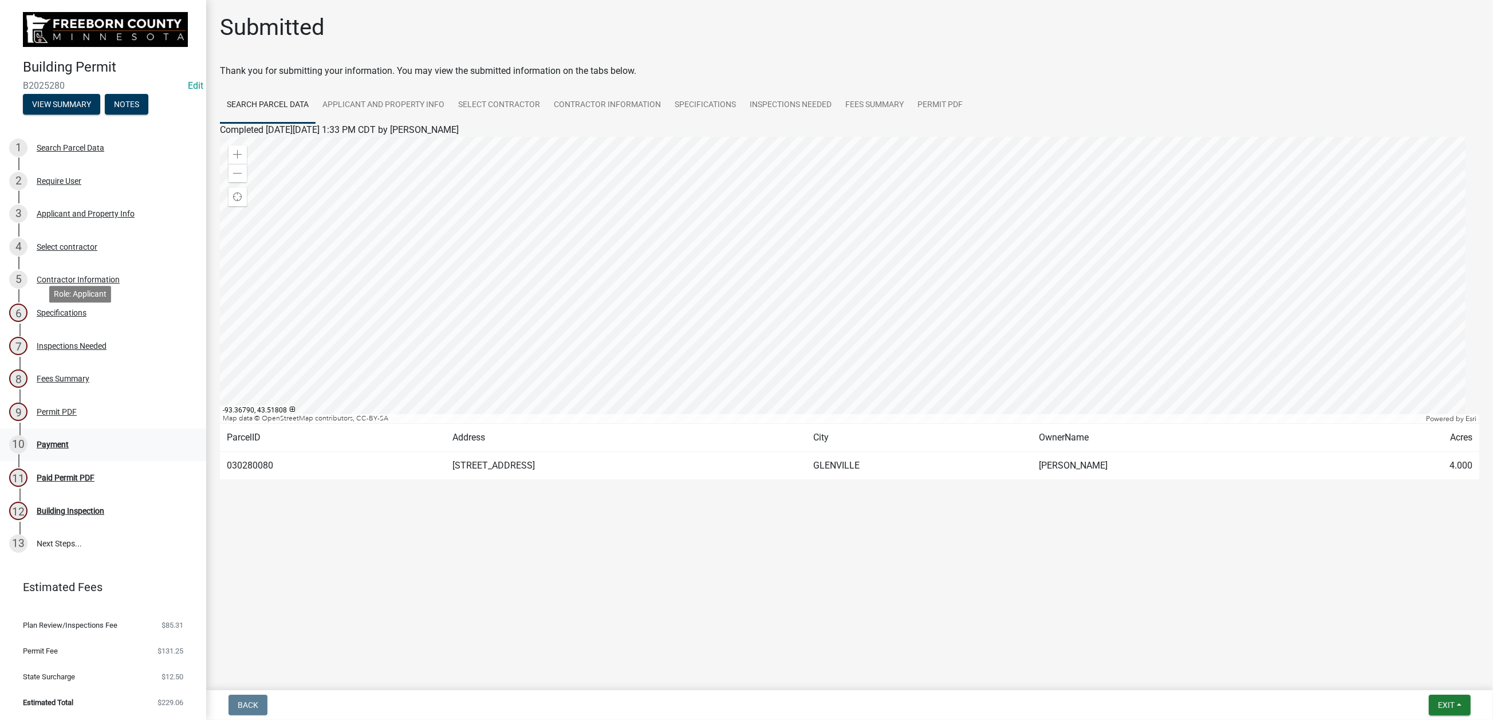
click at [69, 440] on div "Payment" at bounding box center [53, 444] width 32 height 8
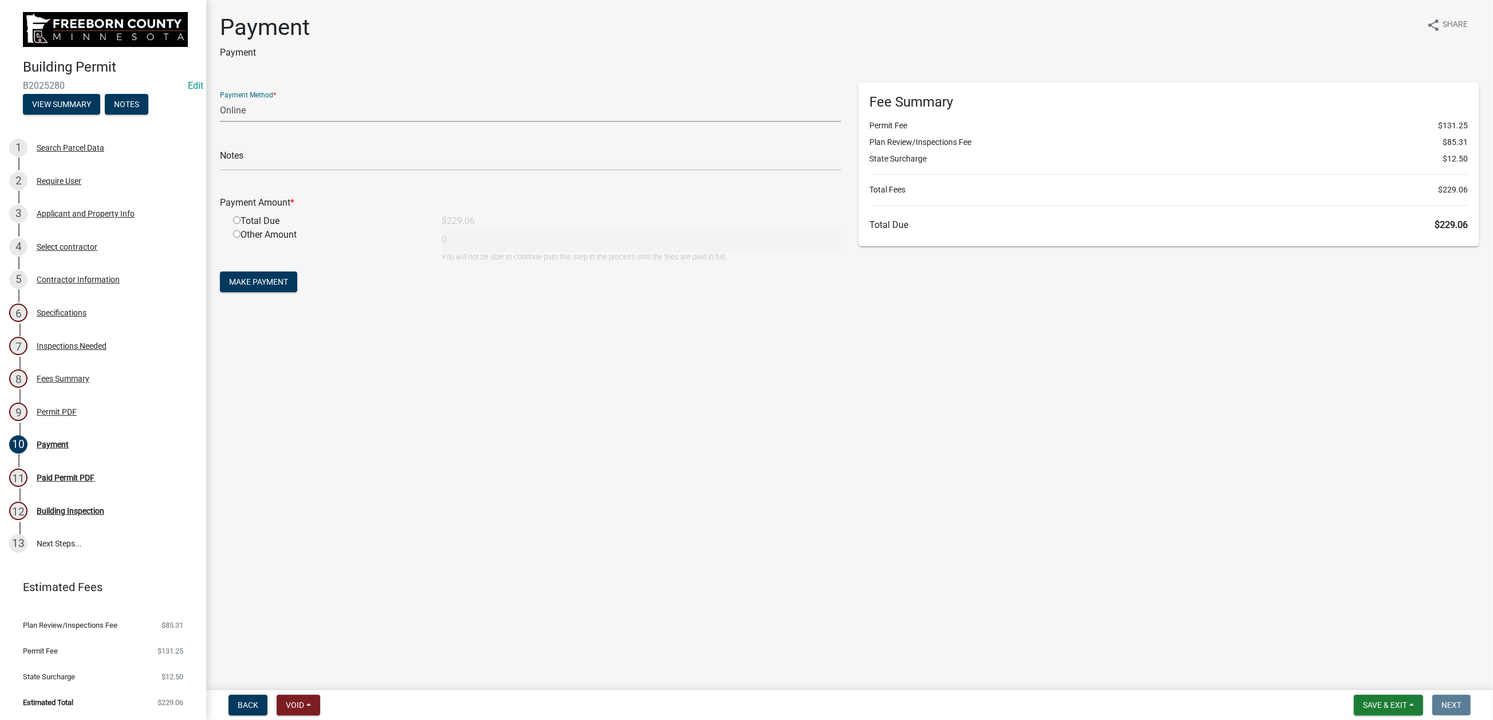
click at [249, 122] on select "Credit Card POS Check Cash Online" at bounding box center [530, 109] width 621 height 23
select select "1: 0"
click at [226, 122] on select "Credit Card POS Check Cash Online" at bounding box center [530, 109] width 621 height 23
click at [270, 171] on input "text" at bounding box center [530, 158] width 621 height 23
type input "1323"
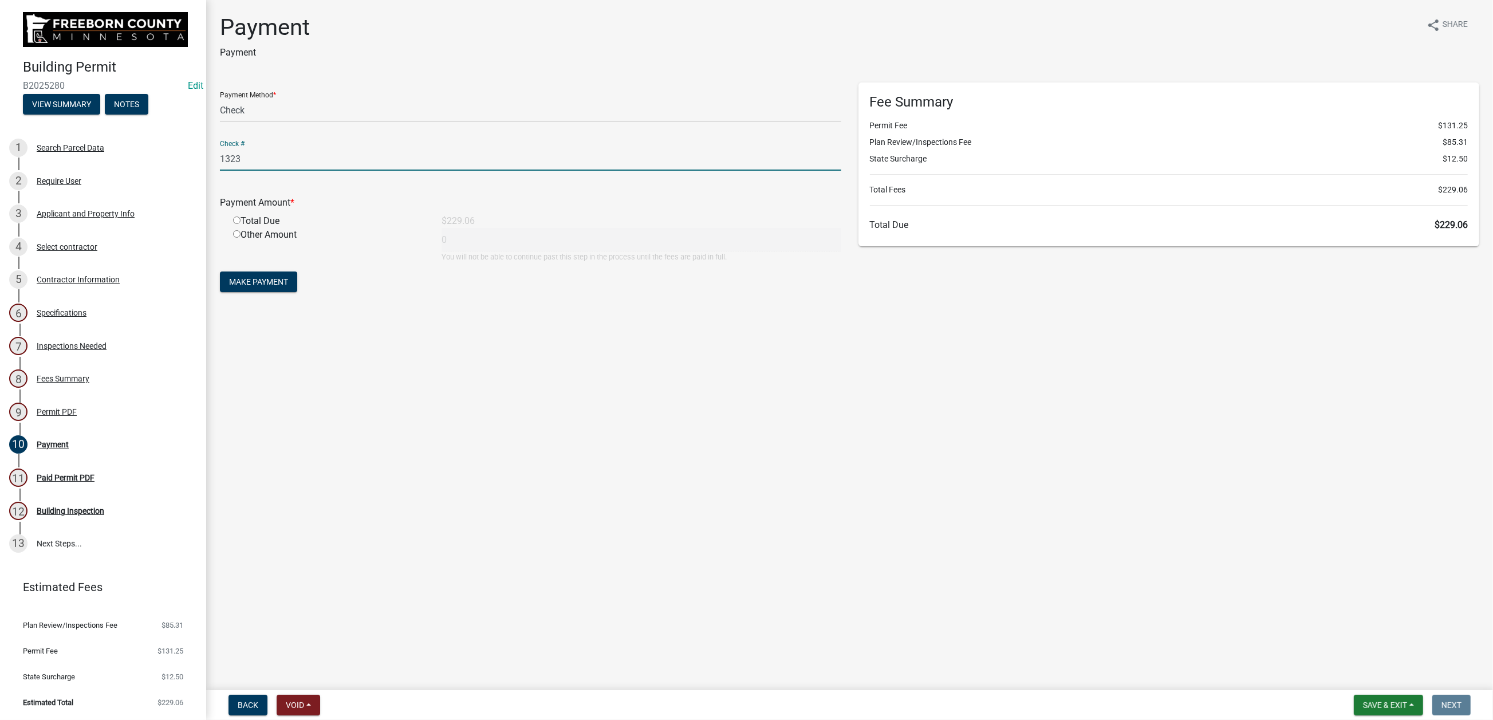
click at [240, 224] on input "radio" at bounding box center [236, 219] width 7 height 7
radio input "true"
type input "229.06"
click at [297, 292] on button "Make Payment" at bounding box center [258, 281] width 77 height 21
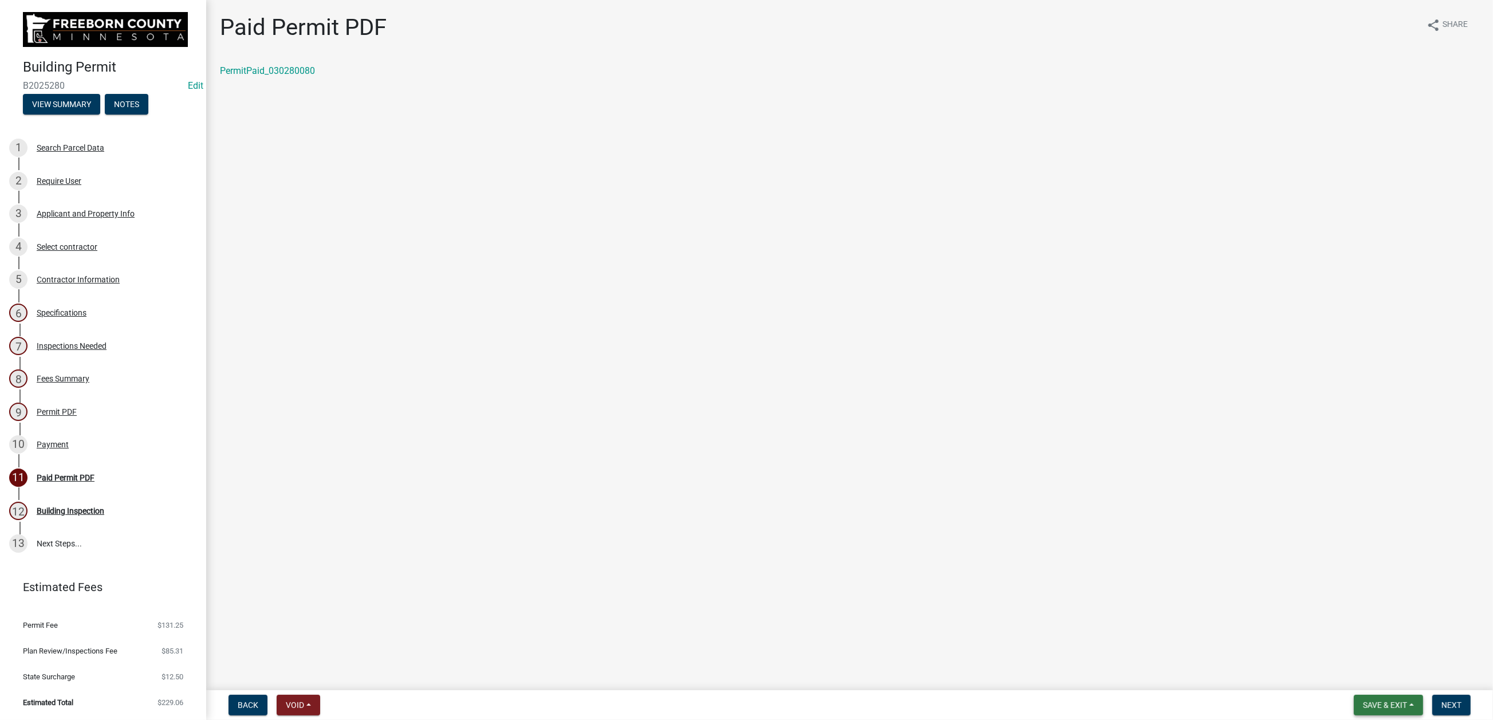
click at [1242, 578] on span "Save & Exit" at bounding box center [1385, 704] width 44 height 9
click at [1242, 578] on button "Save & Exit" at bounding box center [1377, 664] width 92 height 27
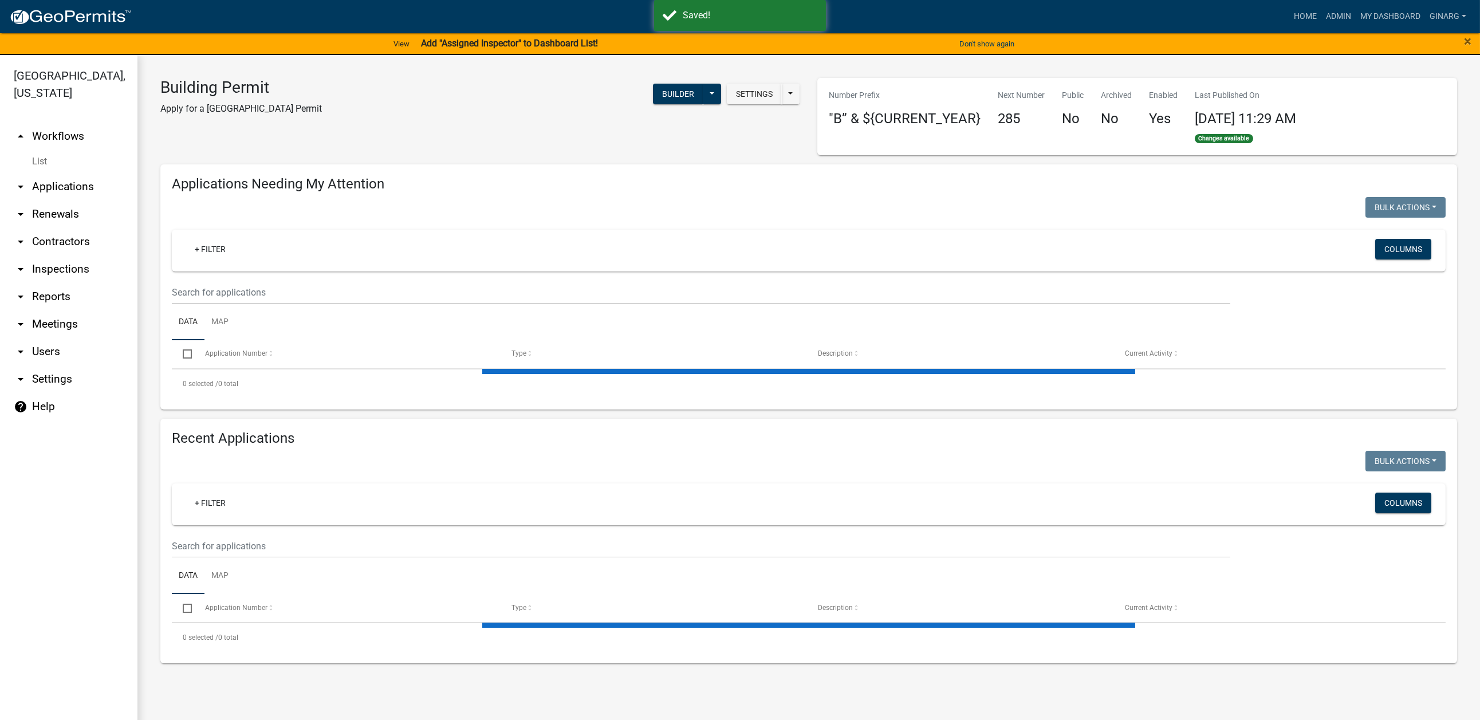
select select "3: 100"
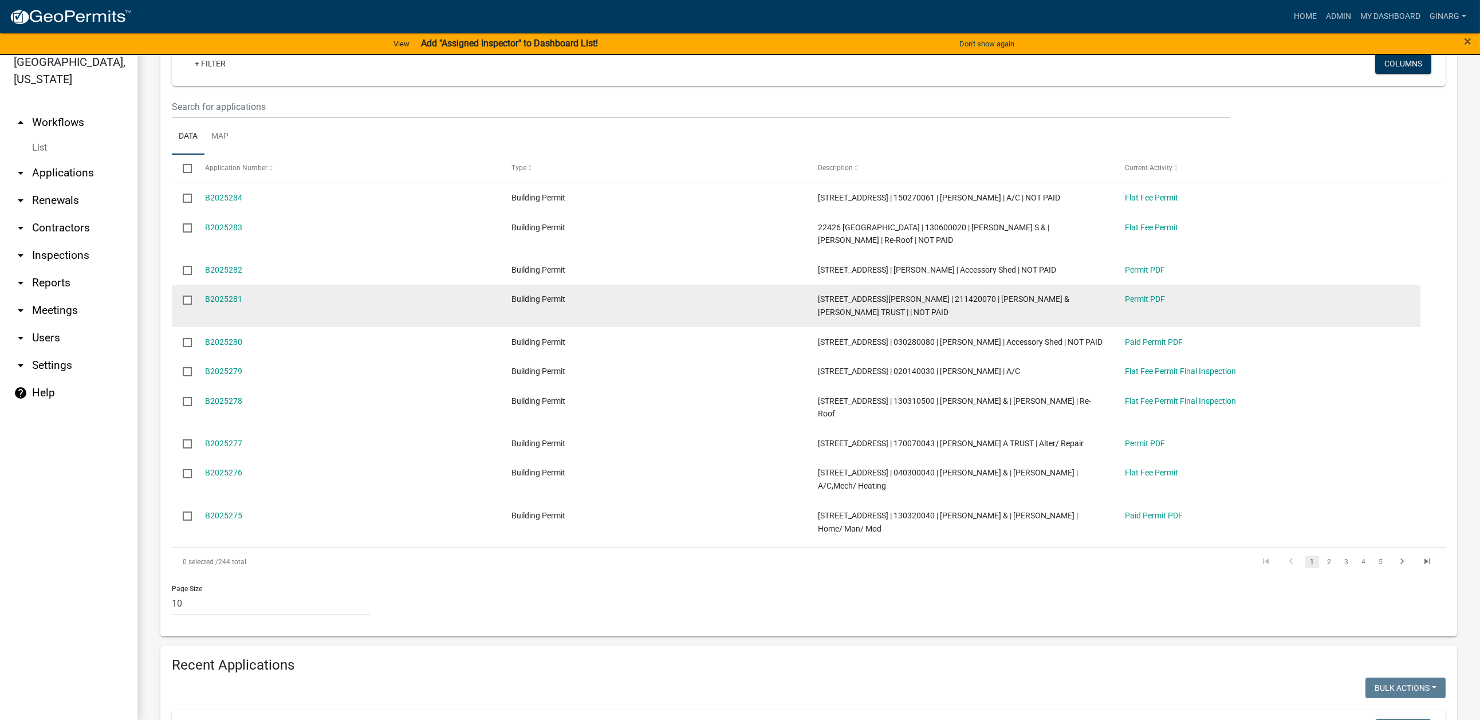
scroll to position [258, 0]
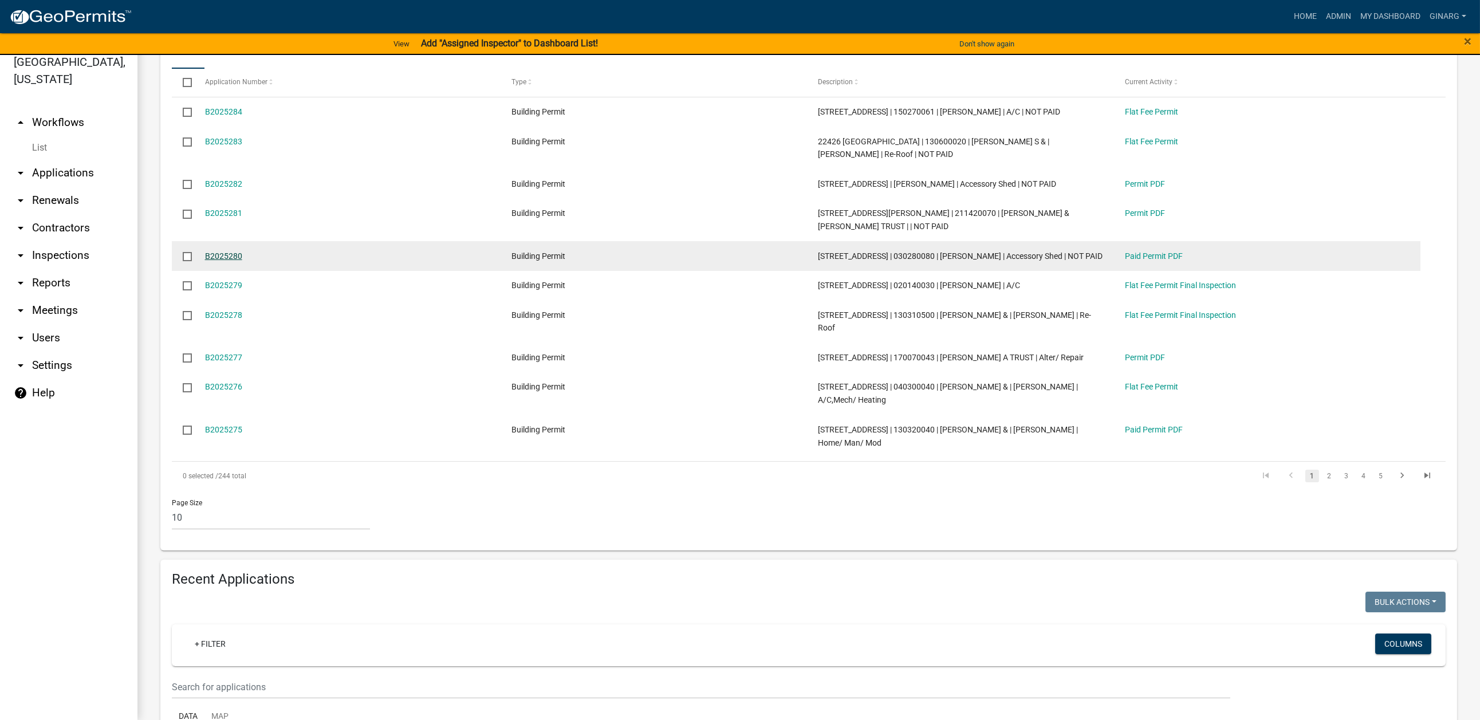
click at [242, 261] on link "B2025280" at bounding box center [223, 255] width 37 height 9
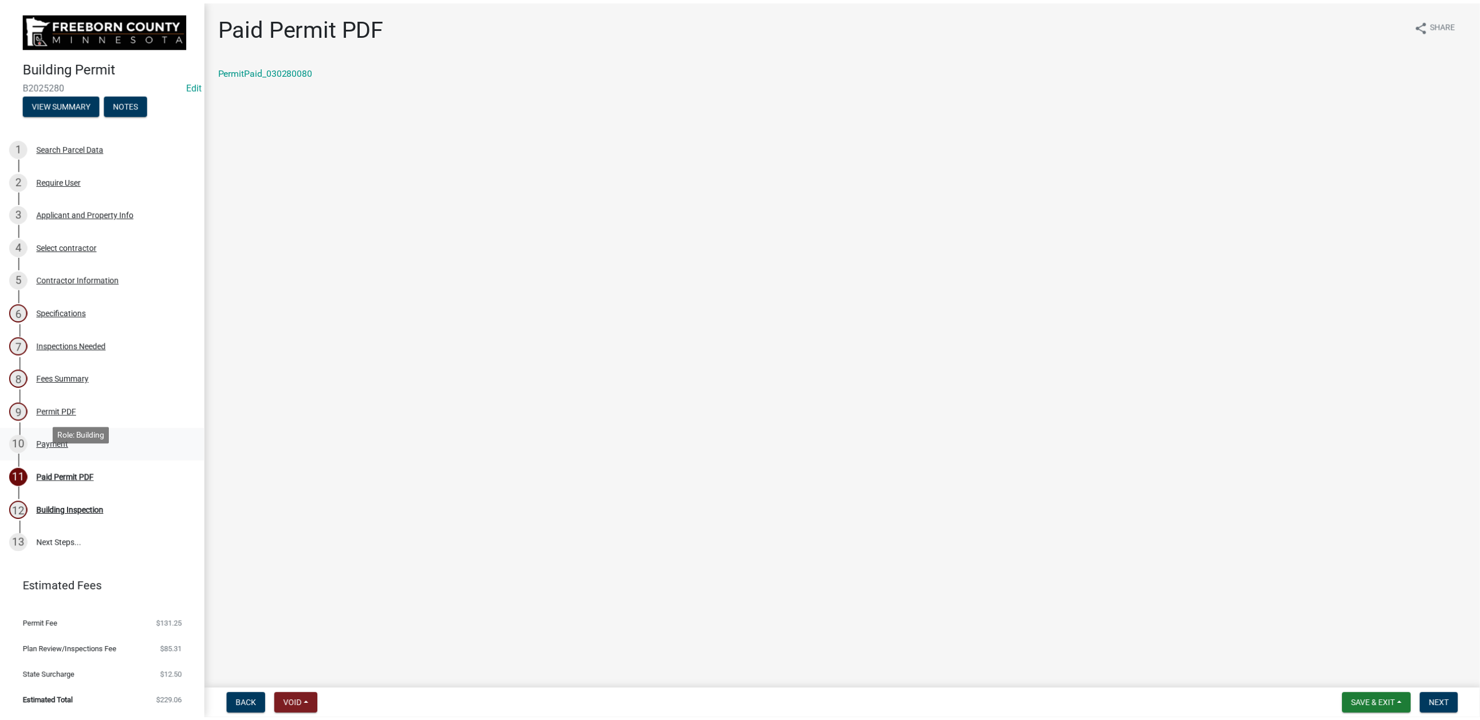
scroll to position [172, 0]
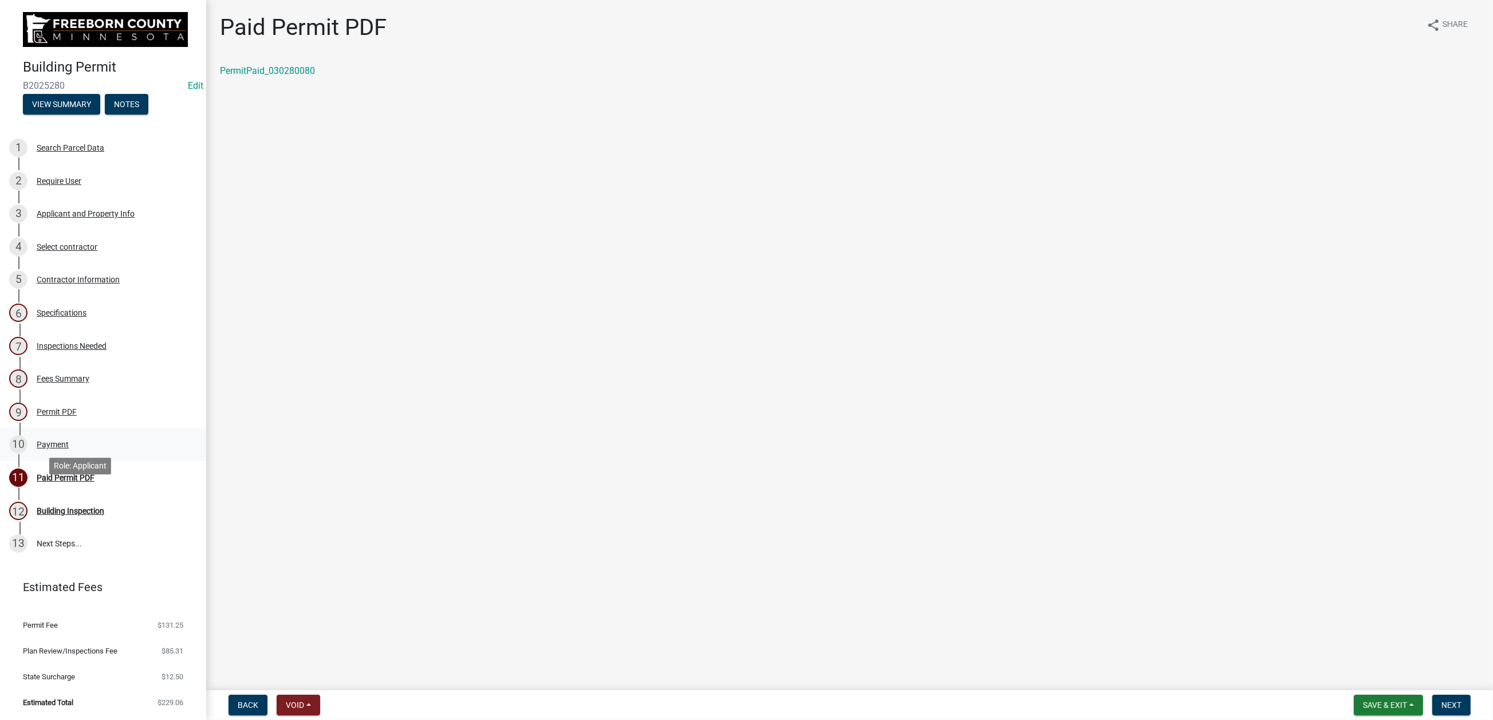
drag, startPoint x: 66, startPoint y: 503, endPoint x: 72, endPoint y: 507, distance: 6.7
click at [69, 448] on div "Payment" at bounding box center [53, 444] width 32 height 8
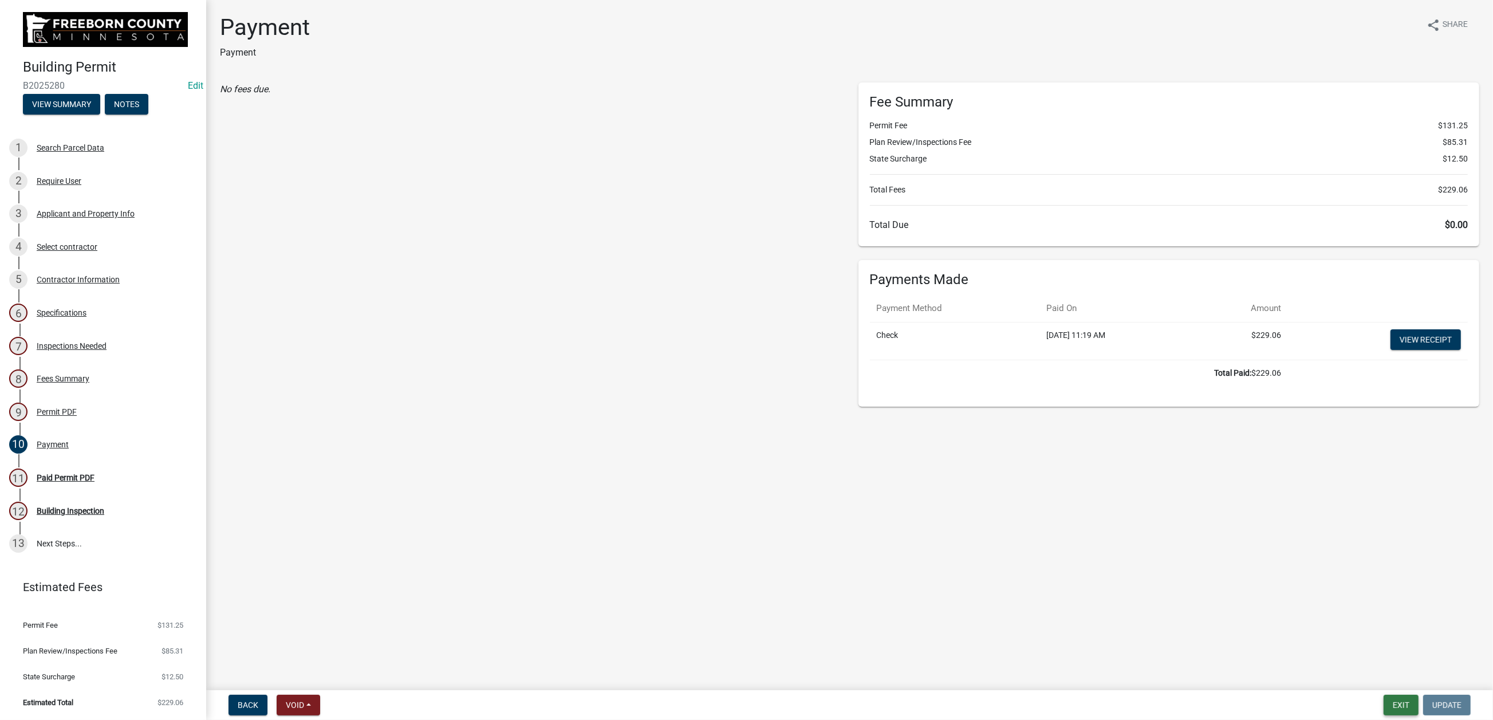
click at [1242, 578] on button "Exit" at bounding box center [1400, 705] width 35 height 21
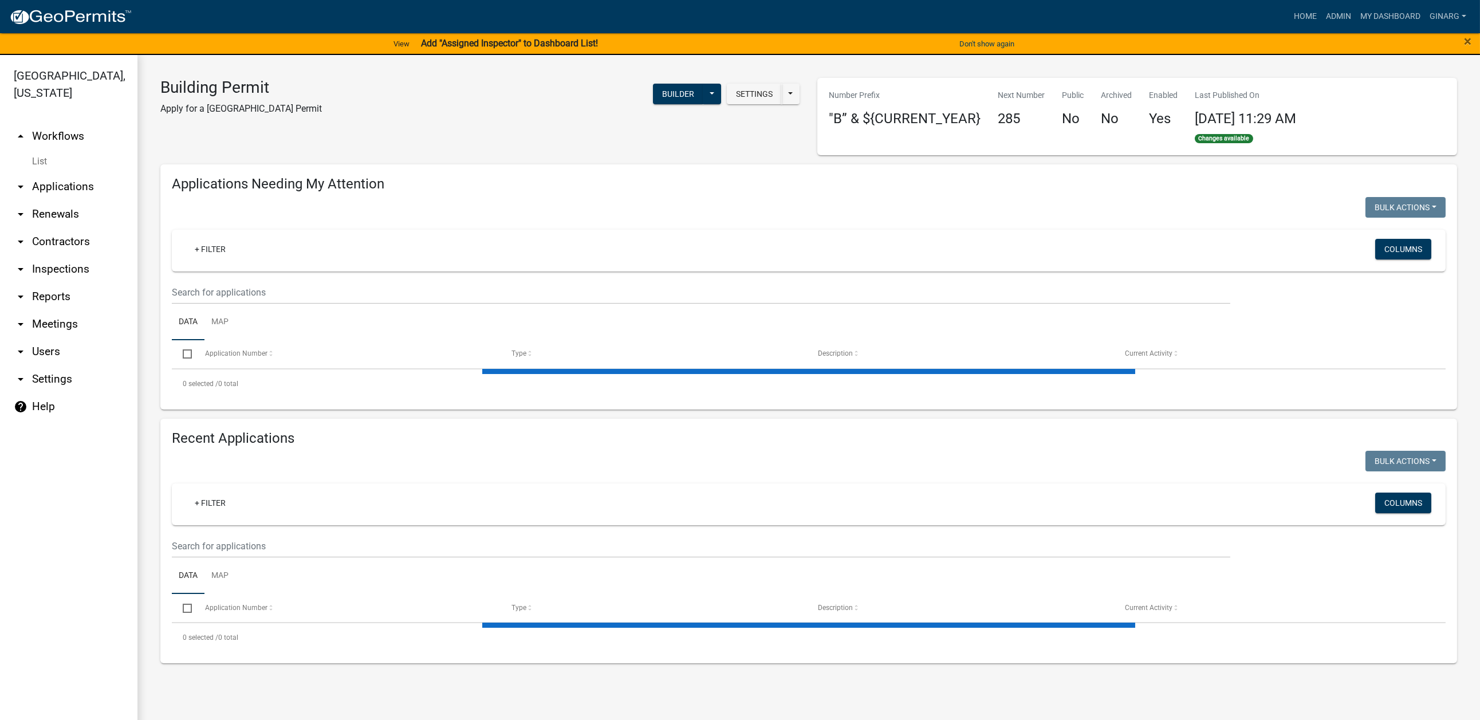
select select "3: 100"
